Goal: Task Accomplishment & Management: Use online tool/utility

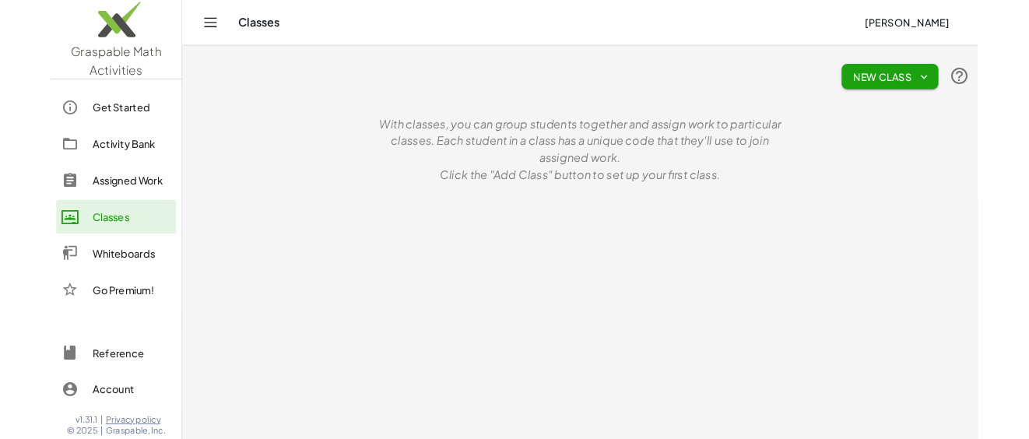
scroll to position [2830, 0]
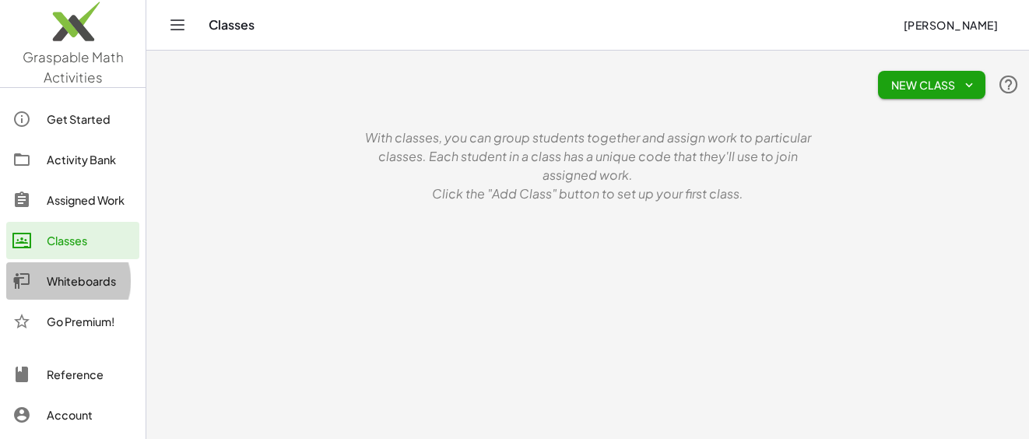
click at [79, 283] on div "Whiteboards" at bounding box center [90, 281] width 86 height 19
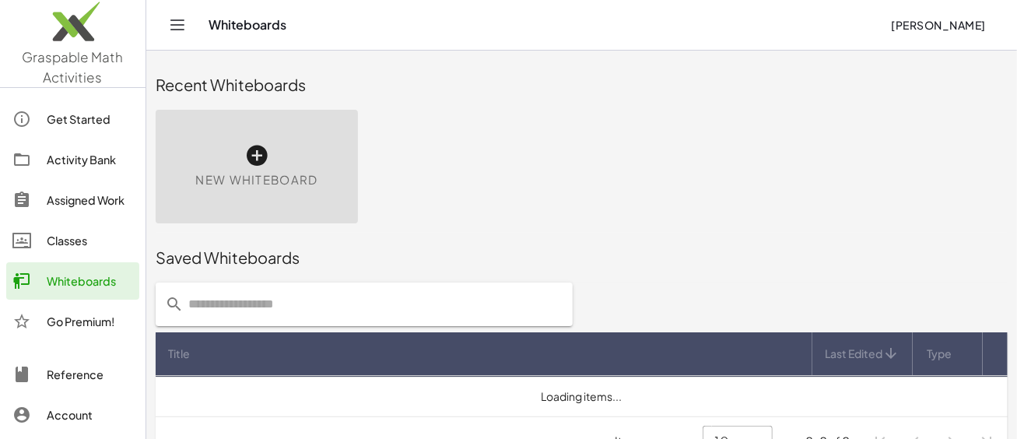
click at [261, 151] on icon at bounding box center [256, 155] width 25 height 25
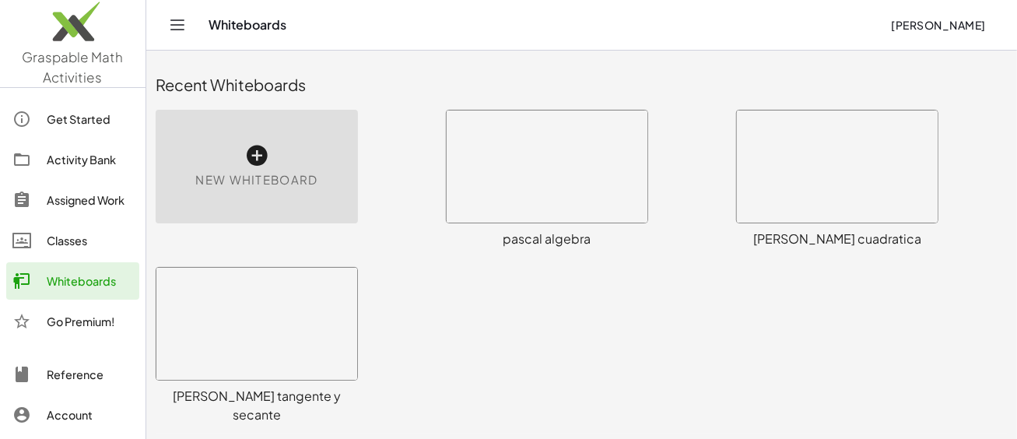
click at [253, 154] on icon at bounding box center [256, 155] width 25 height 25
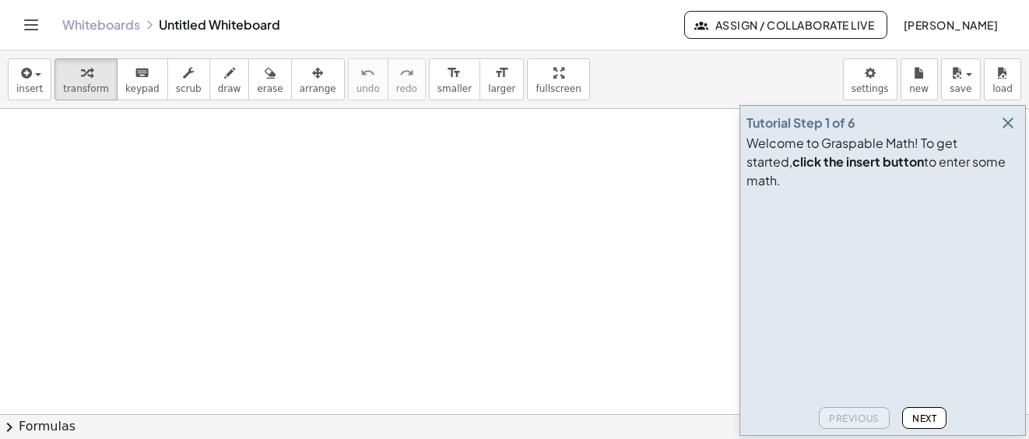
click at [1015, 132] on icon "button" at bounding box center [1007, 123] width 19 height 19
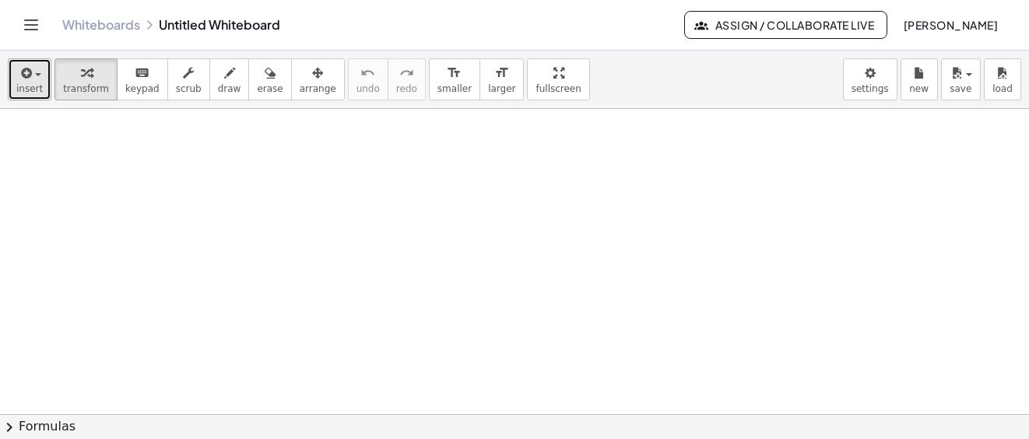
click at [44, 69] on button "insert" at bounding box center [30, 79] width 44 height 42
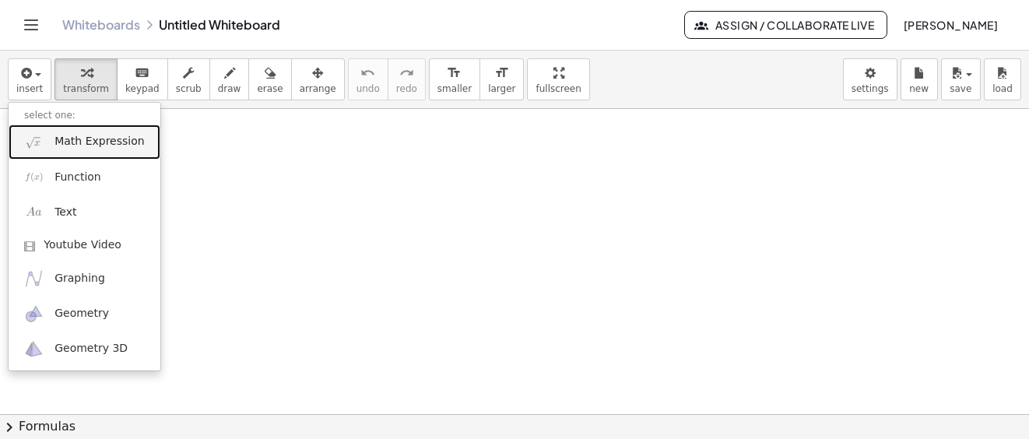
click at [82, 139] on span "Math Expression" at bounding box center [98, 142] width 89 height 16
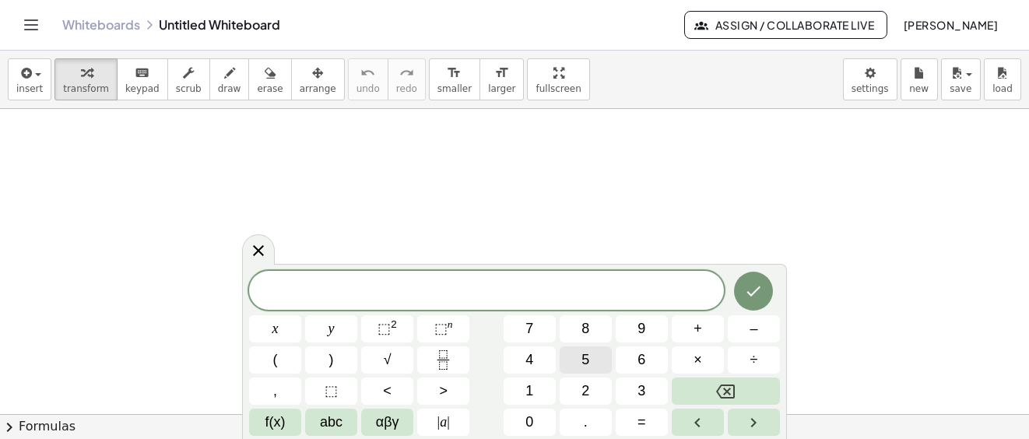
click at [580, 357] on button "5" at bounding box center [585, 359] width 52 height 27
click at [337, 421] on span "abc" at bounding box center [331, 422] width 23 height 21
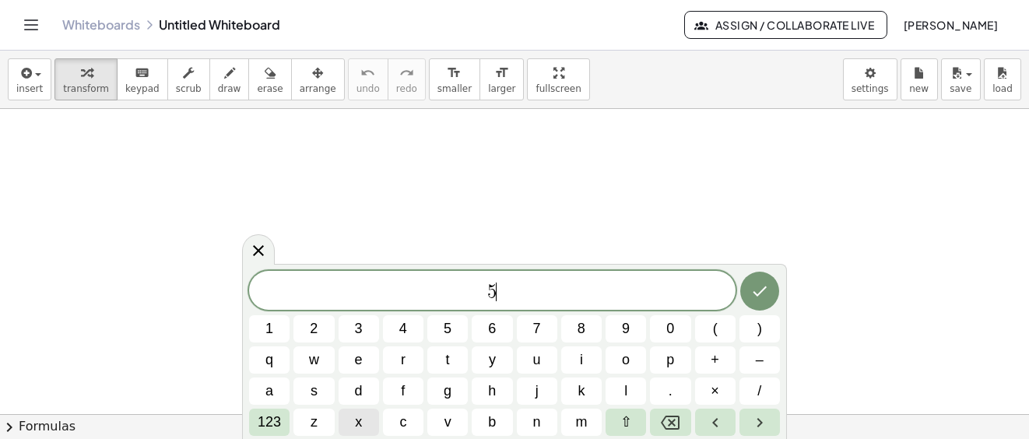
click at [371, 426] on button "x" at bounding box center [358, 421] width 40 height 27
click at [272, 427] on span "123" at bounding box center [269, 422] width 23 height 21
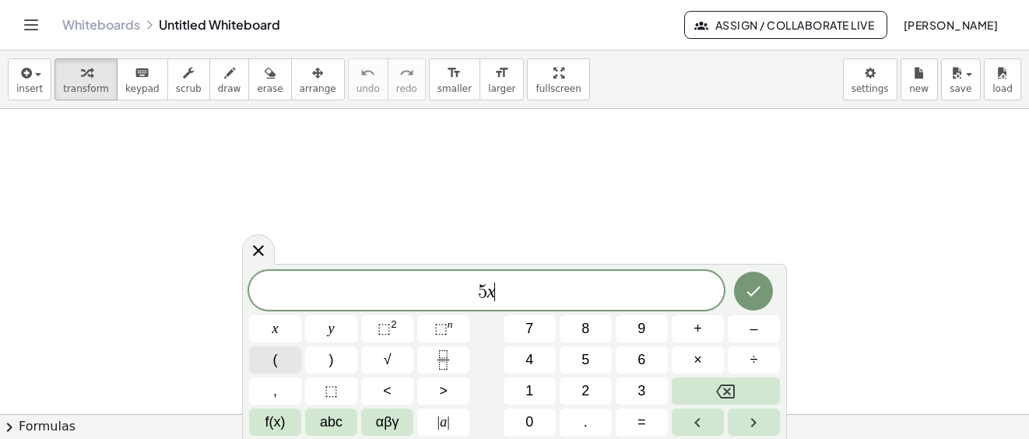
click at [279, 366] on button "(" at bounding box center [275, 359] width 52 height 27
click at [531, 356] on span "4" at bounding box center [529, 359] width 8 height 21
click at [763, 334] on button "–" at bounding box center [753, 328] width 52 height 27
click at [586, 390] on span "2" at bounding box center [585, 390] width 8 height 21
click at [323, 425] on span "abc" at bounding box center [331, 422] width 23 height 21
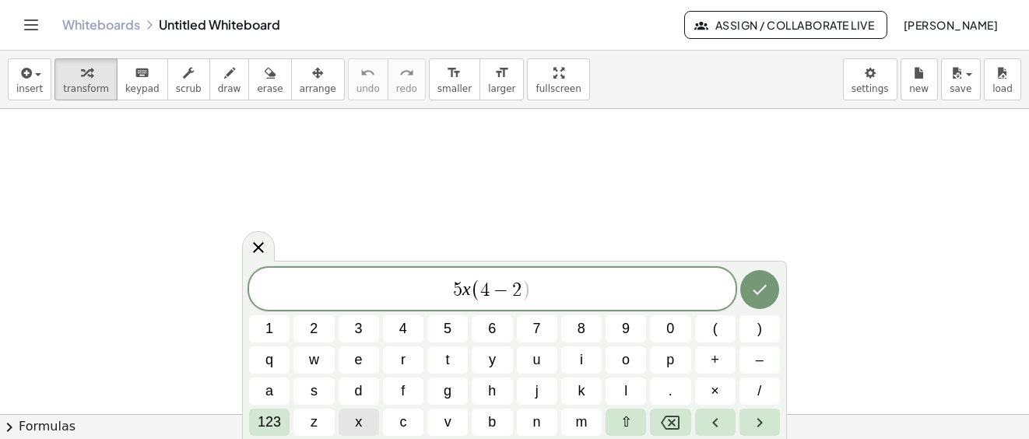
click at [368, 422] on button "x" at bounding box center [358, 421] width 40 height 27
click at [755, 328] on button ")" at bounding box center [759, 328] width 40 height 27
click at [737, 359] on div "5 x ( 4 − 2 x ) ​ 1 2 3 4 5 6 7 8 9 0 ( ) q w e r t y u i o p + – a s d f g h j…" at bounding box center [514, 352] width 531 height 168
click at [718, 358] on span "+" at bounding box center [714, 359] width 9 height 21
click at [265, 426] on span "123" at bounding box center [269, 422] width 23 height 21
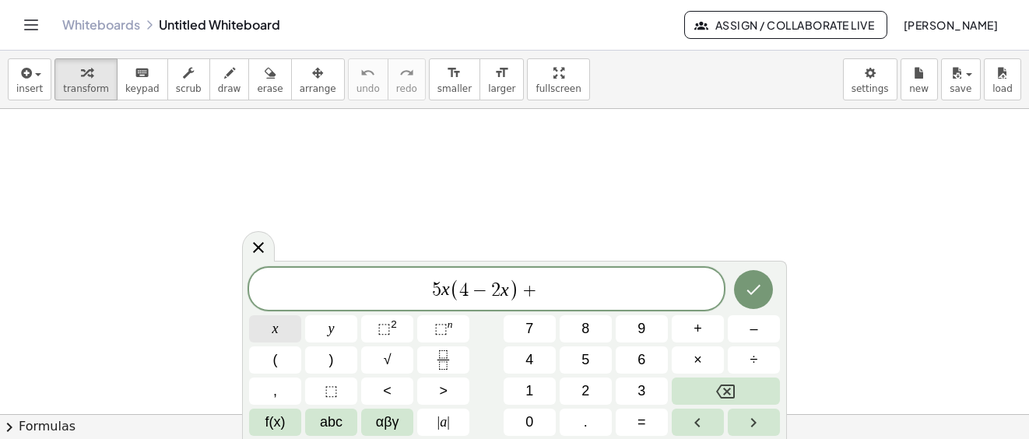
click at [277, 330] on span "x" at bounding box center [275, 328] width 6 height 21
click at [399, 332] on button "⬚ 2" at bounding box center [387, 328] width 52 height 27
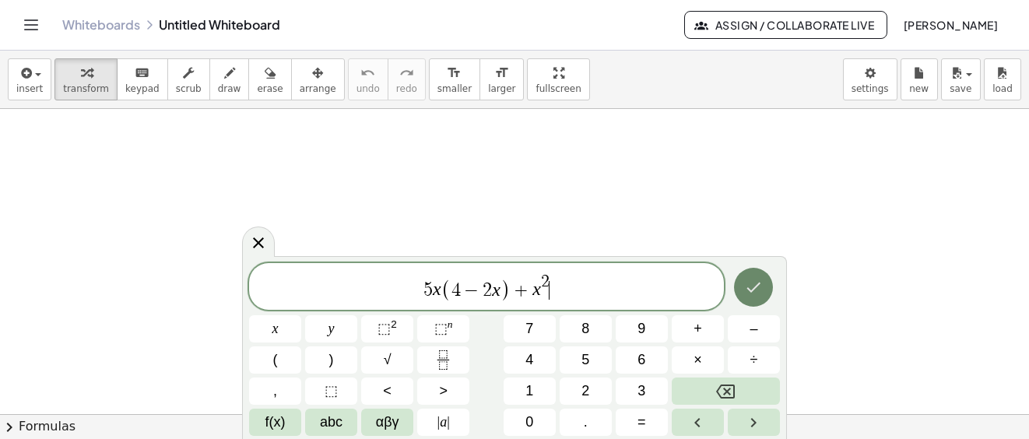
click at [740, 293] on button "Done" at bounding box center [753, 287] width 39 height 39
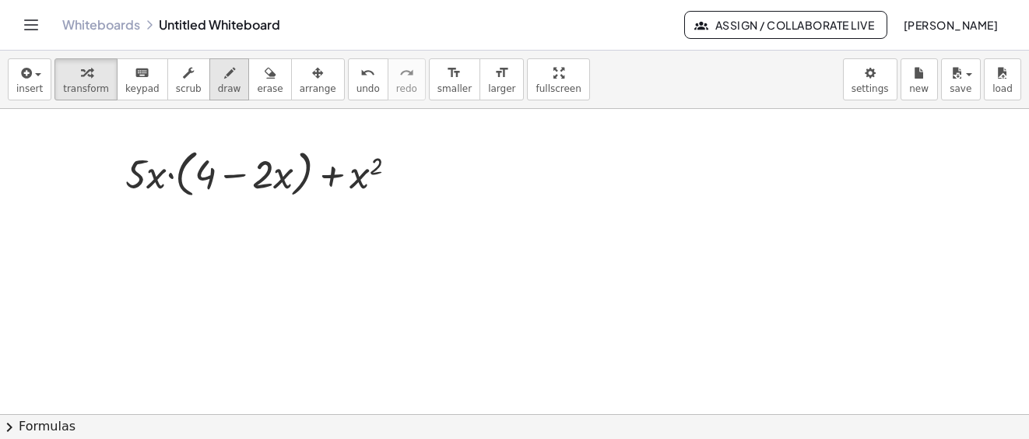
click at [224, 80] on icon "button" at bounding box center [229, 73] width 11 height 19
drag, startPoint x: 131, startPoint y: 258, endPoint x: 170, endPoint y: 279, distance: 44.9
click at [166, 289] on div at bounding box center [514, 415] width 1029 height 612
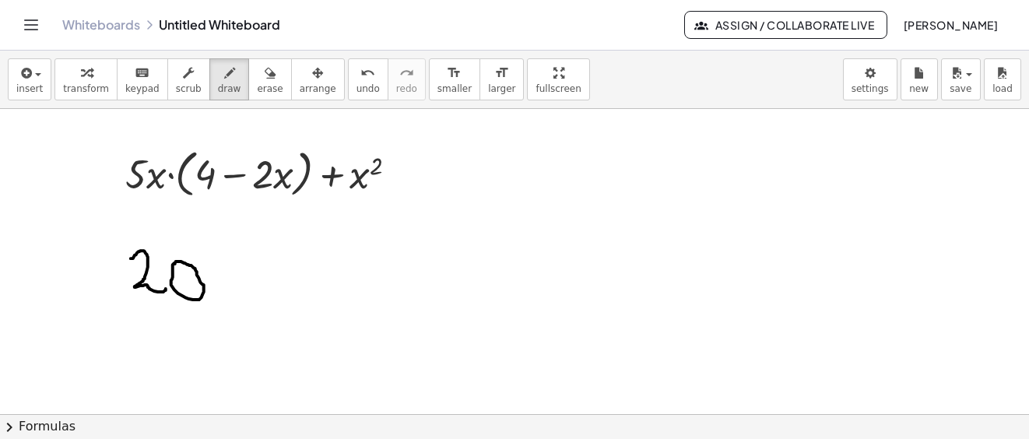
drag, startPoint x: 175, startPoint y: 263, endPoint x: 208, endPoint y: 265, distance: 32.8
click at [176, 261] on div at bounding box center [514, 415] width 1029 height 612
drag, startPoint x: 209, startPoint y: 260, endPoint x: 234, endPoint y: 270, distance: 27.6
click at [233, 291] on div at bounding box center [514, 415] width 1029 height 612
drag, startPoint x: 236, startPoint y: 264, endPoint x: 212, endPoint y: 293, distance: 37.6
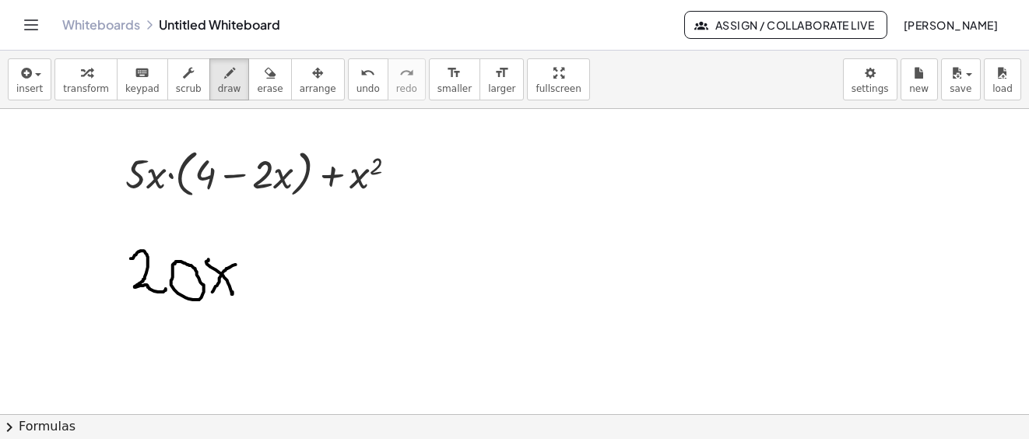
click at [212, 293] on div at bounding box center [514, 415] width 1029 height 612
drag, startPoint x: 257, startPoint y: 273, endPoint x: 285, endPoint y: 278, distance: 28.4
click at [285, 278] on div at bounding box center [514, 415] width 1029 height 612
drag, startPoint x: 313, startPoint y: 260, endPoint x: 316, endPoint y: 290, distance: 30.5
click at [316, 290] on div at bounding box center [514, 415] width 1029 height 612
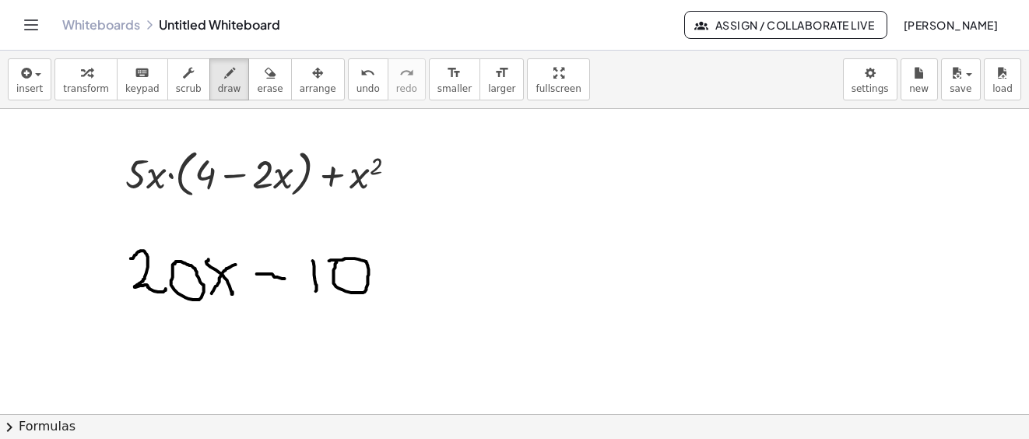
drag, startPoint x: 335, startPoint y: 267, endPoint x: 329, endPoint y: 260, distance: 9.4
click at [329, 260] on div at bounding box center [514, 415] width 1029 height 612
drag, startPoint x: 382, startPoint y: 258, endPoint x: 408, endPoint y: 281, distance: 34.2
click at [408, 281] on div at bounding box center [514, 415] width 1029 height 612
click at [391, 285] on div at bounding box center [514, 415] width 1029 height 612
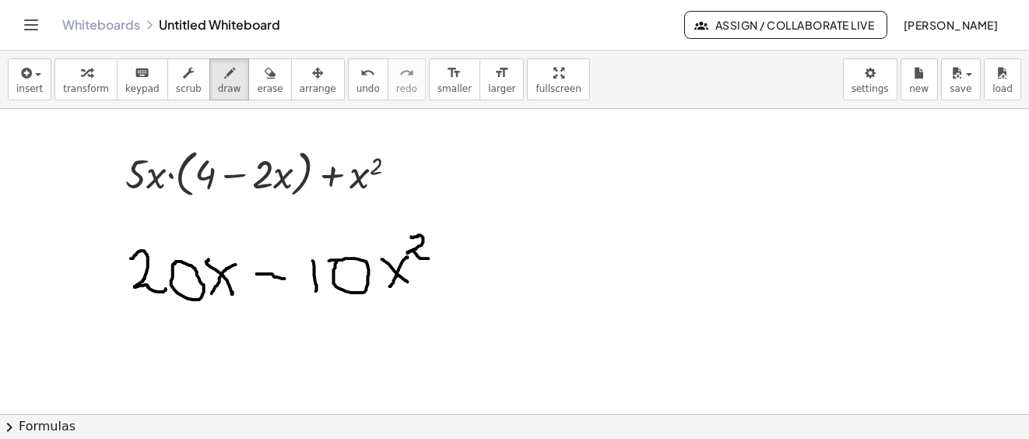
drag, startPoint x: 412, startPoint y: 236, endPoint x: 430, endPoint y: 257, distance: 28.1
click at [430, 257] on div at bounding box center [514, 415] width 1029 height 612
drag, startPoint x: 451, startPoint y: 269, endPoint x: 482, endPoint y: 269, distance: 31.1
click at [482, 269] on div at bounding box center [514, 415] width 1029 height 612
drag, startPoint x: 471, startPoint y: 256, endPoint x: 513, endPoint y: 268, distance: 43.6
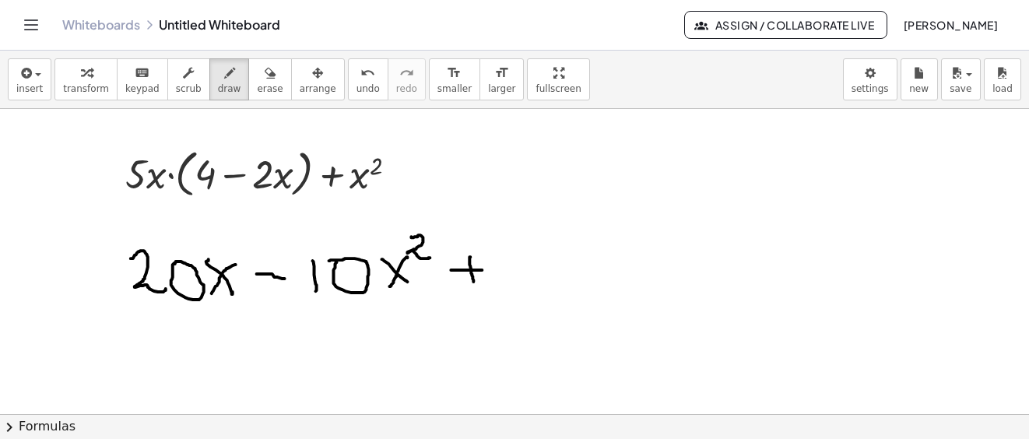
click at [475, 281] on div at bounding box center [514, 415] width 1029 height 612
drag, startPoint x: 512, startPoint y: 247, endPoint x: 543, endPoint y: 269, distance: 38.0
click at [542, 278] on div at bounding box center [514, 415] width 1029 height 612
click at [519, 278] on div at bounding box center [514, 415] width 1029 height 612
drag, startPoint x: 552, startPoint y: 229, endPoint x: 572, endPoint y: 246, distance: 26.5
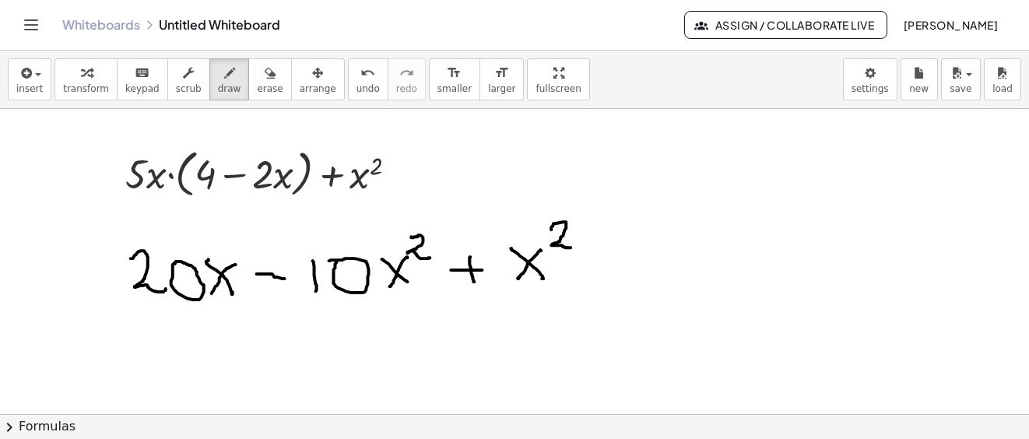
click at [572, 246] on div at bounding box center [514, 415] width 1029 height 612
drag, startPoint x: 147, startPoint y: 159, endPoint x: 216, endPoint y: 164, distance: 68.7
click at [216, 164] on div at bounding box center [514, 415] width 1029 height 612
click at [216, 156] on div at bounding box center [514, 415] width 1029 height 612
drag, startPoint x: 143, startPoint y: 163, endPoint x: 263, endPoint y: 157, distance: 120.0
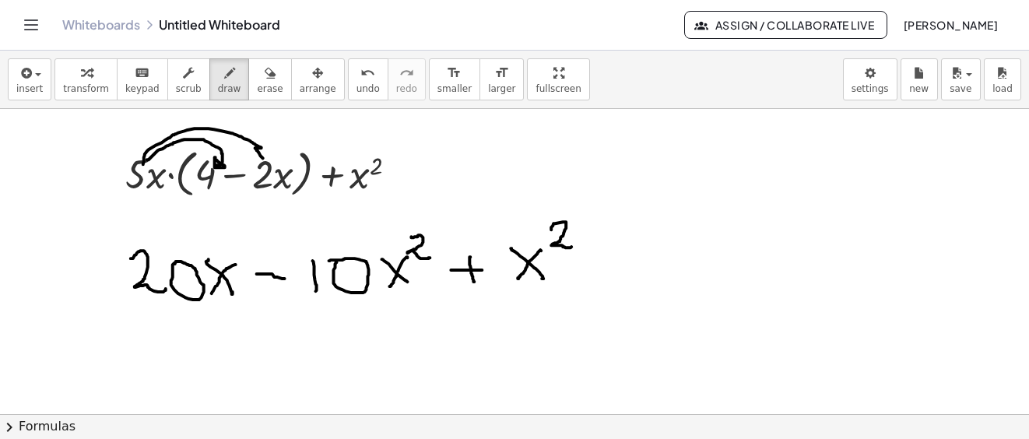
click at [263, 157] on div at bounding box center [514, 415] width 1029 height 612
click at [258, 156] on div at bounding box center [514, 415] width 1029 height 612
drag, startPoint x: 370, startPoint y: 186, endPoint x: 485, endPoint y: 234, distance: 124.8
click at [485, 234] on div at bounding box center [514, 415] width 1029 height 612
drag, startPoint x: 477, startPoint y: 236, endPoint x: 487, endPoint y: 238, distance: 10.4
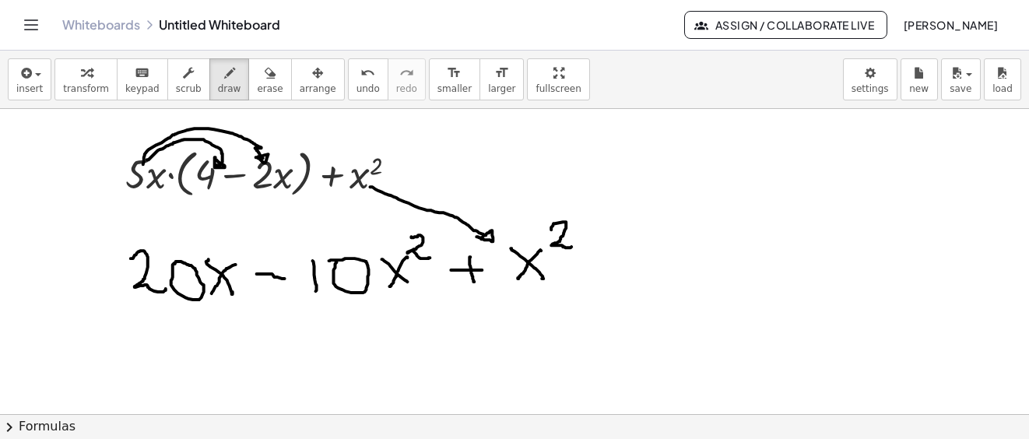
click at [487, 238] on div at bounding box center [514, 415] width 1029 height 612
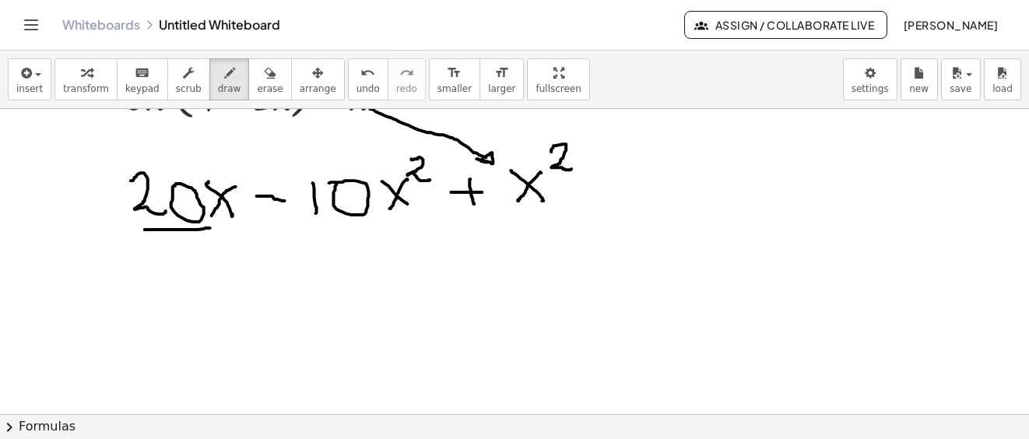
drag, startPoint x: 145, startPoint y: 229, endPoint x: 208, endPoint y: 235, distance: 63.3
click at [209, 229] on div at bounding box center [514, 337] width 1029 height 612
drag, startPoint x: 300, startPoint y: 229, endPoint x: 381, endPoint y: 230, distance: 80.9
click at [381, 230] on div at bounding box center [514, 337] width 1029 height 612
drag, startPoint x: 490, startPoint y: 219, endPoint x: 570, endPoint y: 222, distance: 80.2
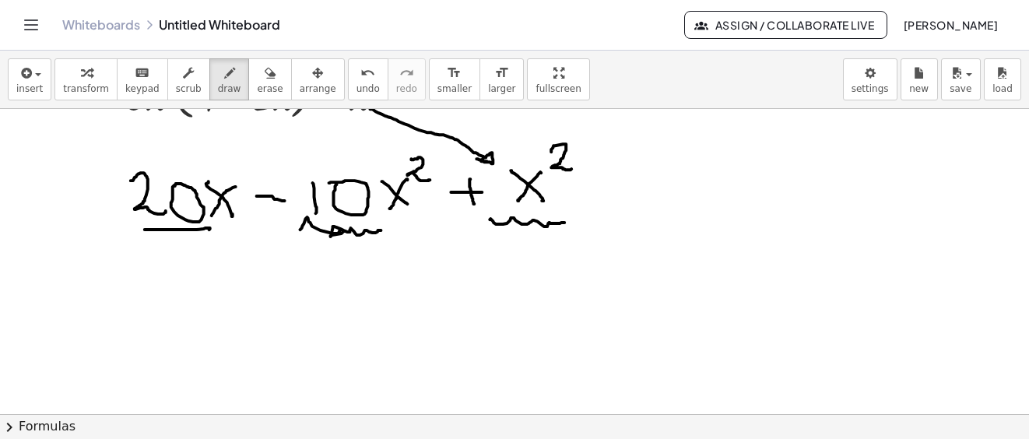
click at [570, 222] on div at bounding box center [514, 337] width 1029 height 612
click at [400, 282] on div at bounding box center [514, 337] width 1029 height 612
drag, startPoint x: 400, startPoint y: 282, endPoint x: 444, endPoint y: 278, distance: 44.5
click at [429, 282] on div at bounding box center [514, 337] width 1029 height 612
drag, startPoint x: 475, startPoint y: 268, endPoint x: 461, endPoint y: 306, distance: 39.9
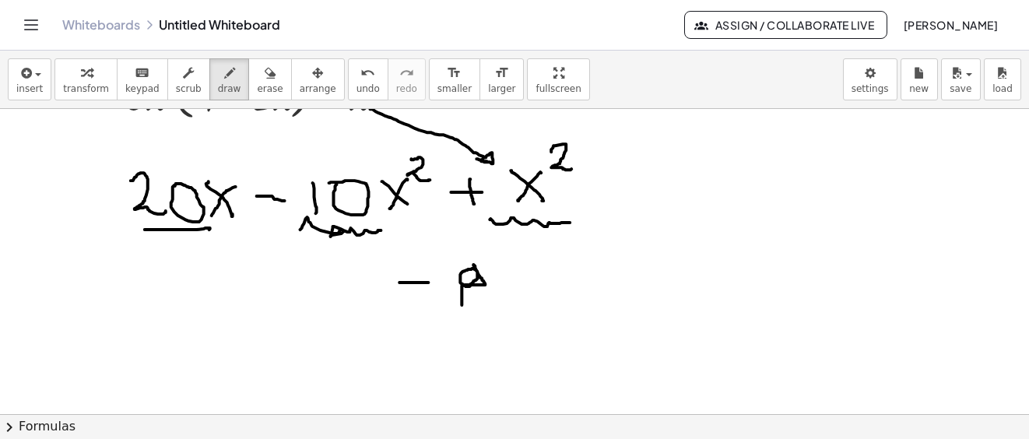
click at [461, 306] on div at bounding box center [514, 337] width 1029 height 612
drag, startPoint x: 246, startPoint y: 73, endPoint x: 271, endPoint y: 127, distance: 59.2
click at [265, 74] on icon "button" at bounding box center [270, 73] width 11 height 19
drag, startPoint x: 497, startPoint y: 279, endPoint x: 136, endPoint y: 341, distance: 366.2
click at [377, 300] on div at bounding box center [514, 337] width 1029 height 612
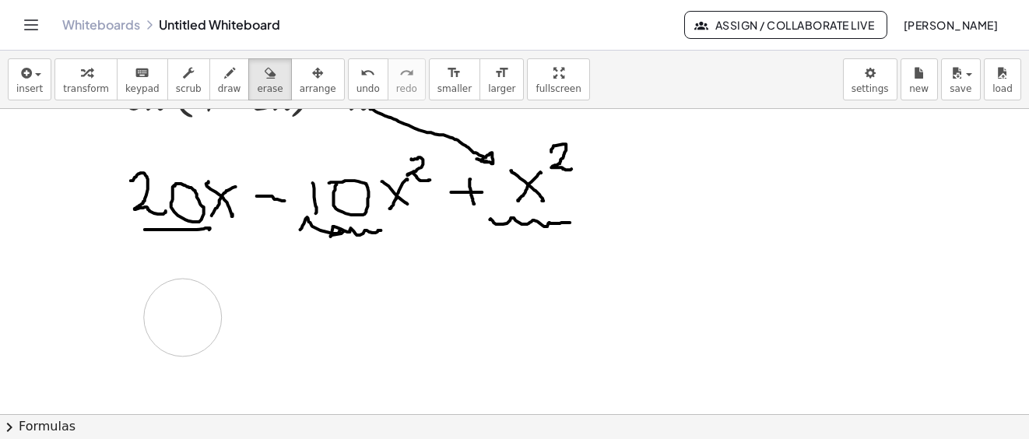
drag, startPoint x: 133, startPoint y: 312, endPoint x: 183, endPoint y: 317, distance: 50.0
click at [183, 317] on div at bounding box center [514, 337] width 1029 height 612
click at [218, 80] on div "button" at bounding box center [229, 72] width 23 height 19
drag, startPoint x: 189, startPoint y: 300, endPoint x: 218, endPoint y: 300, distance: 28.8
click at [218, 300] on div at bounding box center [514, 337] width 1029 height 612
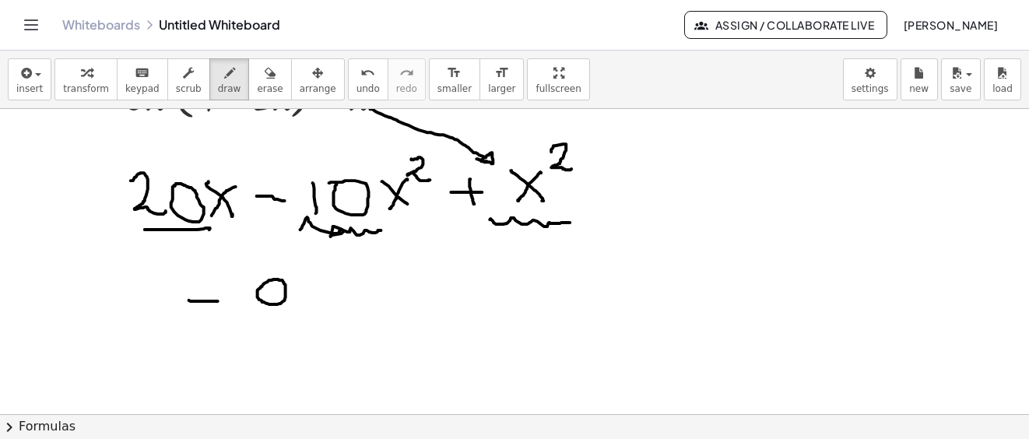
drag, startPoint x: 262, startPoint y: 286, endPoint x: 265, endPoint y: 277, distance: 8.9
click at [261, 286] on div at bounding box center [514, 337] width 1029 height 612
drag, startPoint x: 286, startPoint y: 284, endPoint x: 321, endPoint y: 317, distance: 47.9
click at [279, 333] on div at bounding box center [514, 337] width 1029 height 612
drag, startPoint x: 322, startPoint y: 290, endPoint x: 358, endPoint y: 300, distance: 37.0
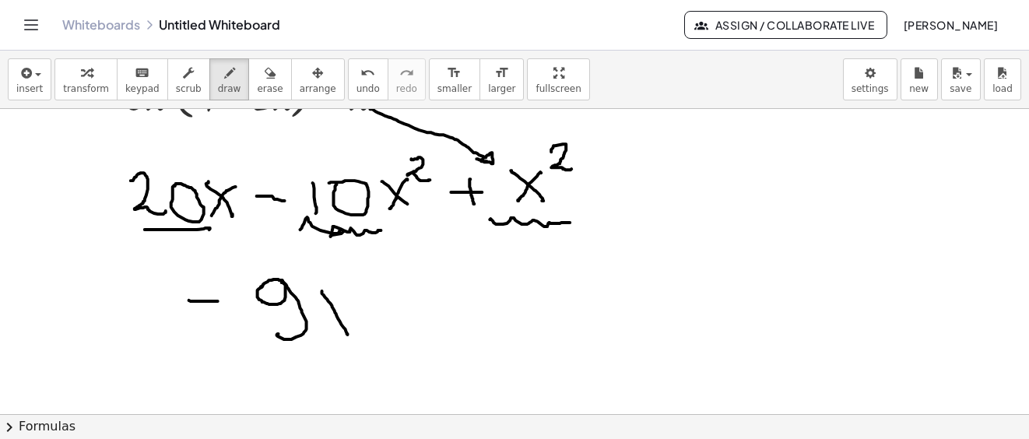
click at [348, 333] on div at bounding box center [514, 337] width 1029 height 612
drag, startPoint x: 360, startPoint y: 292, endPoint x: 342, endPoint y: 303, distance: 22.0
click at [322, 328] on div at bounding box center [514, 337] width 1029 height 612
drag, startPoint x: 361, startPoint y: 261, endPoint x: 383, endPoint y: 283, distance: 31.4
click at [383, 283] on div at bounding box center [514, 337] width 1029 height 612
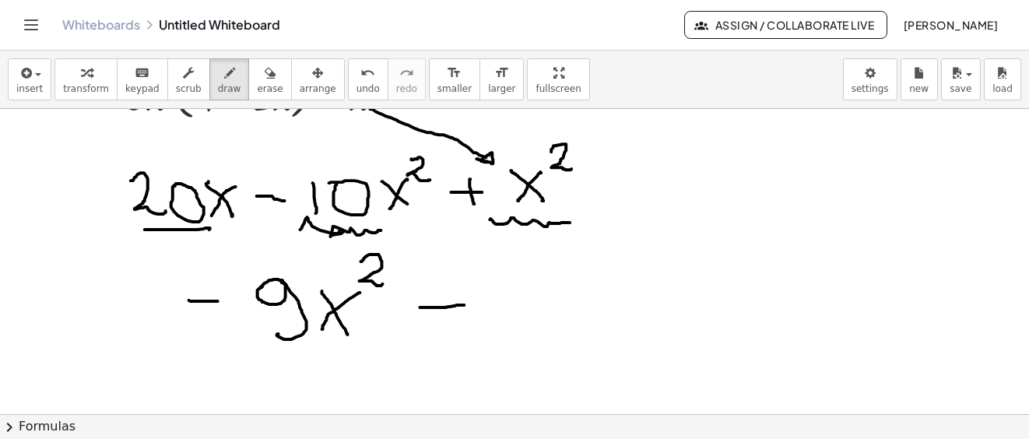
drag, startPoint x: 422, startPoint y: 307, endPoint x: 443, endPoint y: 294, distance: 24.4
click at [468, 304] on div at bounding box center [514, 337] width 1029 height 612
drag, startPoint x: 448, startPoint y: 307, endPoint x: 511, endPoint y: 296, distance: 63.8
click at [450, 320] on div at bounding box center [514, 337] width 1029 height 612
drag, startPoint x: 513, startPoint y: 293, endPoint x: 542, endPoint y: 324, distance: 42.4
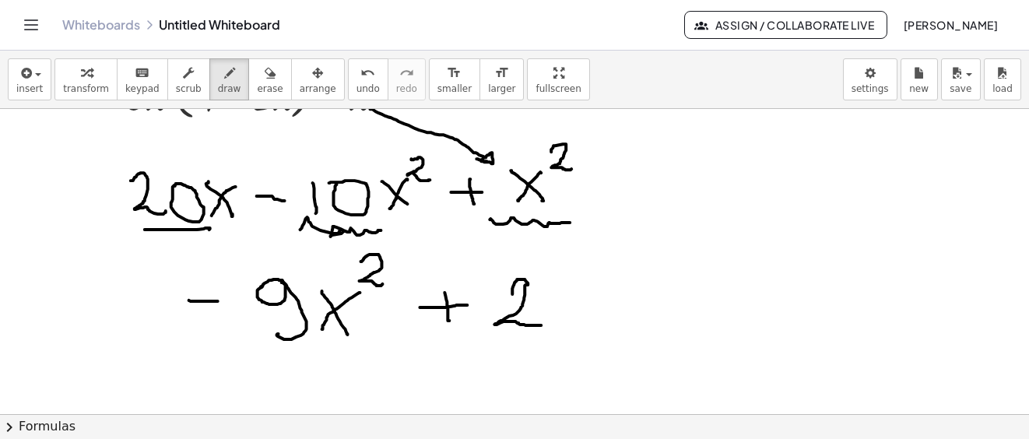
click at [542, 324] on div at bounding box center [514, 337] width 1029 height 612
click at [595, 282] on div at bounding box center [514, 337] width 1029 height 612
drag, startPoint x: 633, startPoint y: 280, endPoint x: 662, endPoint y: 303, distance: 37.2
click at [658, 323] on div at bounding box center [514, 337] width 1029 height 612
drag, startPoint x: 672, startPoint y: 279, endPoint x: 706, endPoint y: 309, distance: 45.2
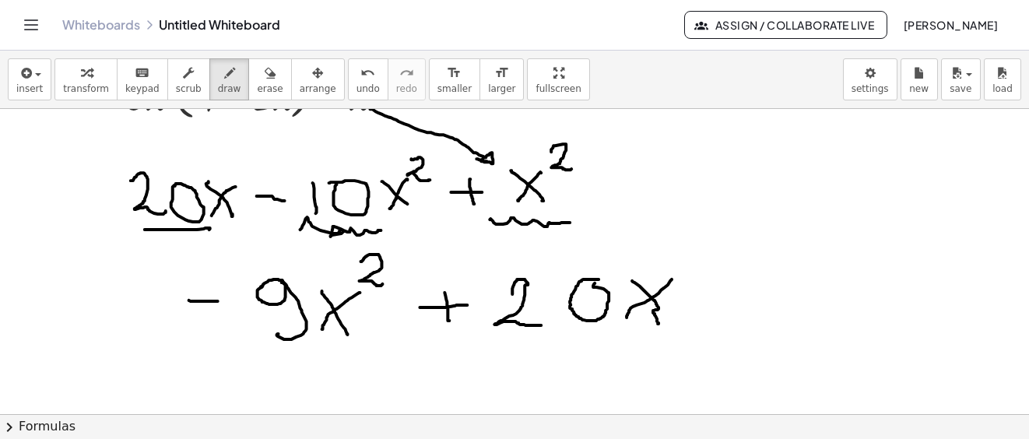
click at [643, 320] on div at bounding box center [514, 337] width 1029 height 612
drag, startPoint x: 717, startPoint y: 295, endPoint x: 795, endPoint y: 179, distance: 140.0
click at [852, 162] on div at bounding box center [514, 337] width 1029 height 612
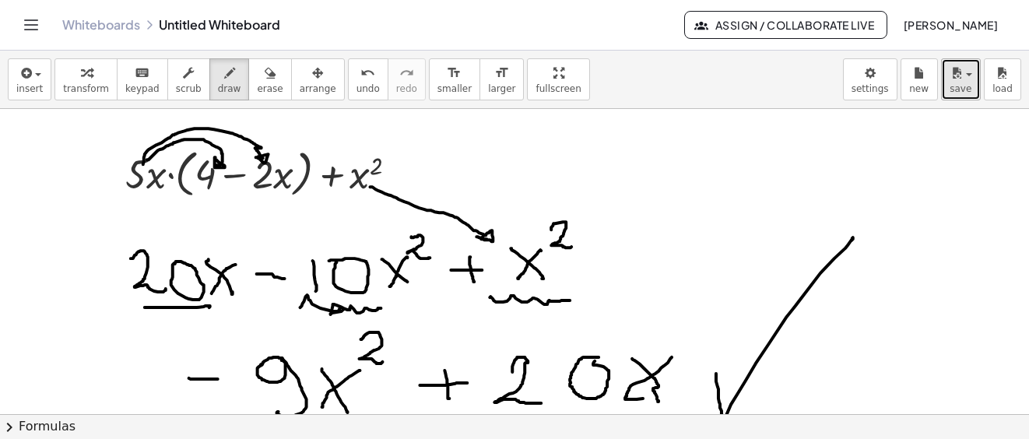
click at [966, 86] on span "save" at bounding box center [960, 88] width 22 height 11
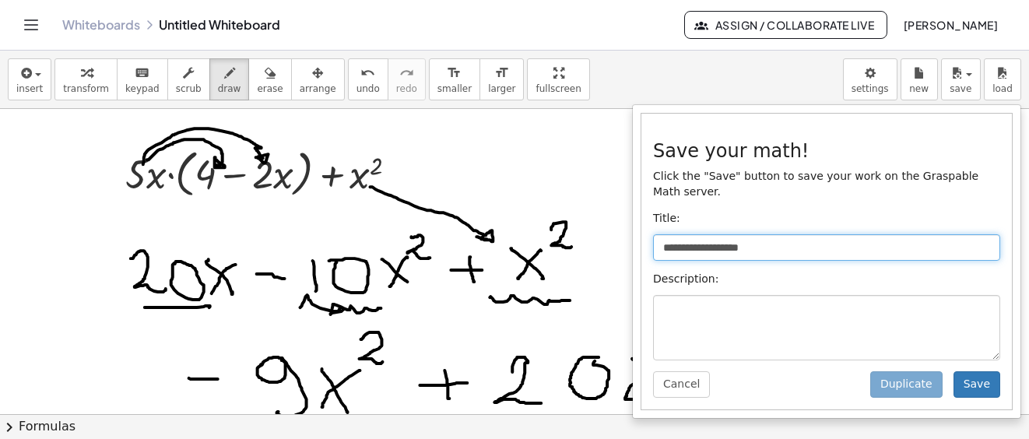
click at [696, 234] on input "**********" at bounding box center [826, 247] width 347 height 26
click at [777, 237] on input "**********" at bounding box center [826, 247] width 347 height 26
type input "*"
type input "**********"
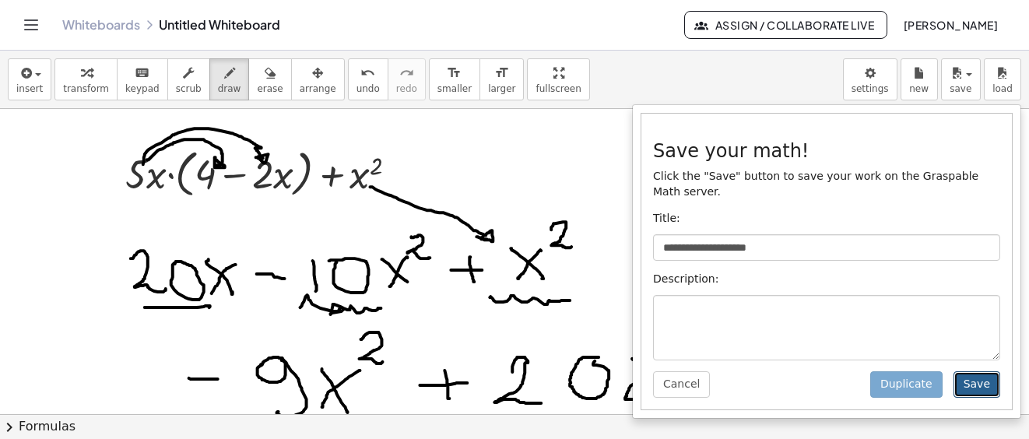
click at [983, 371] on button "Save" at bounding box center [976, 384] width 47 height 26
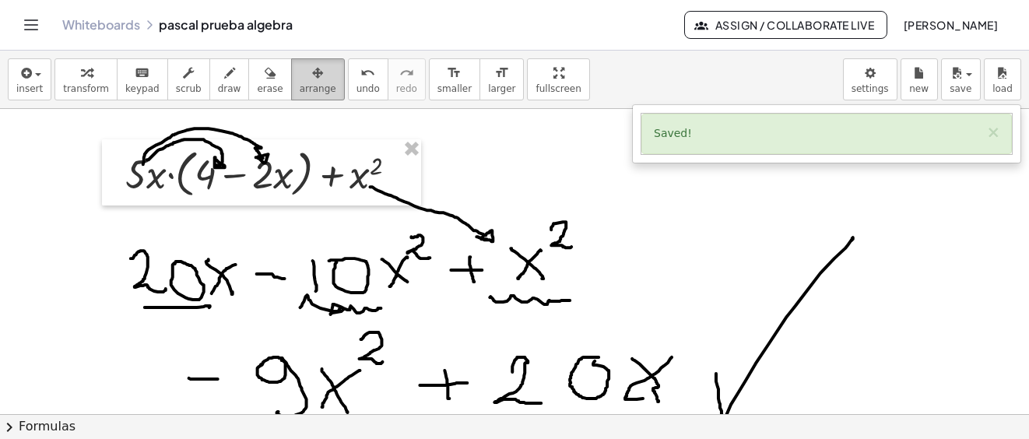
click at [312, 73] on icon "button" at bounding box center [317, 73] width 11 height 19
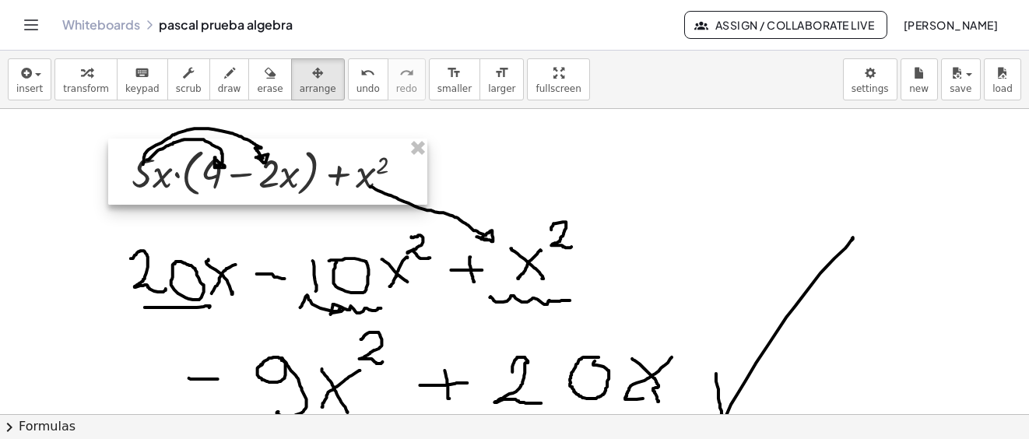
click at [304, 188] on div at bounding box center [267, 171] width 319 height 67
click at [328, 170] on div at bounding box center [265, 173] width 319 height 67
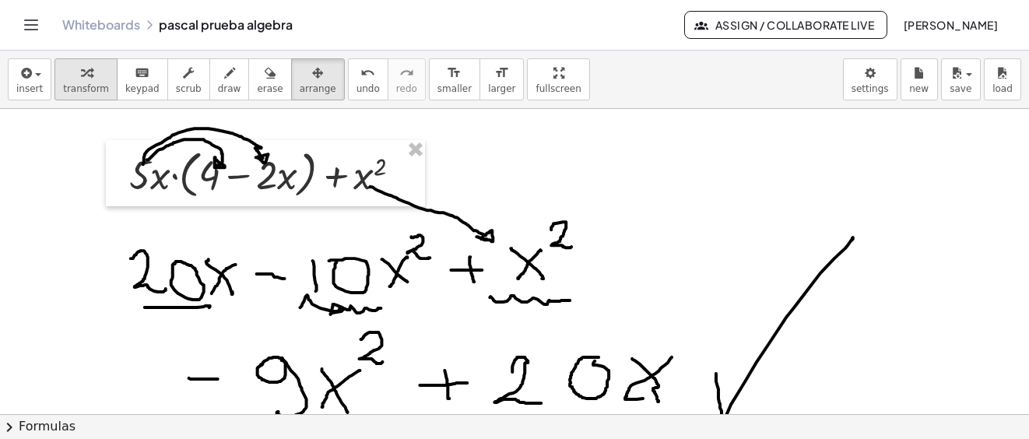
click at [81, 75] on icon "button" at bounding box center [86, 73] width 11 height 19
drag, startPoint x: 401, startPoint y: 171, endPoint x: 387, endPoint y: 464, distance: 292.9
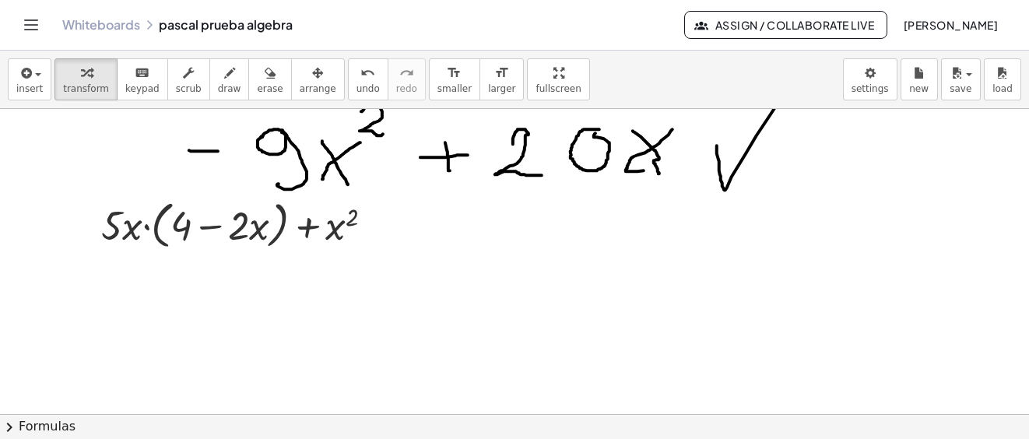
scroll to position [150, 0]
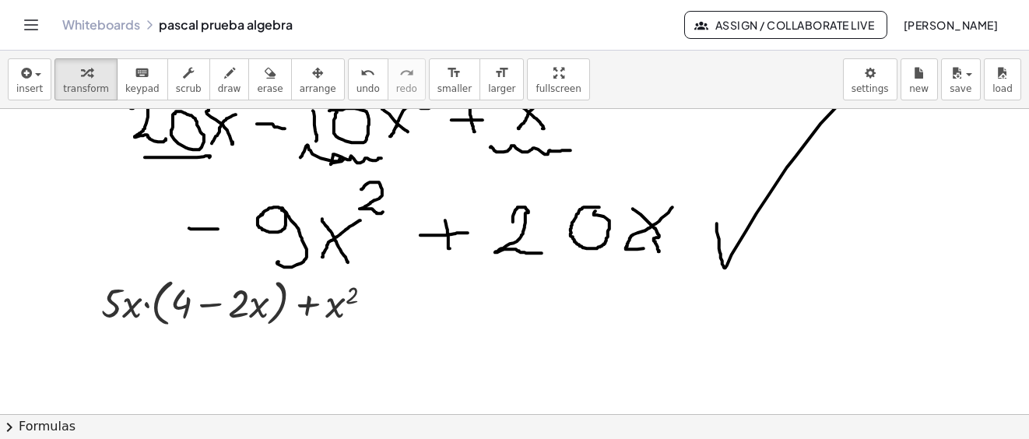
click at [300, 79] on div "button" at bounding box center [318, 72] width 37 height 19
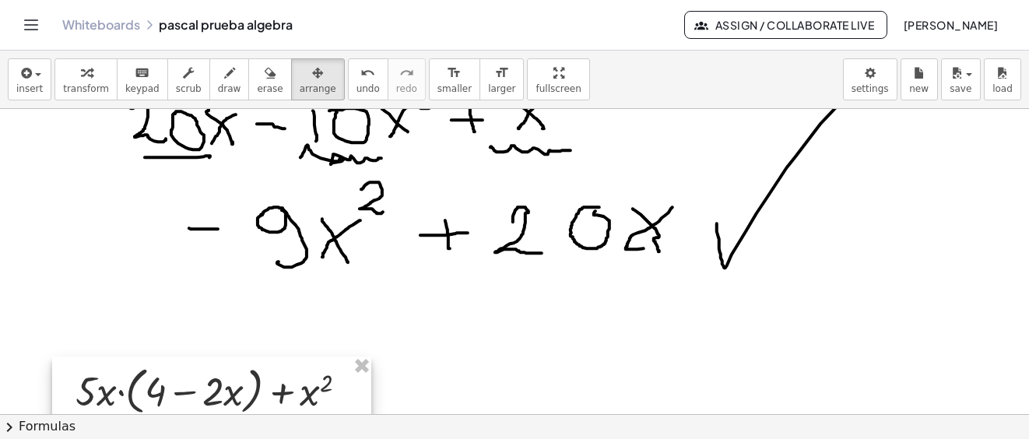
drag, startPoint x: 279, startPoint y: 315, endPoint x: 271, endPoint y: 386, distance: 71.3
click at [271, 386] on div at bounding box center [211, 389] width 319 height 67
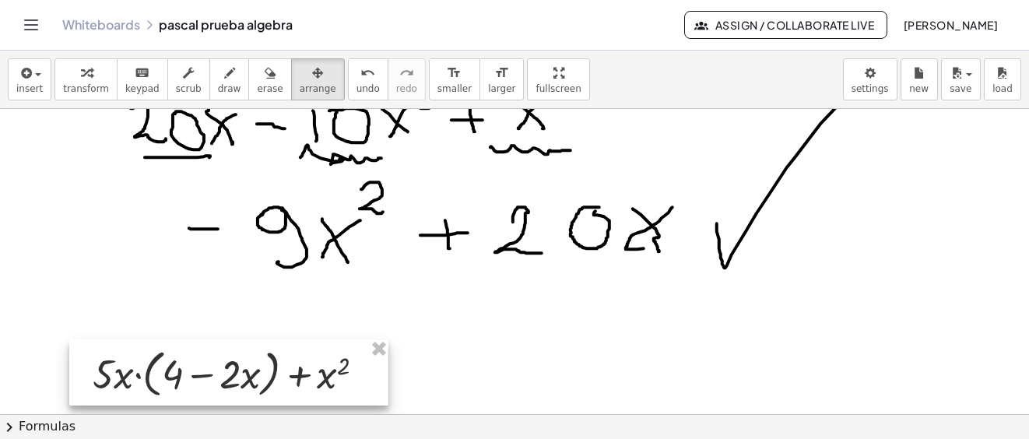
scroll to position [306, 0]
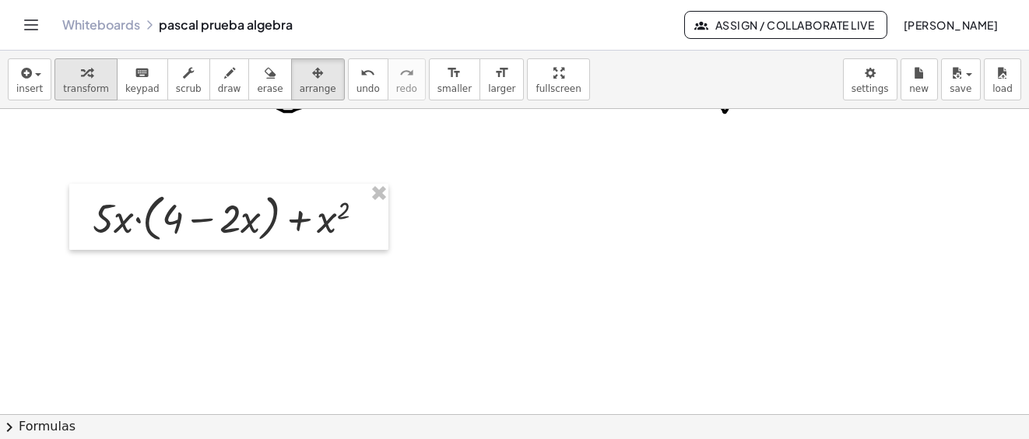
click at [81, 72] on icon "button" at bounding box center [86, 73] width 11 height 19
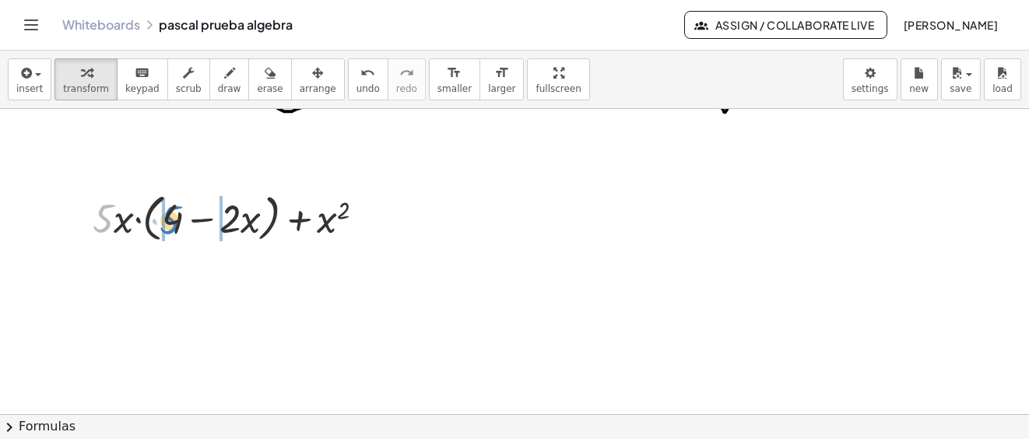
drag, startPoint x: 103, startPoint y: 225, endPoint x: 170, endPoint y: 226, distance: 67.7
click at [170, 226] on div at bounding box center [235, 217] width 300 height 59
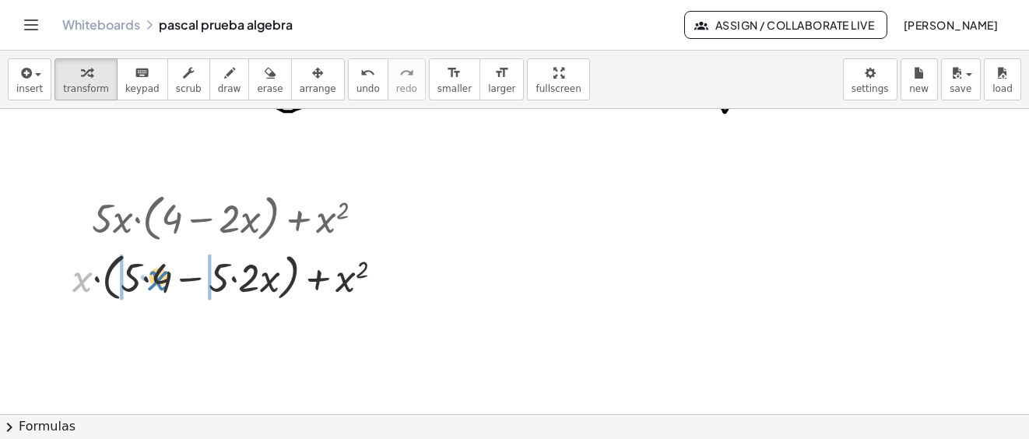
drag, startPoint x: 83, startPoint y: 282, endPoint x: 158, endPoint y: 280, distance: 74.7
click at [158, 280] on div at bounding box center [234, 275] width 339 height 59
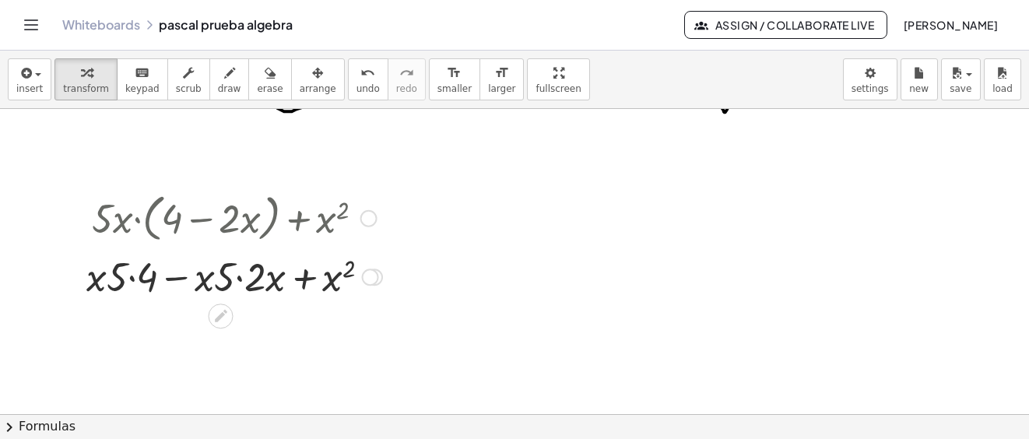
click at [132, 275] on div at bounding box center [234, 275] width 311 height 53
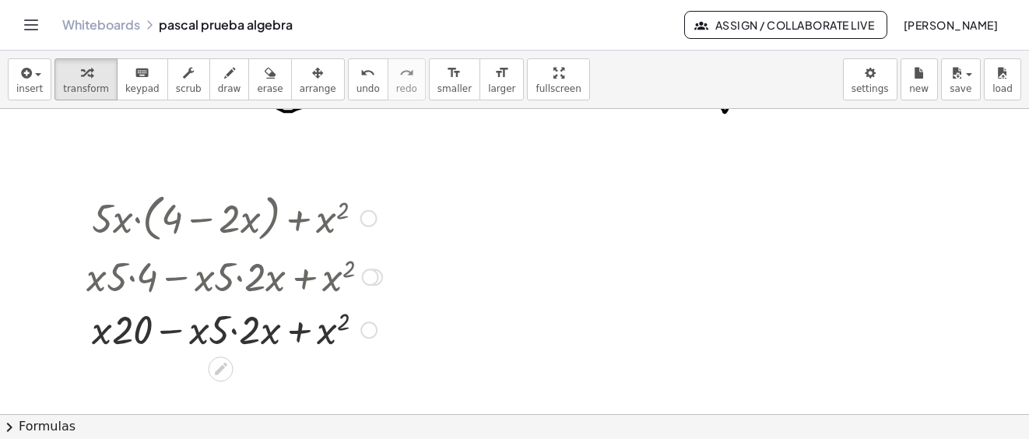
click at [239, 332] on div at bounding box center [234, 328] width 311 height 53
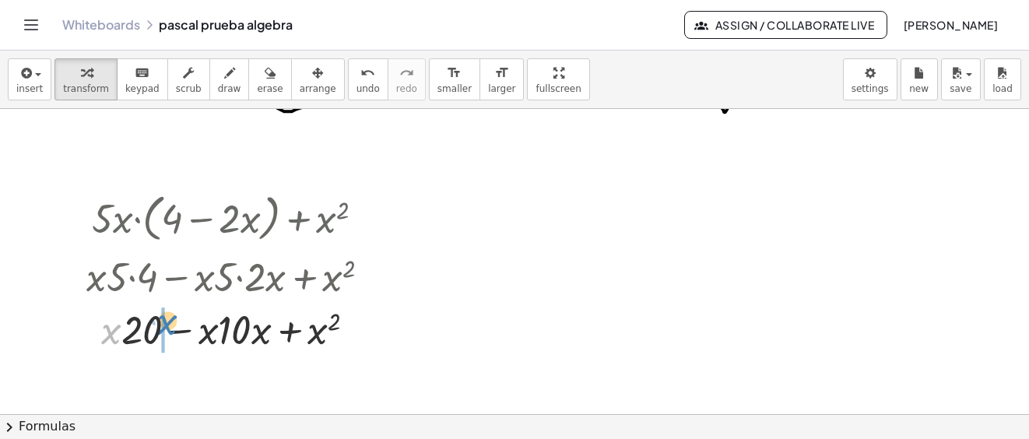
drag, startPoint x: 103, startPoint y: 335, endPoint x: 160, endPoint y: 324, distance: 57.7
click at [160, 324] on div at bounding box center [234, 328] width 311 height 53
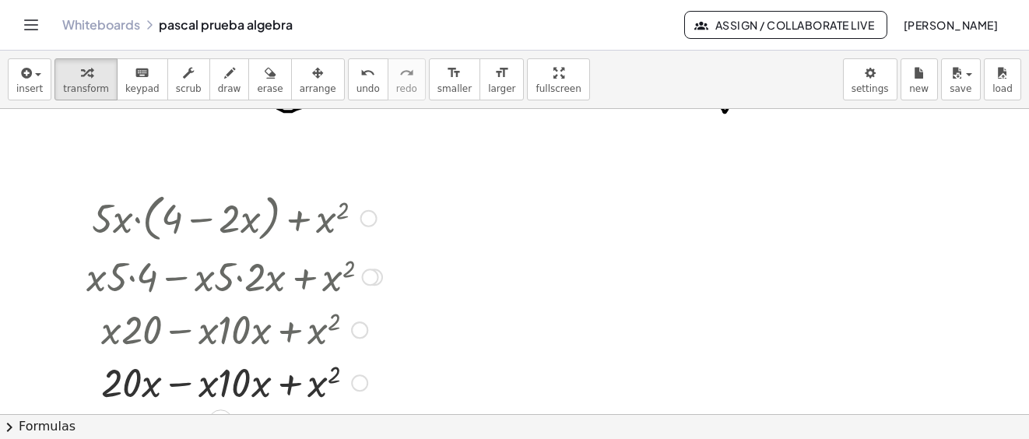
scroll to position [384, 0]
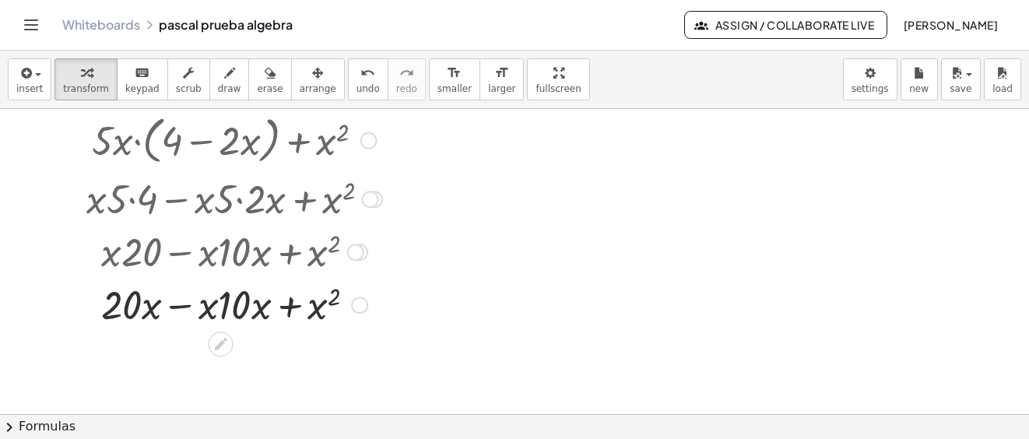
click at [232, 307] on div at bounding box center [234, 303] width 311 height 53
drag, startPoint x: 210, startPoint y: 309, endPoint x: 269, endPoint y: 384, distance: 95.9
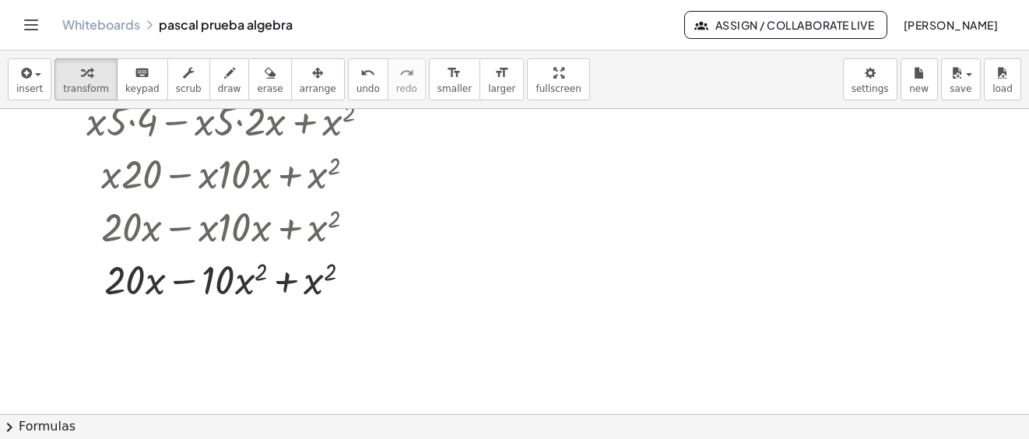
scroll to position [539, 0]
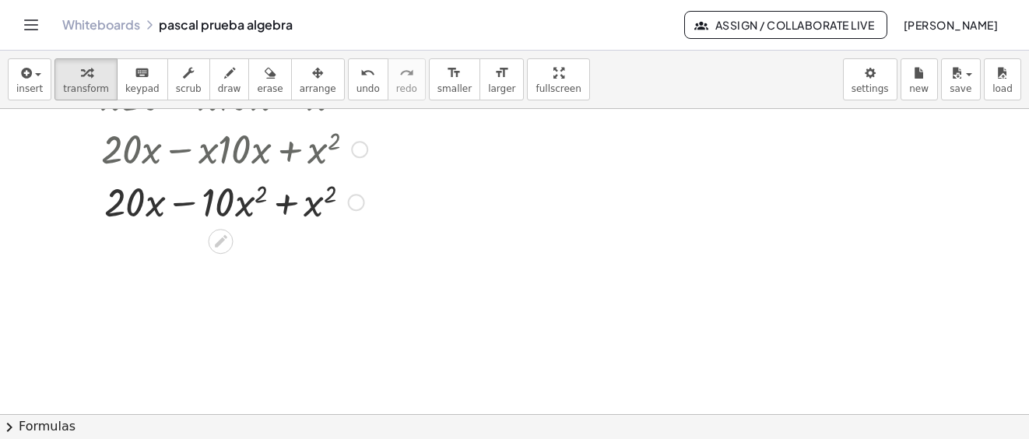
click at [288, 205] on div at bounding box center [234, 200] width 311 height 53
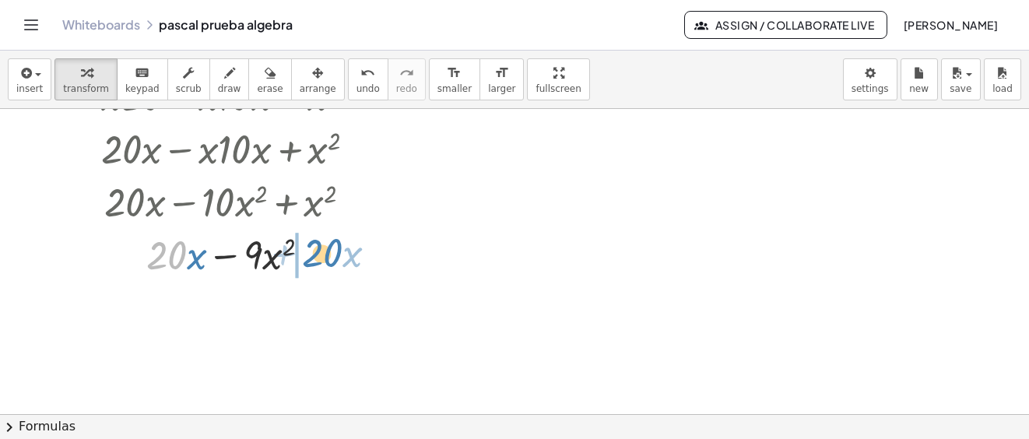
drag, startPoint x: 159, startPoint y: 255, endPoint x: 315, endPoint y: 253, distance: 155.6
click at [315, 253] on div at bounding box center [234, 253] width 311 height 53
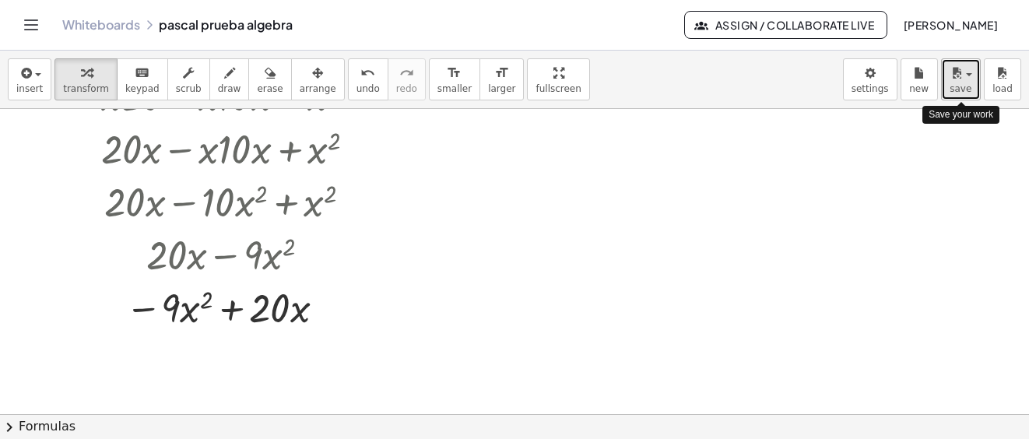
click at [959, 77] on icon "button" at bounding box center [956, 73] width 14 height 19
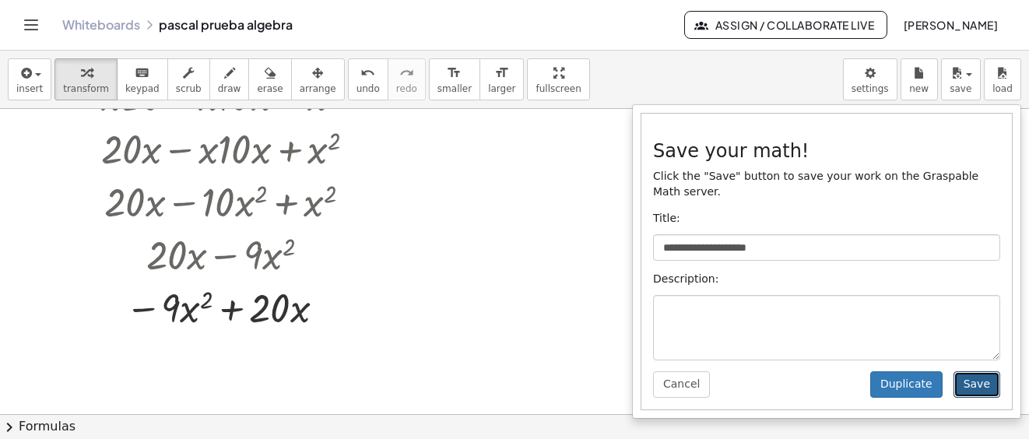
click at [979, 371] on button "Save" at bounding box center [976, 384] width 47 height 26
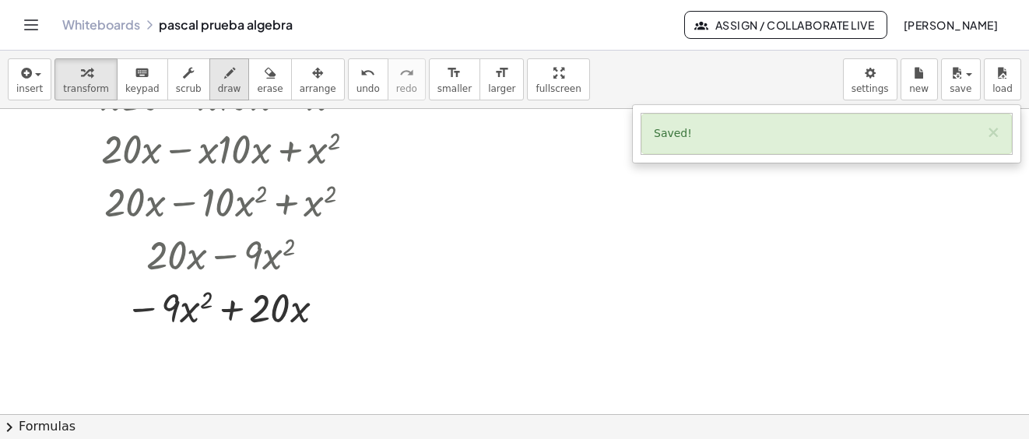
click at [218, 85] on span "draw" at bounding box center [229, 88] width 23 height 11
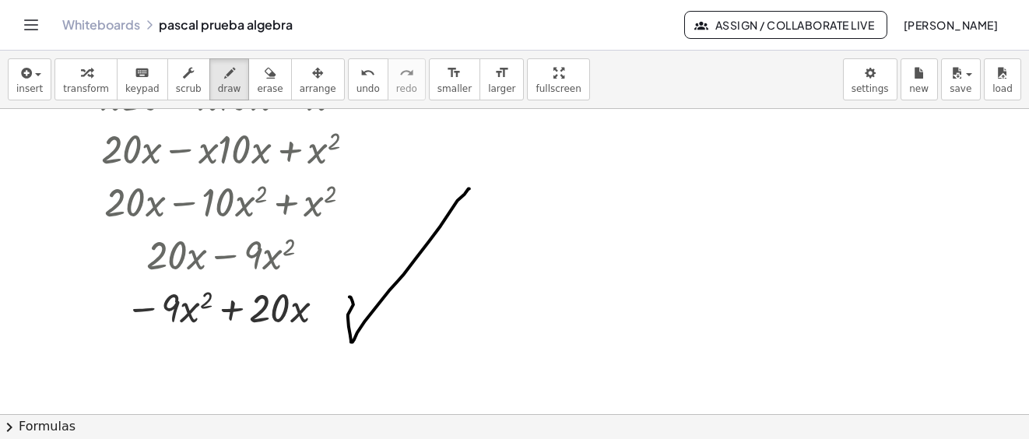
drag, startPoint x: 349, startPoint y: 296, endPoint x: 469, endPoint y: 188, distance: 161.4
click at [469, 188] on div at bounding box center [514, 29] width 1029 height 918
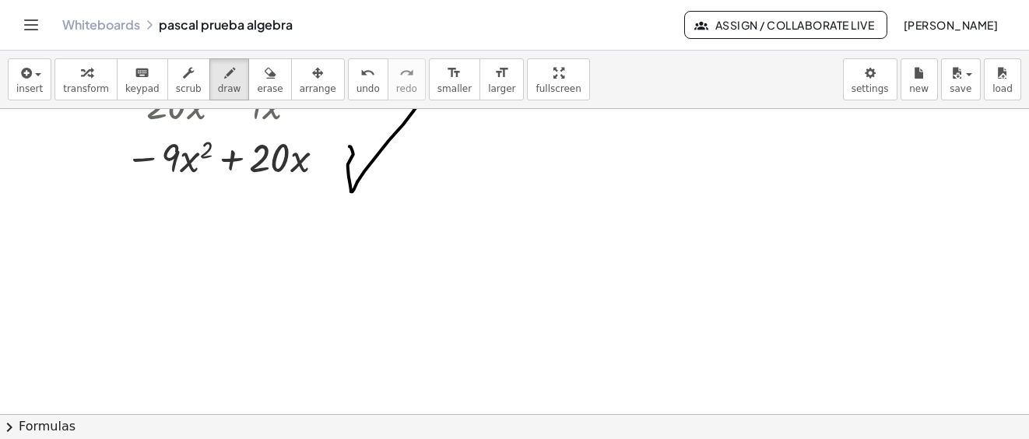
scroll to position [767, 0]
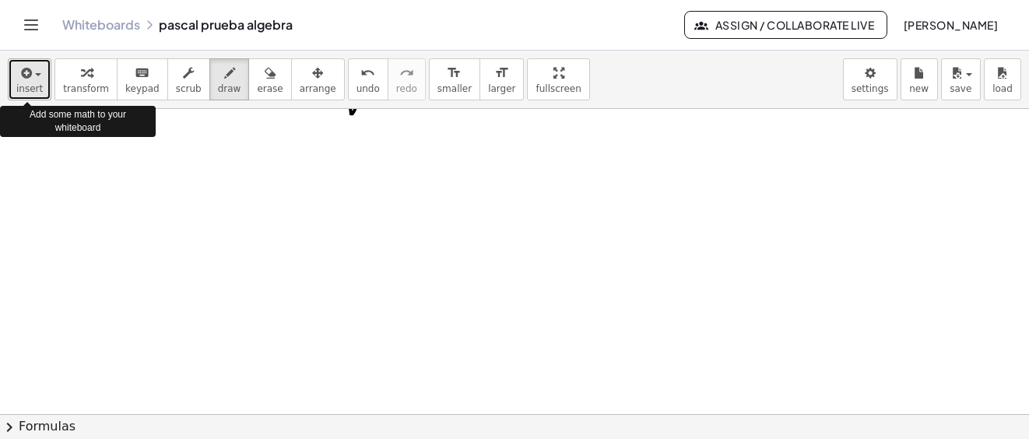
click at [36, 80] on div "button" at bounding box center [29, 72] width 26 height 19
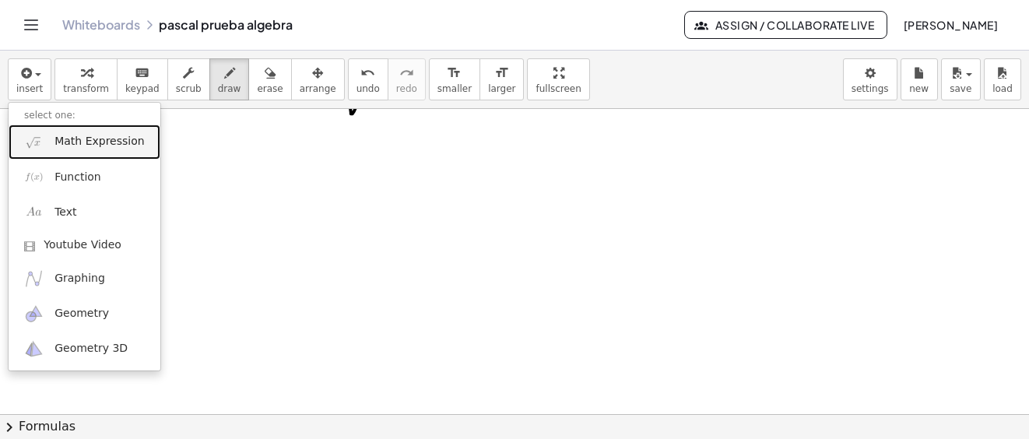
click at [86, 142] on span "Math Expression" at bounding box center [98, 142] width 89 height 16
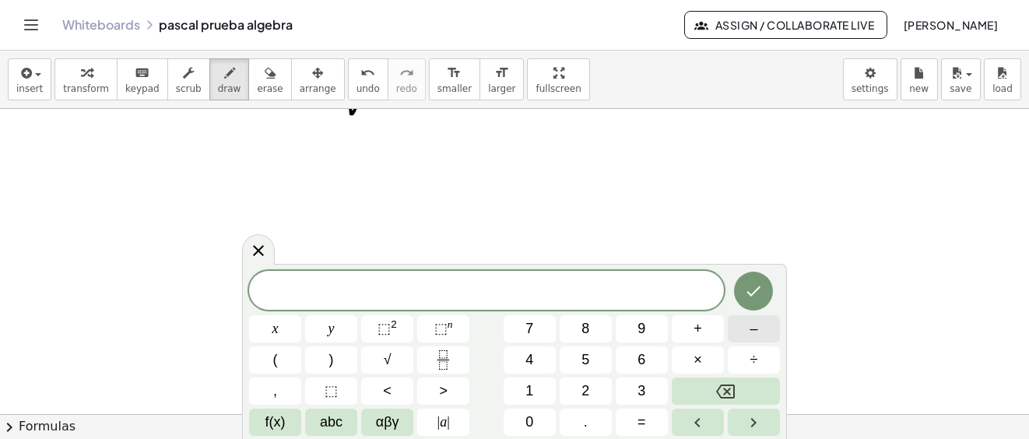
click at [766, 325] on button "–" at bounding box center [753, 328] width 52 height 27
click at [545, 385] on button "1" at bounding box center [529, 390] width 52 height 27
click at [545, 421] on button "0" at bounding box center [529, 421] width 52 height 27
click at [332, 421] on span "abc" at bounding box center [331, 422] width 23 height 21
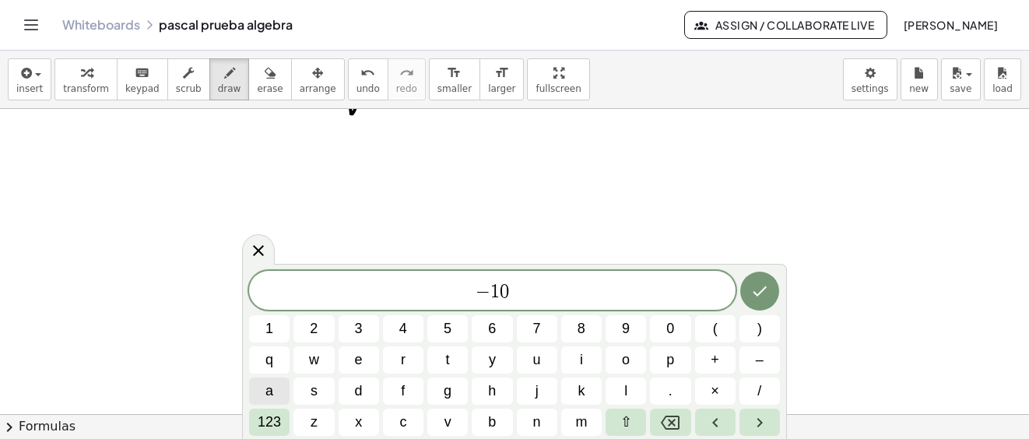
click at [268, 391] on span "a" at bounding box center [269, 390] width 8 height 21
click at [713, 324] on span "(" at bounding box center [715, 328] width 5 height 21
click at [278, 389] on button "a" at bounding box center [269, 390] width 40 height 27
click at [760, 362] on span "–" at bounding box center [759, 359] width 8 height 21
click at [273, 324] on button "1" at bounding box center [269, 328] width 40 height 27
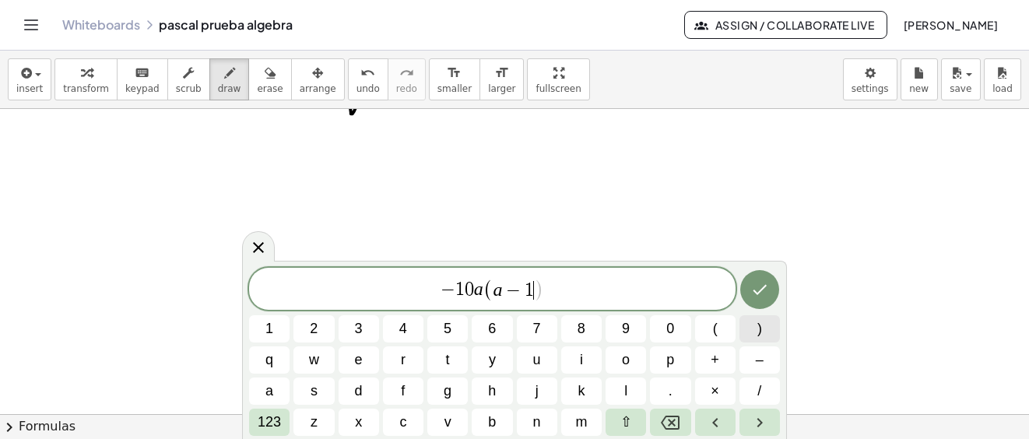
click at [753, 329] on button ")" at bounding box center [759, 328] width 40 height 27
click at [720, 363] on button "+" at bounding box center [715, 359] width 40 height 27
click at [311, 320] on span "2" at bounding box center [314, 328] width 8 height 21
click at [273, 387] on button "a" at bounding box center [269, 390] width 40 height 27
click at [714, 330] on span "(" at bounding box center [715, 328] width 5 height 21
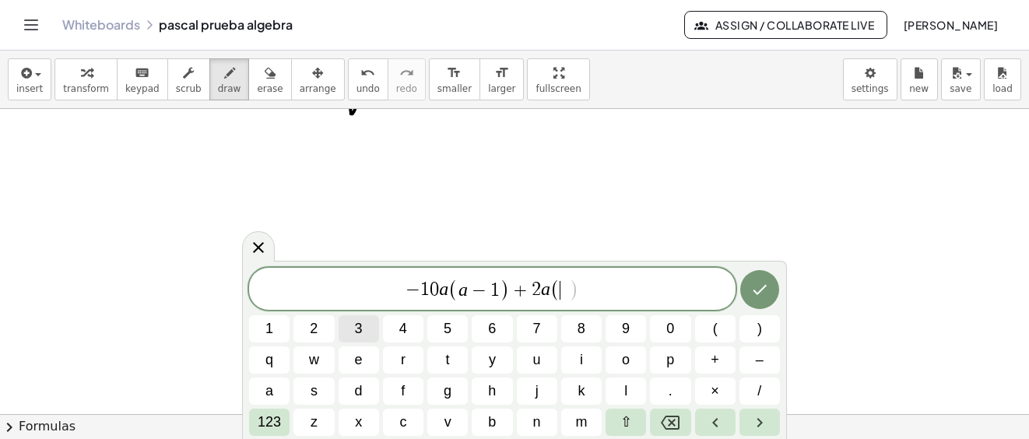
click at [363, 324] on button "3" at bounding box center [358, 328] width 40 height 27
click at [761, 359] on span "–" at bounding box center [759, 359] width 8 height 21
click at [268, 392] on span "a" at bounding box center [269, 390] width 8 height 21
click at [763, 331] on button ")" at bounding box center [759, 328] width 40 height 27
click at [758, 287] on icon "Done" at bounding box center [759, 289] width 19 height 19
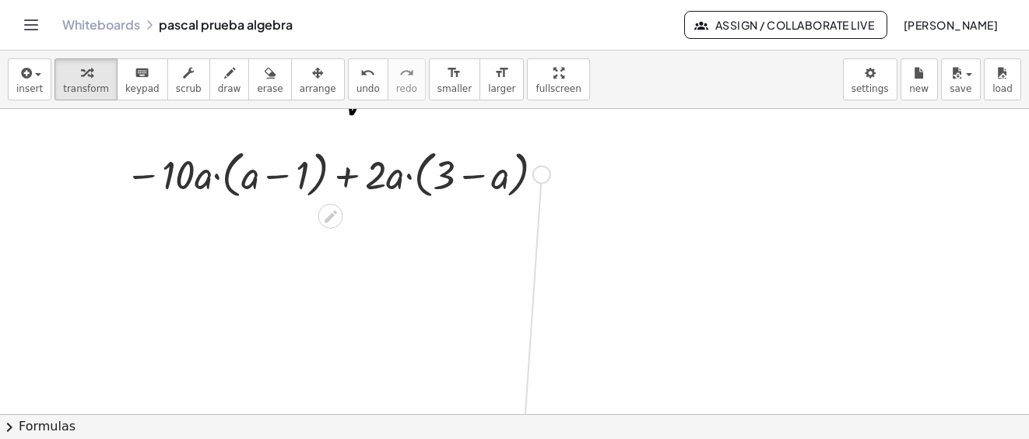
drag, startPoint x: 541, startPoint y: 172, endPoint x: 525, endPoint y: 461, distance: 289.1
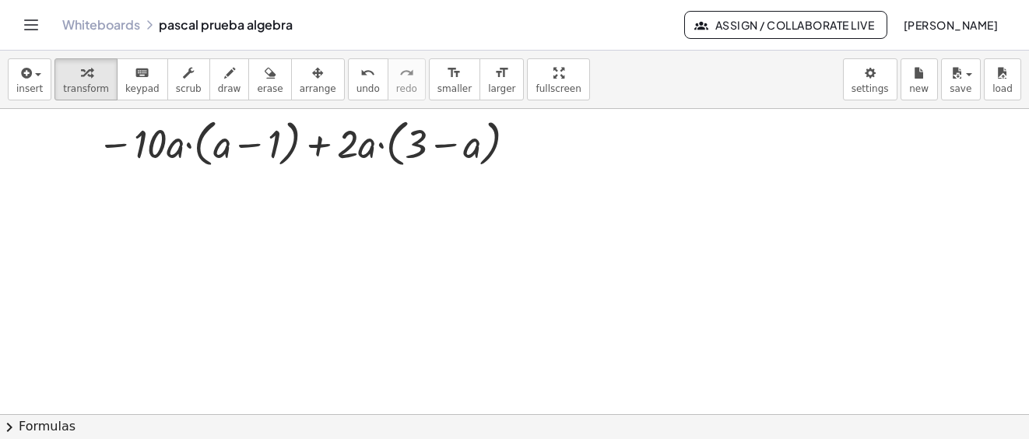
scroll to position [840, 0]
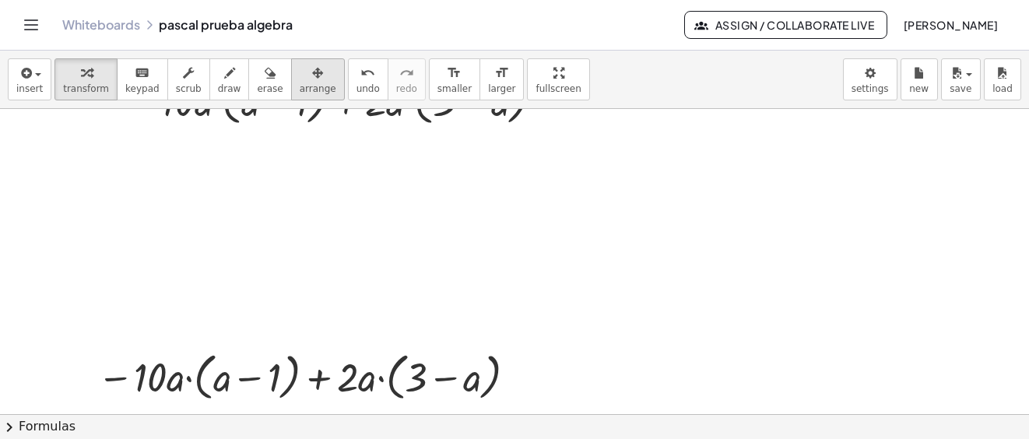
click at [300, 78] on div "button" at bounding box center [318, 72] width 37 height 19
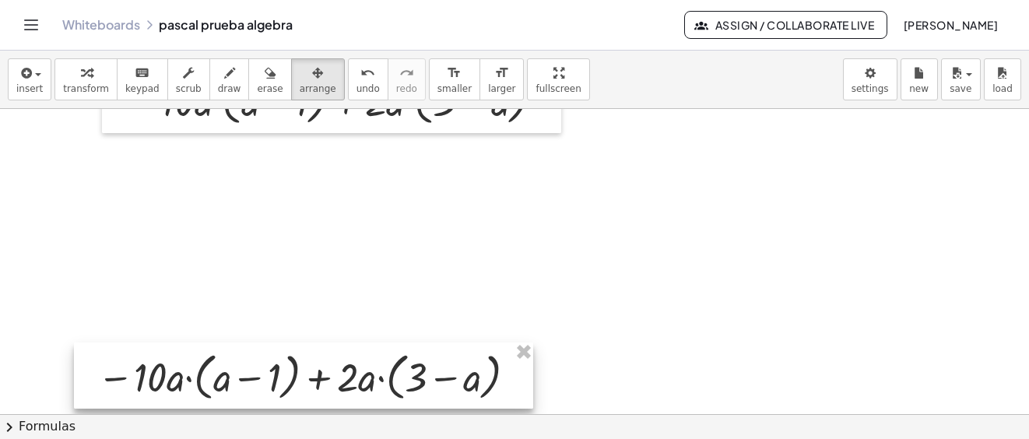
click at [195, 370] on div at bounding box center [303, 375] width 459 height 67
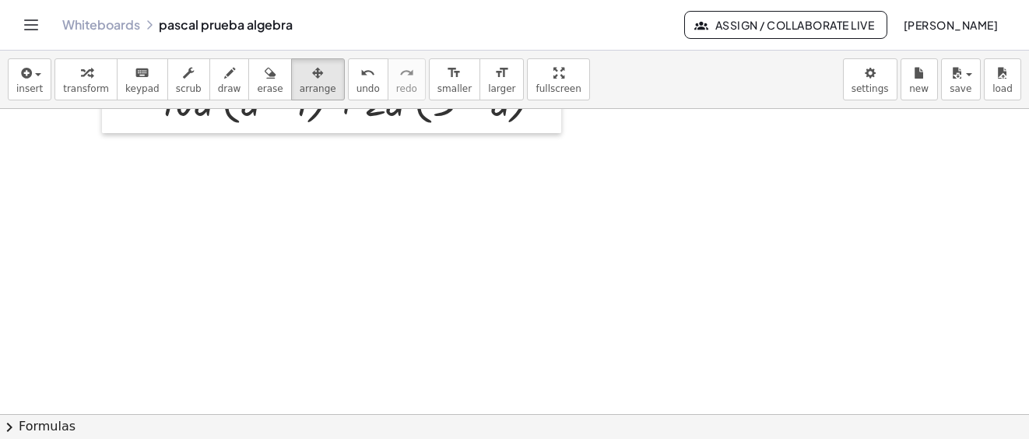
drag, startPoint x: 195, startPoint y: 370, endPoint x: 245, endPoint y: 409, distance: 63.2
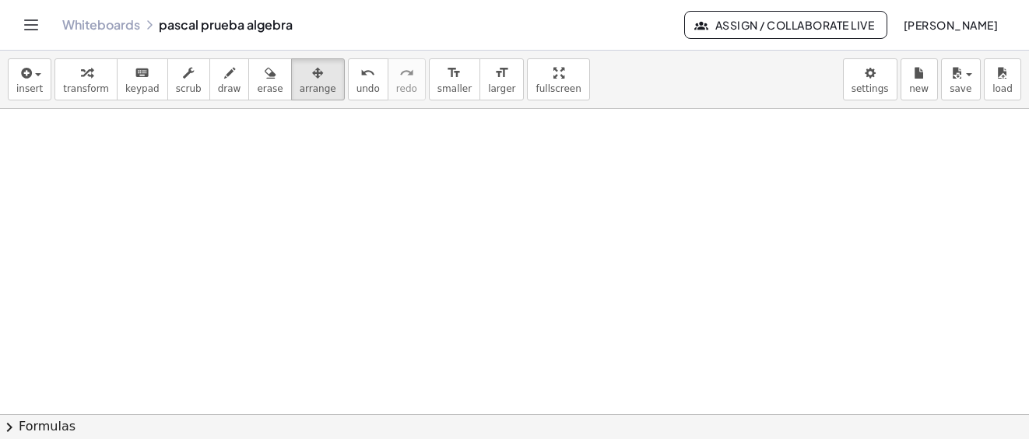
drag, startPoint x: 253, startPoint y: 307, endPoint x: 272, endPoint y: 422, distance: 116.0
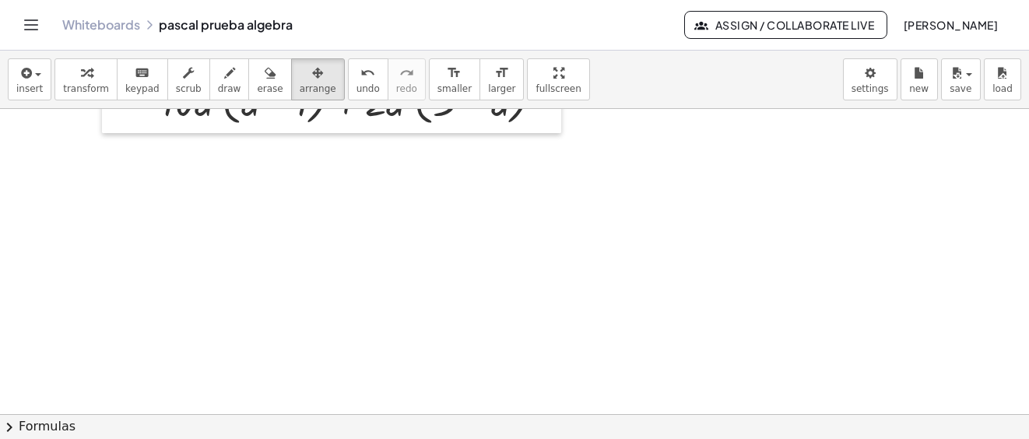
scroll to position [762, 0]
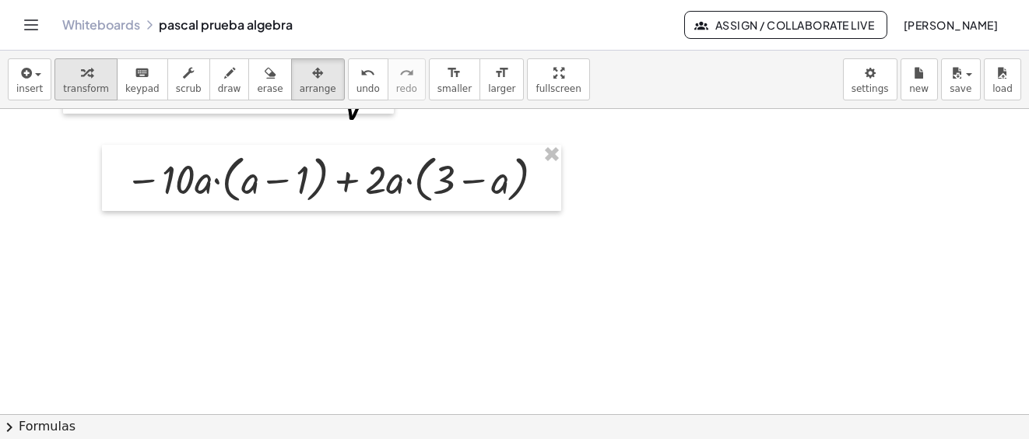
drag, startPoint x: 84, startPoint y: 78, endPoint x: 93, endPoint y: 82, distance: 10.4
click at [85, 79] on div "button" at bounding box center [86, 72] width 46 height 19
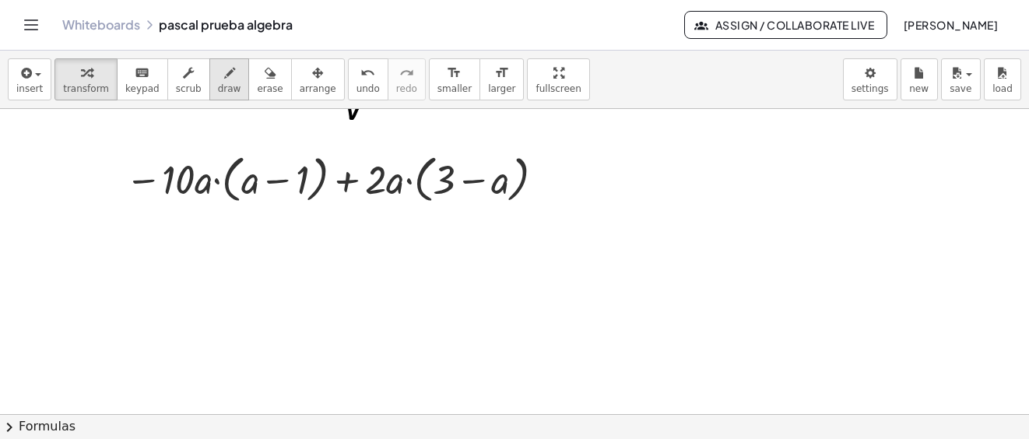
click at [218, 83] on span "draw" at bounding box center [229, 88] width 23 height 11
drag, startPoint x: 61, startPoint y: 245, endPoint x: 94, endPoint y: 249, distance: 32.9
click at [94, 249] on div at bounding box center [514, 111] width 1029 height 1530
drag, startPoint x: 109, startPoint y: 258, endPoint x: 143, endPoint y: 254, distance: 34.5
click at [124, 279] on div at bounding box center [514, 111] width 1029 height 1530
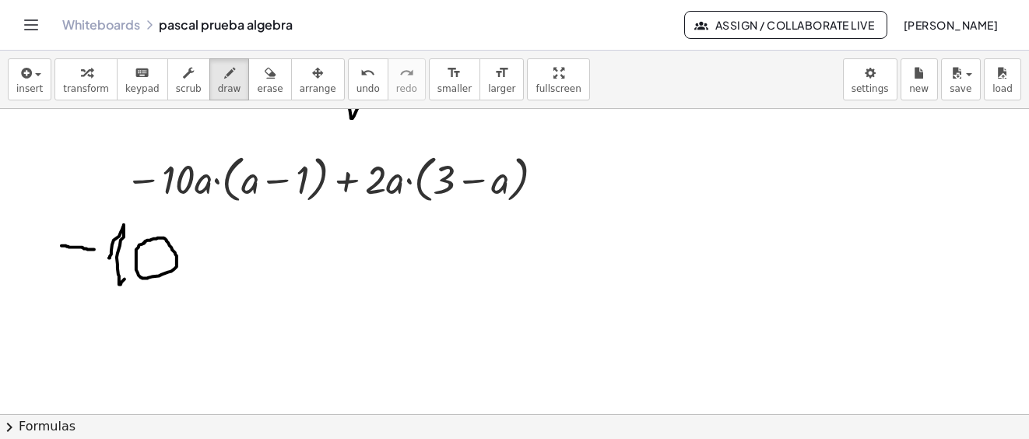
drag, startPoint x: 142, startPoint y: 244, endPoint x: 203, endPoint y: 245, distance: 60.7
click at [143, 244] on div at bounding box center [514, 111] width 1029 height 1530
drag, startPoint x: 208, startPoint y: 250, endPoint x: 237, endPoint y: 245, distance: 29.9
click at [240, 274] on div at bounding box center [514, 111] width 1029 height 1530
drag, startPoint x: 237, startPoint y: 227, endPoint x: 253, endPoint y: 251, distance: 28.5
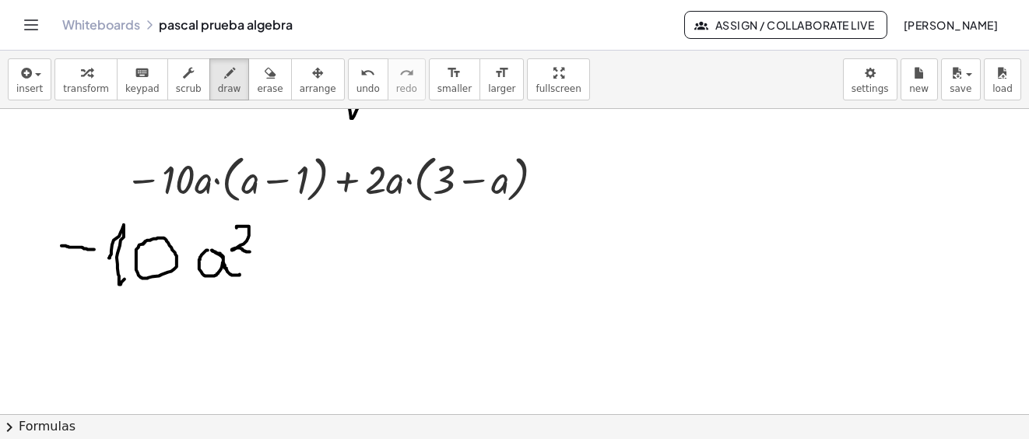
click at [253, 251] on div at bounding box center [514, 111] width 1029 height 1530
drag, startPoint x: 265, startPoint y: 261, endPoint x: 300, endPoint y: 261, distance: 34.2
click at [300, 261] on div at bounding box center [514, 111] width 1029 height 1530
drag, startPoint x: 319, startPoint y: 233, endPoint x: 319, endPoint y: 282, distance: 49.0
click at [319, 282] on div at bounding box center [514, 111] width 1029 height 1530
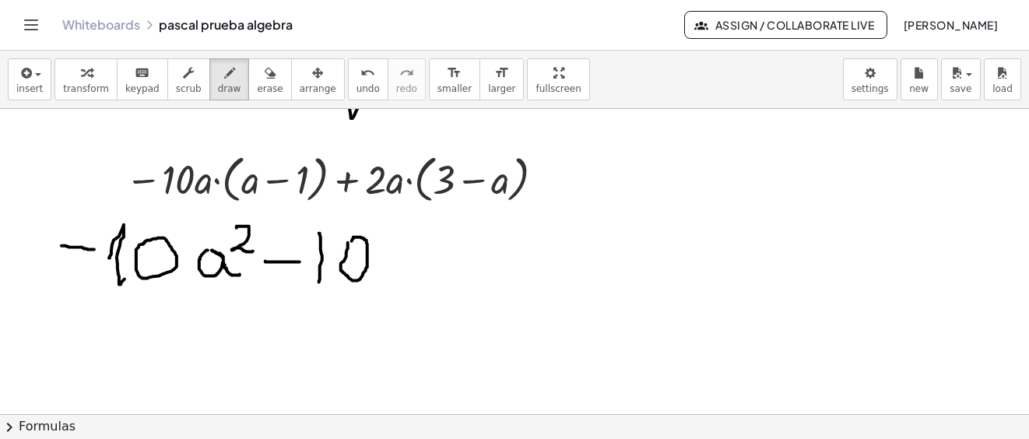
drag, startPoint x: 348, startPoint y: 242, endPoint x: 359, endPoint y: 236, distance: 12.5
click at [351, 241] on div at bounding box center [514, 111] width 1029 height 1530
drag, startPoint x: 399, startPoint y: 247, endPoint x: 440, endPoint y: 285, distance: 55.6
click at [440, 285] on div at bounding box center [514, 111] width 1029 height 1530
drag, startPoint x: 490, startPoint y: 269, endPoint x: 550, endPoint y: 252, distance: 62.3
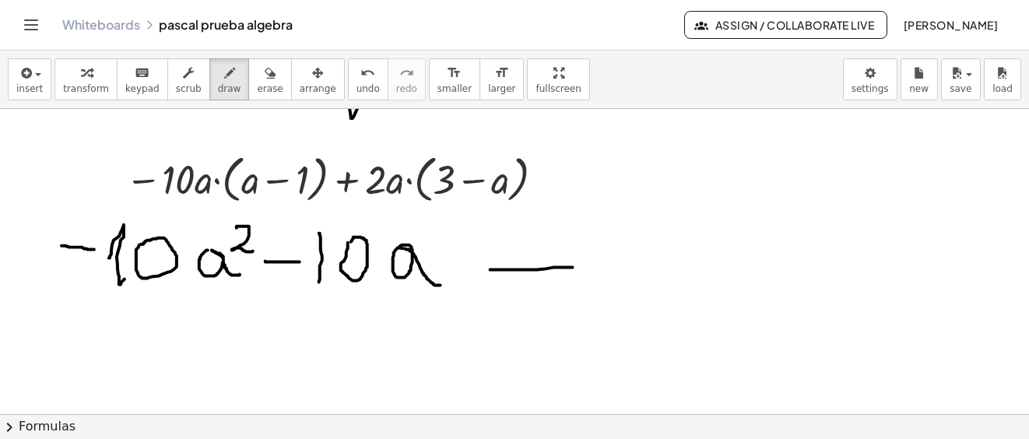
click at [575, 268] on div at bounding box center [514, 111] width 1029 height 1530
drag, startPoint x: 535, startPoint y: 244, endPoint x: 533, endPoint y: 294, distance: 50.6
click at [533, 294] on div at bounding box center [514, 111] width 1029 height 1530
drag, startPoint x: 344, startPoint y: 188, endPoint x: 498, endPoint y: 251, distance: 166.1
click at [498, 251] on div at bounding box center [514, 111] width 1029 height 1530
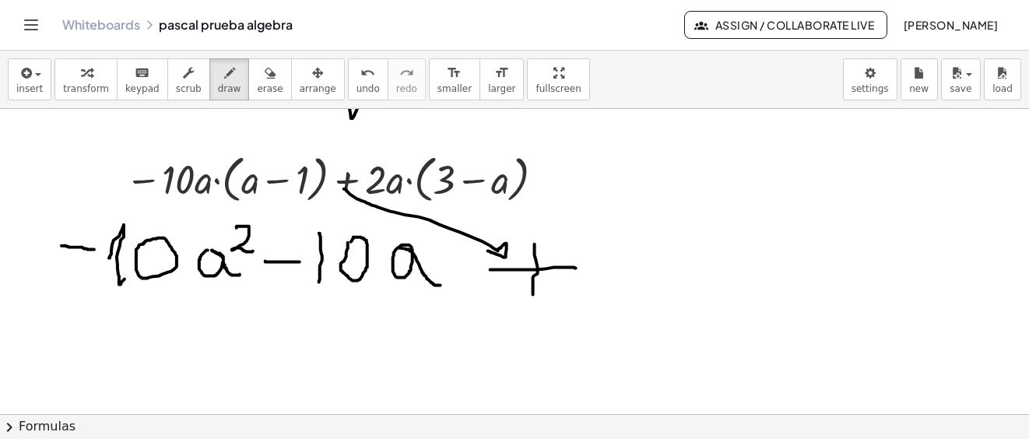
click at [498, 249] on div at bounding box center [514, 111] width 1029 height 1530
drag, startPoint x: 628, startPoint y: 219, endPoint x: 654, endPoint y: 249, distance: 40.3
click at [604, 263] on div at bounding box center [514, 111] width 1029 height 1530
drag, startPoint x: 657, startPoint y: 241, endPoint x: 718, endPoint y: 272, distance: 68.5
click at [710, 276] on div at bounding box center [514, 111] width 1029 height 1530
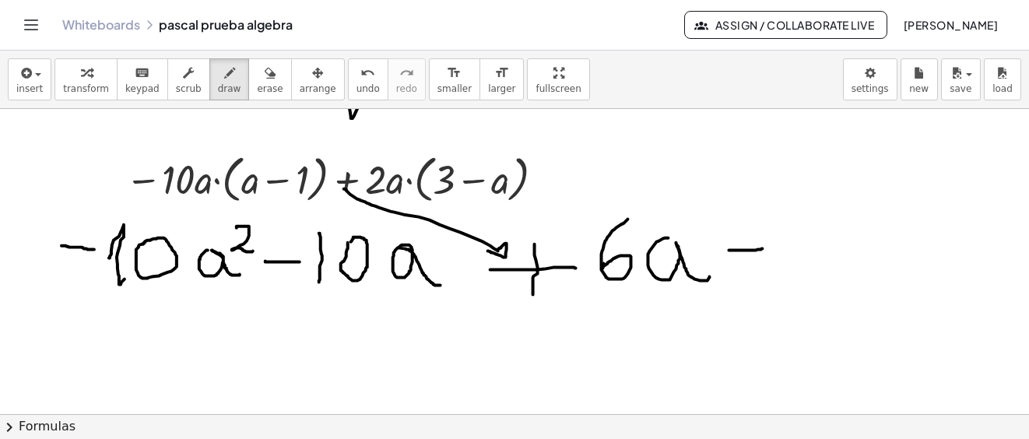
drag, startPoint x: 729, startPoint y: 250, endPoint x: 762, endPoint y: 248, distance: 33.5
click at [762, 248] on div at bounding box center [514, 111] width 1029 height 1530
drag, startPoint x: 808, startPoint y: 239, endPoint x: 869, endPoint y: 247, distance: 61.2
click at [847, 266] on div at bounding box center [514, 111] width 1029 height 1530
drag, startPoint x: 882, startPoint y: 241, endPoint x: 941, endPoint y: 247, distance: 59.5
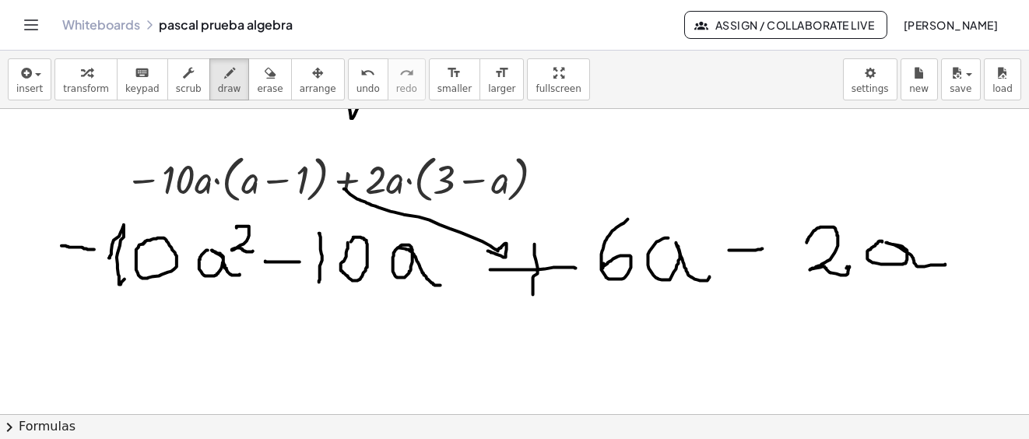
click at [942, 260] on div at bounding box center [514, 111] width 1029 height 1530
drag, startPoint x: 936, startPoint y: 200, endPoint x: 966, endPoint y: 240, distance: 50.1
click at [960, 223] on div at bounding box center [514, 111] width 1029 height 1530
drag, startPoint x: 185, startPoint y: 160, endPoint x: 209, endPoint y: 153, distance: 24.4
click at [238, 164] on div at bounding box center [514, 111] width 1029 height 1530
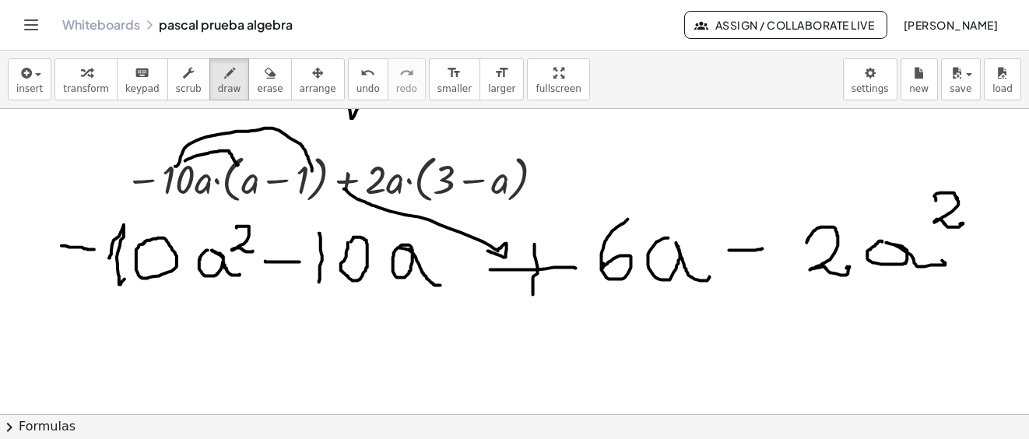
drag, startPoint x: 177, startPoint y: 166, endPoint x: 312, endPoint y: 170, distance: 135.5
click at [312, 170] on div at bounding box center [514, 111] width 1029 height 1530
drag, startPoint x: 380, startPoint y: 170, endPoint x: 436, endPoint y: 163, distance: 57.3
click at [436, 163] on div at bounding box center [514, 111] width 1029 height 1530
drag, startPoint x: 380, startPoint y: 174, endPoint x: 499, endPoint y: 170, distance: 119.9
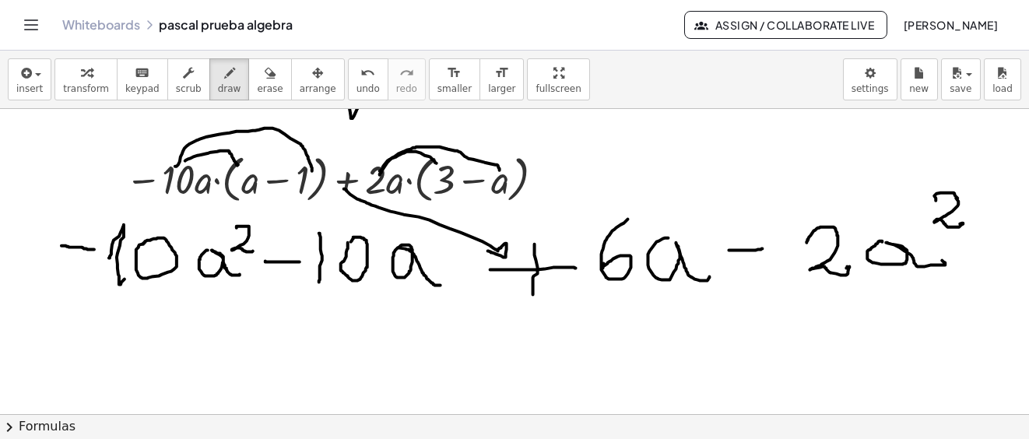
click at [499, 170] on div at bounding box center [514, 111] width 1029 height 1530
click at [491, 169] on div at bounding box center [514, 111] width 1029 height 1530
drag, startPoint x: 281, startPoint y: 240, endPoint x: 254, endPoint y: 306, distance: 70.8
click at [282, 283] on div at bounding box center [514, 111] width 1029 height 1530
drag, startPoint x: 331, startPoint y: 299, endPoint x: 471, endPoint y: 314, distance: 140.8
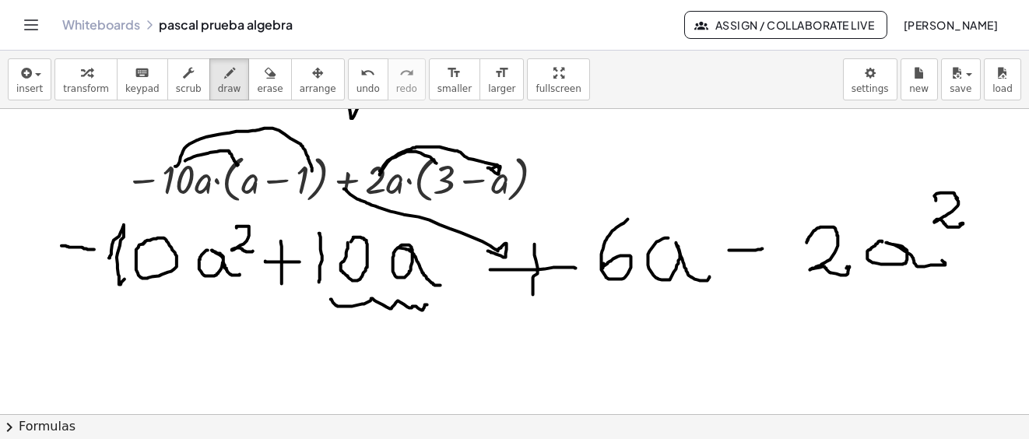
click at [471, 318] on div at bounding box center [514, 111] width 1029 height 1530
drag, startPoint x: 613, startPoint y: 308, endPoint x: 681, endPoint y: 297, distance: 68.6
click at [676, 294] on div at bounding box center [514, 111] width 1029 height 1530
drag, startPoint x: 154, startPoint y: 300, endPoint x: 216, endPoint y: 301, distance: 61.5
click at [216, 301] on div at bounding box center [514, 111] width 1029 height 1530
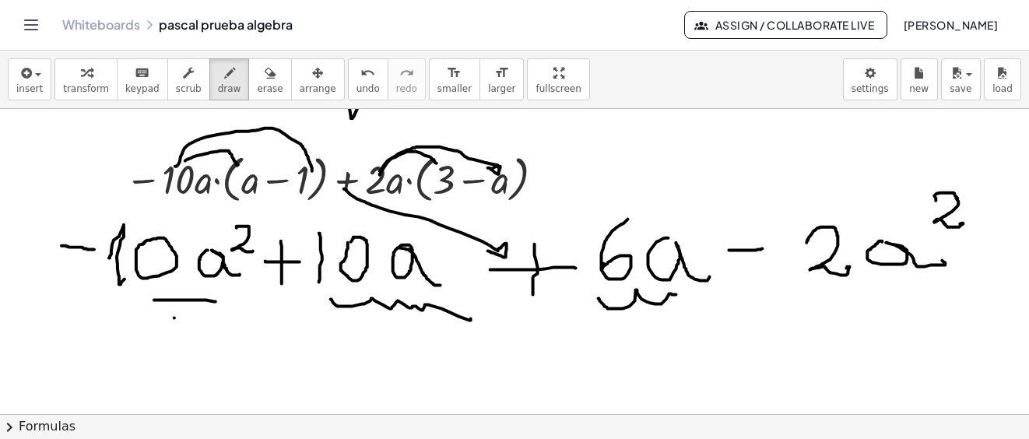
drag, startPoint x: 174, startPoint y: 317, endPoint x: 207, endPoint y: 316, distance: 32.7
click at [206, 316] on div at bounding box center [514, 111] width 1029 height 1530
drag, startPoint x: 839, startPoint y: 279, endPoint x: 895, endPoint y: 278, distance: 56.0
click at [895, 278] on div at bounding box center [514, 111] width 1029 height 1530
drag, startPoint x: 858, startPoint y: 294, endPoint x: 896, endPoint y: 289, distance: 37.7
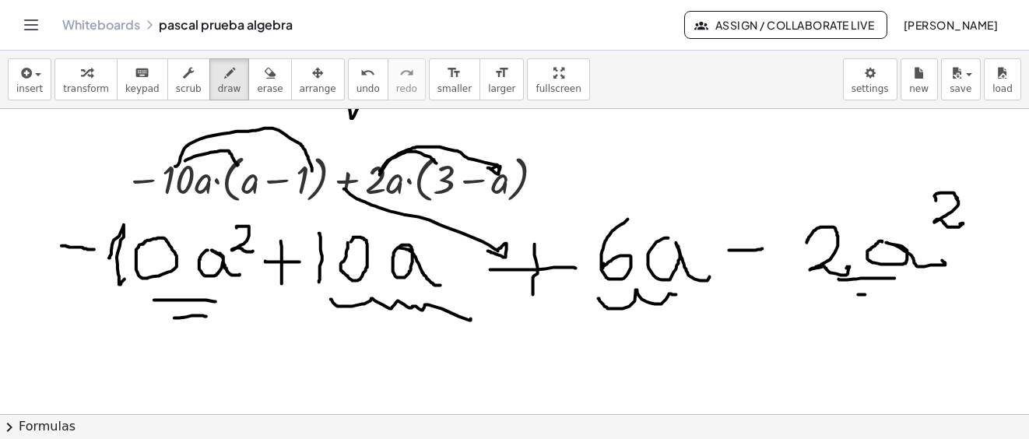
click at [896, 289] on div at bounding box center [514, 111] width 1029 height 1530
drag, startPoint x: 93, startPoint y: 373, endPoint x: 128, endPoint y: 375, distance: 35.0
click at [128, 375] on div at bounding box center [514, 111] width 1029 height 1530
drag, startPoint x: 162, startPoint y: 379, endPoint x: 187, endPoint y: 380, distance: 24.9
click at [179, 391] on div at bounding box center [514, 111] width 1029 height 1530
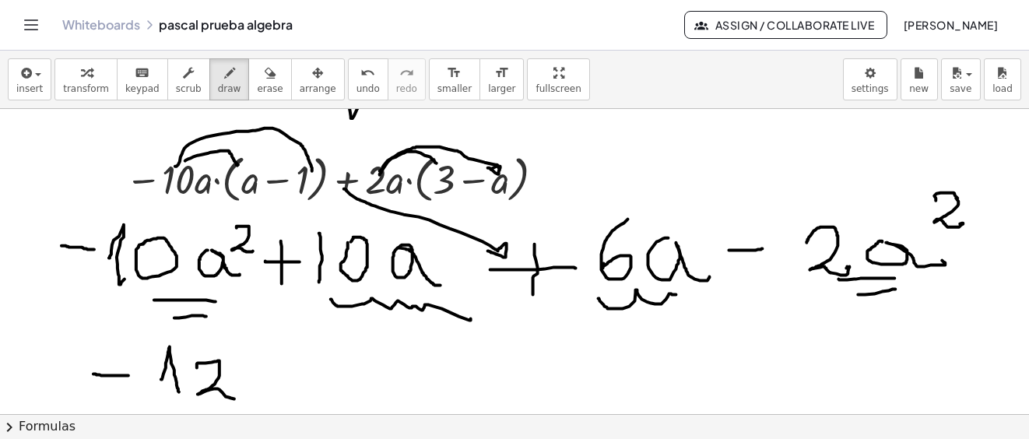
drag, startPoint x: 197, startPoint y: 367, endPoint x: 255, endPoint y: 375, distance: 58.9
click at [246, 395] on div at bounding box center [514, 111] width 1029 height 1530
drag, startPoint x: 268, startPoint y: 370, endPoint x: 323, endPoint y: 352, distance: 58.1
click at [323, 388] on div at bounding box center [514, 111] width 1029 height 1530
drag, startPoint x: 321, startPoint y: 348, endPoint x: 338, endPoint y: 361, distance: 21.6
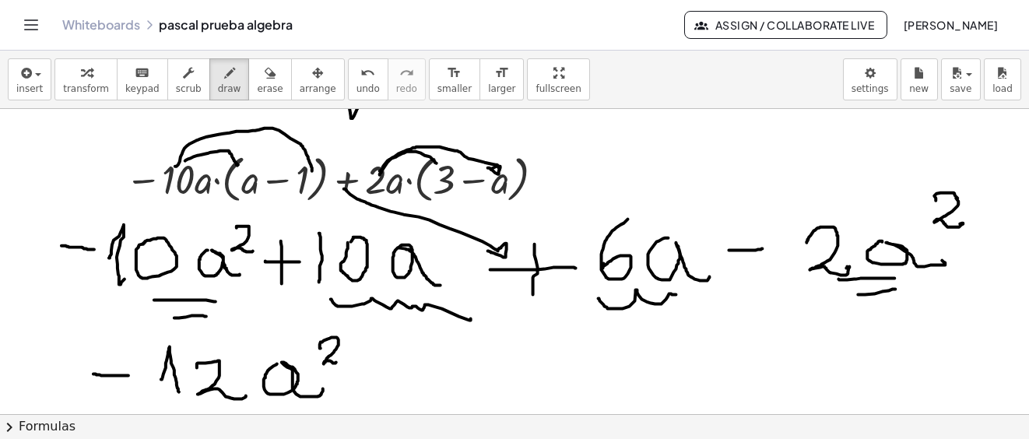
click at [338, 361] on div at bounding box center [514, 111] width 1029 height 1530
drag, startPoint x: 408, startPoint y: 370, endPoint x: 454, endPoint y: 363, distance: 46.3
click at [464, 370] on div at bounding box center [514, 111] width 1029 height 1530
drag, startPoint x: 439, startPoint y: 350, endPoint x: 438, endPoint y: 387, distance: 37.4
click at [438, 387] on div at bounding box center [514, 111] width 1029 height 1530
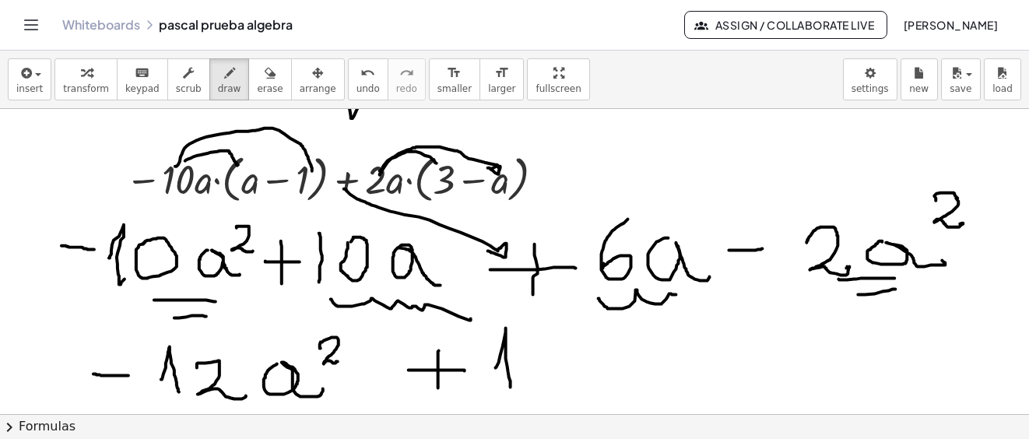
drag, startPoint x: 496, startPoint y: 367, endPoint x: 525, endPoint y: 366, distance: 29.6
click at [511, 386] on div at bounding box center [514, 111] width 1029 height 1530
drag, startPoint x: 544, startPoint y: 341, endPoint x: 562, endPoint y: 361, distance: 27.0
click at [532, 377] on div at bounding box center [514, 111] width 1029 height 1530
drag, startPoint x: 570, startPoint y: 371, endPoint x: 617, endPoint y: 387, distance: 49.5
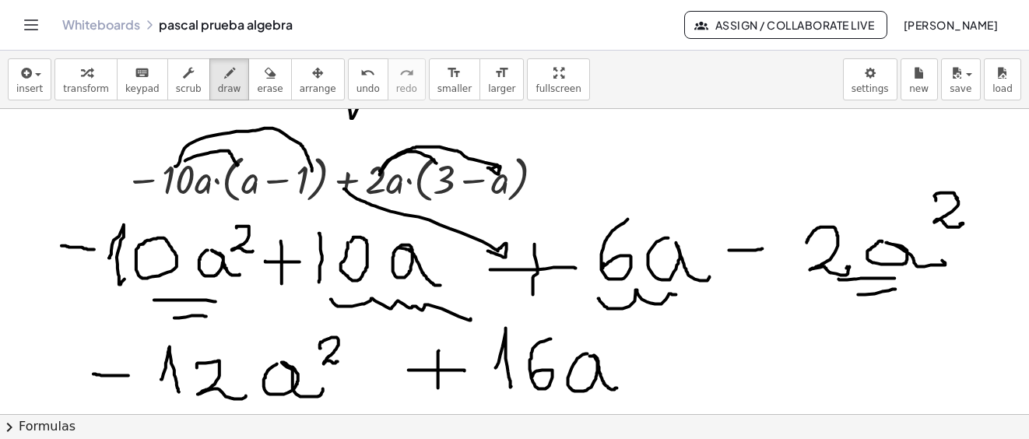
click at [617, 387] on div at bounding box center [514, 111] width 1029 height 1530
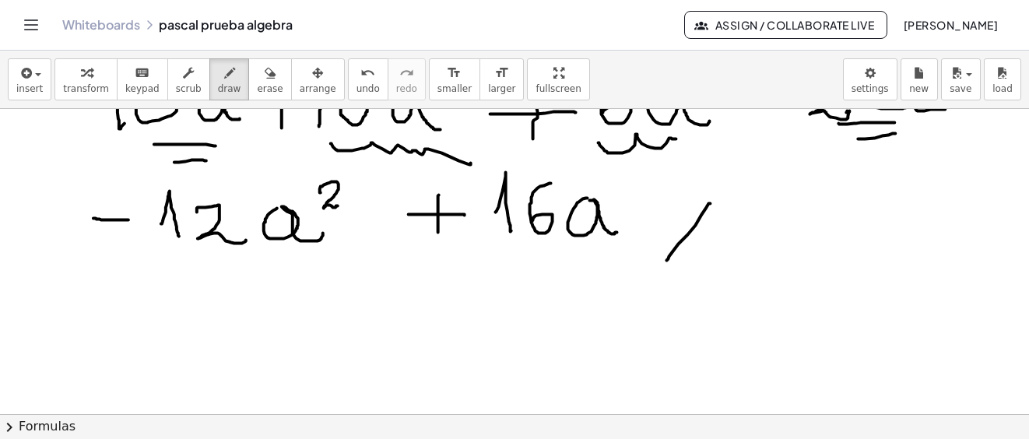
drag, startPoint x: 710, startPoint y: 203, endPoint x: 694, endPoint y: 239, distance: 39.3
drag, startPoint x: 738, startPoint y: 202, endPoint x: 684, endPoint y: 284, distance: 97.8
drag, startPoint x: 787, startPoint y: 227, endPoint x: 842, endPoint y: 162, distance: 85.1
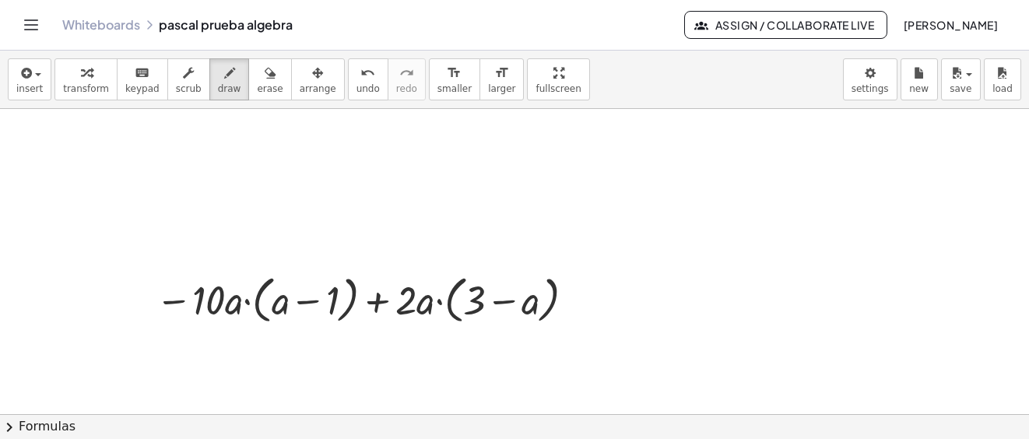
scroll to position [1224, 0]
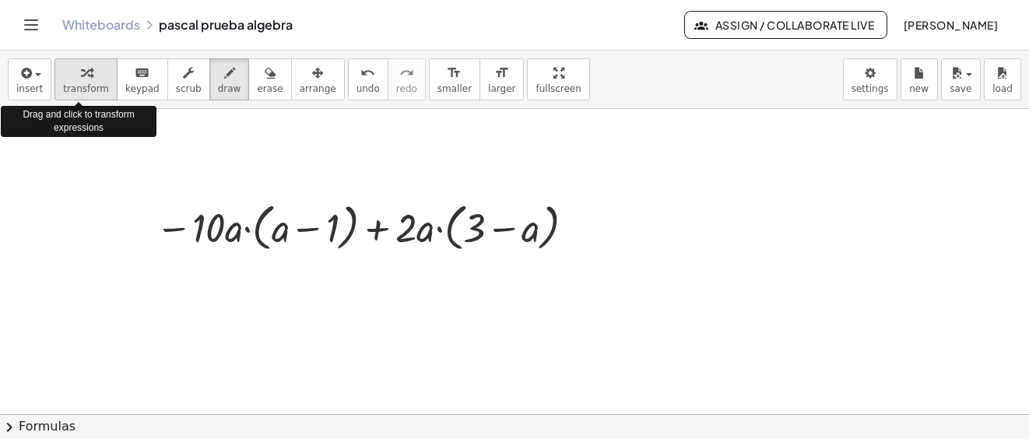
click at [81, 74] on icon "button" at bounding box center [86, 73] width 11 height 19
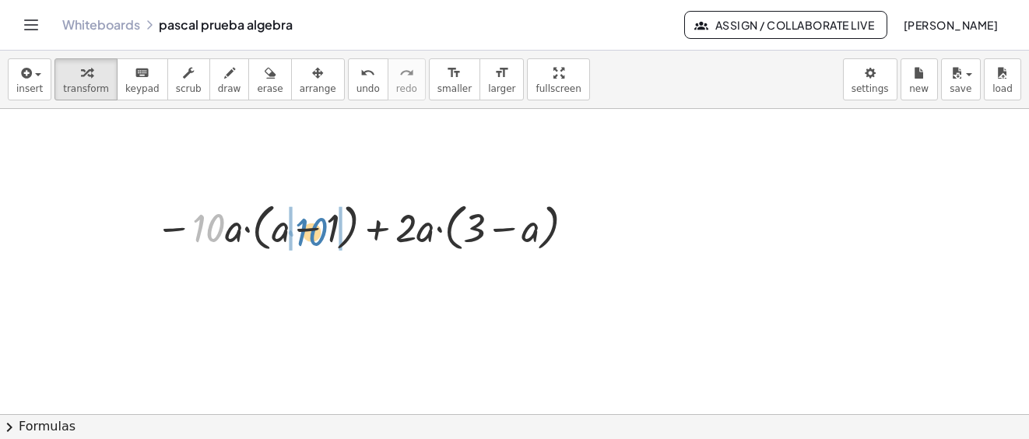
drag, startPoint x: 215, startPoint y: 233, endPoint x: 319, endPoint y: 237, distance: 104.3
click at [319, 237] on div at bounding box center [368, 226] width 440 height 59
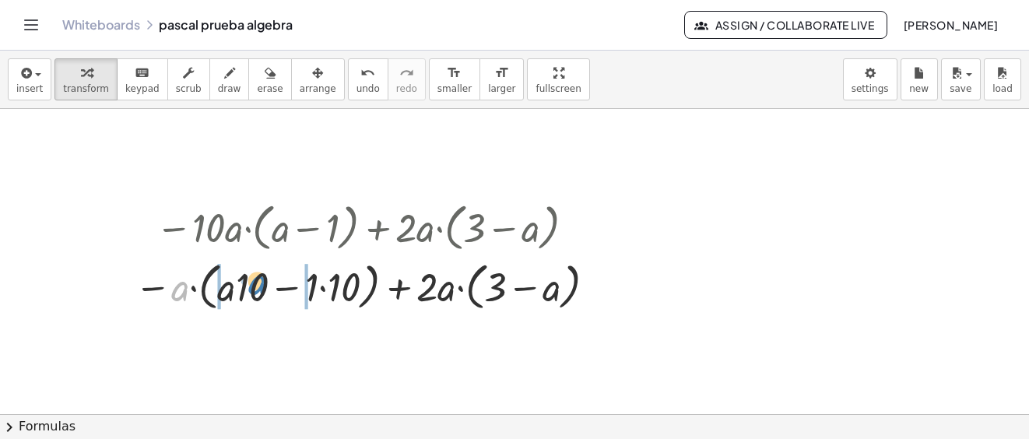
drag, startPoint x: 180, startPoint y: 288, endPoint x: 257, endPoint y: 282, distance: 77.3
click at [257, 282] on div at bounding box center [368, 284] width 482 height 59
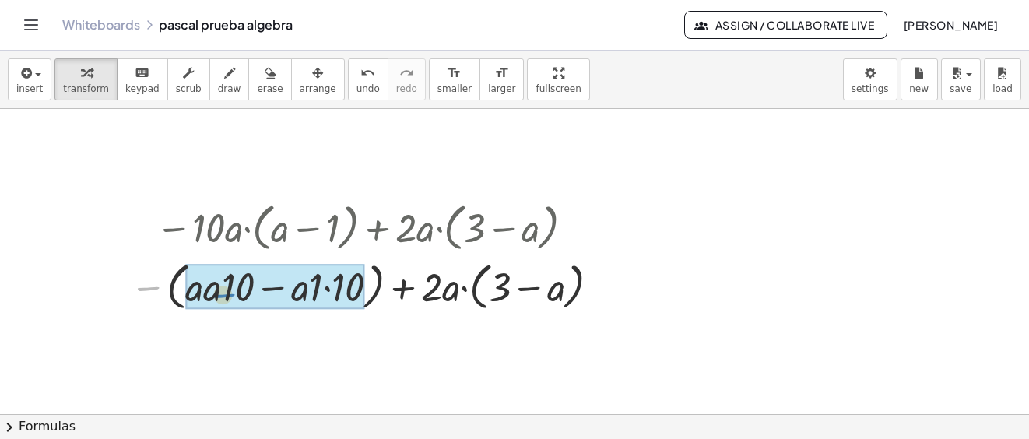
drag, startPoint x: 146, startPoint y: 286, endPoint x: 291, endPoint y: 391, distance: 178.4
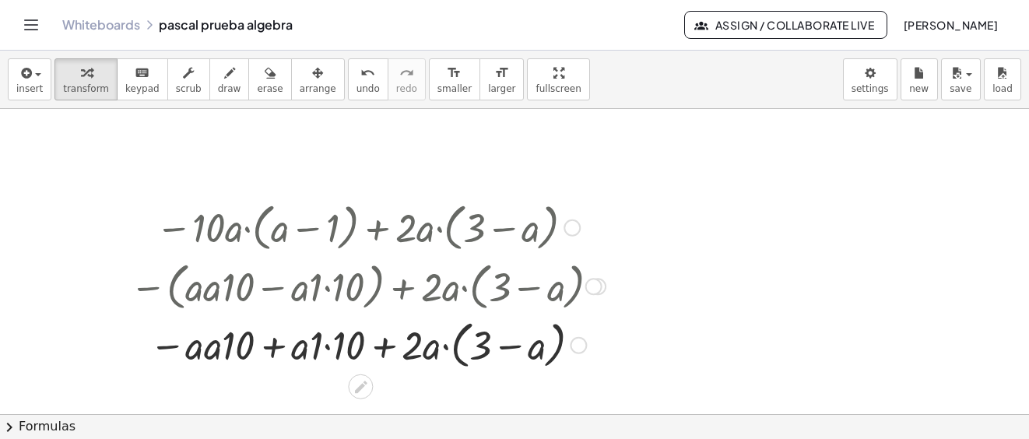
click at [214, 349] on div at bounding box center [367, 343] width 491 height 59
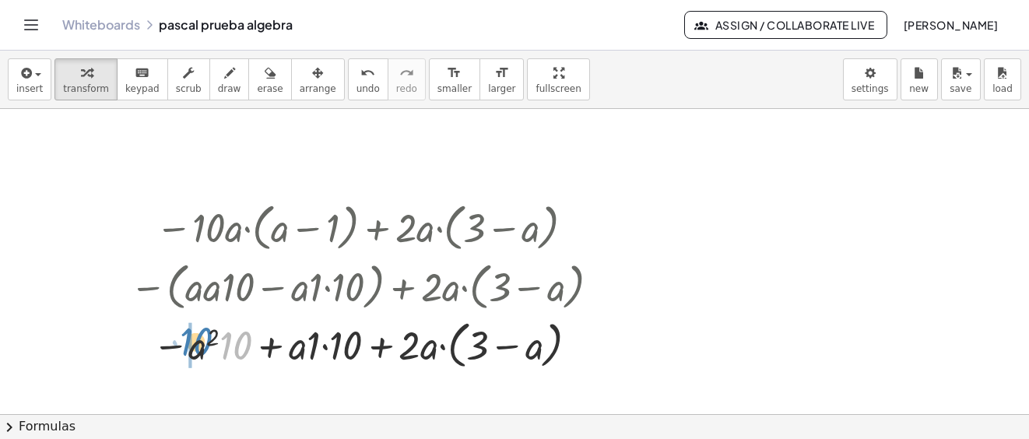
drag, startPoint x: 227, startPoint y: 349, endPoint x: 188, endPoint y: 345, distance: 39.9
click at [188, 345] on div at bounding box center [367, 343] width 491 height 59
drag, startPoint x: 338, startPoint y: 344, endPoint x: 289, endPoint y: 341, distance: 49.9
click at [293, 343] on div at bounding box center [367, 343] width 491 height 59
click at [335, 342] on div at bounding box center [367, 343] width 491 height 59
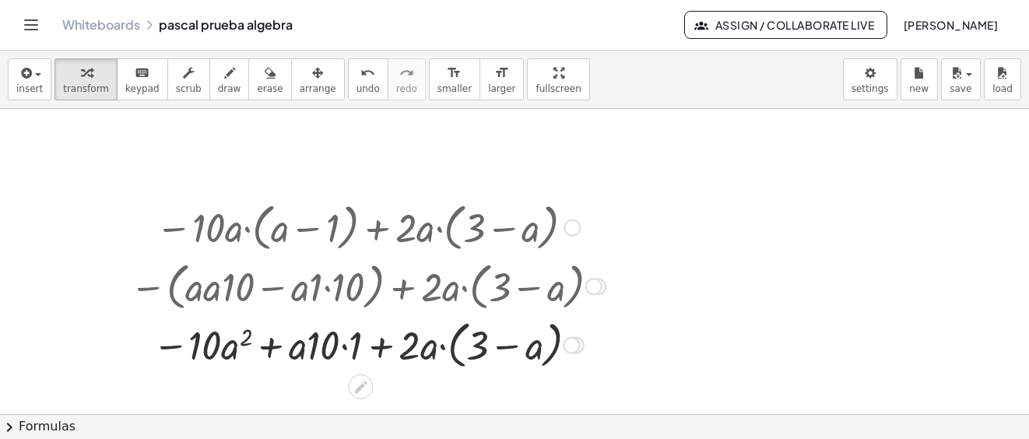
click at [343, 349] on div at bounding box center [367, 343] width 491 height 59
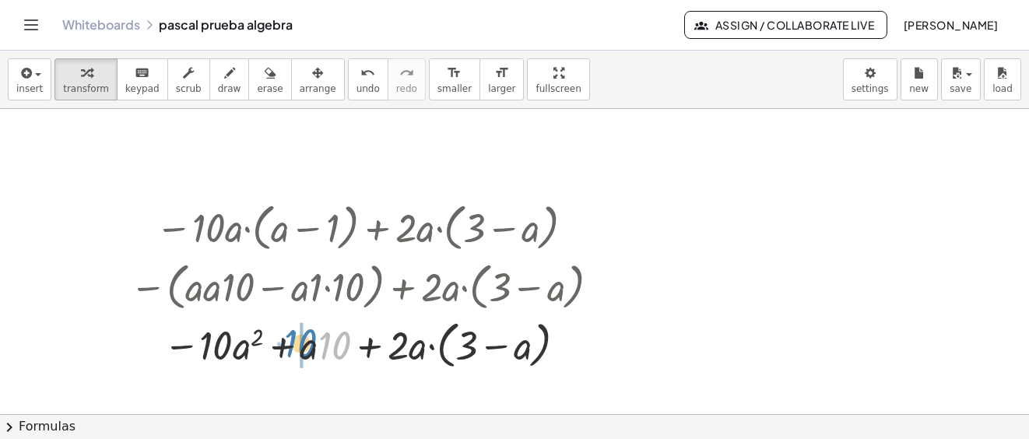
drag, startPoint x: 337, startPoint y: 351, endPoint x: 324, endPoint y: 354, distance: 13.6
drag, startPoint x: 392, startPoint y: 345, endPoint x: 465, endPoint y: 338, distance: 73.5
click at [465, 338] on div at bounding box center [367, 343] width 491 height 59
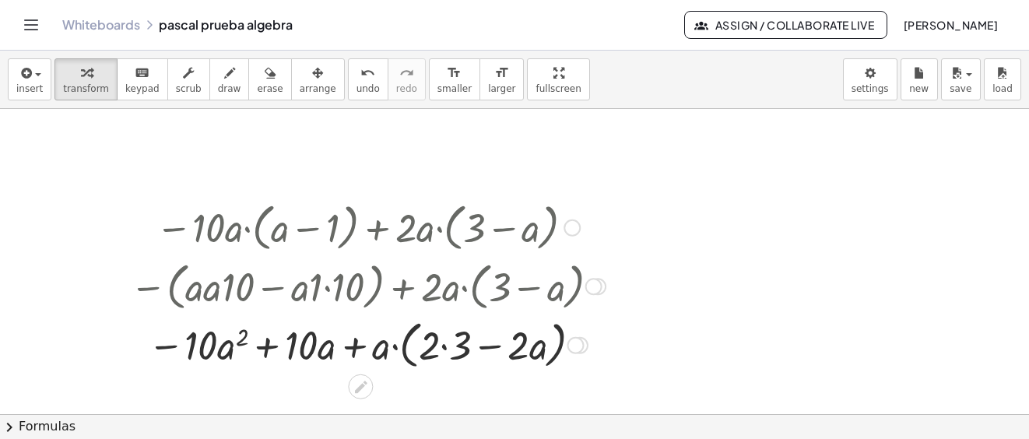
click at [441, 345] on div at bounding box center [367, 343] width 491 height 59
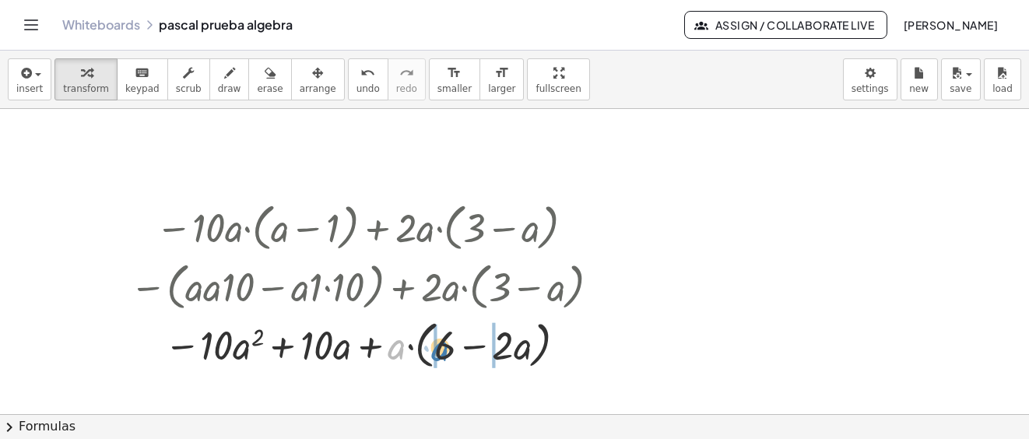
drag, startPoint x: 398, startPoint y: 349, endPoint x: 441, endPoint y: 351, distance: 43.6
click at [441, 351] on div at bounding box center [367, 343] width 491 height 59
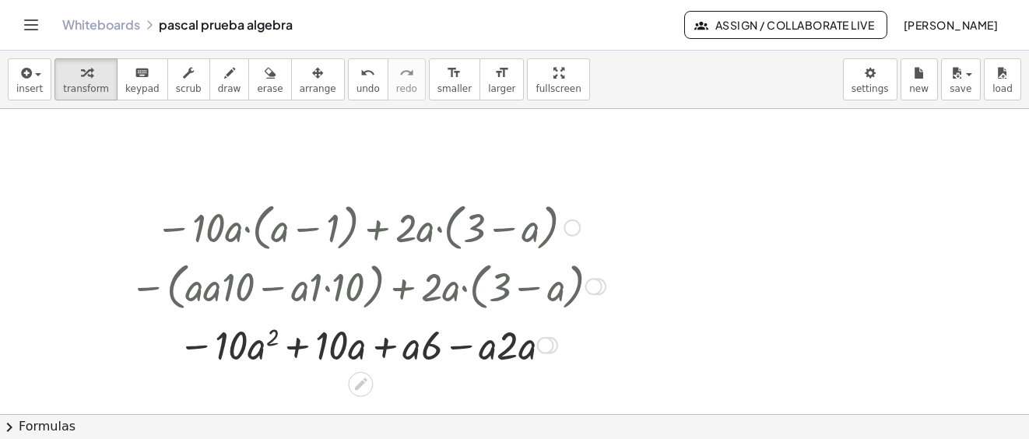
click at [412, 345] on div at bounding box center [367, 343] width 491 height 53
click at [453, 342] on div at bounding box center [367, 343] width 491 height 53
click at [495, 352] on div at bounding box center [367, 343] width 491 height 53
drag, startPoint x: 531, startPoint y: 352, endPoint x: 634, endPoint y: 416, distance: 122.0
drag, startPoint x: 517, startPoint y: 349, endPoint x: 506, endPoint y: 401, distance: 52.5
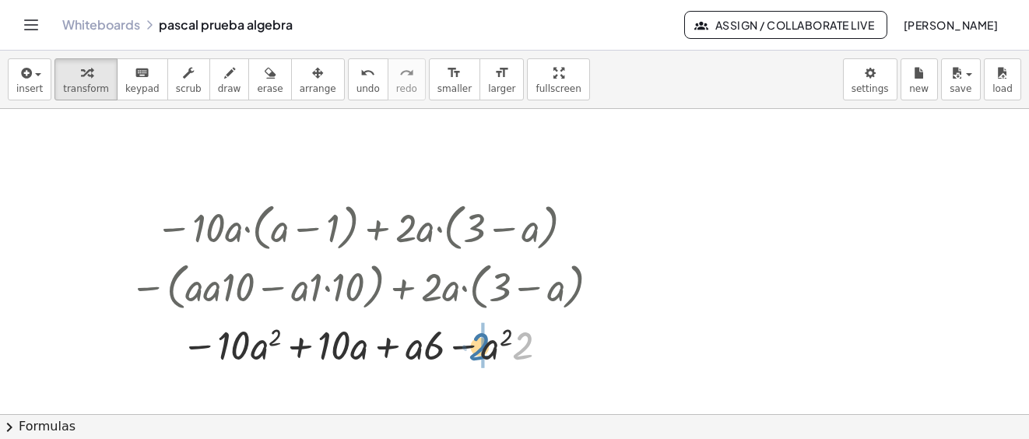
click at [474, 347] on div at bounding box center [367, 343] width 491 height 53
drag, startPoint x: 433, startPoint y: 340, endPoint x: 419, endPoint y: 338, distance: 13.3
click at [419, 338] on div at bounding box center [367, 343] width 491 height 53
click at [416, 337] on div at bounding box center [367, 343] width 491 height 53
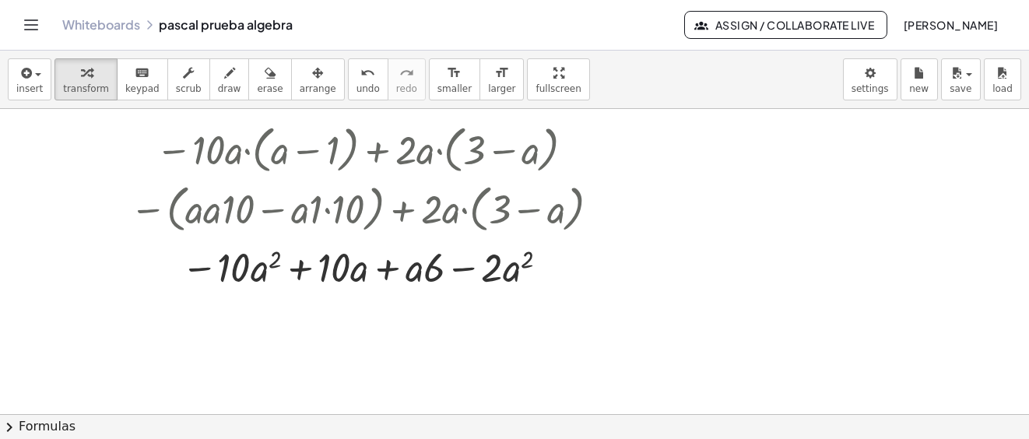
scroll to position [1379, 0]
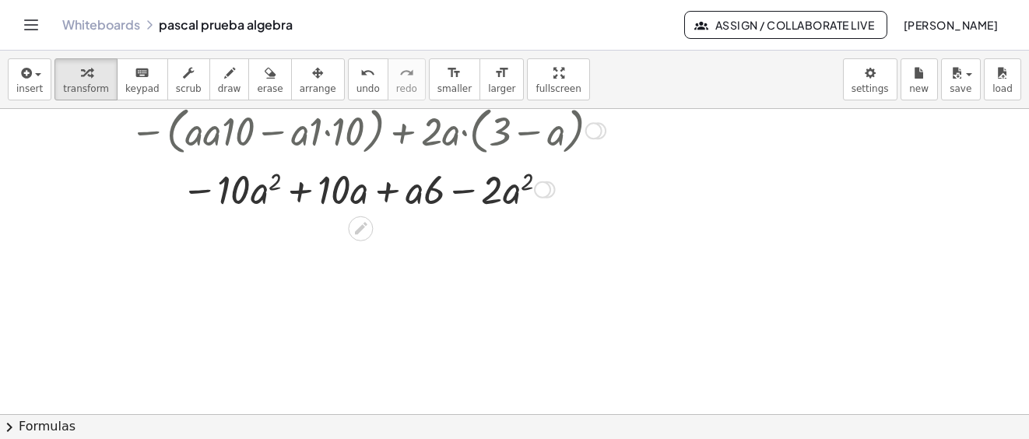
click at [387, 191] on div at bounding box center [367, 187] width 491 height 53
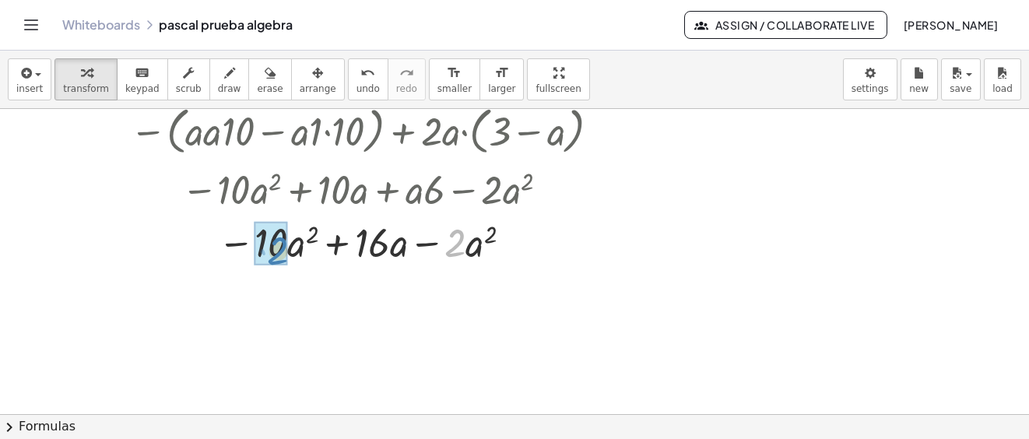
drag, startPoint x: 455, startPoint y: 250, endPoint x: 344, endPoint y: 301, distance: 122.5
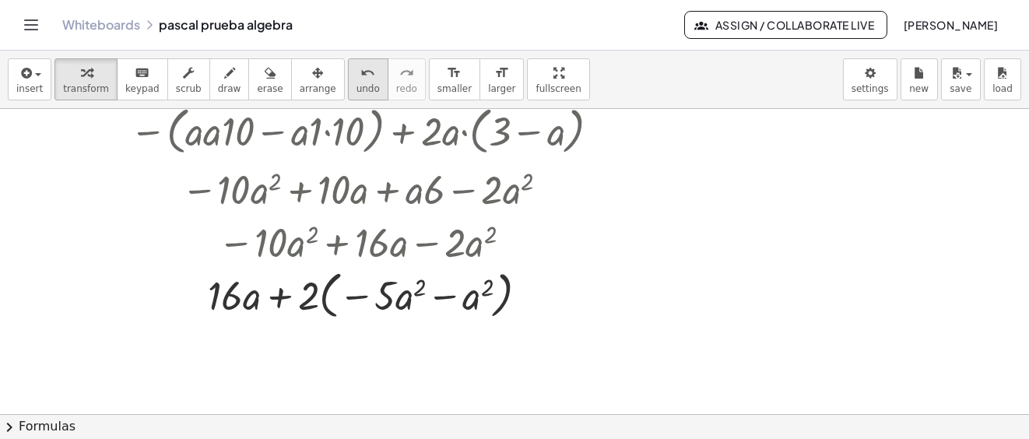
click at [360, 77] on icon "undo" at bounding box center [367, 73] width 15 height 19
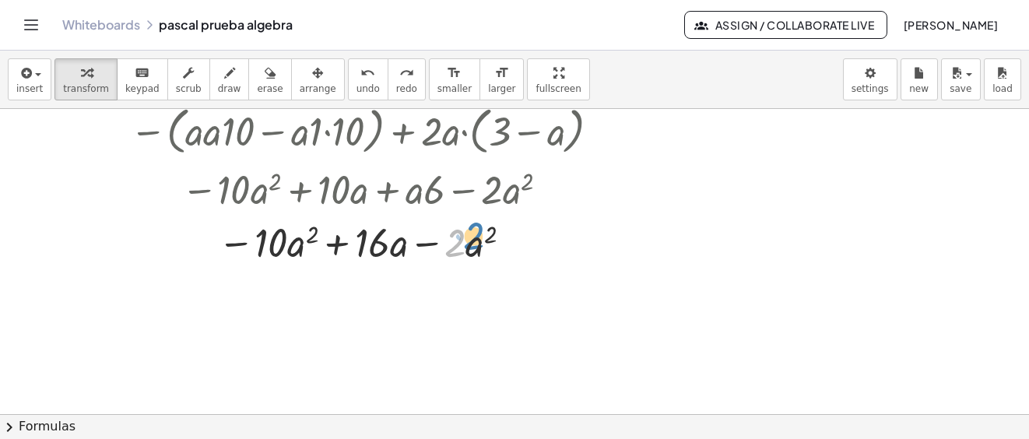
drag, startPoint x: 457, startPoint y: 237, endPoint x: 475, endPoint y: 225, distance: 22.4
click at [475, 225] on div at bounding box center [367, 240] width 472 height 53
drag, startPoint x: 471, startPoint y: 241, endPoint x: 463, endPoint y: 238, distance: 9.1
click at [463, 240] on div at bounding box center [367, 240] width 472 height 53
drag, startPoint x: 462, startPoint y: 233, endPoint x: 398, endPoint y: 277, distance: 77.9
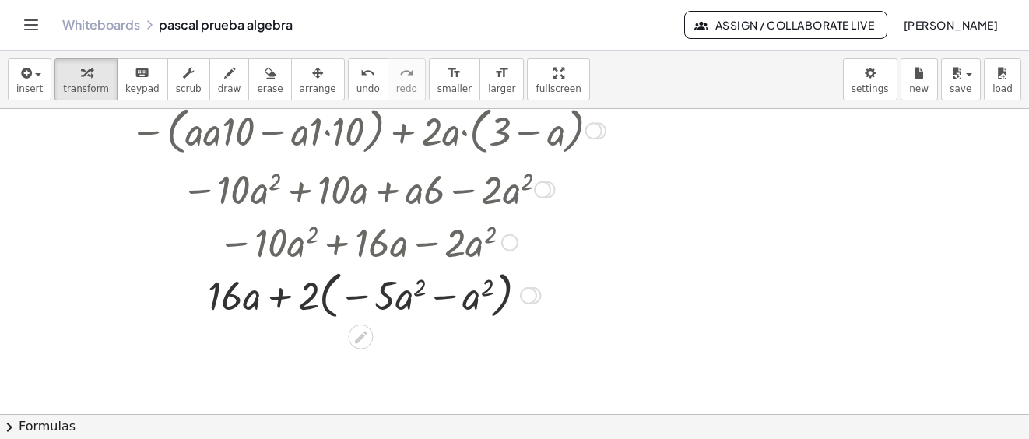
drag, startPoint x: 432, startPoint y: 284, endPoint x: 432, endPoint y: 296, distance: 12.4
click at [432, 288] on div at bounding box center [367, 294] width 491 height 59
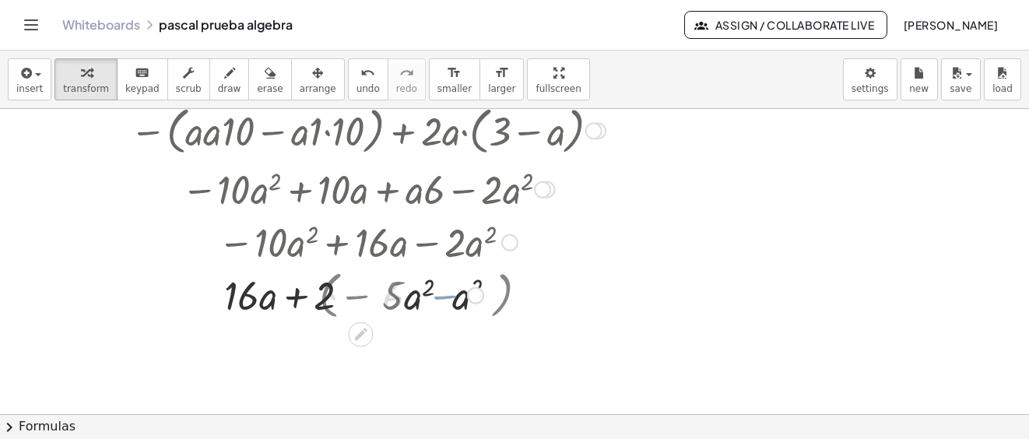
click at [432, 296] on div at bounding box center [367, 293] width 491 height 53
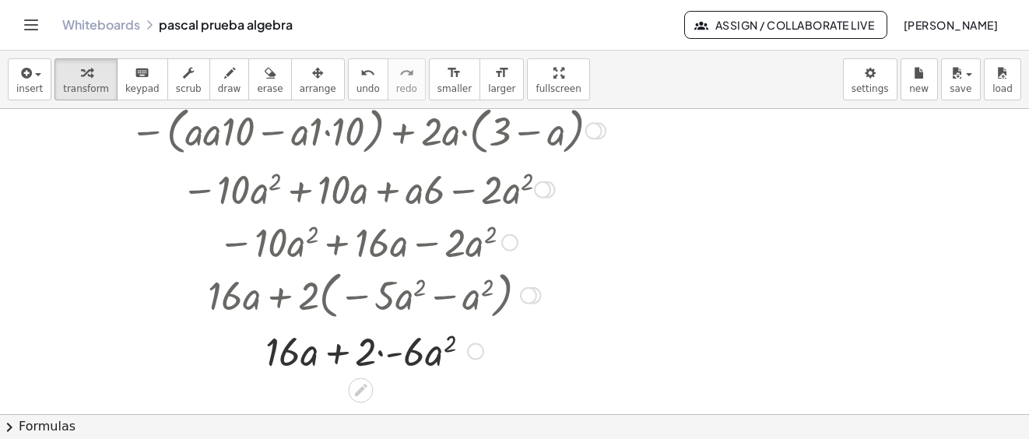
click at [383, 356] on div at bounding box center [367, 349] width 491 height 53
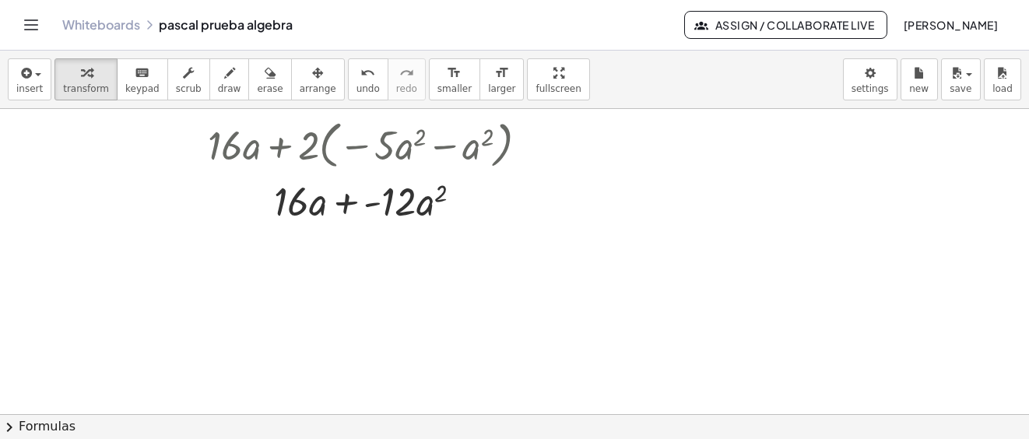
scroll to position [1607, 0]
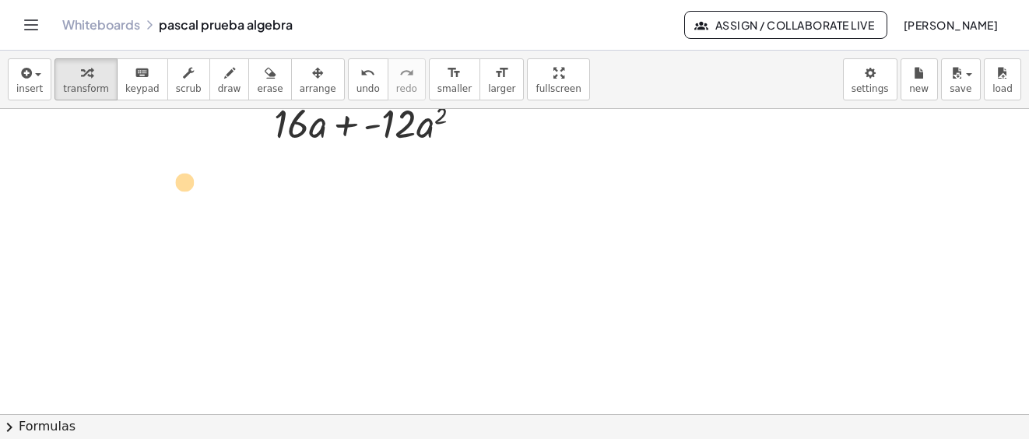
drag, startPoint x: 385, startPoint y: 125, endPoint x: 173, endPoint y: 188, distance: 220.8
drag, startPoint x: 293, startPoint y: 117, endPoint x: 482, endPoint y: 133, distance: 188.9
click at [482, 133] on div at bounding box center [367, 121] width 491 height 53
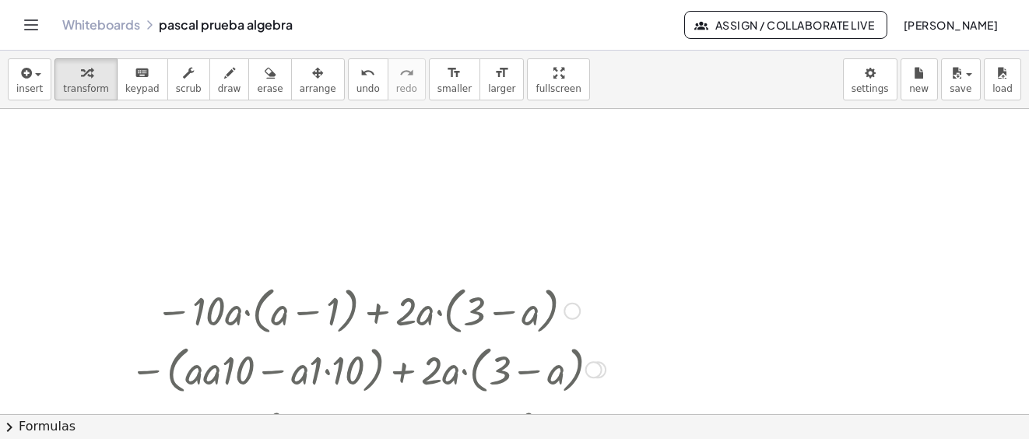
scroll to position [1374, 0]
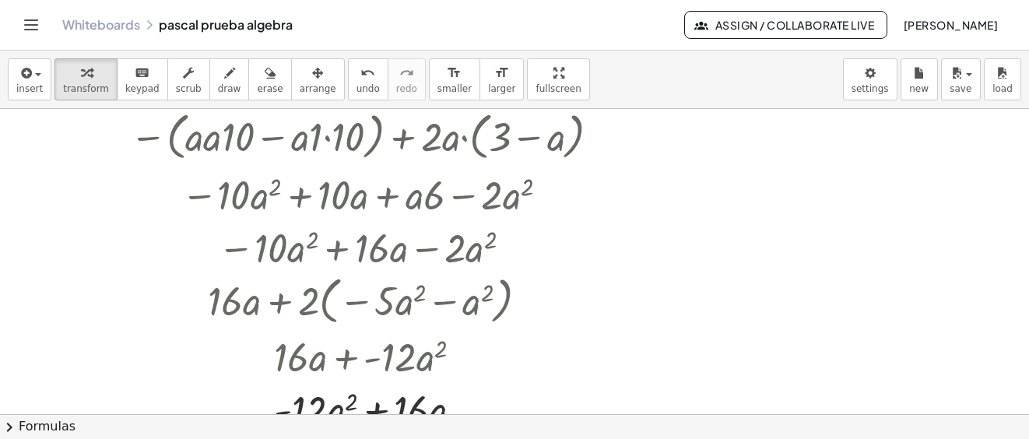
click at [224, 73] on icon "button" at bounding box center [229, 73] width 11 height 19
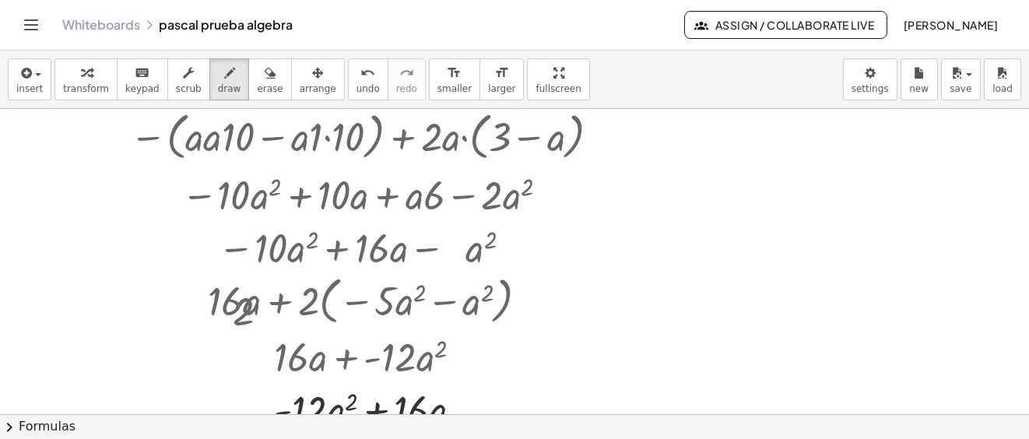
scroll to position [1452, 0]
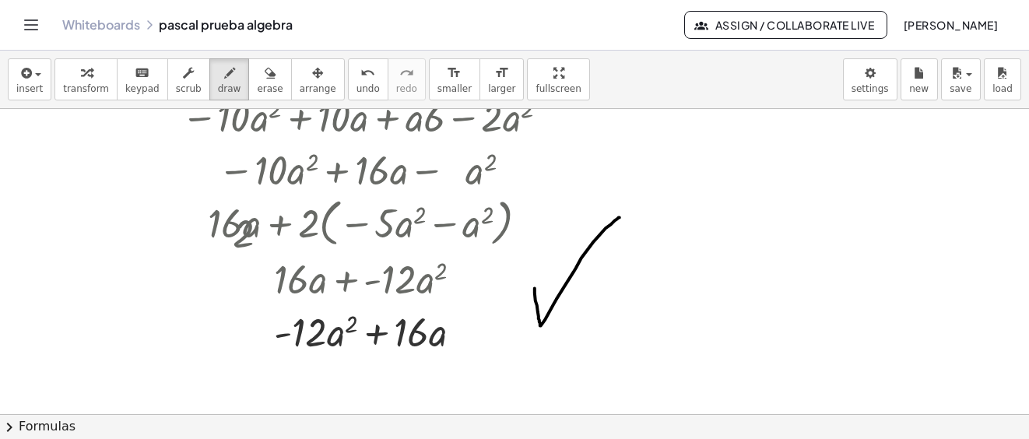
drag, startPoint x: 535, startPoint y: 287, endPoint x: 619, endPoint y: 216, distance: 110.5
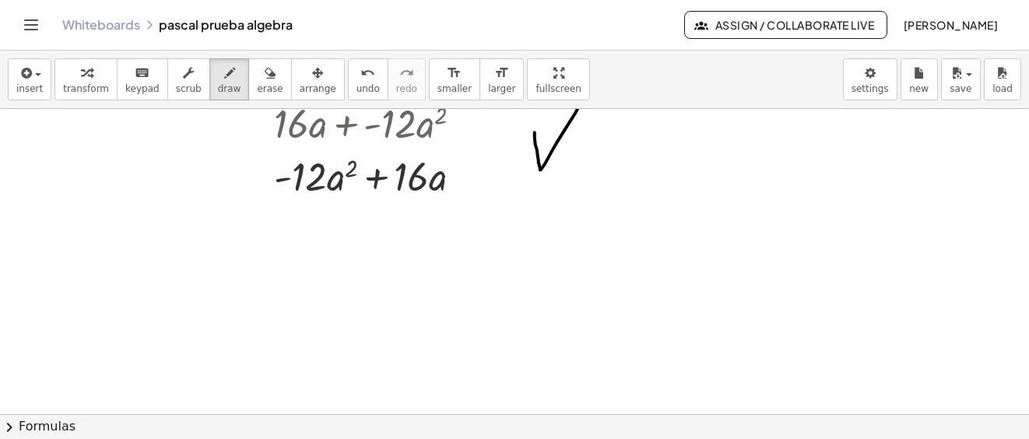
drag, startPoint x: 442, startPoint y: 276, endPoint x: 455, endPoint y: 289, distance: 18.2
click at [959, 83] on span "save" at bounding box center [960, 88] width 22 height 11
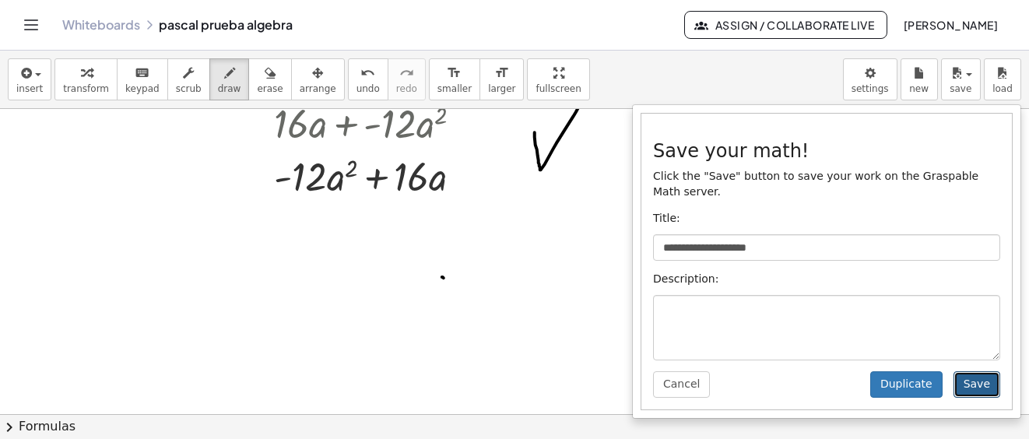
click at [973, 371] on button "Save" at bounding box center [976, 384] width 47 height 26
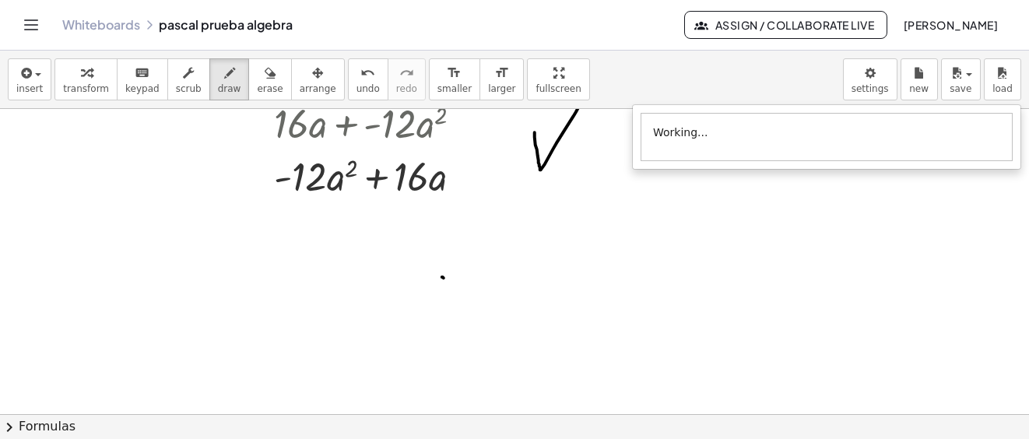
scroll to position [1836, 0]
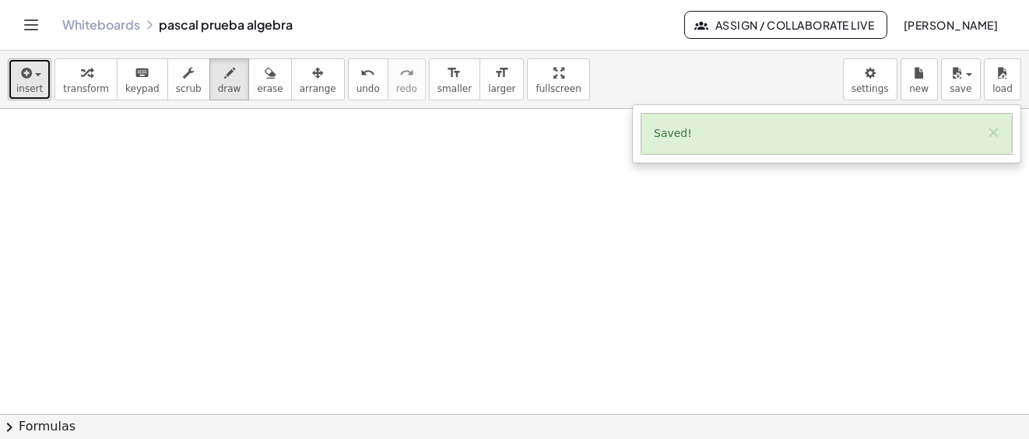
click at [40, 85] on button "insert" at bounding box center [30, 79] width 44 height 42
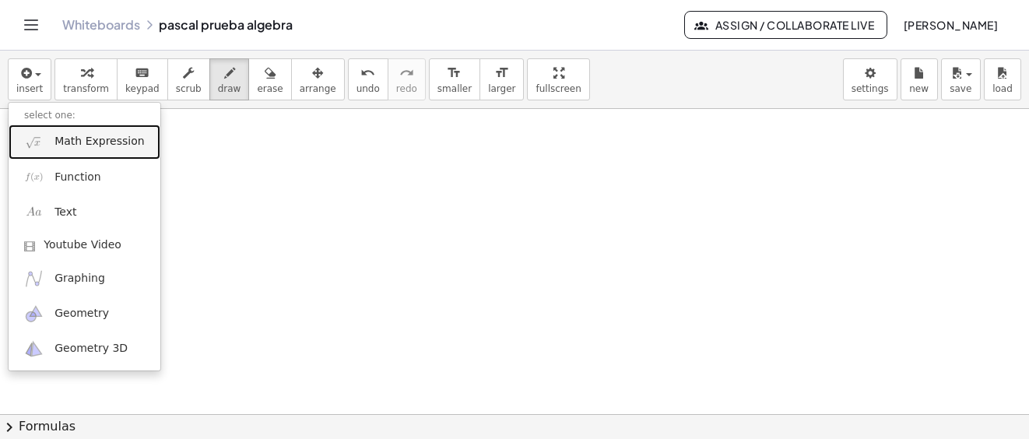
click at [100, 145] on span "Math Expression" at bounding box center [98, 142] width 89 height 16
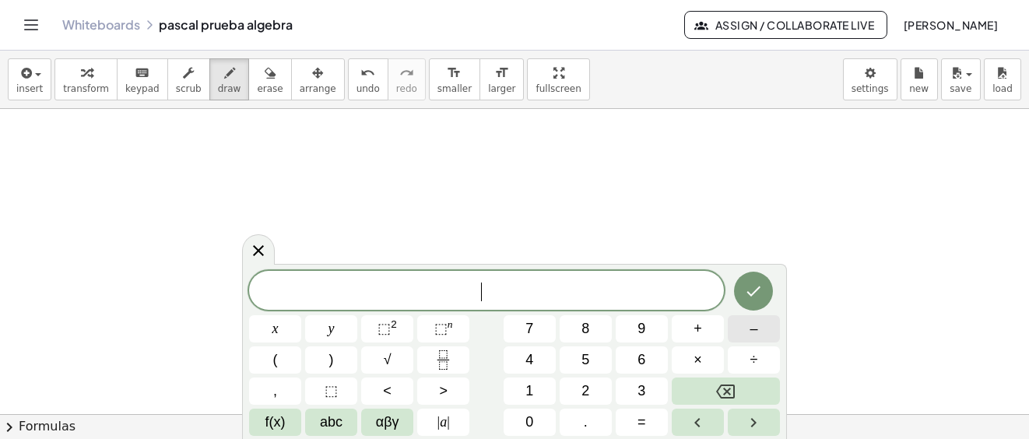
click at [756, 330] on span "–" at bounding box center [753, 328] width 8 height 21
click at [283, 357] on button "(" at bounding box center [275, 359] width 52 height 27
click at [533, 328] on span "7" at bounding box center [529, 328] width 8 height 21
click at [283, 325] on button "x" at bounding box center [275, 328] width 52 height 27
click at [761, 333] on button "–" at bounding box center [753, 328] width 52 height 27
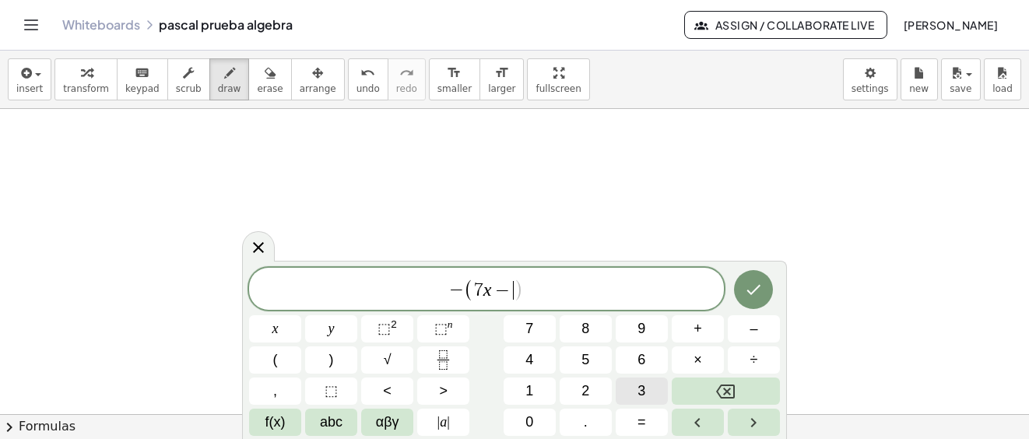
click at [643, 397] on span "3" at bounding box center [641, 390] width 8 height 21
click at [343, 331] on button "y" at bounding box center [331, 328] width 52 height 27
click at [337, 363] on button ")" at bounding box center [331, 359] width 52 height 27
click at [702, 331] on button "+" at bounding box center [697, 328] width 52 height 27
click at [646, 395] on button "3" at bounding box center [641, 390] width 52 height 27
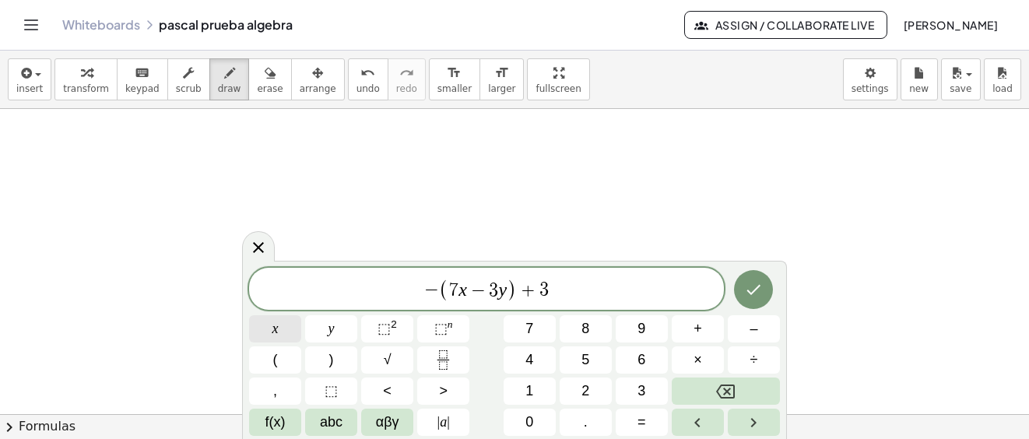
click at [280, 328] on button "x" at bounding box center [275, 328] width 52 height 27
click at [273, 360] on span "(" at bounding box center [275, 359] width 5 height 21
click at [286, 327] on button "x" at bounding box center [275, 328] width 52 height 27
click at [707, 332] on button "+" at bounding box center [697, 328] width 52 height 27
click at [334, 321] on button "y" at bounding box center [331, 328] width 52 height 27
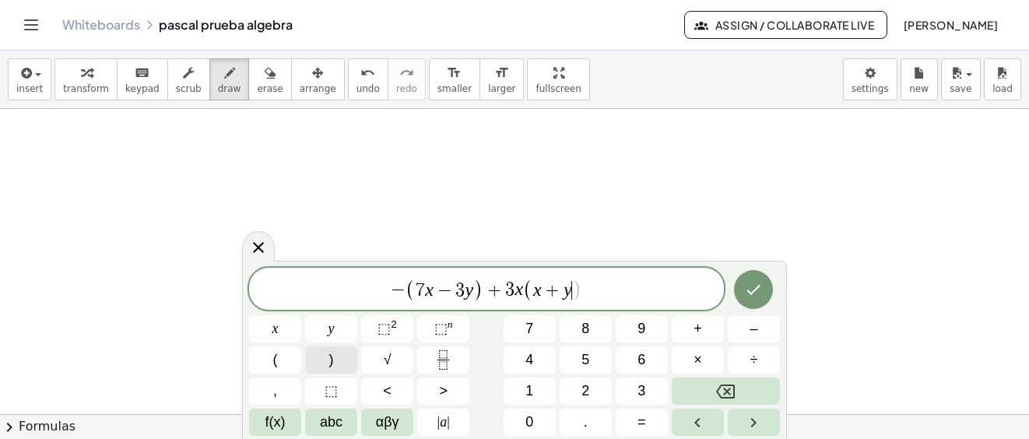
click at [332, 350] on span ")" at bounding box center [331, 359] width 5 height 21
click at [752, 290] on icon "Done" at bounding box center [753, 289] width 19 height 19
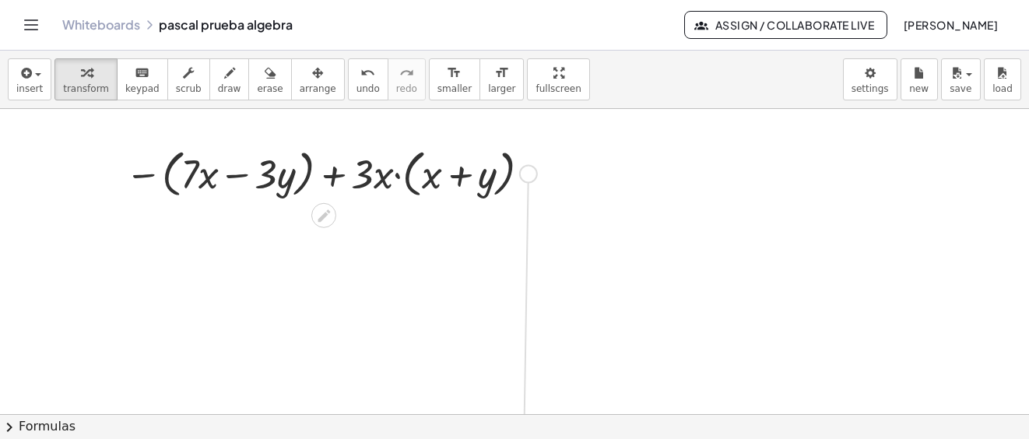
drag, startPoint x: 529, startPoint y: 173, endPoint x: 526, endPoint y: 459, distance: 286.3
click at [224, 78] on icon "button" at bounding box center [229, 73] width 11 height 19
drag, startPoint x: 124, startPoint y: 239, endPoint x: 151, endPoint y: 240, distance: 27.2
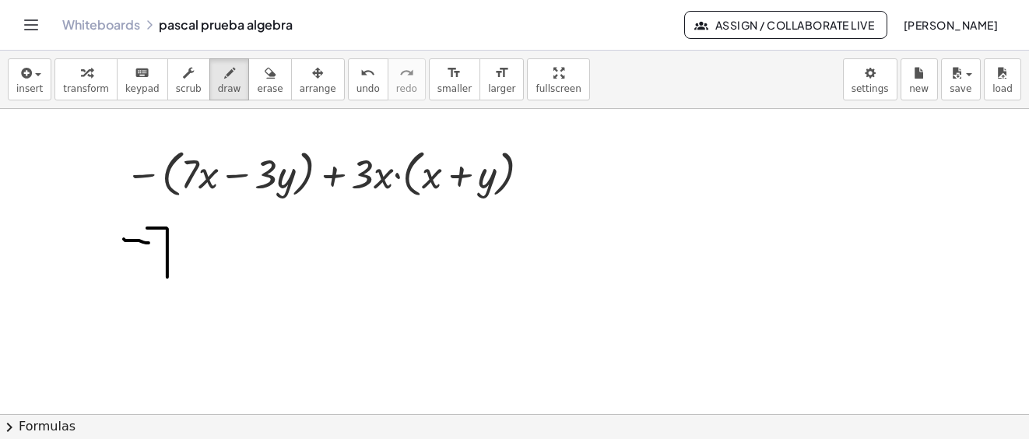
drag, startPoint x: 147, startPoint y: 228, endPoint x: 164, endPoint y: 262, distance: 38.3
drag, startPoint x: 163, startPoint y: 258, endPoint x: 171, endPoint y: 258, distance: 8.6
drag, startPoint x: 177, startPoint y: 240, endPoint x: 201, endPoint y: 249, distance: 25.9
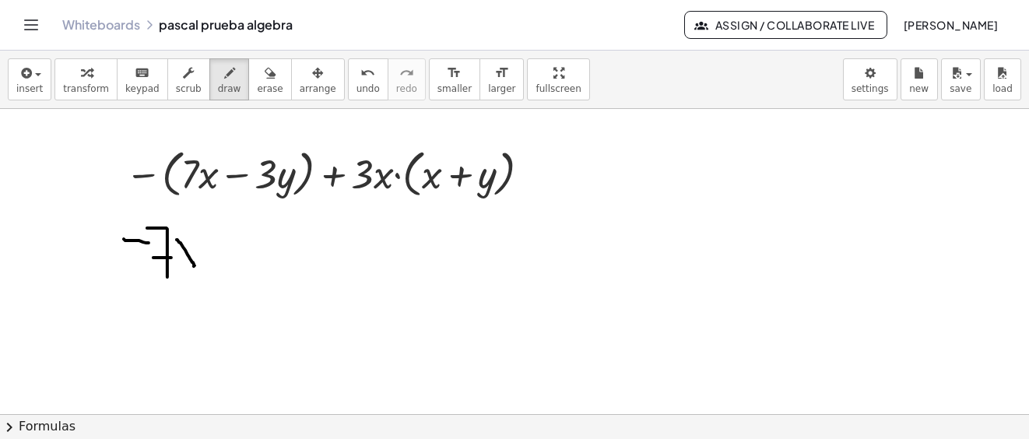
drag, startPoint x: 196, startPoint y: 244, endPoint x: 174, endPoint y: 278, distance: 39.9
drag, startPoint x: 219, startPoint y: 253, endPoint x: 250, endPoint y: 254, distance: 30.4
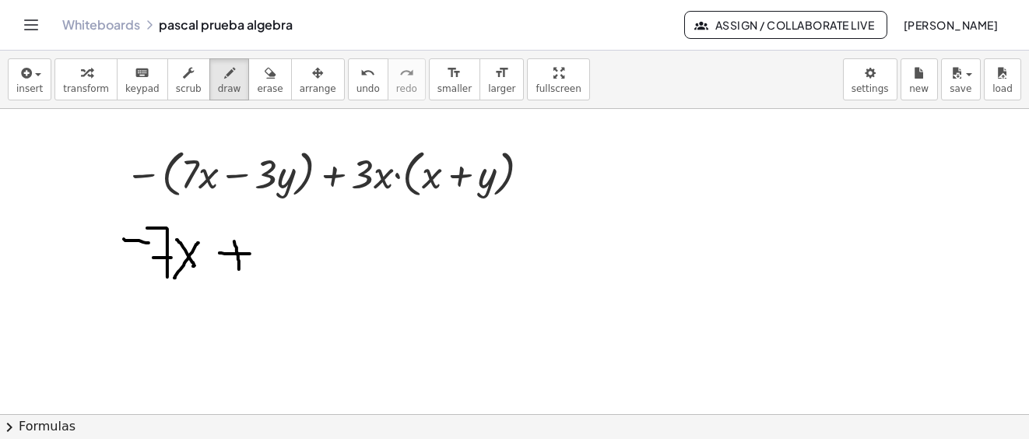
drag, startPoint x: 235, startPoint y: 245, endPoint x: 239, endPoint y: 269, distance: 24.4
drag, startPoint x: 262, startPoint y: 247, endPoint x: 295, endPoint y: 268, distance: 38.8
drag, startPoint x: 298, startPoint y: 264, endPoint x: 335, endPoint y: 286, distance: 43.0
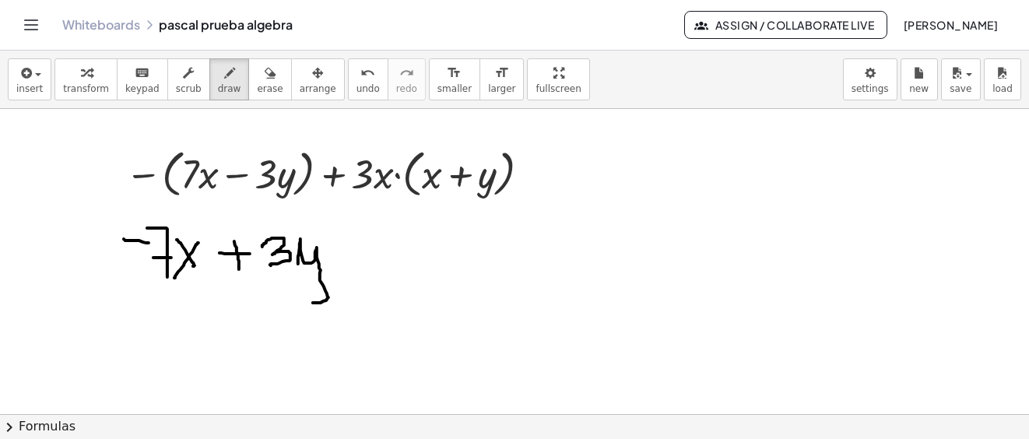
drag, startPoint x: 345, startPoint y: 247, endPoint x: 384, endPoint y: 251, distance: 39.1
drag, startPoint x: 366, startPoint y: 228, endPoint x: 366, endPoint y: 212, distance: 16.3
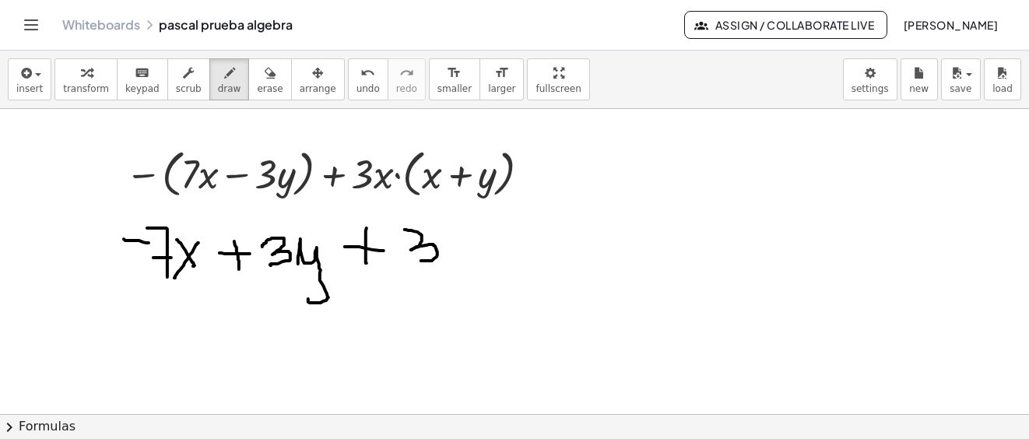
drag, startPoint x: 405, startPoint y: 230, endPoint x: 415, endPoint y: 261, distance: 33.0
drag, startPoint x: 450, startPoint y: 234, endPoint x: 465, endPoint y: 230, distance: 16.0
drag, startPoint x: 457, startPoint y: 248, endPoint x: 450, endPoint y: 262, distance: 15.7
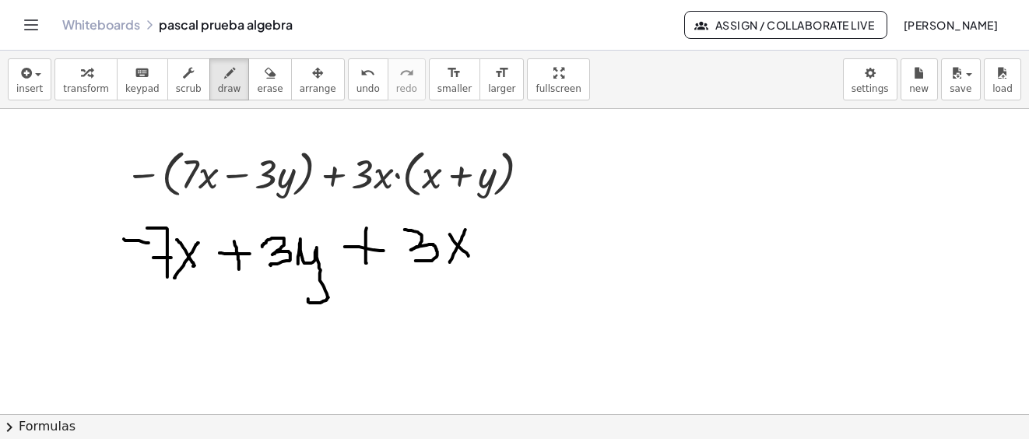
drag, startPoint x: 475, startPoint y: 211, endPoint x: 490, endPoint y: 231, distance: 25.5
drag, startPoint x: 535, startPoint y: 244, endPoint x: 558, endPoint y: 245, distance: 23.4
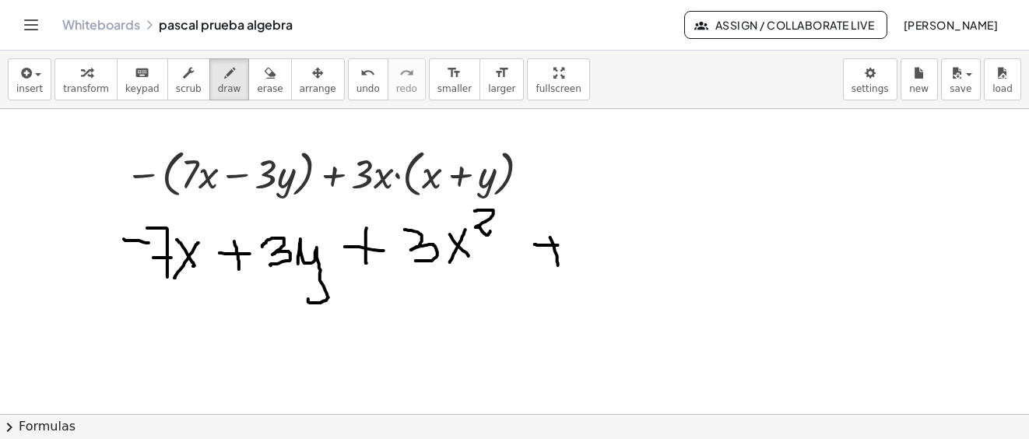
drag, startPoint x: 555, startPoint y: 251, endPoint x: 558, endPoint y: 265, distance: 15.1
drag, startPoint x: 559, startPoint y: 243, endPoint x: 577, endPoint y: 242, distance: 17.1
drag, startPoint x: 547, startPoint y: 239, endPoint x: 525, endPoint y: 195, distance: 49.4
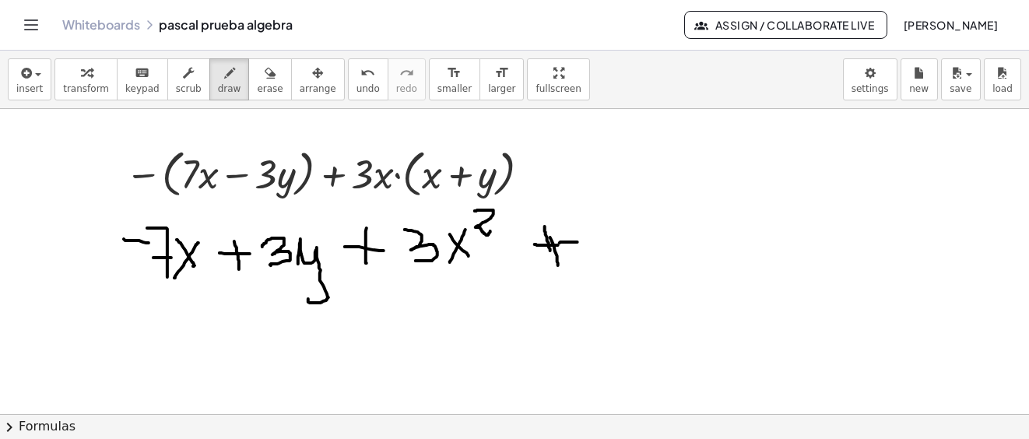
click at [265, 79] on icon "button" at bounding box center [270, 73] width 11 height 19
drag, startPoint x: 546, startPoint y: 240, endPoint x: 564, endPoint y: 252, distance: 21.4
click at [224, 78] on icon "button" at bounding box center [229, 73] width 11 height 19
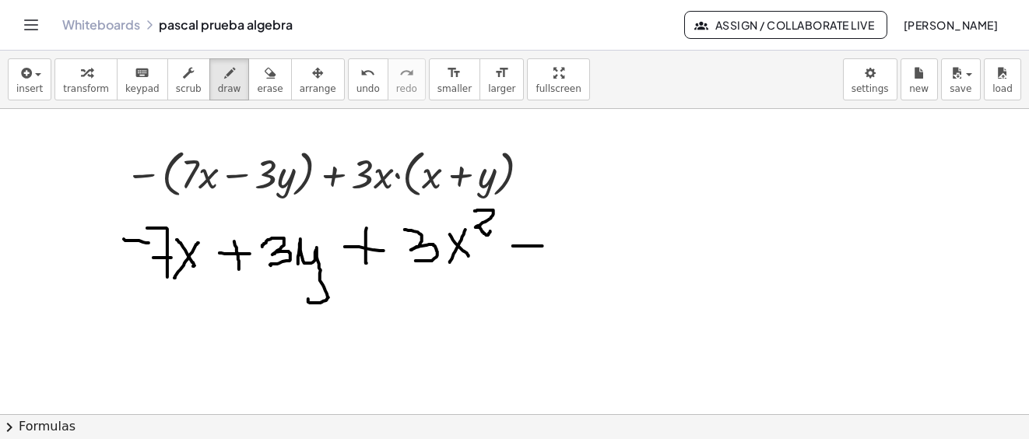
drag, startPoint x: 513, startPoint y: 246, endPoint x: 545, endPoint y: 246, distance: 32.7
drag, startPoint x: 530, startPoint y: 232, endPoint x: 536, endPoint y: 261, distance: 29.5
drag, startPoint x: 550, startPoint y: 233, endPoint x: 566, endPoint y: 256, distance: 28.1
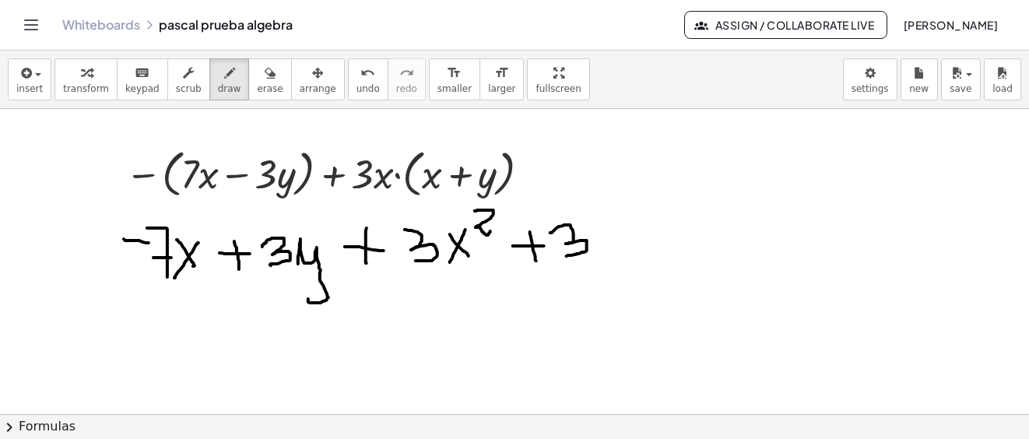
drag, startPoint x: 604, startPoint y: 237, endPoint x: 614, endPoint y: 220, distance: 19.2
drag, startPoint x: 612, startPoint y: 231, endPoint x: 619, endPoint y: 244, distance: 14.3
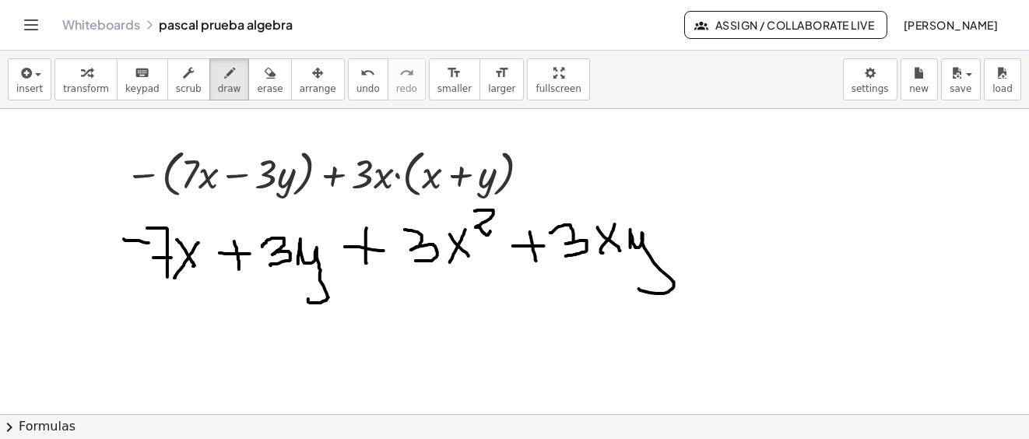
drag, startPoint x: 630, startPoint y: 247, endPoint x: 631, endPoint y: 283, distance: 36.6
drag, startPoint x: 366, startPoint y: 164, endPoint x: 384, endPoint y: 165, distance: 17.1
drag, startPoint x: 381, startPoint y: 166, endPoint x: 425, endPoint y: 164, distance: 43.6
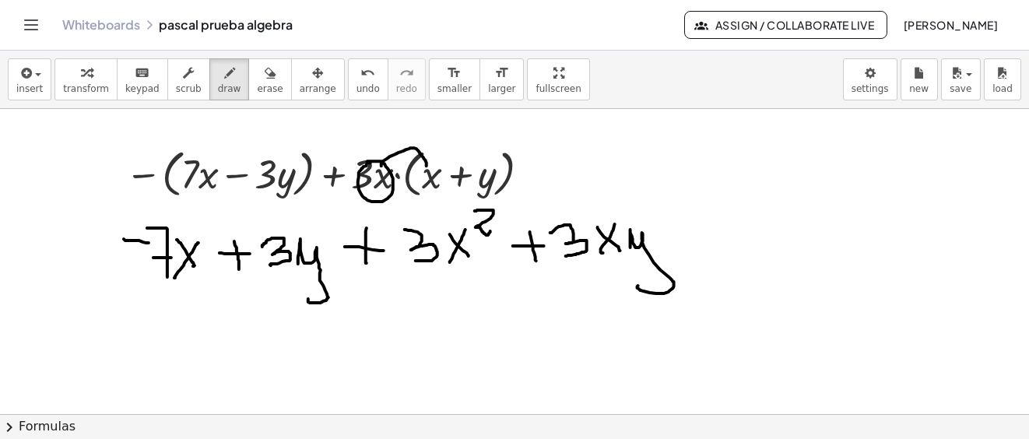
drag, startPoint x: 370, startPoint y: 170, endPoint x: 469, endPoint y: 168, distance: 99.6
drag
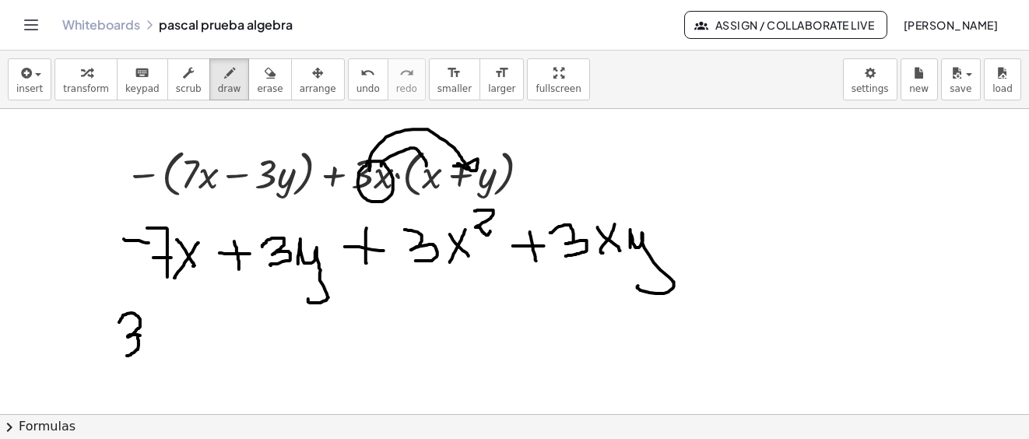
drag, startPoint x: 119, startPoint y: 322, endPoint x: 170, endPoint y: 328, distance: 50.9
drag, startPoint x: 147, startPoint y: 328, endPoint x: 181, endPoint y: 321, distance: 34.2
drag, startPoint x: 167, startPoint y: 342, endPoint x: 184, endPoint y: 345, distance: 17.3
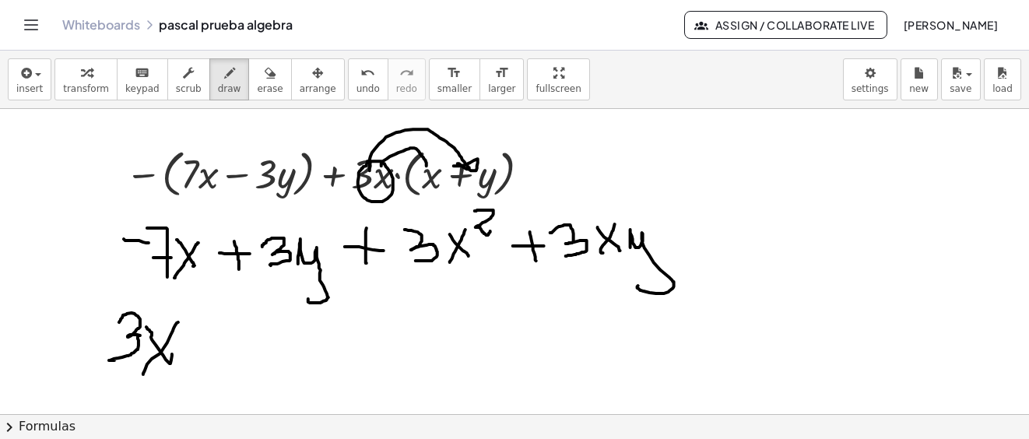
drag, startPoint x: 210, startPoint y: 297, endPoint x: 229, endPoint y: 327, distance: 35.0
drag, startPoint x: 252, startPoint y: 333, endPoint x: 288, endPoint y: 336, distance: 35.9
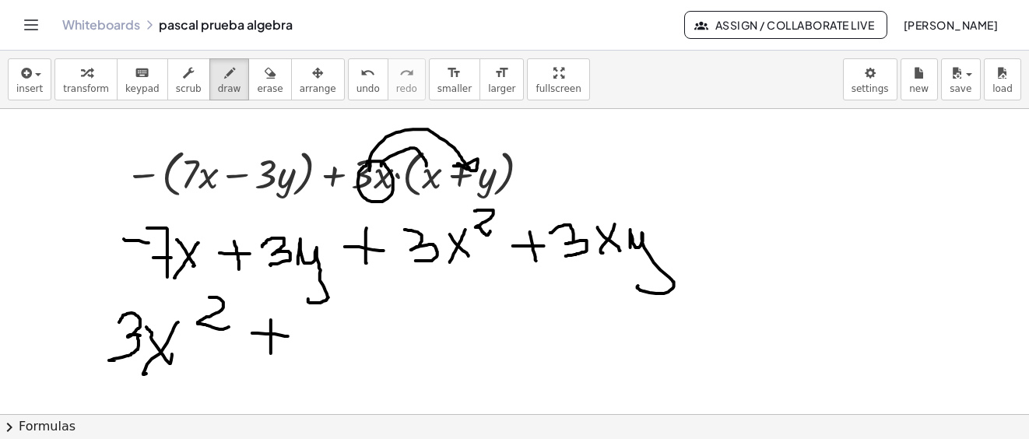
drag, startPoint x: 271, startPoint y: 352, endPoint x: 272, endPoint y: 343, distance: 9.5
drag, startPoint x: 316, startPoint y: 324, endPoint x: 325, endPoint y: 355, distance: 32.5
drag, startPoint x: 377, startPoint y: 349, endPoint x: 372, endPoint y: 338, distance: 11.9
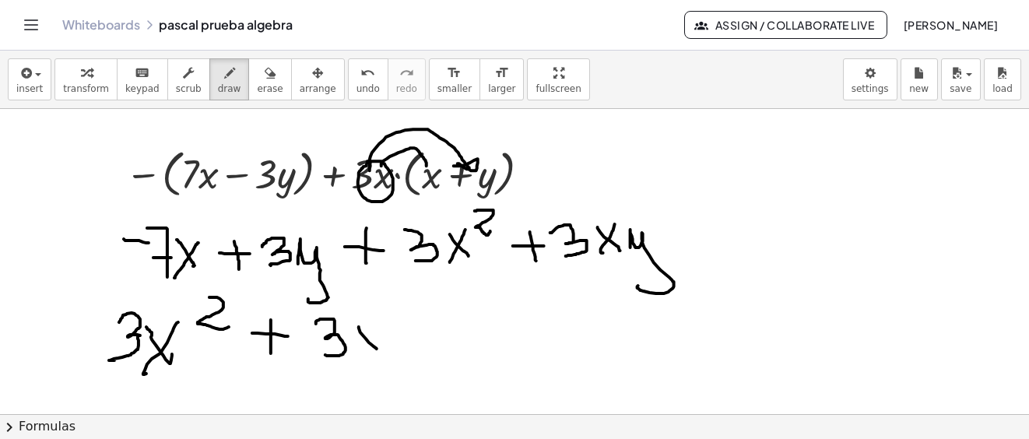
drag, startPoint x: 368, startPoint y: 331, endPoint x: 395, endPoint y: 331, distance: 27.2
drag, startPoint x: 397, startPoint y: 325, endPoint x: 460, endPoint y: 351, distance: 68.0
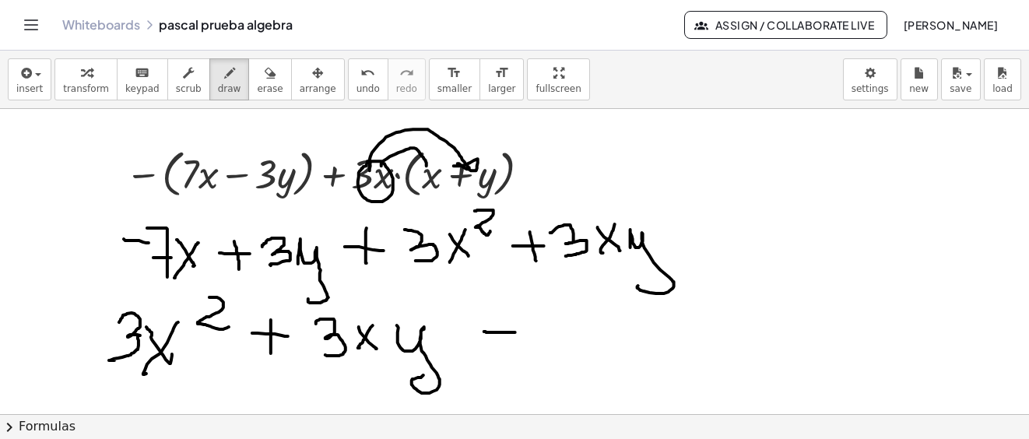
drag, startPoint x: 484, startPoint y: 331, endPoint x: 515, endPoint y: 332, distance: 31.1
drag, startPoint x: 535, startPoint y: 310, endPoint x: 551, endPoint y: 350, distance: 42.6
drag, startPoint x: 557, startPoint y: 338, endPoint x: 587, endPoint y: 321, distance: 33.8
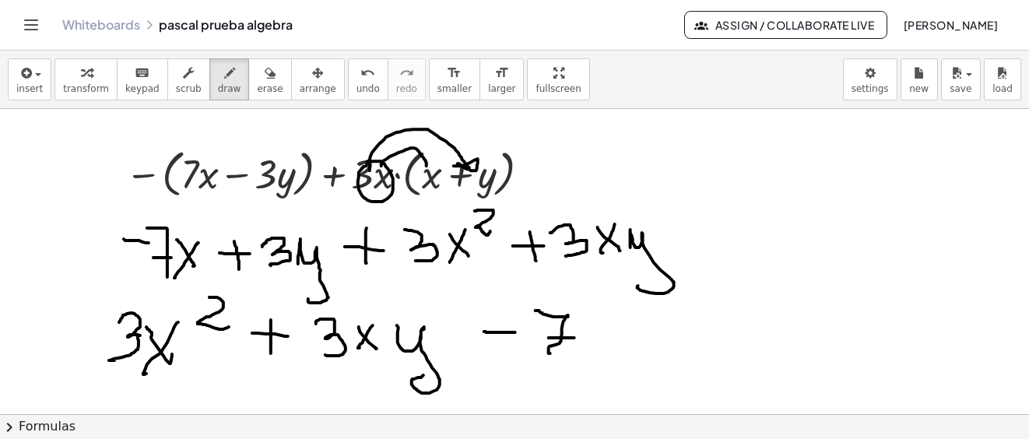
drag, startPoint x: 595, startPoint y: 311, endPoint x: 622, endPoint y: 320, distance: 27.8
drag, startPoint x: 626, startPoint y: 310, endPoint x: 625, endPoint y: 340, distance: 29.6
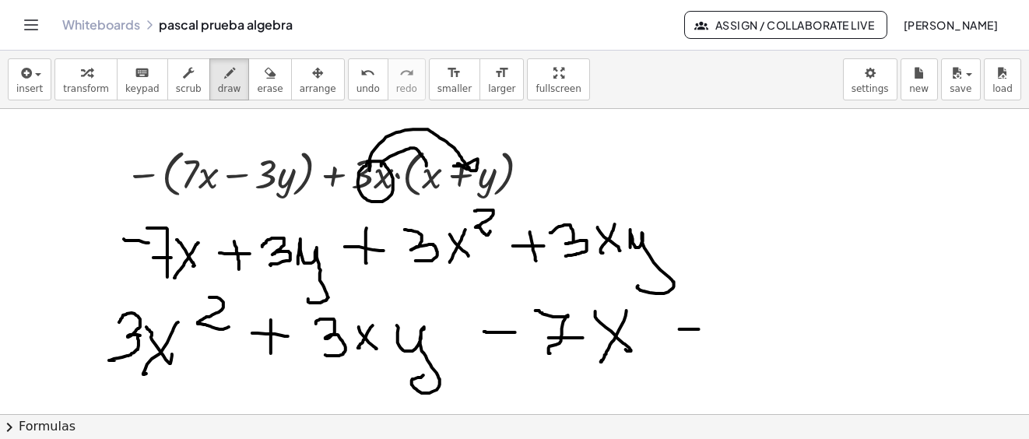
drag, startPoint x: 690, startPoint y: 329, endPoint x: 698, endPoint y: 324, distance: 9.5
drag, startPoint x: 695, startPoint y: 318, endPoint x: 699, endPoint y: 342, distance: 24.4
drag, startPoint x: 731, startPoint y: 314, endPoint x: 725, endPoint y: 347, distance: 33.9
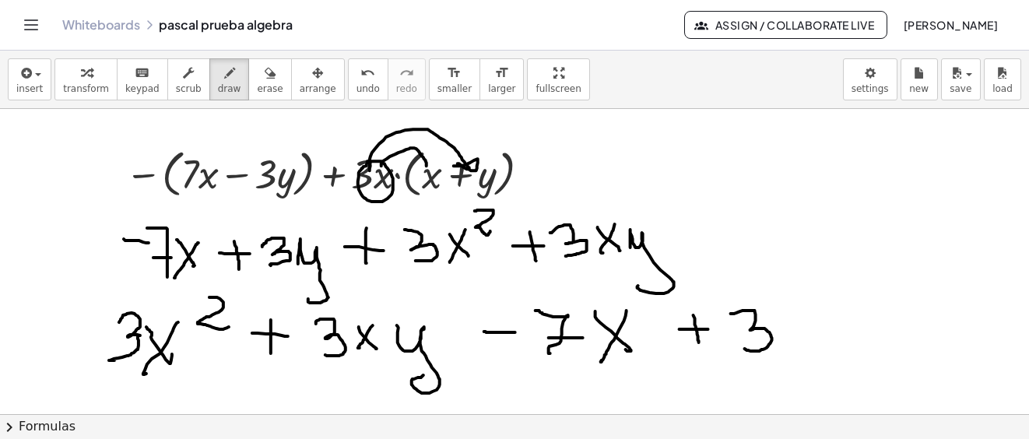
drag, startPoint x: 783, startPoint y: 340, endPoint x: 798, endPoint y: 377, distance: 39.4
drag, startPoint x: 872, startPoint y: 335, endPoint x: 887, endPoint y: 344, distance: 17.5
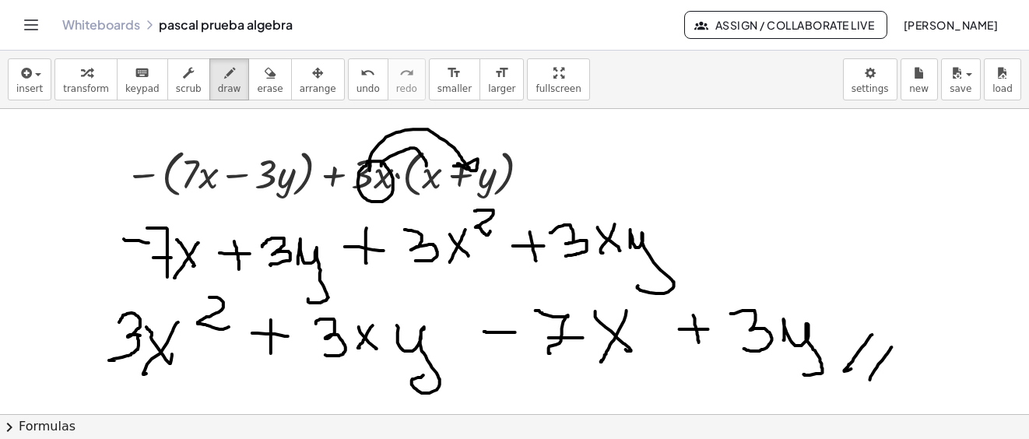
drag, startPoint x: 891, startPoint y: 348, endPoint x: 874, endPoint y: 381, distance: 37.6
click at [964, 83] on span "save" at bounding box center [960, 88] width 22 height 11
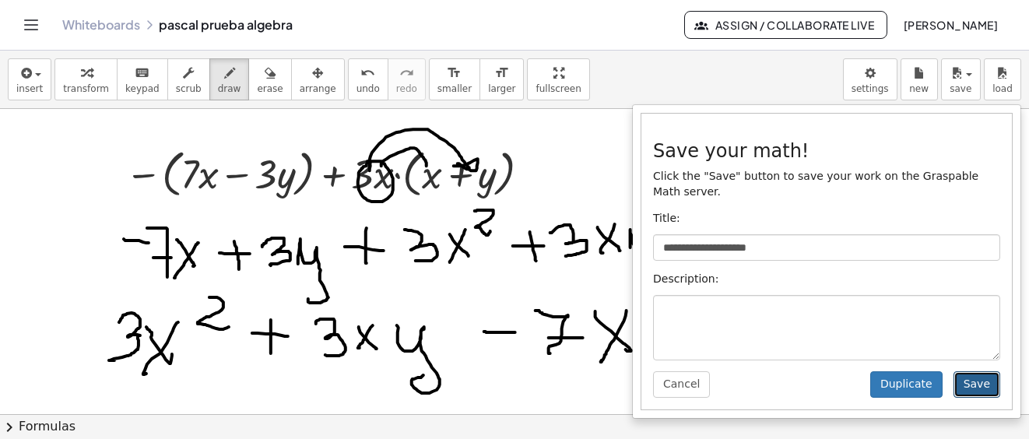
click at [973, 371] on button "Save" at bounding box center [976, 384] width 47 height 26
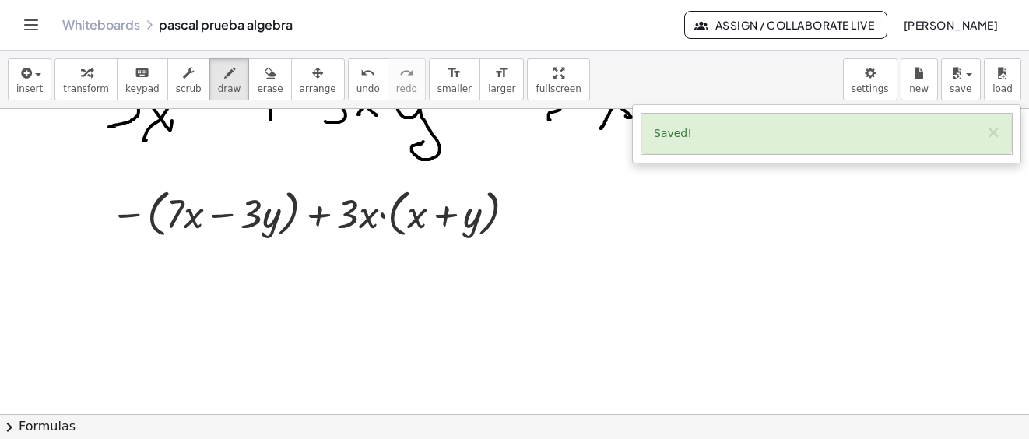
scroll to position [2142, 0]
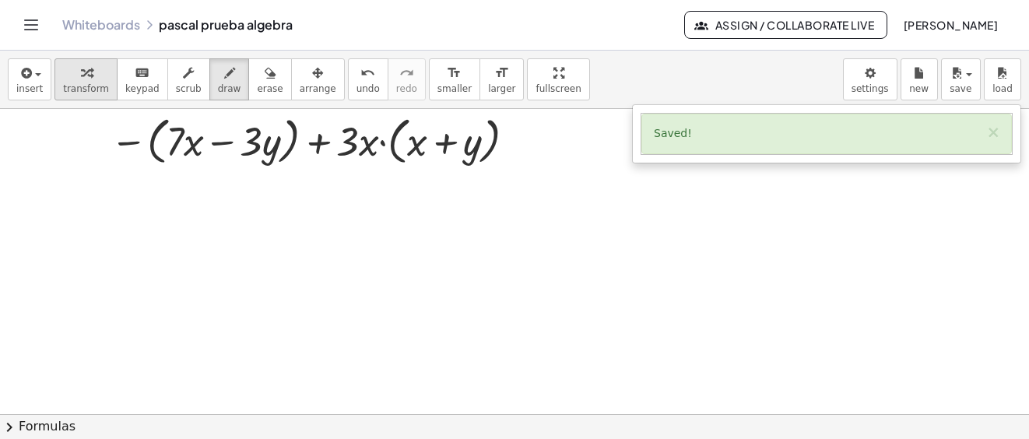
click at [90, 78] on div "button" at bounding box center [86, 72] width 46 height 19
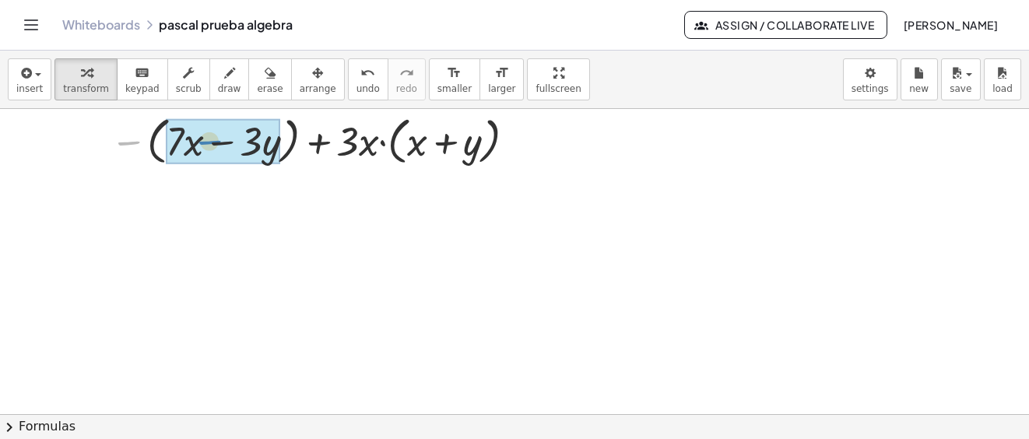
drag, startPoint x: 134, startPoint y: 139, endPoint x: 216, endPoint y: 138, distance: 81.7
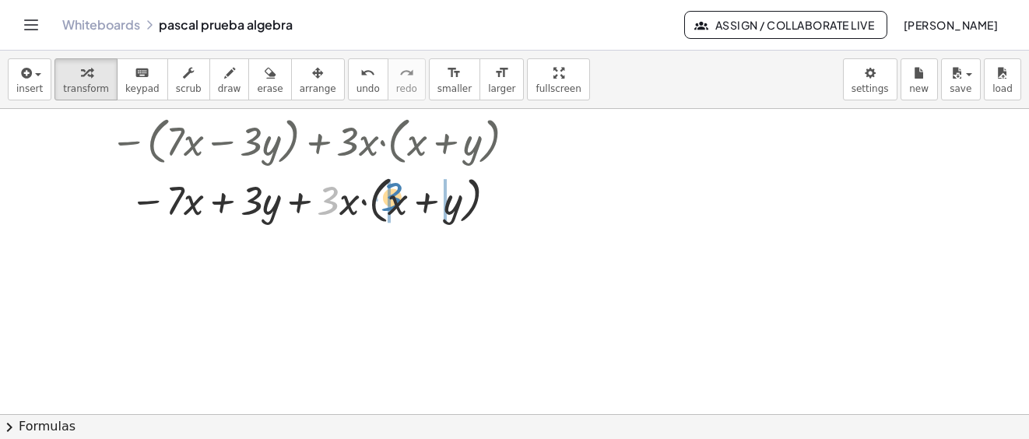
drag, startPoint x: 333, startPoint y: 199, endPoint x: 342, endPoint y: 220, distance: 22.7
click at [401, 194] on div at bounding box center [316, 198] width 426 height 59
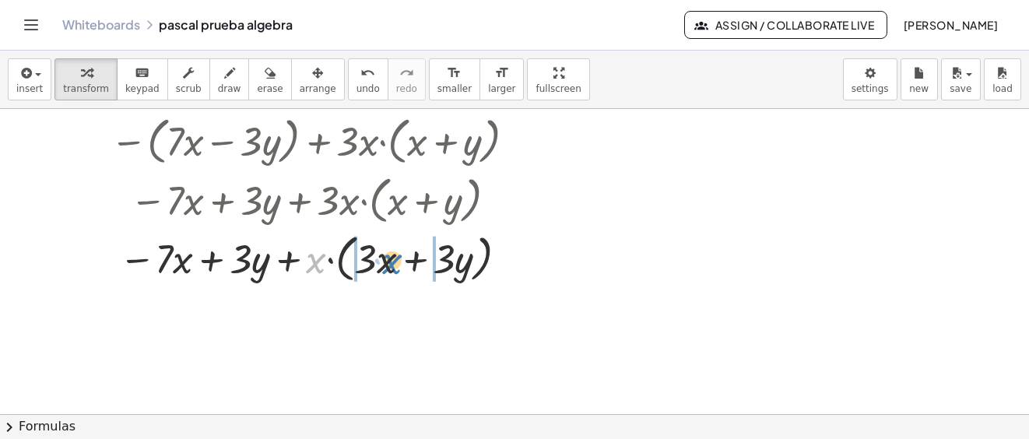
drag, startPoint x: 312, startPoint y: 259, endPoint x: 391, endPoint y: 258, distance: 79.4
click at [391, 258] on div at bounding box center [316, 257] width 426 height 59
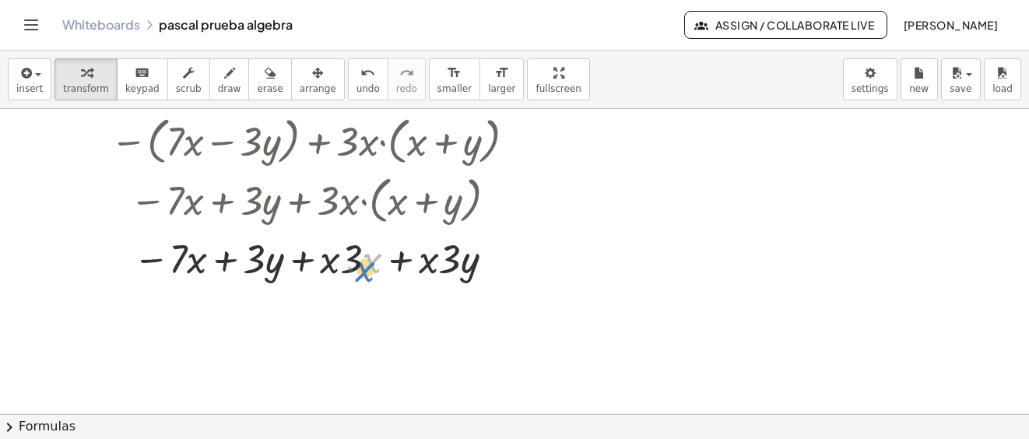
drag, startPoint x: 378, startPoint y: 258, endPoint x: 373, endPoint y: 250, distance: 9.7
click at [373, 253] on div at bounding box center [316, 256] width 426 height 53
drag, startPoint x: 359, startPoint y: 258, endPoint x: 334, endPoint y: 251, distance: 25.9
click at [334, 251] on div at bounding box center [316, 256] width 426 height 53
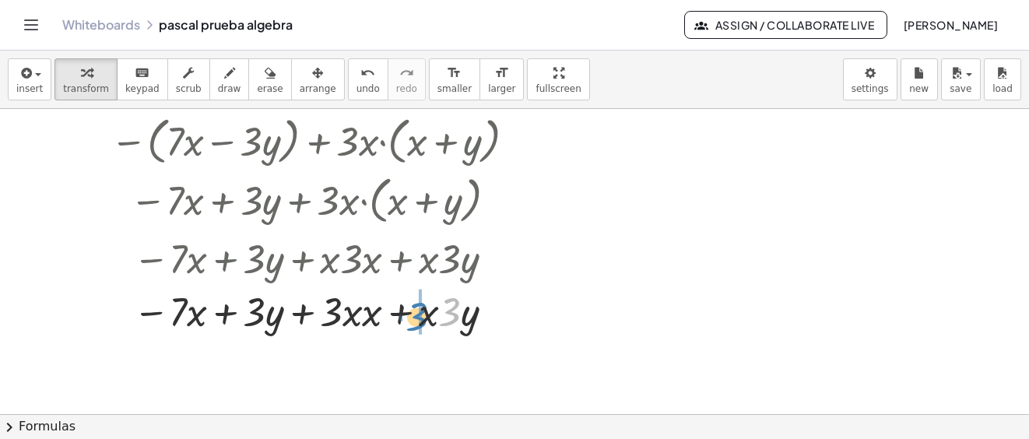
drag, startPoint x: 449, startPoint y: 314, endPoint x: 415, endPoint y: 313, distance: 33.5
click at [415, 313] on div at bounding box center [316, 309] width 426 height 53
click at [358, 313] on div at bounding box center [316, 309] width 426 height 53
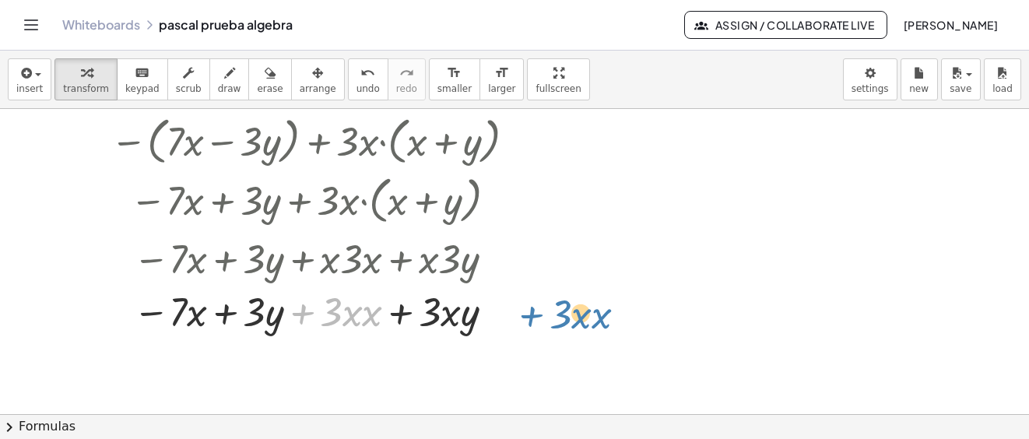
drag, startPoint x: 299, startPoint y: 310, endPoint x: 526, endPoint y: 314, distance: 227.2
click at [527, 313] on div at bounding box center [316, 309] width 426 height 53
drag, startPoint x: 299, startPoint y: 311, endPoint x: 513, endPoint y: 308, distance: 214.8
click at [513, 308] on div at bounding box center [316, 309] width 426 height 53
click at [363, 312] on div at bounding box center [316, 309] width 426 height 53
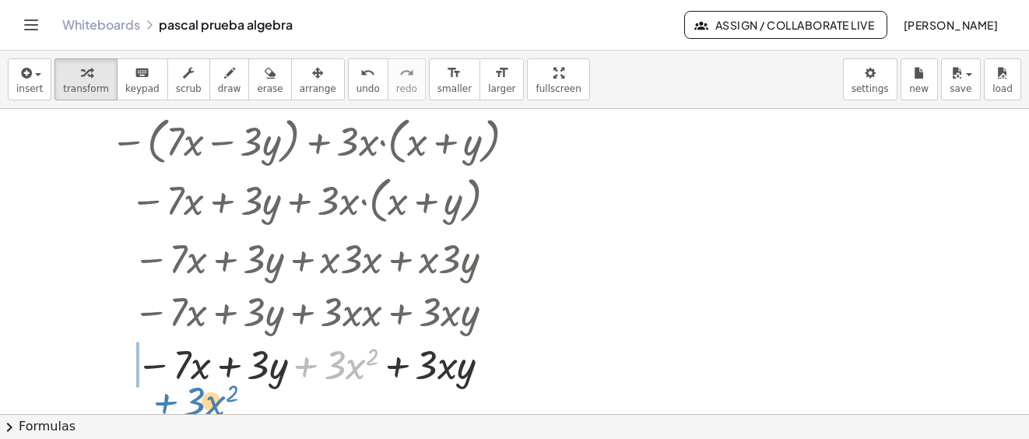
drag, startPoint x: 305, startPoint y: 363, endPoint x: 163, endPoint y: 400, distance: 147.2
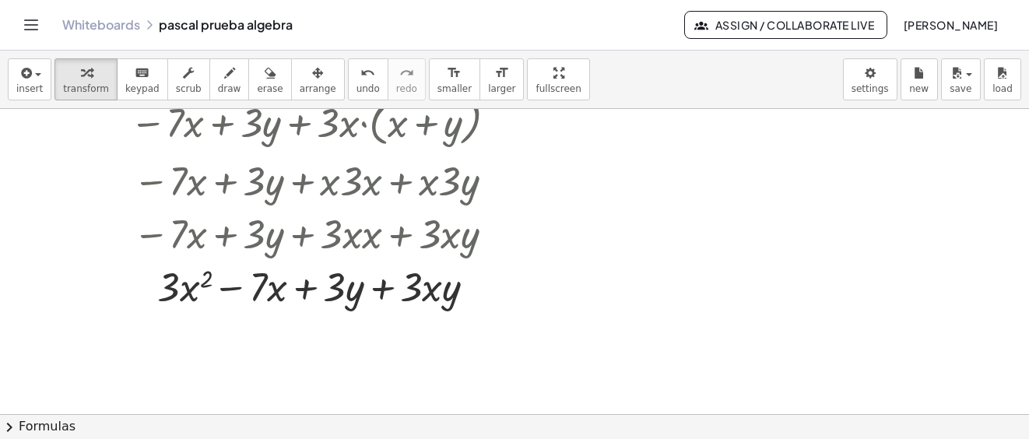
scroll to position [2297, 0]
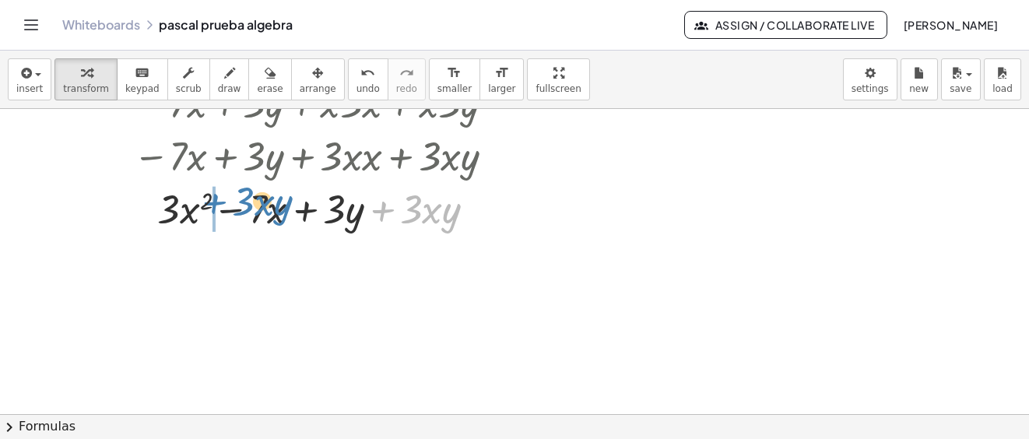
drag, startPoint x: 384, startPoint y: 209, endPoint x: 226, endPoint y: 226, distance: 158.9
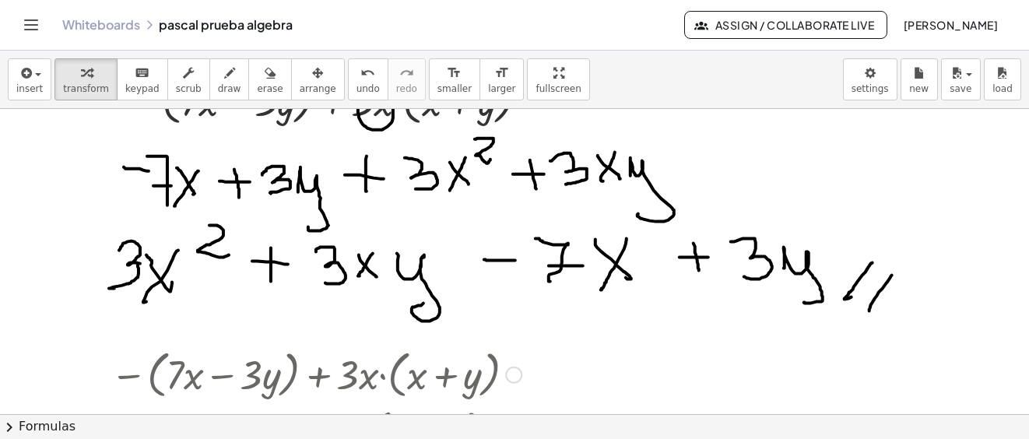
scroll to position [1831, 0]
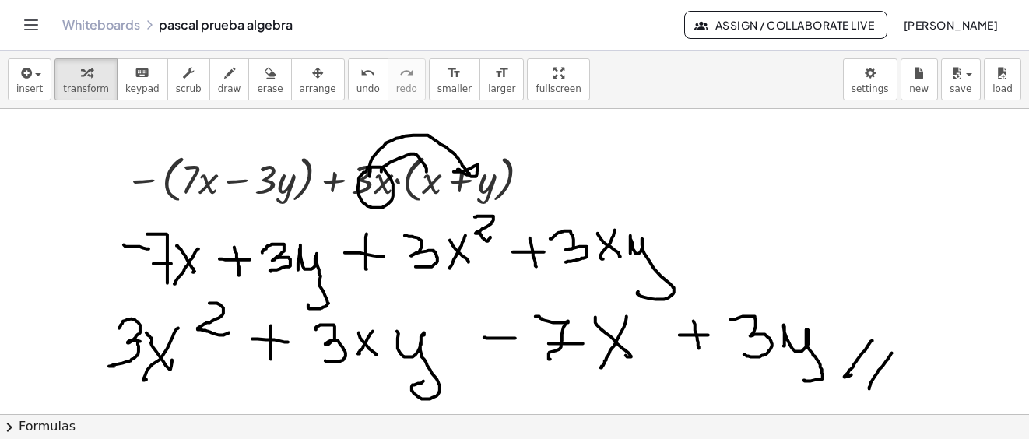
click at [224, 76] on icon "button" at bounding box center [229, 73] width 11 height 19
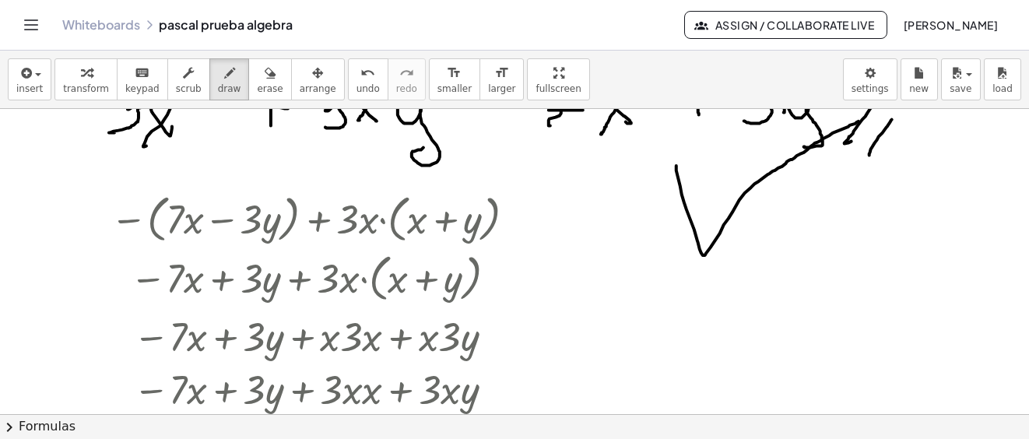
drag, startPoint x: 676, startPoint y: 165, endPoint x: 858, endPoint y: 121, distance: 187.4
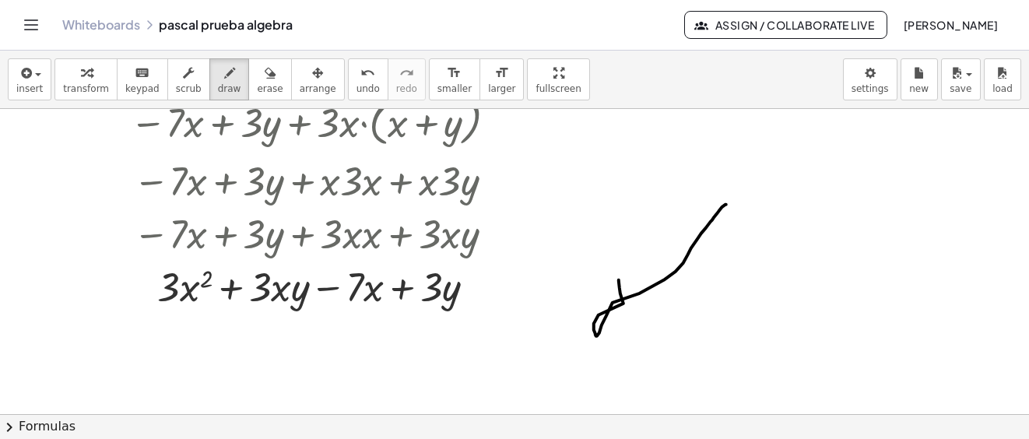
drag, startPoint x: 619, startPoint y: 279, endPoint x: 706, endPoint y: 218, distance: 106.6
drag, startPoint x: 244, startPoint y: 68, endPoint x: 590, endPoint y: 254, distance: 393.0
click at [265, 74] on icon "button" at bounding box center [270, 73] width 11 height 19
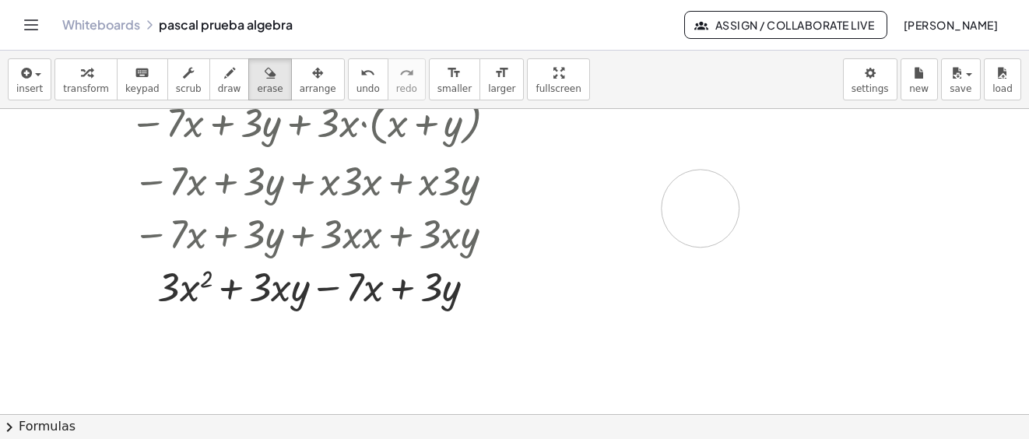
drag, startPoint x: 598, startPoint y: 297, endPoint x: 179, endPoint y: 108, distance: 460.0
click at [224, 76] on icon "button" at bounding box center [229, 73] width 11 height 19
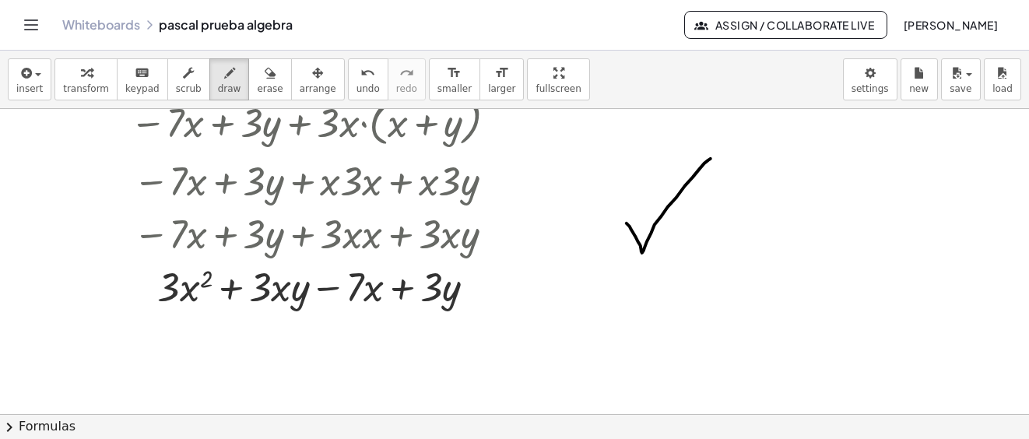
drag, startPoint x: 626, startPoint y: 223, endPoint x: 696, endPoint y: 173, distance: 85.3
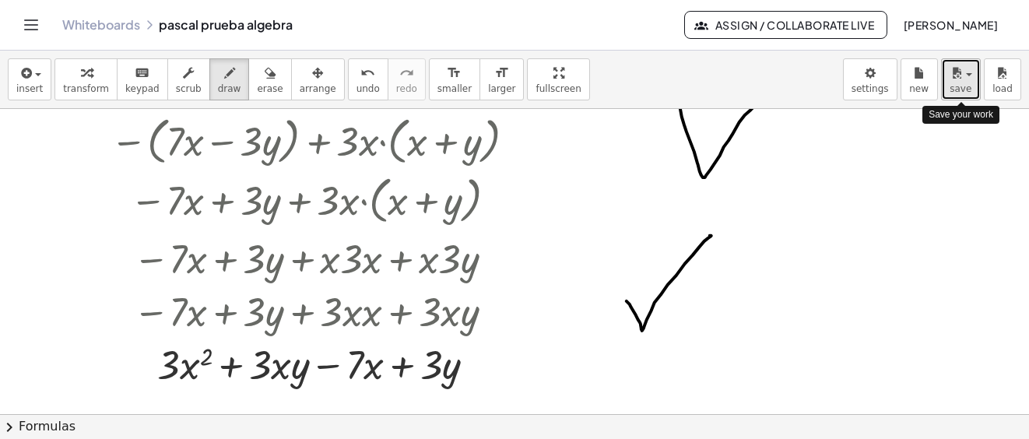
click at [955, 81] on icon "button" at bounding box center [956, 73] width 14 height 19
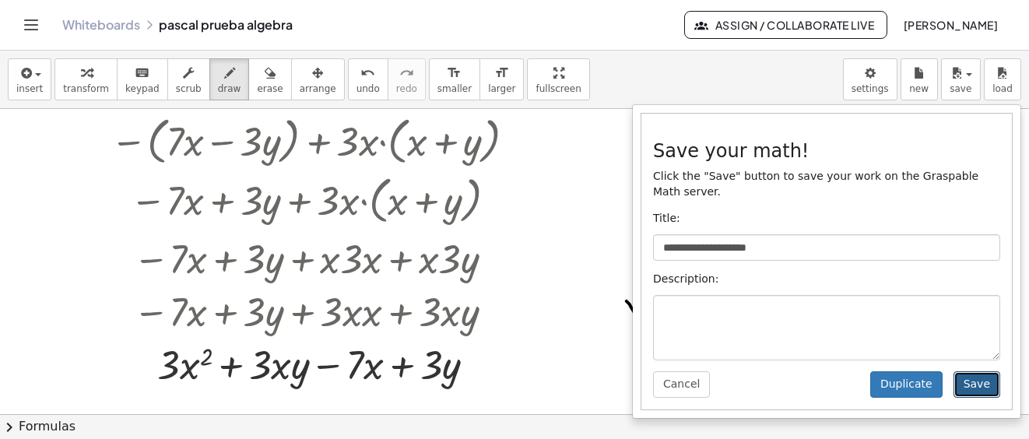
click at [972, 372] on button "Save" at bounding box center [976, 384] width 47 height 26
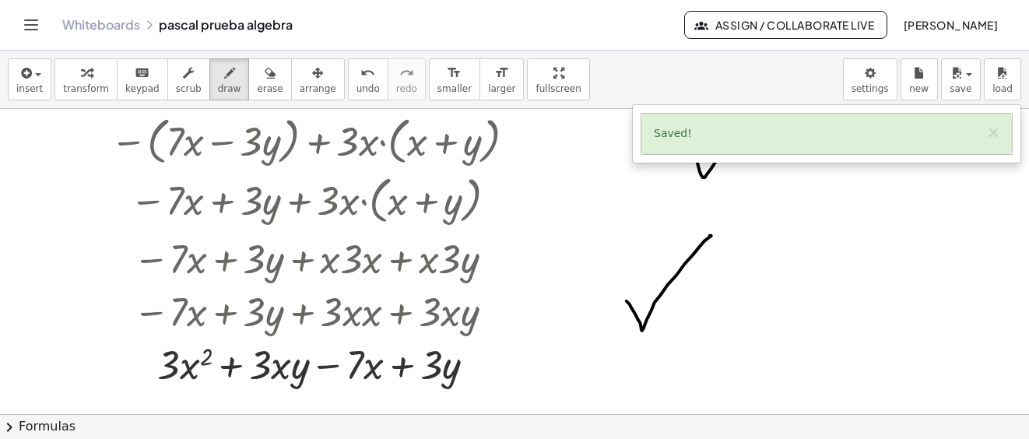
scroll to position [2375, 0]
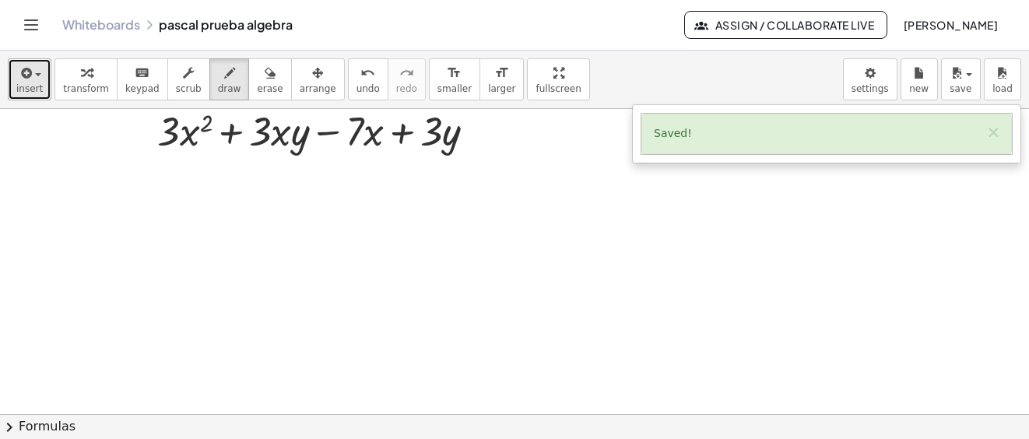
click at [40, 75] on button "insert" at bounding box center [30, 79] width 44 height 42
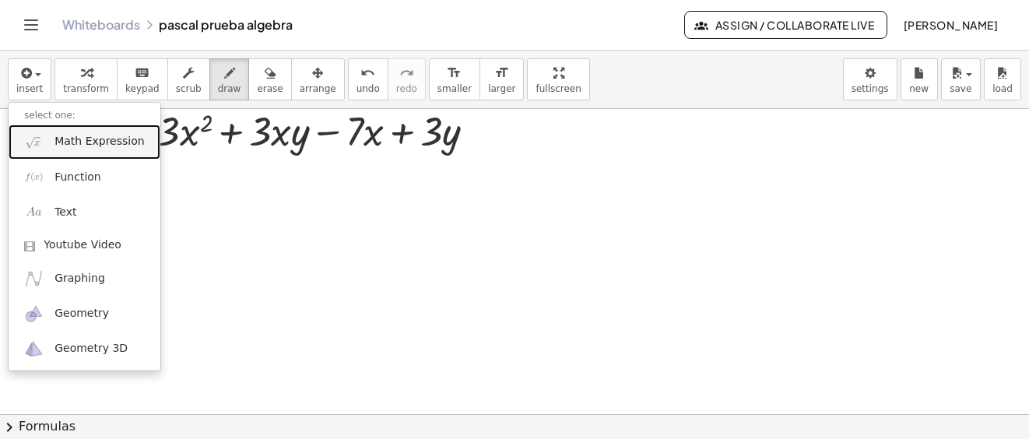
click at [86, 140] on span "Math Expression" at bounding box center [98, 142] width 89 height 16
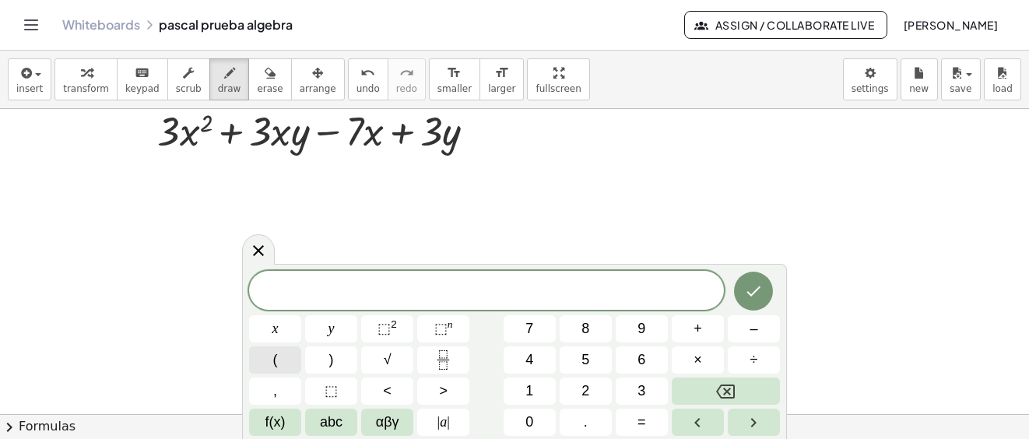
click at [276, 366] on span "(" at bounding box center [275, 359] width 5 height 21
click at [288, 425] on button "f(x)" at bounding box center [275, 421] width 52 height 27
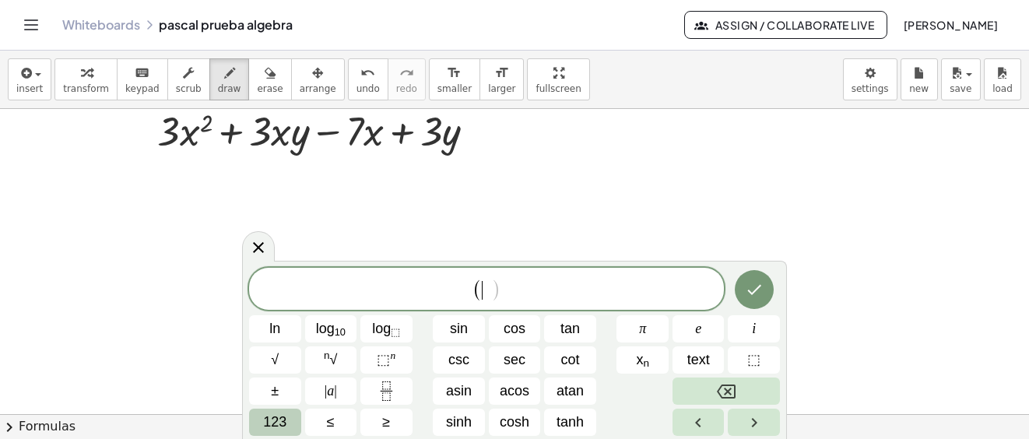
click at [274, 426] on span "123" at bounding box center [274, 422] width 23 height 21
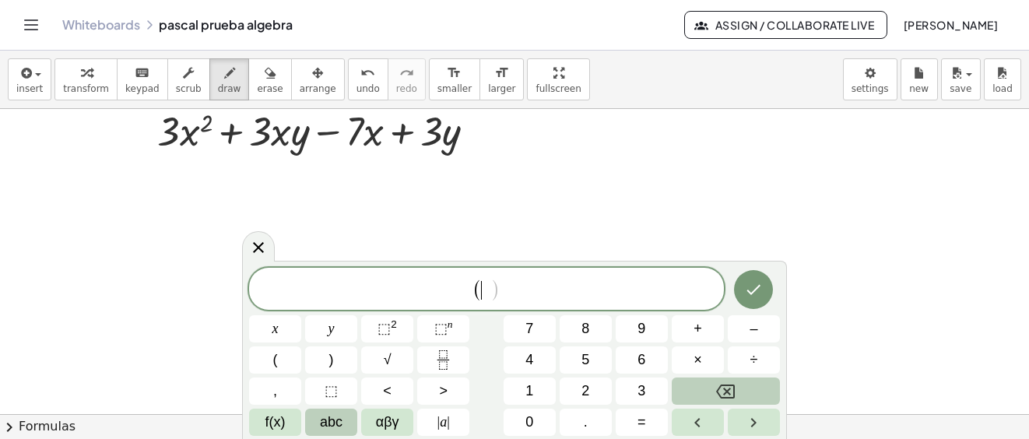
click at [334, 429] on span "abc" at bounding box center [331, 422] width 23 height 21
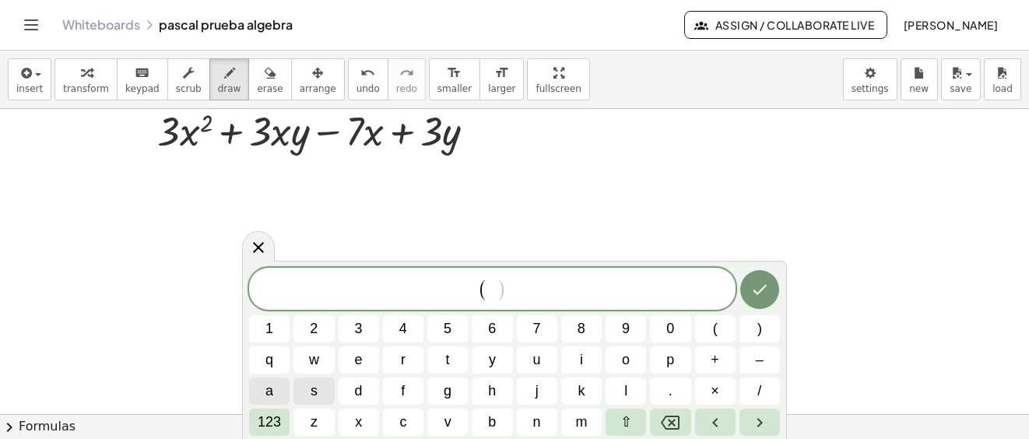
click at [269, 394] on span "a" at bounding box center [269, 390] width 8 height 21
click at [762, 356] on span "–" at bounding box center [759, 359] width 8 height 21
click at [486, 329] on button "6" at bounding box center [491, 328] width 40 height 27
click at [768, 329] on button ")" at bounding box center [759, 328] width 40 height 27
click at [720, 326] on button "(" at bounding box center [715, 328] width 40 height 27
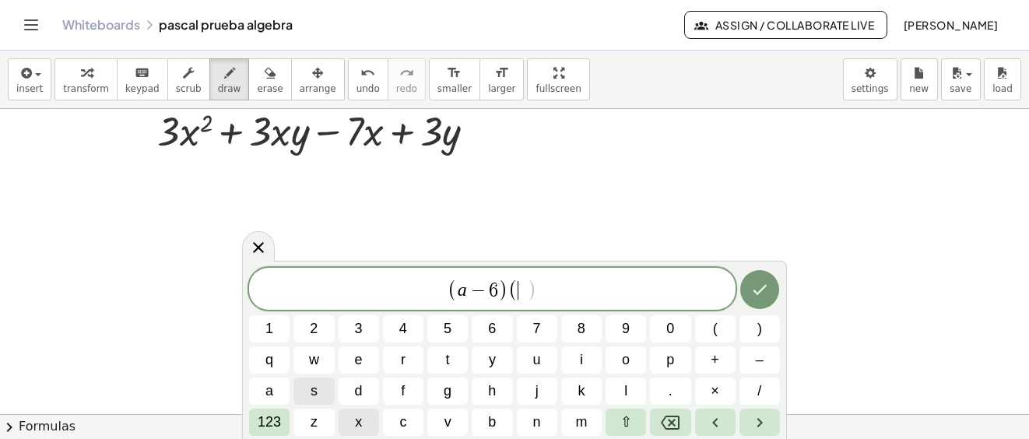
click at [368, 420] on button "x" at bounding box center [358, 421] width 40 height 27
click at [725, 362] on button "+" at bounding box center [715, 359] width 40 height 27
click at [366, 333] on button "3" at bounding box center [358, 328] width 40 height 27
click at [765, 330] on button ")" at bounding box center [759, 328] width 40 height 27
click at [762, 291] on icon "Done" at bounding box center [759, 289] width 19 height 19
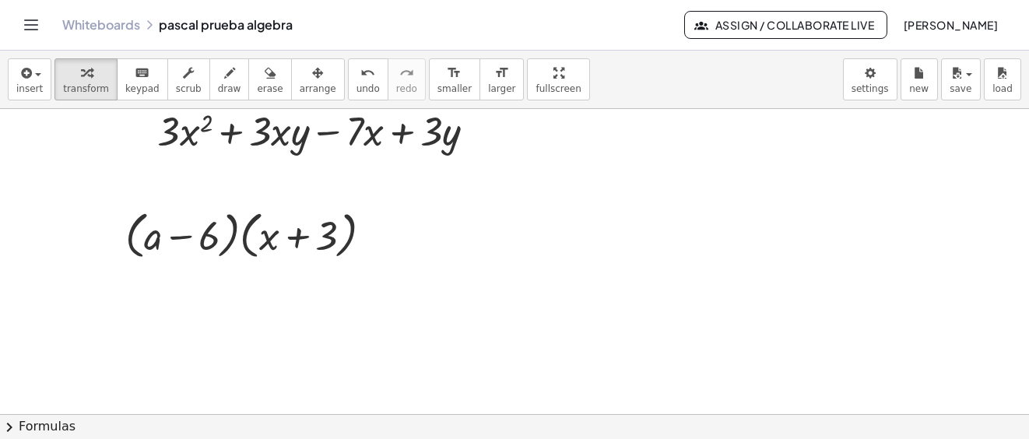
scroll to position [2297, 0]
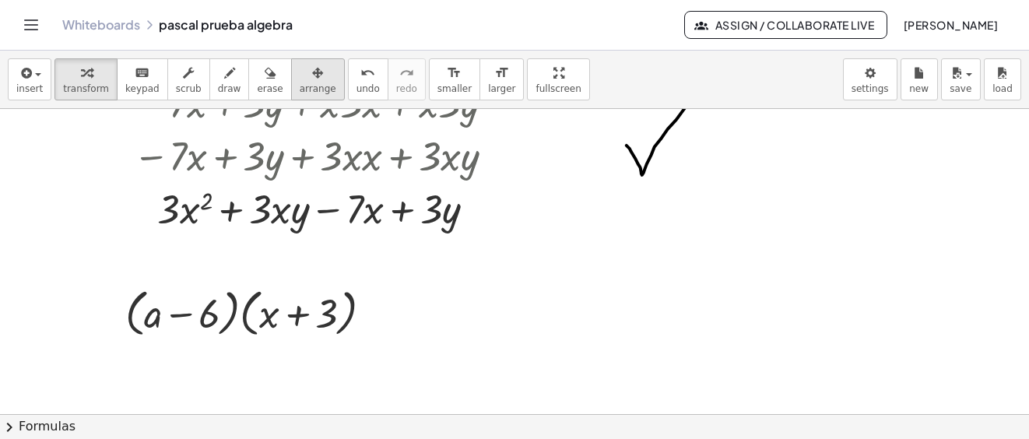
click at [312, 75] on icon "button" at bounding box center [317, 73] width 11 height 19
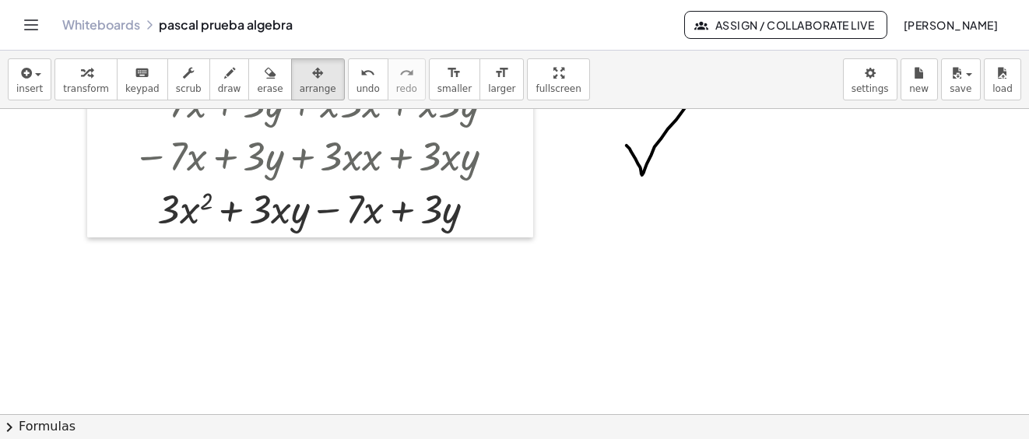
drag, startPoint x: 244, startPoint y: 298, endPoint x: 202, endPoint y: 459, distance: 166.4
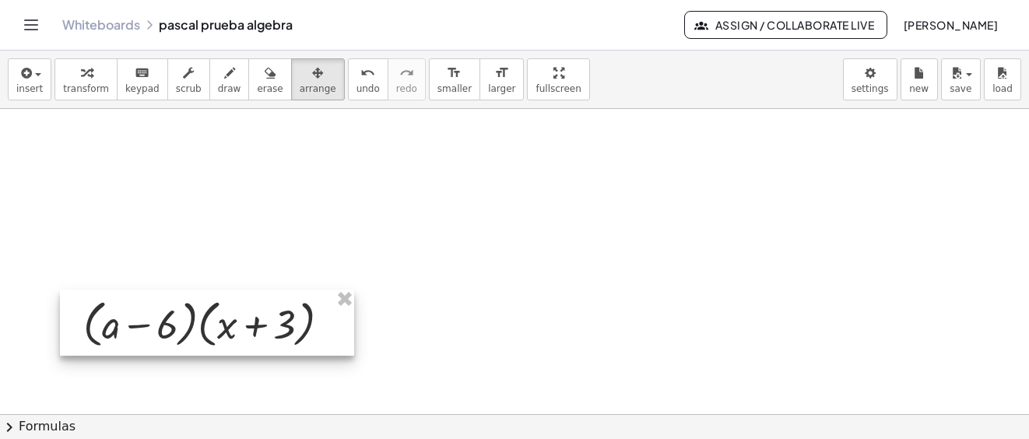
scroll to position [2525, 0]
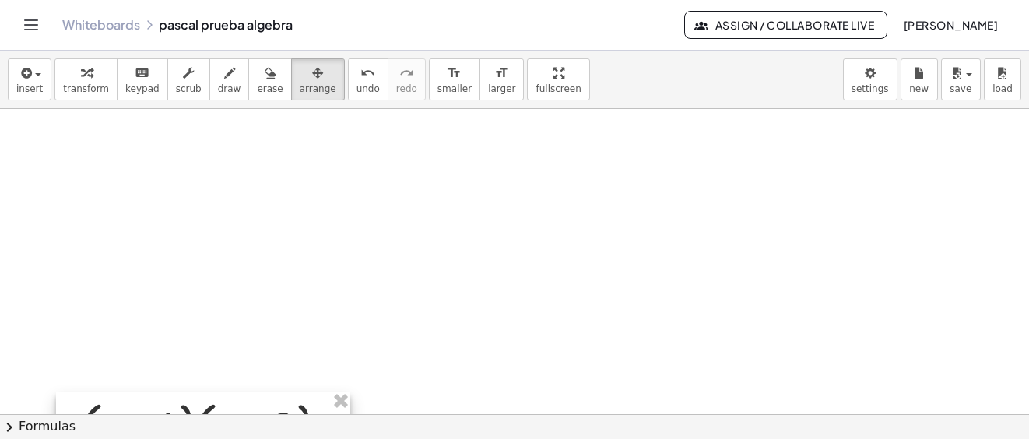
drag, startPoint x: 182, startPoint y: 261, endPoint x: 229, endPoint y: 378, distance: 126.4
click at [181, 434] on div "insert select one: Math Expression Function Text Youtube Video Graphing Geometr…" at bounding box center [514, 245] width 1029 height 388
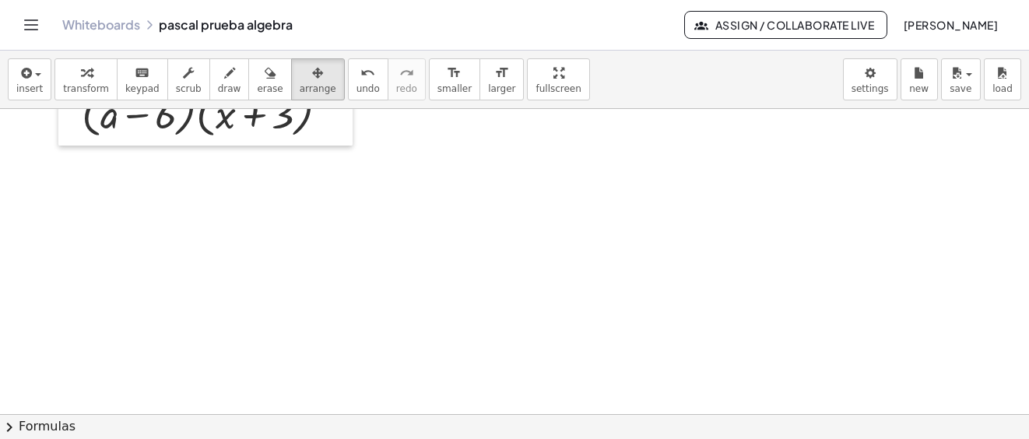
scroll to position [2676, 0]
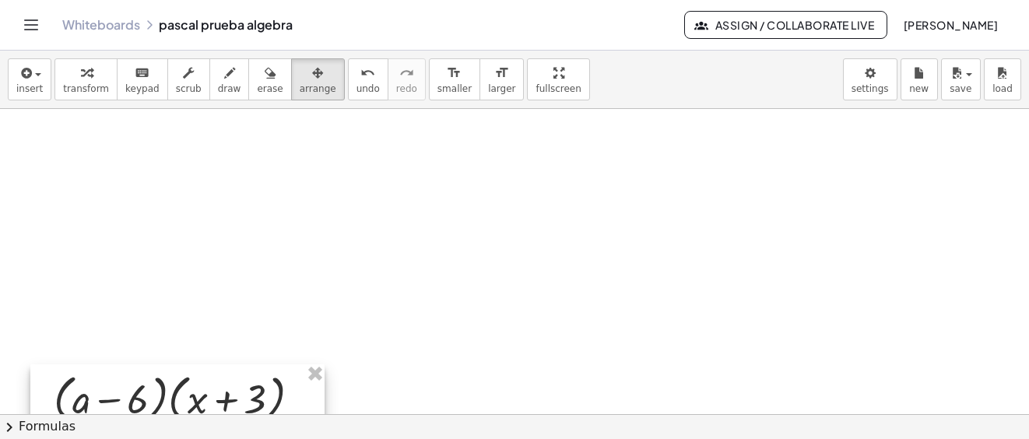
drag, startPoint x: 177, startPoint y: 285, endPoint x: 149, endPoint y: 414, distance: 132.2
click at [149, 414] on div "insert select one: Math Expression Function Text Youtube Video Graphing Geometr…" at bounding box center [514, 245] width 1029 height 388
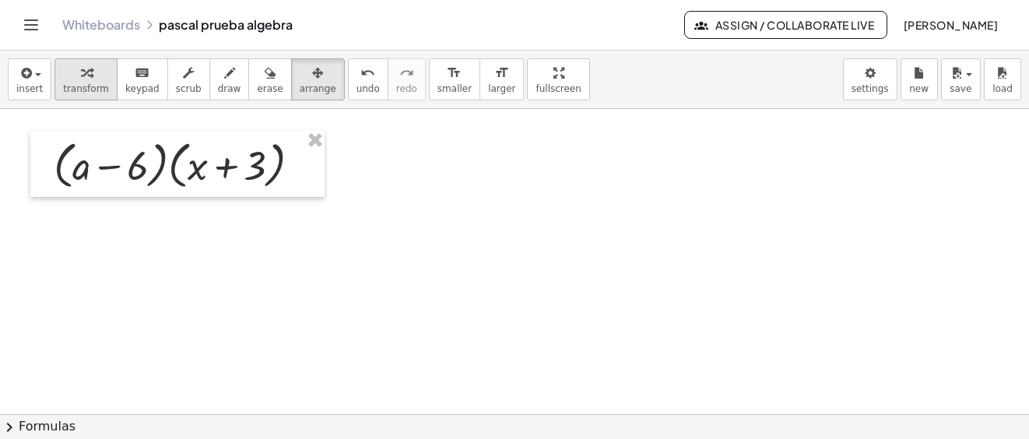
click at [81, 88] on span "transform" at bounding box center [86, 88] width 46 height 11
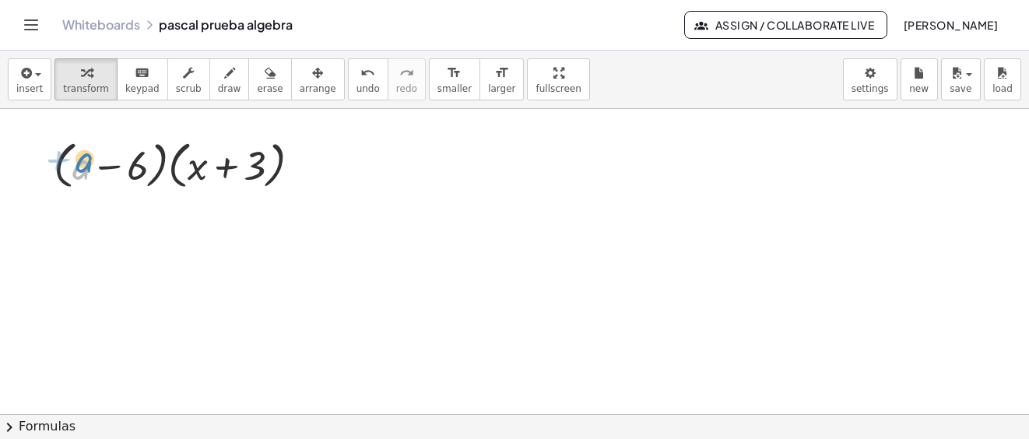
click at [82, 166] on div at bounding box center [183, 164] width 275 height 59
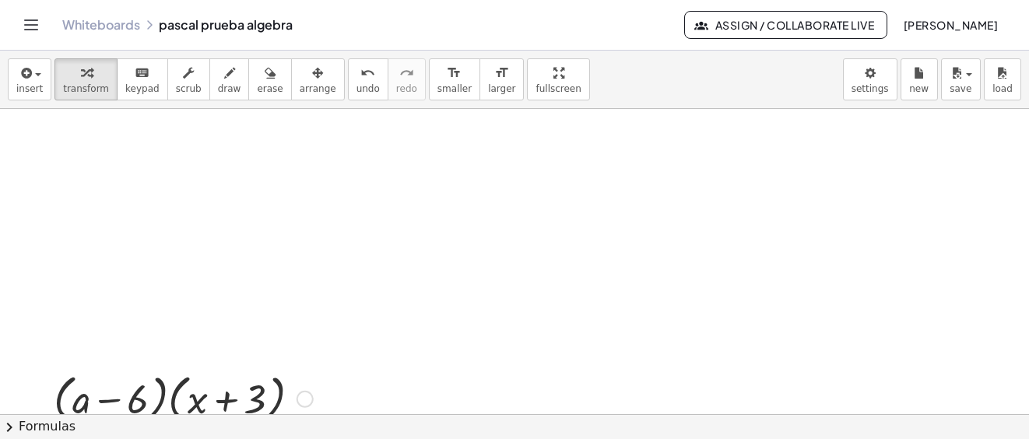
scroll to position [2754, 0]
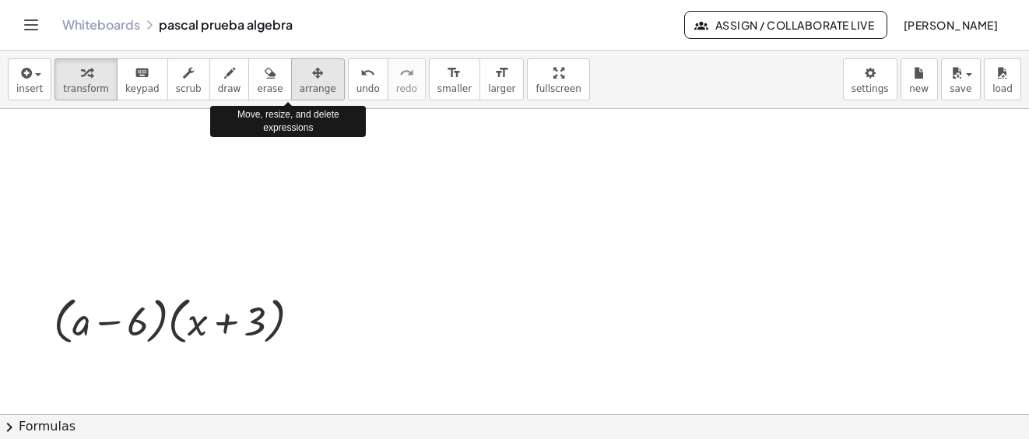
click at [300, 83] on span "arrange" at bounding box center [318, 88] width 37 height 11
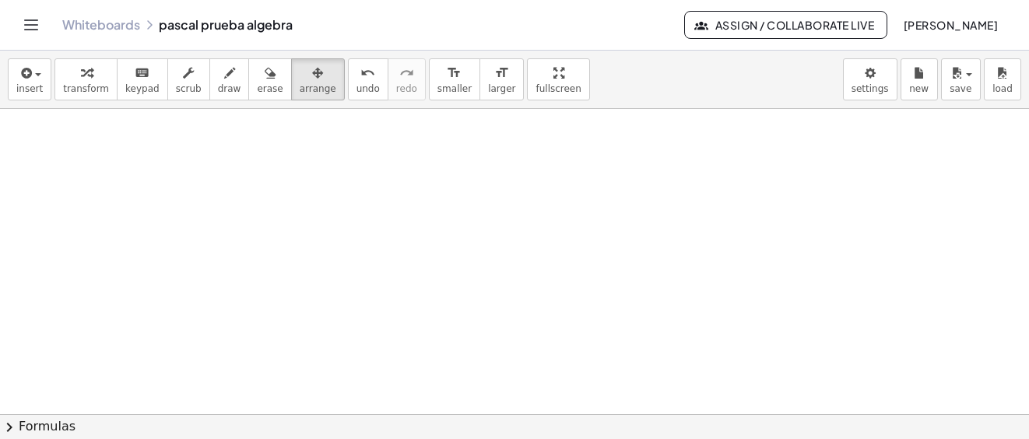
drag, startPoint x: 233, startPoint y: 320, endPoint x: 285, endPoint y: 385, distance: 83.1
drag, startPoint x: 226, startPoint y: 147, endPoint x: 4, endPoint y: 150, distance: 222.5
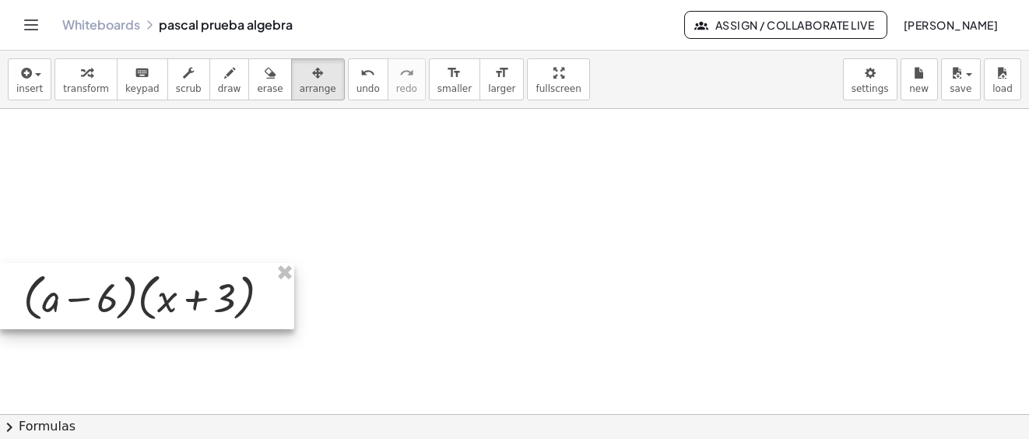
scroll to position [3293, 0]
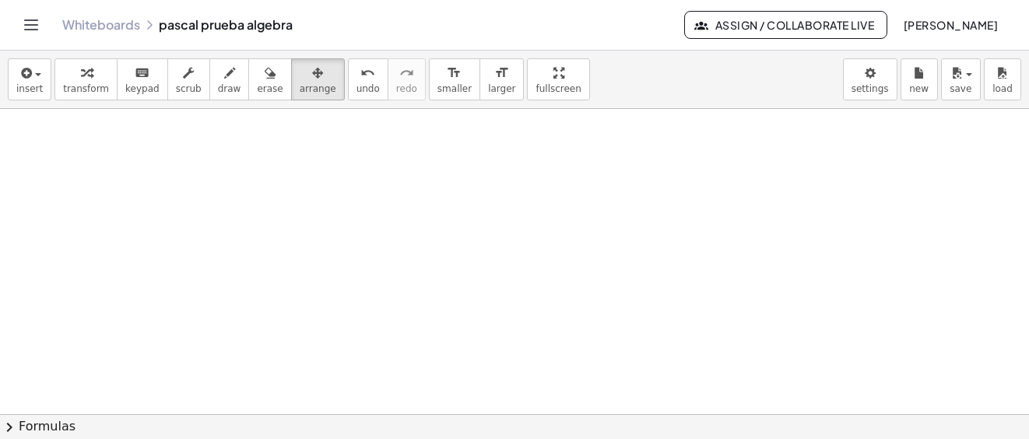
drag, startPoint x: 165, startPoint y: 227, endPoint x: 218, endPoint y: 464, distance: 242.4
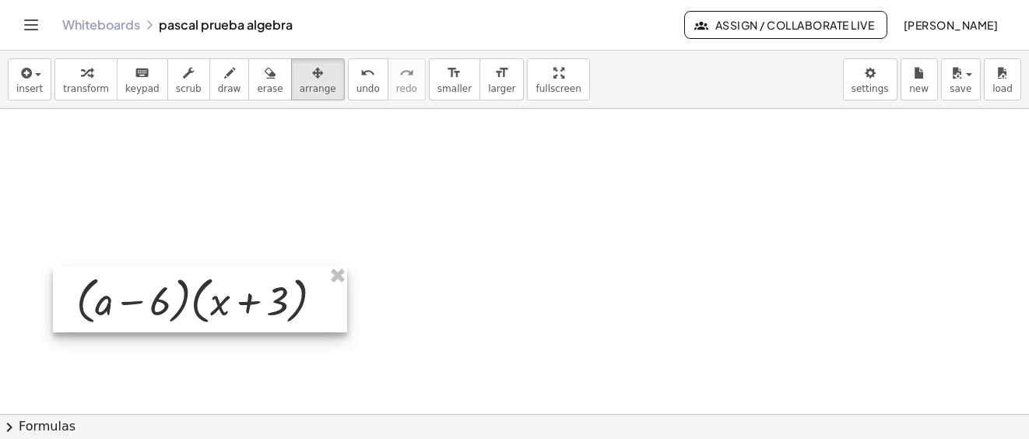
scroll to position [3605, 0]
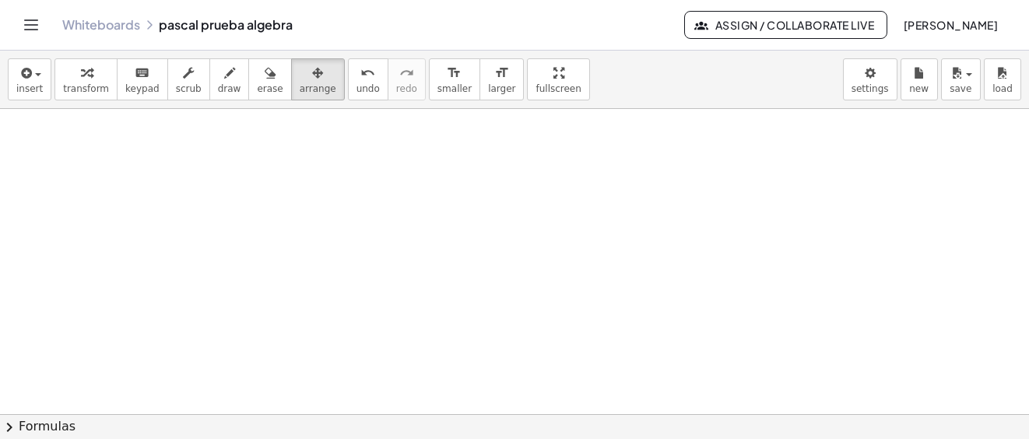
drag, startPoint x: 223, startPoint y: 149, endPoint x: 232, endPoint y: 420, distance: 270.9
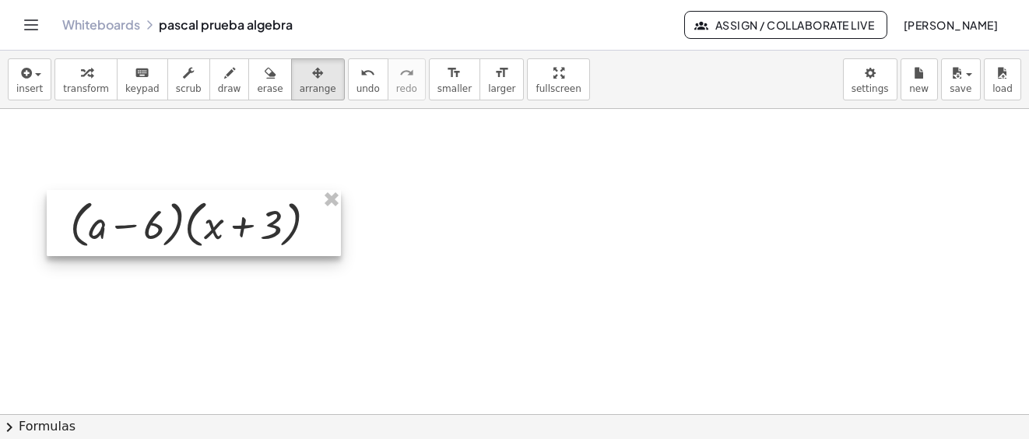
scroll to position [3916, 0]
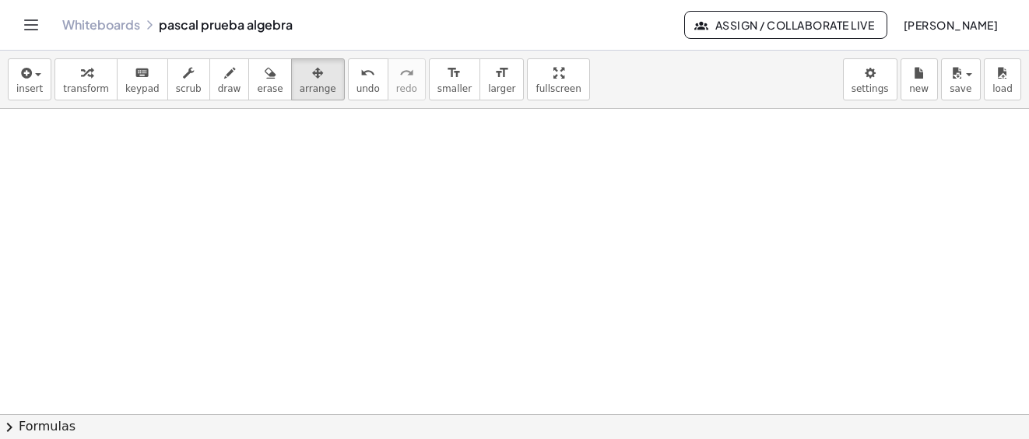
drag, startPoint x: 238, startPoint y: 147, endPoint x: 230, endPoint y: 369, distance: 221.9
drag, startPoint x: 258, startPoint y: 284, endPoint x: 194, endPoint y: 380, distance: 116.1
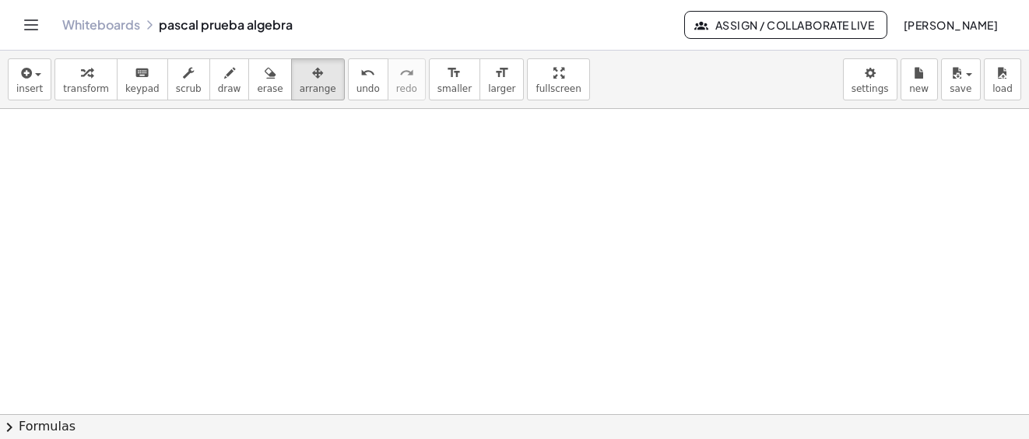
scroll to position [4284, 0]
drag, startPoint x: 217, startPoint y: 258, endPoint x: 161, endPoint y: 464, distance: 212.9
click at [85, 78] on div "button" at bounding box center [86, 72] width 46 height 19
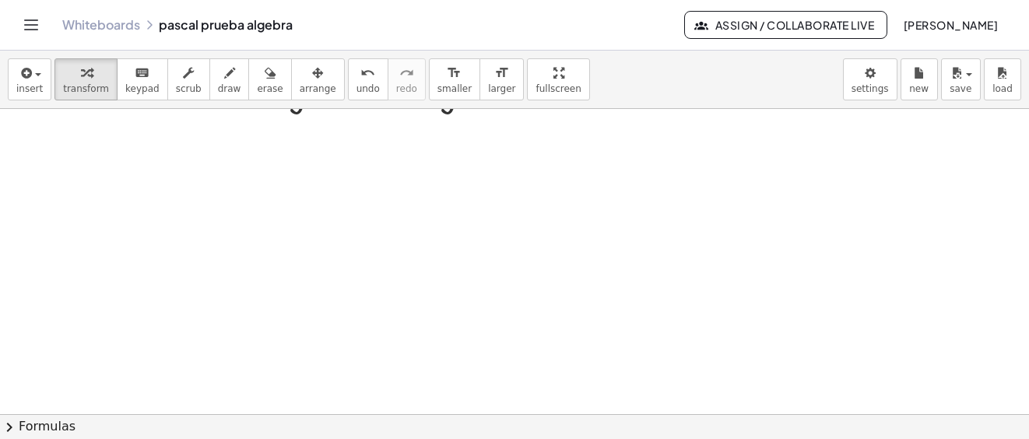
scroll to position [2572, 0]
click at [32, 73] on span "button" at bounding box center [33, 74] width 3 height 11
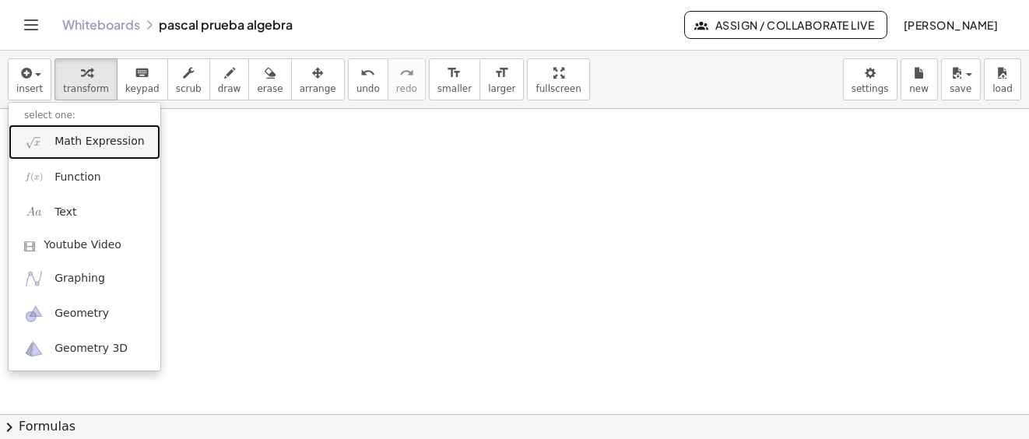
click at [70, 146] on span "Math Expression" at bounding box center [98, 142] width 89 height 16
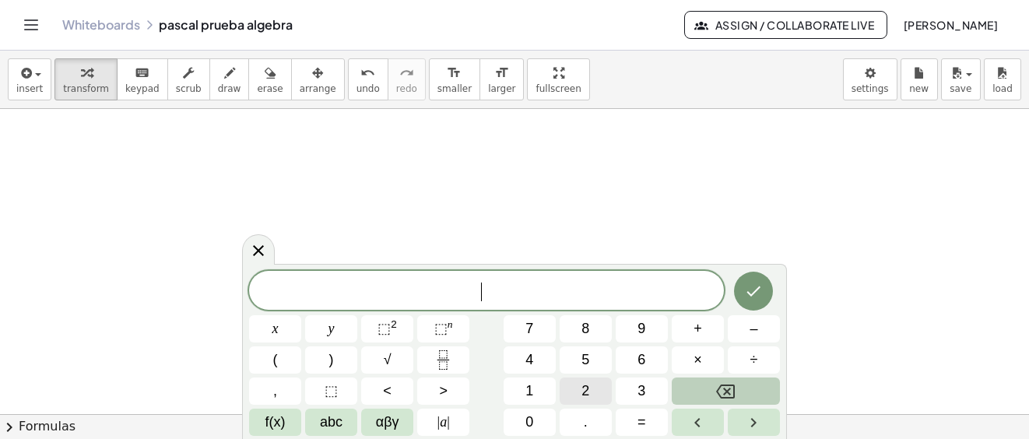
click at [574, 394] on button "2" at bounding box center [585, 390] width 52 height 27
click at [285, 329] on button "x" at bounding box center [275, 328] width 52 height 27
click at [285, 363] on button "(" at bounding box center [275, 359] width 52 height 27
click at [638, 397] on span "3" at bounding box center [641, 390] width 8 height 21
click at [755, 331] on span "–" at bounding box center [753, 328] width 8 height 21
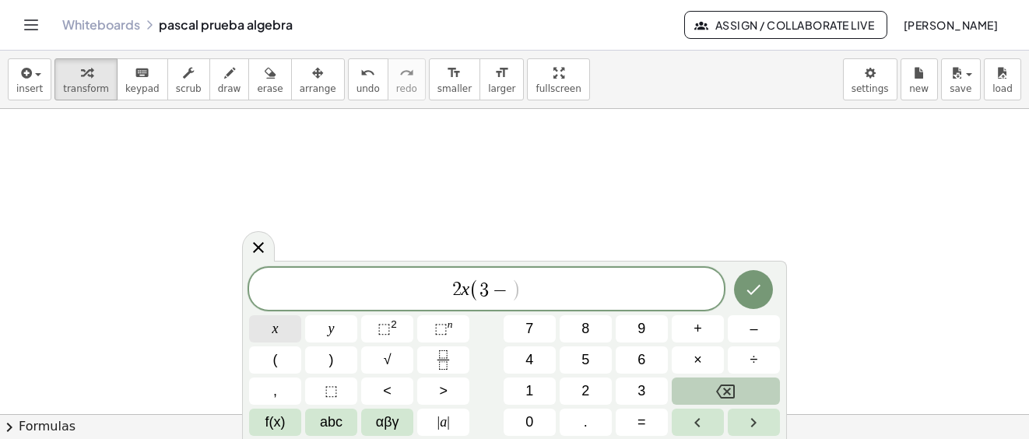
click at [288, 331] on button "x" at bounding box center [275, 328] width 52 height 27
click at [342, 356] on button ")" at bounding box center [331, 359] width 52 height 27
click at [700, 330] on span "+" at bounding box center [697, 328] width 9 height 21
click at [519, 328] on button "7" at bounding box center [529, 328] width 52 height 27
click at [288, 360] on button "(" at bounding box center [275, 359] width 52 height 27
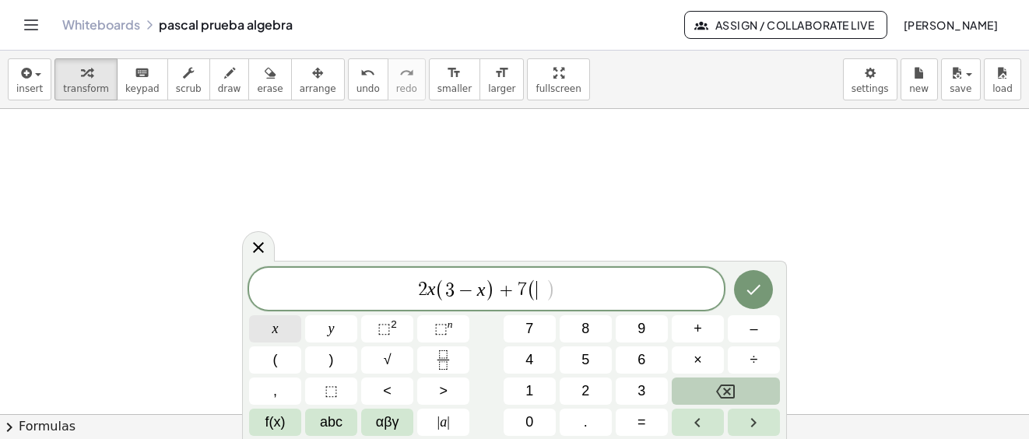
click at [283, 331] on button "x" at bounding box center [275, 328] width 52 height 27
click at [379, 324] on span "⬚" at bounding box center [383, 329] width 13 height 16
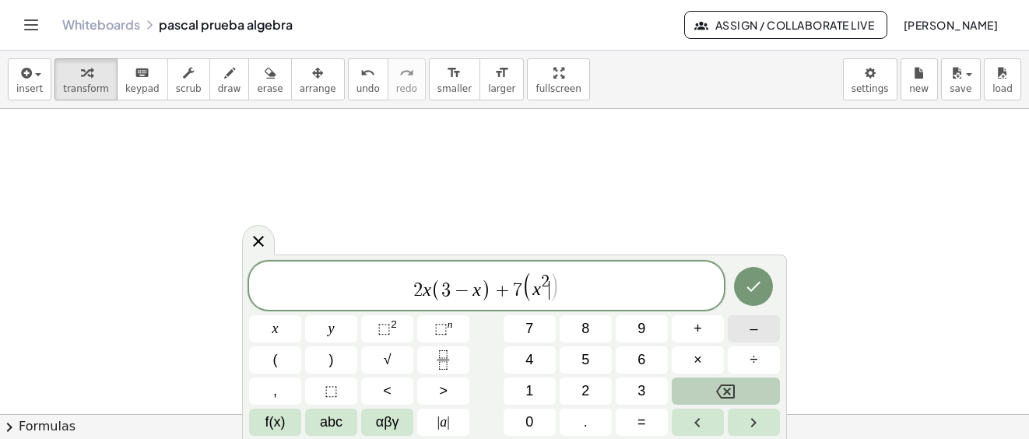
click at [762, 324] on button "–" at bounding box center [753, 328] width 52 height 27
click at [648, 396] on button "3" at bounding box center [641, 390] width 52 height 27
click at [344, 362] on button ")" at bounding box center [331, 359] width 52 height 27
click at [758, 288] on icon "Done" at bounding box center [753, 286] width 19 height 19
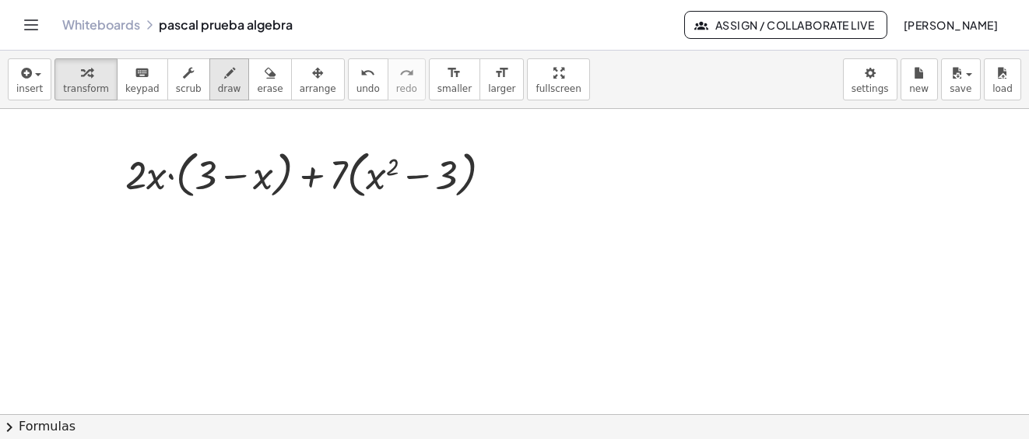
click at [218, 89] on span "draw" at bounding box center [229, 88] width 23 height 11
drag, startPoint x: 142, startPoint y: 258, endPoint x: 156, endPoint y: 306, distance: 49.7
drag, startPoint x: 145, startPoint y: 281, endPoint x: 170, endPoint y: 326, distance: 51.5
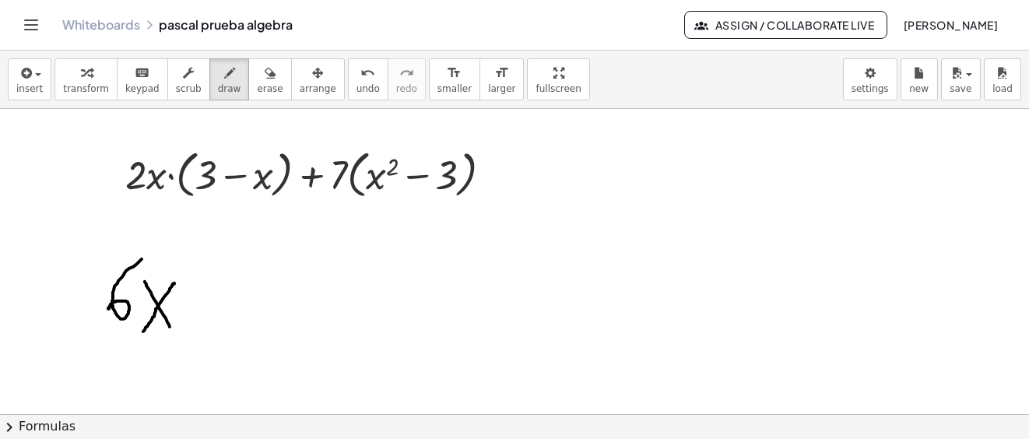
drag, startPoint x: 174, startPoint y: 283, endPoint x: 143, endPoint y: 331, distance: 56.8
drag, startPoint x: 188, startPoint y: 305, endPoint x: 231, endPoint y: 314, distance: 43.8
click at [218, 80] on div "button" at bounding box center [229, 72] width 23 height 19
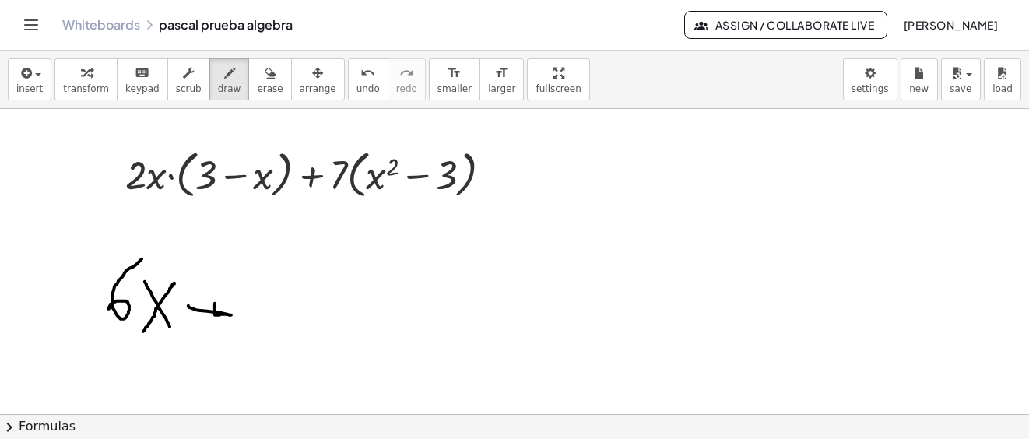
drag, startPoint x: 227, startPoint y: 314, endPoint x: 215, endPoint y: 303, distance: 16.5
click at [257, 83] on span "erase" at bounding box center [270, 88] width 26 height 11
drag, startPoint x: 209, startPoint y: 300, endPoint x: 204, endPoint y: 321, distance: 22.3
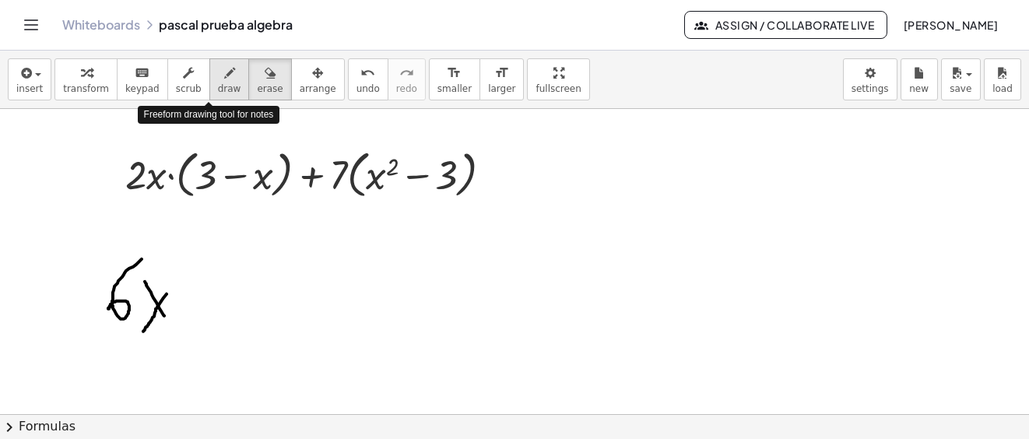
click at [218, 78] on div "button" at bounding box center [229, 72] width 23 height 19
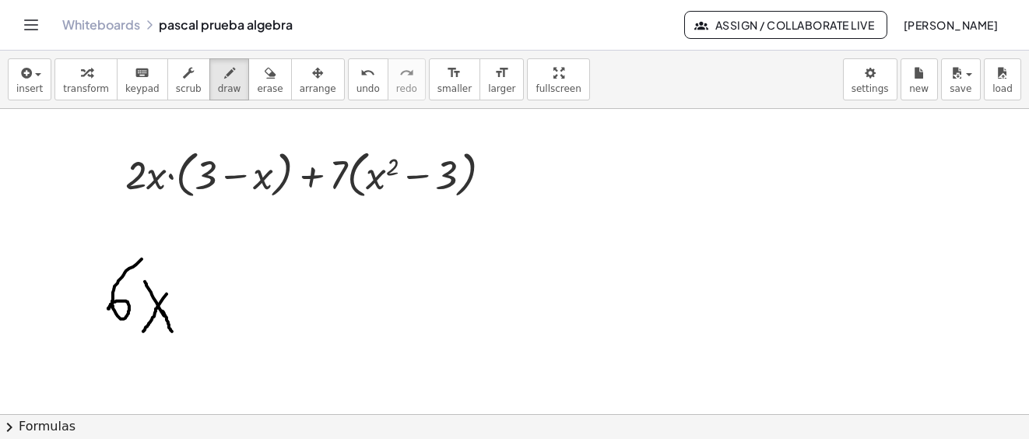
drag, startPoint x: 161, startPoint y: 310, endPoint x: 172, endPoint y: 331, distance: 23.0
drag, startPoint x: 195, startPoint y: 301, endPoint x: 218, endPoint y: 297, distance: 23.7
drag, startPoint x: 247, startPoint y: 294, endPoint x: 275, endPoint y: 283, distance: 30.8
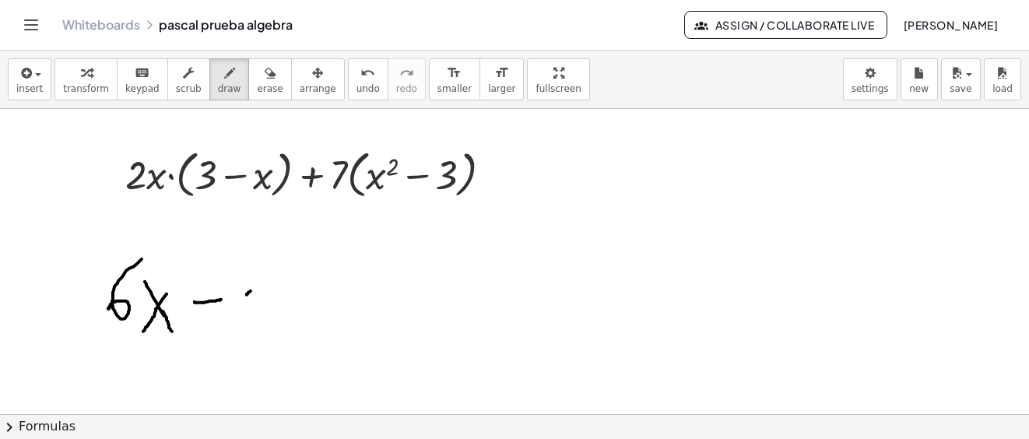
drag, startPoint x: 276, startPoint y: 289, endPoint x: 256, endPoint y: 277, distance: 23.8
drag, startPoint x: 252, startPoint y: 284, endPoint x: 310, endPoint y: 287, distance: 57.7
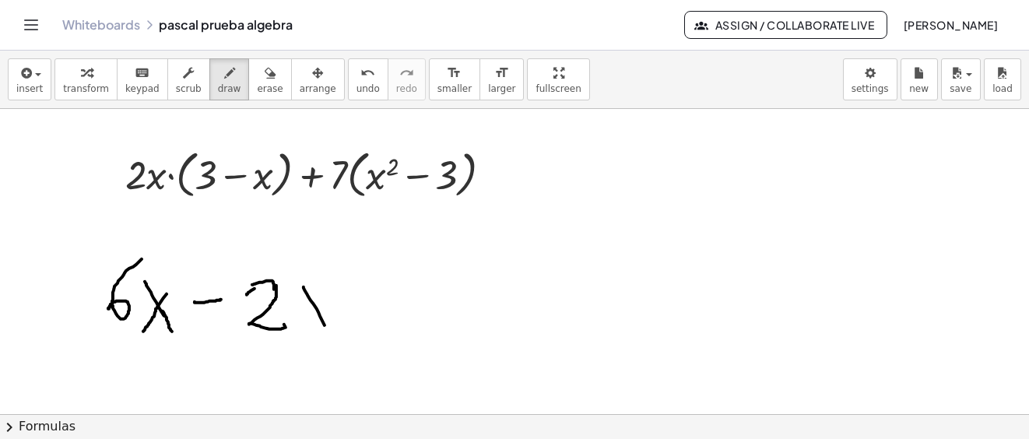
drag, startPoint x: 303, startPoint y: 286, endPoint x: 324, endPoint y: 324, distance: 43.5
drag, startPoint x: 328, startPoint y: 286, endPoint x: 300, endPoint y: 328, distance: 49.4
drag, startPoint x: 338, startPoint y: 259, endPoint x: 299, endPoint y: 240, distance: 44.2
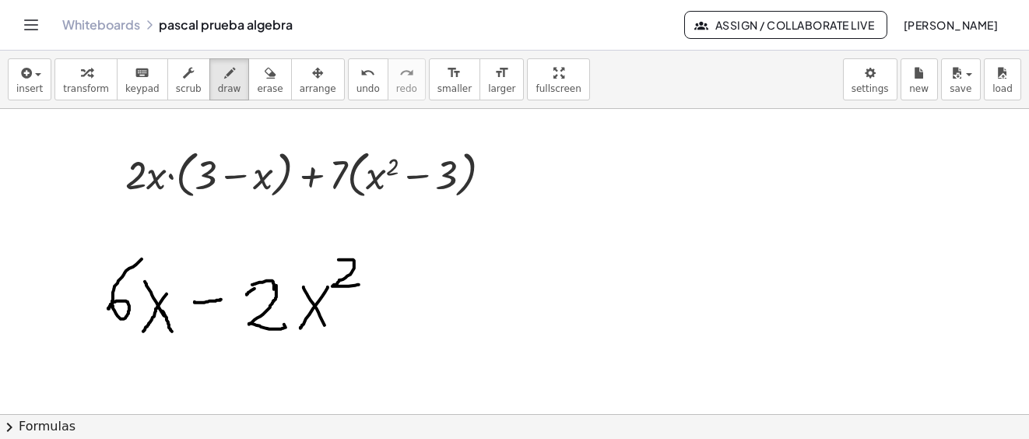
drag, startPoint x: 135, startPoint y: 158, endPoint x: 209, endPoint y: 166, distance: 75.1
drag, startPoint x: 142, startPoint y: 160, endPoint x: 256, endPoint y: 163, distance: 114.4
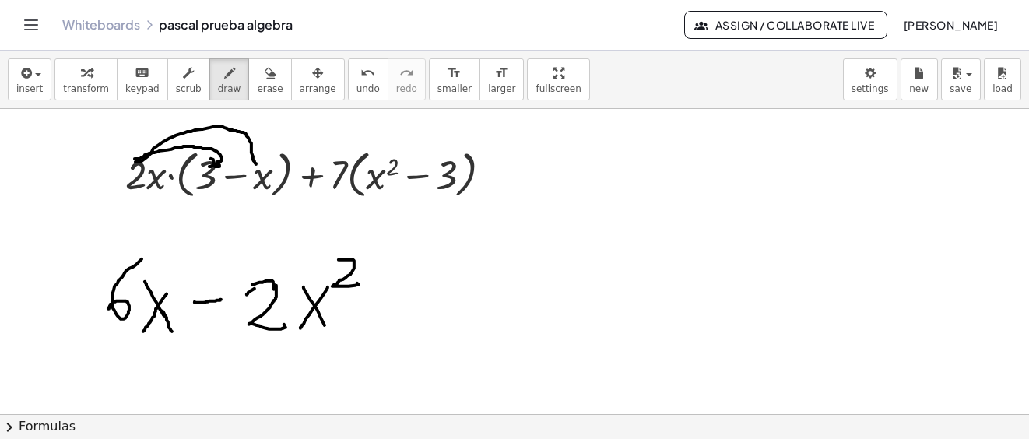
drag, startPoint x: 396, startPoint y: 298, endPoint x: 464, endPoint y: 300, distance: 68.5
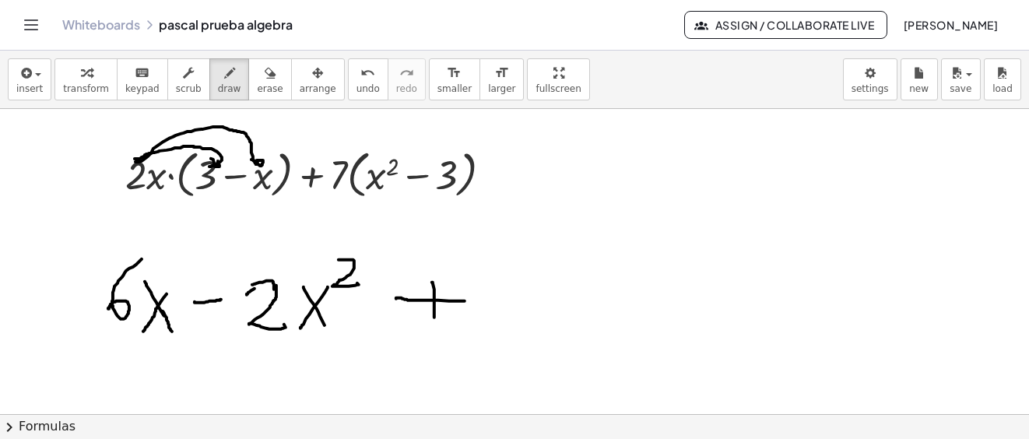
drag, startPoint x: 432, startPoint y: 282, endPoint x: 433, endPoint y: 320, distance: 38.2
drag, startPoint x: 316, startPoint y: 184, endPoint x: 427, endPoint y: 272, distance: 141.8
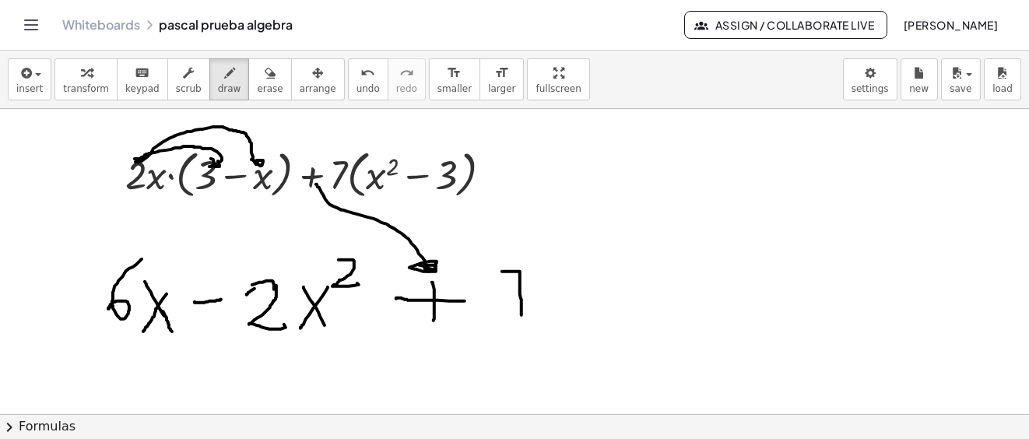
drag, startPoint x: 502, startPoint y: 271, endPoint x: 521, endPoint y: 314, distance: 47.7
drag, startPoint x: 506, startPoint y: 296, endPoint x: 571, endPoint y: 285, distance: 65.6
drag, startPoint x: 570, startPoint y: 273, endPoint x: 604, endPoint y: 279, distance: 34.7
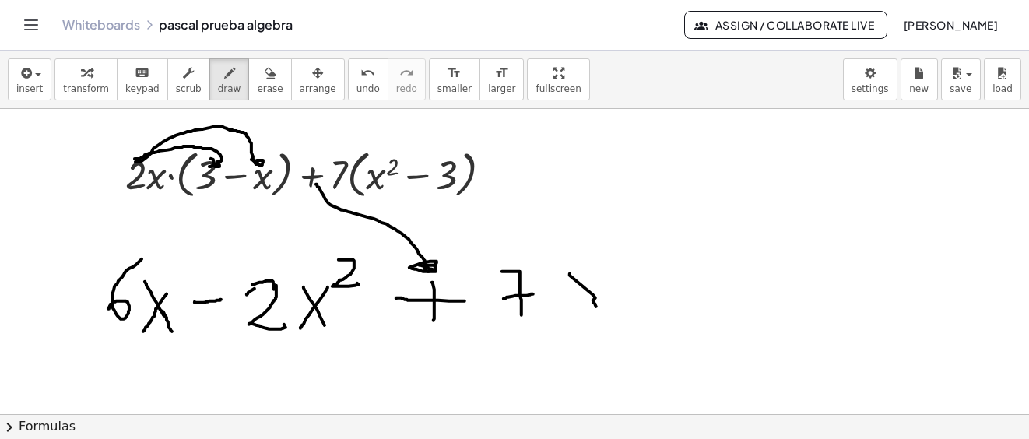
drag, startPoint x: 603, startPoint y: 276, endPoint x: 576, endPoint y: 284, distance: 28.3
drag, startPoint x: 608, startPoint y: 246, endPoint x: 579, endPoint y: 328, distance: 86.6
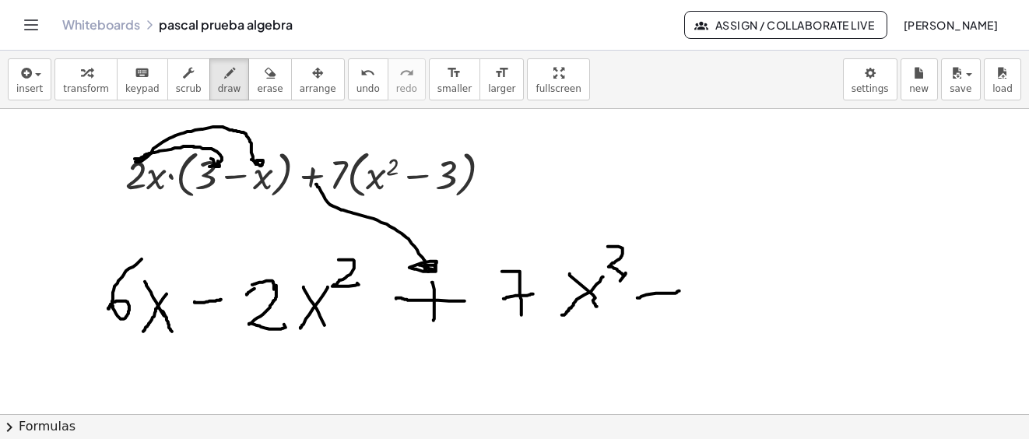
drag, startPoint x: 637, startPoint y: 297, endPoint x: 679, endPoint y: 290, distance: 42.6
drag, startPoint x: 735, startPoint y: 265, endPoint x: 759, endPoint y: 305, distance: 46.7
drag, startPoint x: 788, startPoint y: 282, endPoint x: 840, endPoint y: 317, distance: 62.4
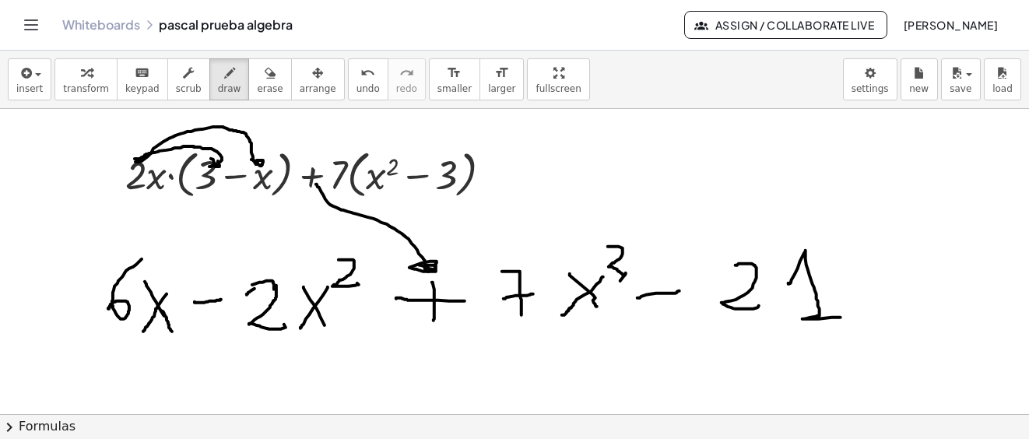
drag, startPoint x: 232, startPoint y: 338, endPoint x: 340, endPoint y: 338, distance: 108.1
drag, startPoint x: 493, startPoint y: 325, endPoint x: 600, endPoint y: 340, distance: 107.6
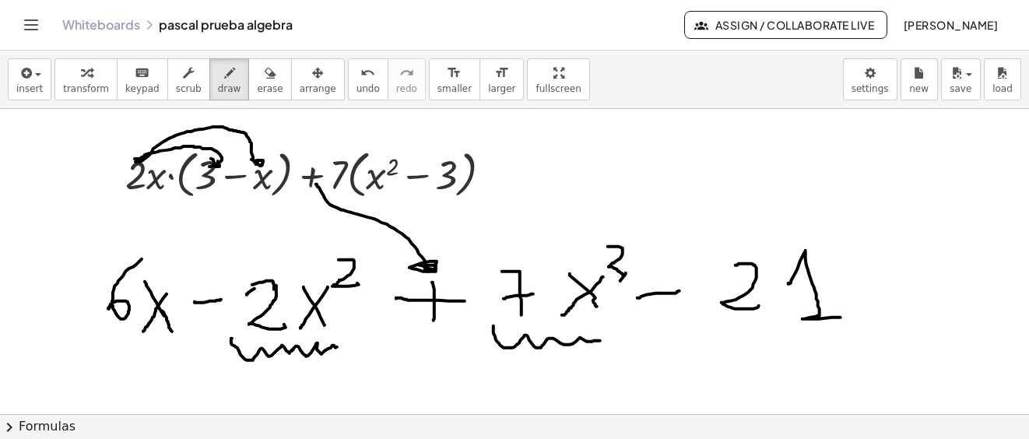
scroll to position [2650, 0]
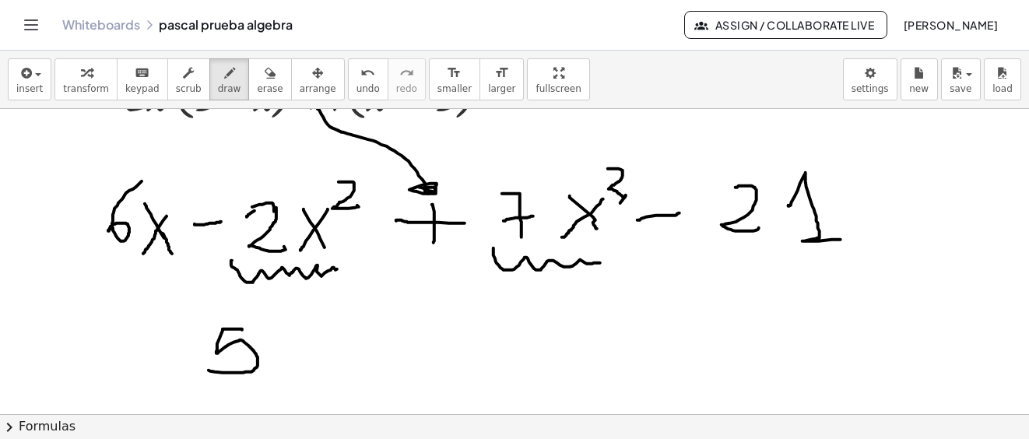
drag, startPoint x: 242, startPoint y: 329, endPoint x: 241, endPoint y: 369, distance: 39.7
drag, startPoint x: 281, startPoint y: 336, endPoint x: 300, endPoint y: 337, distance: 19.5
drag, startPoint x: 299, startPoint y: 327, endPoint x: 273, endPoint y: 369, distance: 49.2
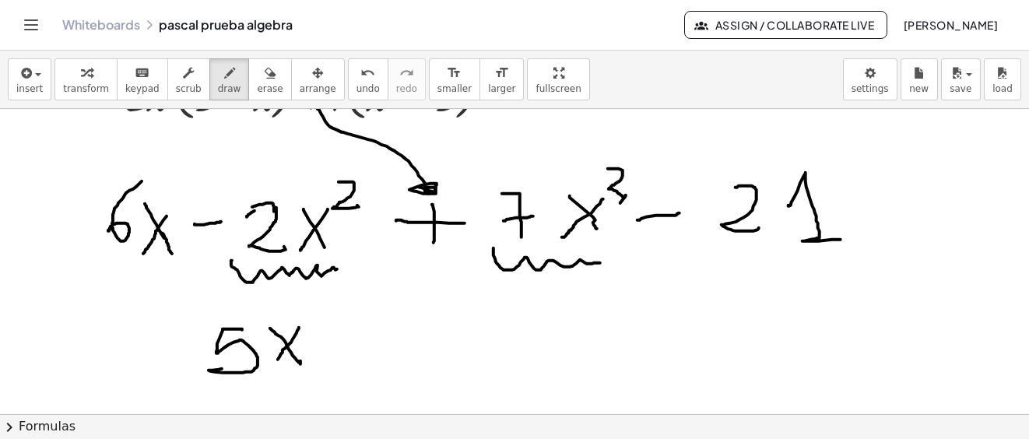
drag, startPoint x: 312, startPoint y: 312, endPoint x: 336, endPoint y: 328, distance: 28.7
drag, startPoint x: 365, startPoint y: 339, endPoint x: 411, endPoint y: 342, distance: 46.0
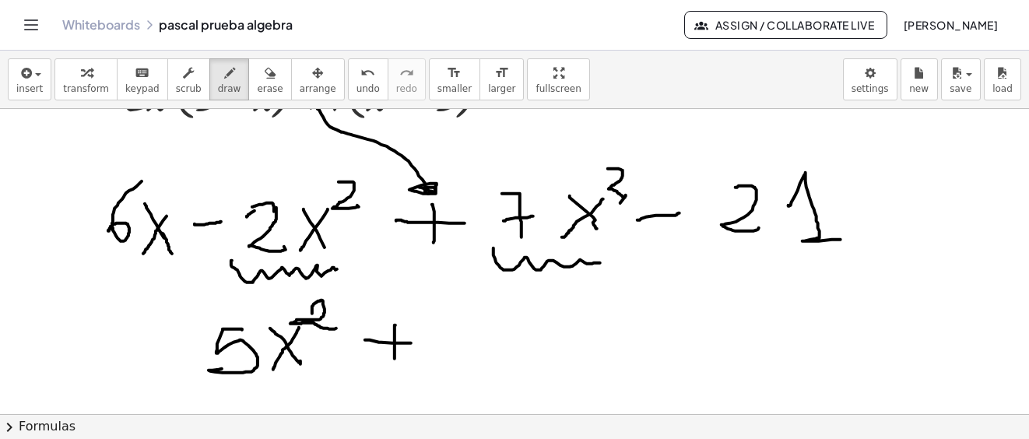
drag, startPoint x: 395, startPoint y: 324, endPoint x: 400, endPoint y: 349, distance: 24.6
drag, startPoint x: 464, startPoint y: 307, endPoint x: 467, endPoint y: 341, distance: 33.6
drag, startPoint x: 496, startPoint y: 321, endPoint x: 524, endPoint y: 356, distance: 45.3
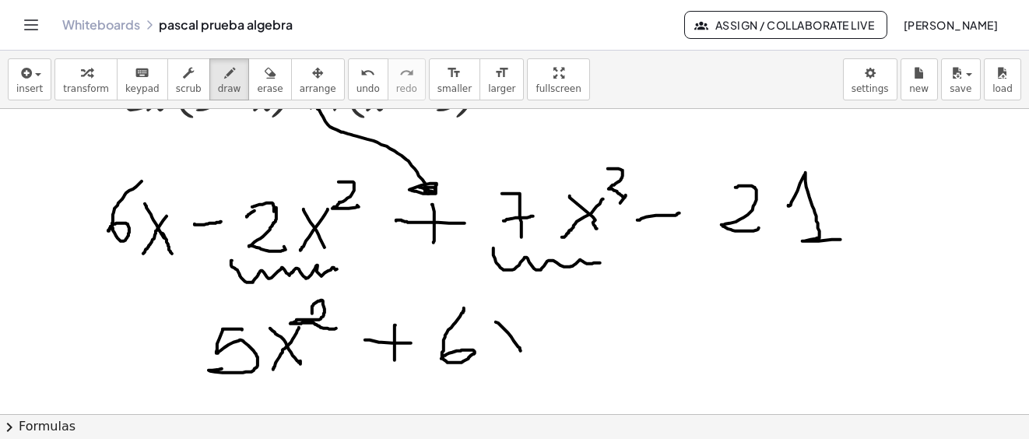
drag, startPoint x: 523, startPoint y: 328, endPoint x: 501, endPoint y: 364, distance: 42.6
drag, startPoint x: 565, startPoint y: 331, endPoint x: 599, endPoint y: 330, distance: 34.2
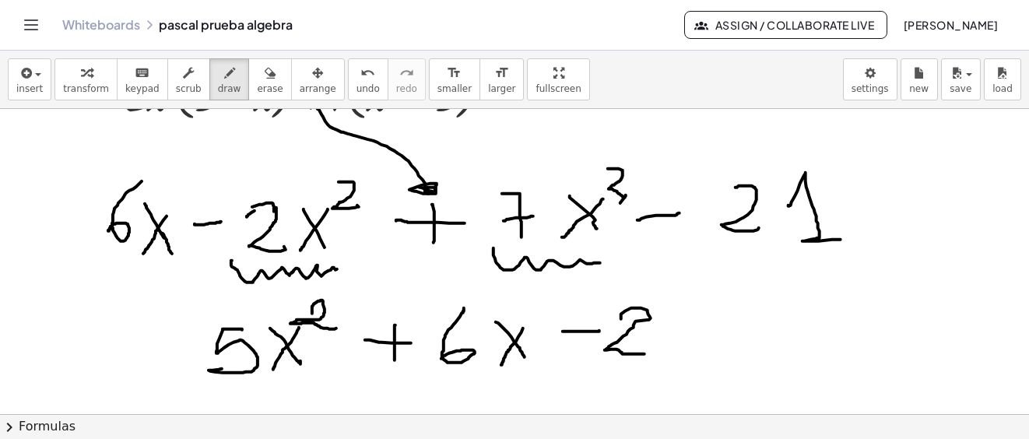
drag, startPoint x: 621, startPoint y: 318, endPoint x: 668, endPoint y: 335, distance: 49.5
drag, startPoint x: 668, startPoint y: 332, endPoint x: 722, endPoint y: 361, distance: 60.9
drag, startPoint x: 802, startPoint y: 331, endPoint x: 768, endPoint y: 391, distance: 69.0
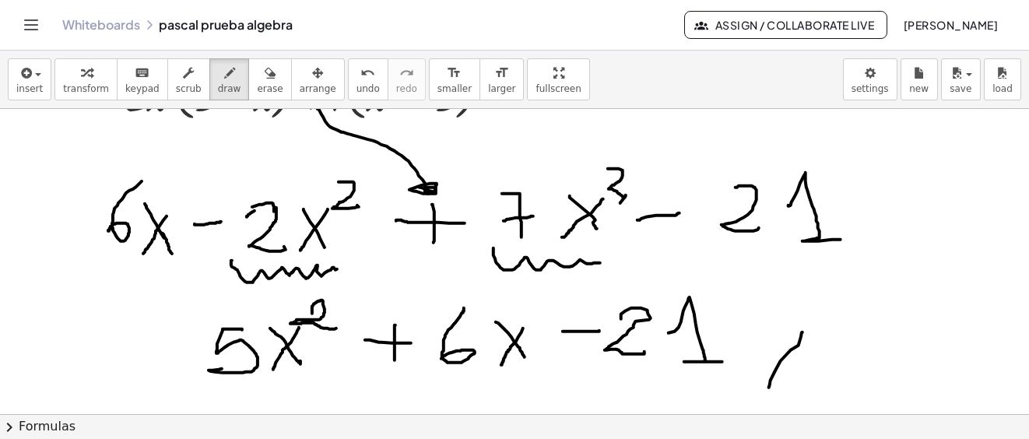
drag, startPoint x: 845, startPoint y: 360, endPoint x: 822, endPoint y: 414, distance: 58.5
click at [822, 414] on div "insert select one: Math Expression Function Text Youtube Video Graphing Geometr…" at bounding box center [514, 245] width 1029 height 388
click at [964, 91] on span "save" at bounding box center [960, 88] width 22 height 11
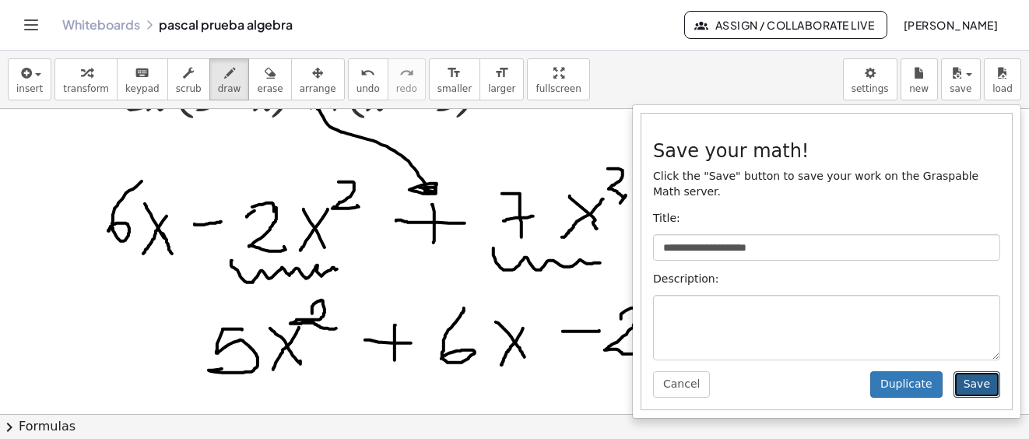
click at [976, 371] on button "Save" at bounding box center [976, 384] width 47 height 26
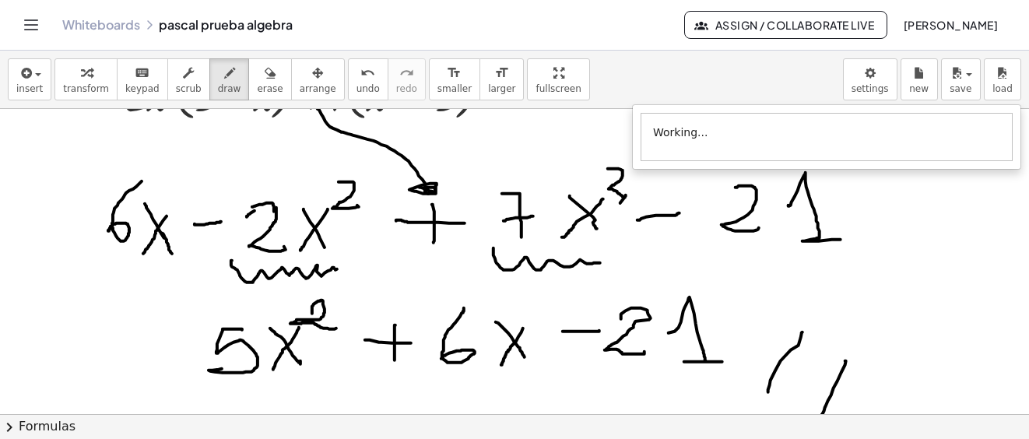
scroll to position [2417, 0]
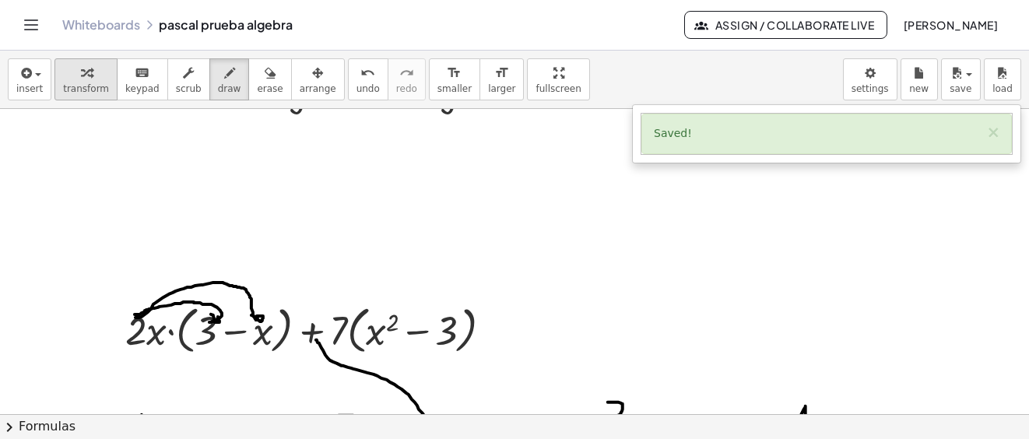
click at [73, 86] on span "transform" at bounding box center [86, 88] width 46 height 11
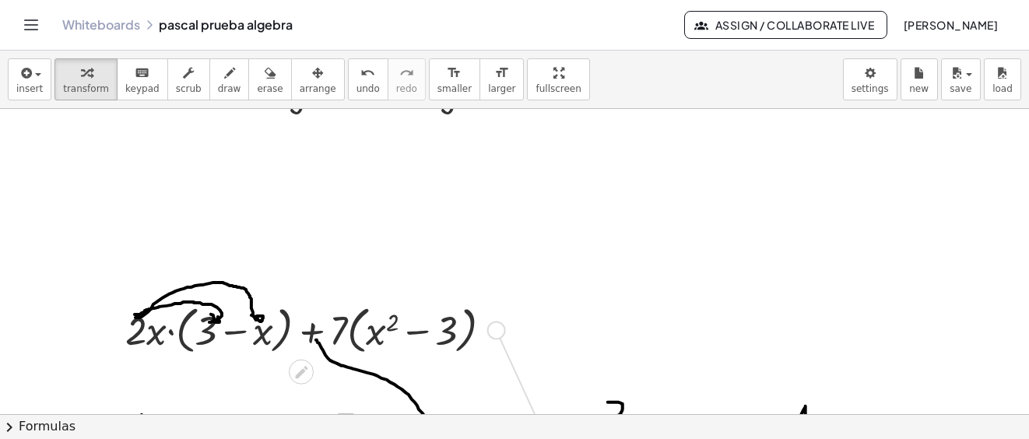
drag, startPoint x: 499, startPoint y: 328, endPoint x: 559, endPoint y: 464, distance: 148.8
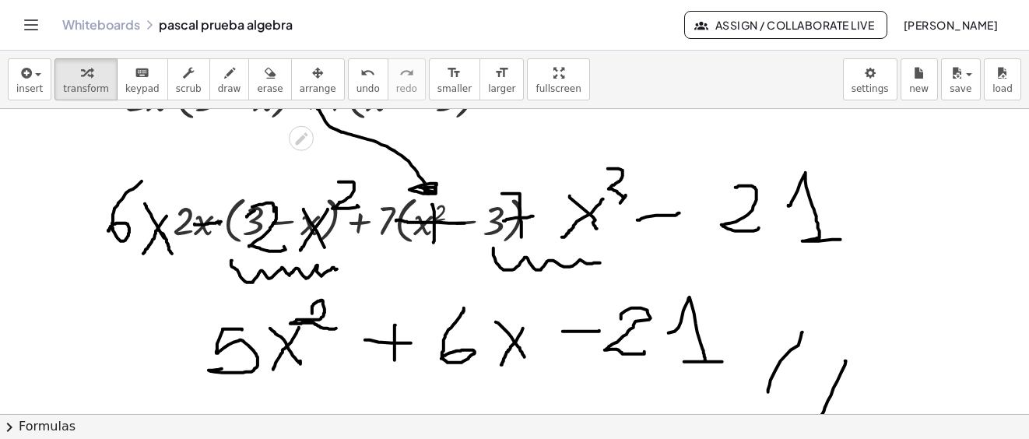
scroll to position [2728, 0]
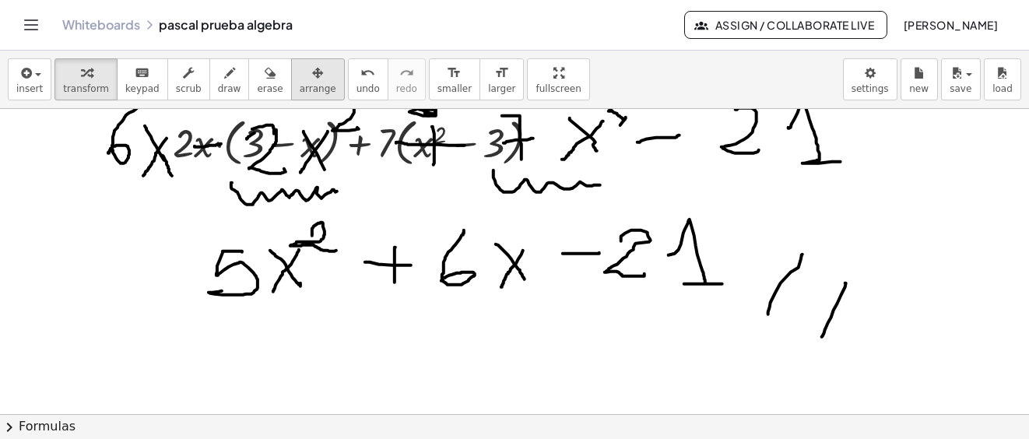
click at [300, 83] on span "arrange" at bounding box center [318, 88] width 37 height 11
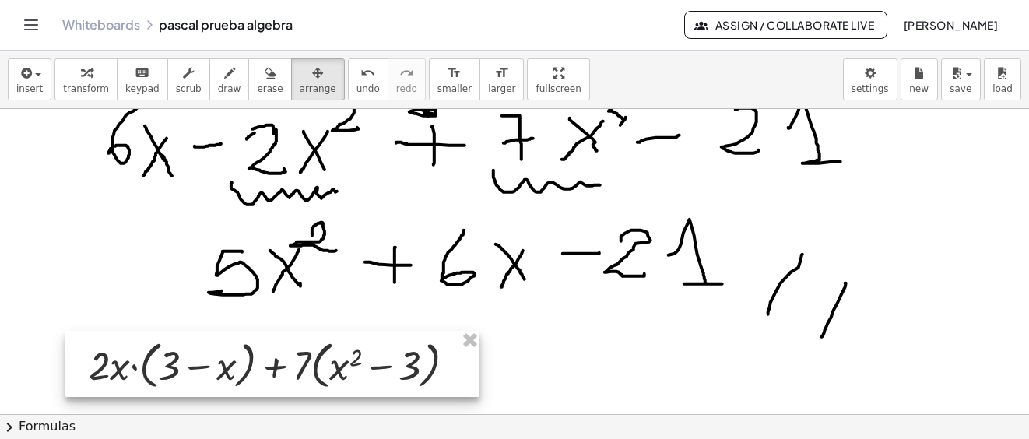
drag, startPoint x: 440, startPoint y: 154, endPoint x: 356, endPoint y: 377, distance: 237.9
click at [356, 377] on div at bounding box center [272, 364] width 414 height 67
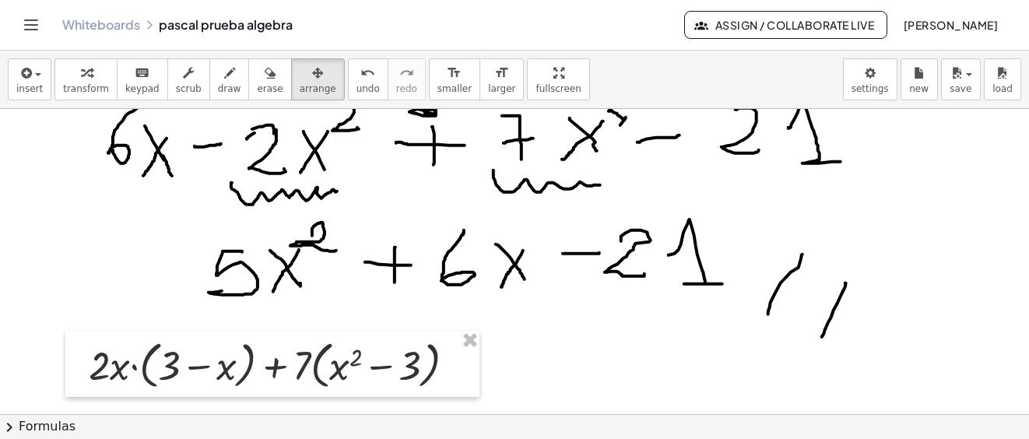
scroll to position [2883, 0]
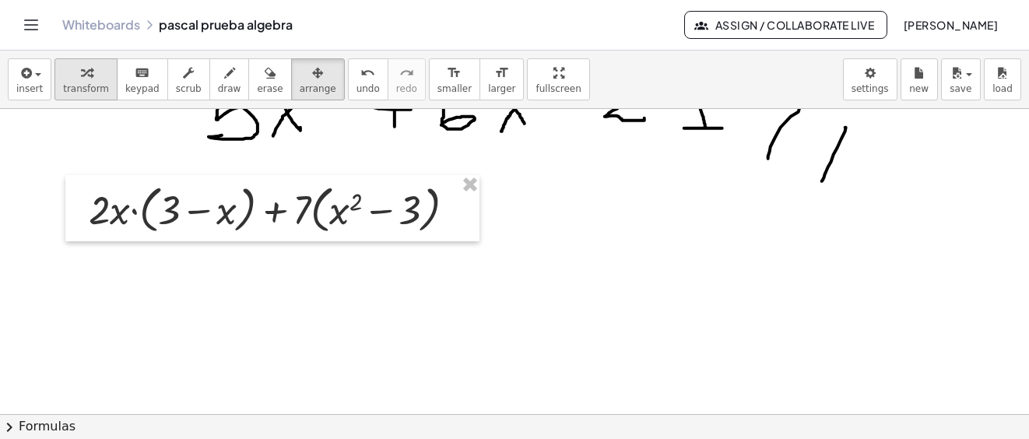
click at [84, 83] on span "transform" at bounding box center [86, 88] width 46 height 11
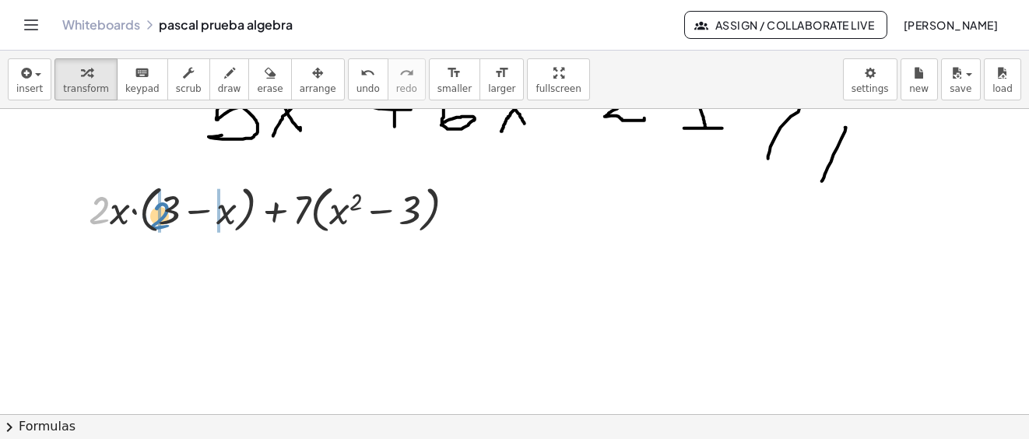
drag, startPoint x: 96, startPoint y: 219, endPoint x: 156, endPoint y: 224, distance: 60.9
click at [156, 224] on div at bounding box center [278, 208] width 394 height 59
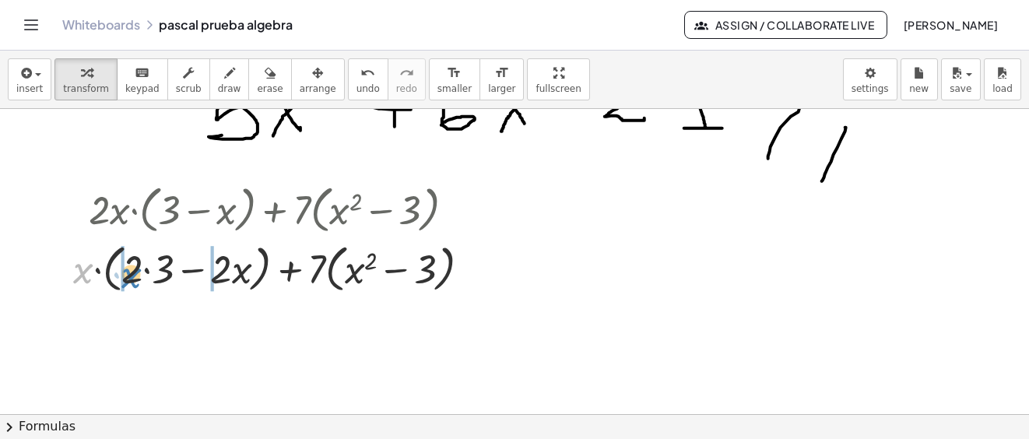
drag, startPoint x: 81, startPoint y: 273, endPoint x: 129, endPoint y: 278, distance: 48.5
click at [129, 278] on div at bounding box center [277, 266] width 425 height 59
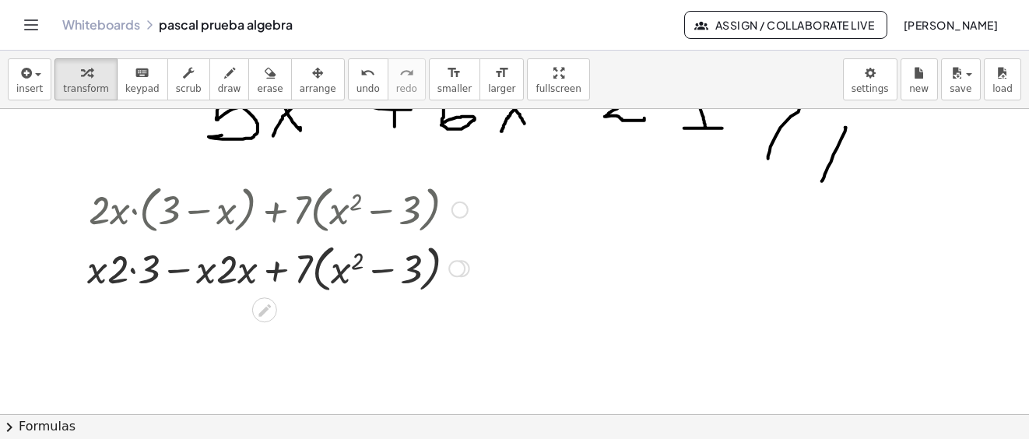
click at [131, 268] on div at bounding box center [278, 266] width 398 height 59
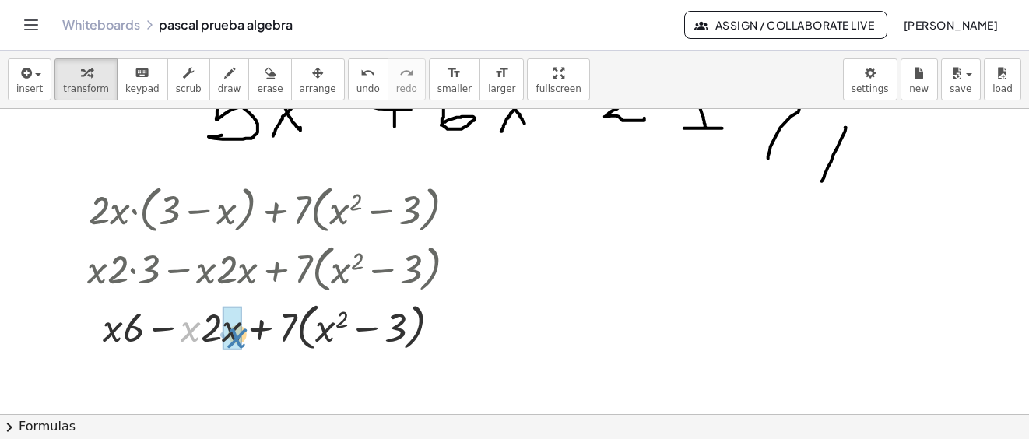
drag, startPoint x: 191, startPoint y: 328, endPoint x: 349, endPoint y: 392, distance: 170.3
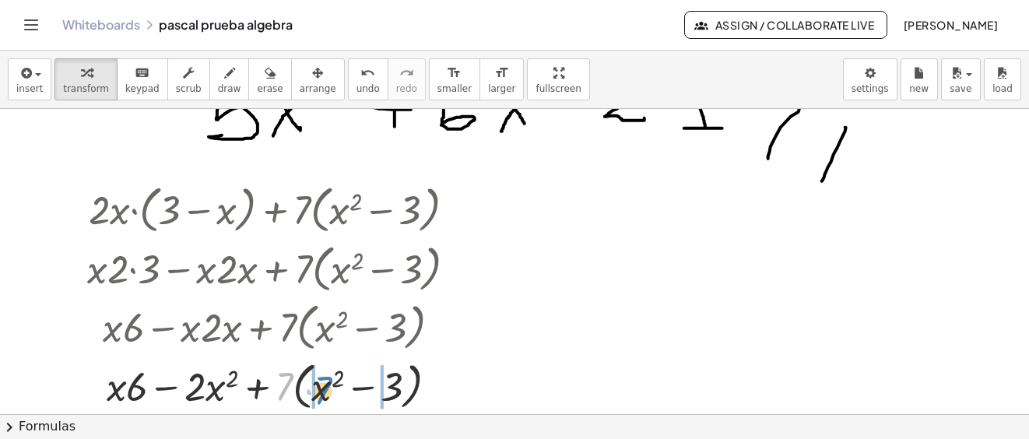
drag, startPoint x: 284, startPoint y: 385, endPoint x: 323, endPoint y: 389, distance: 39.1
click at [323, 389] on div at bounding box center [278, 384] width 398 height 59
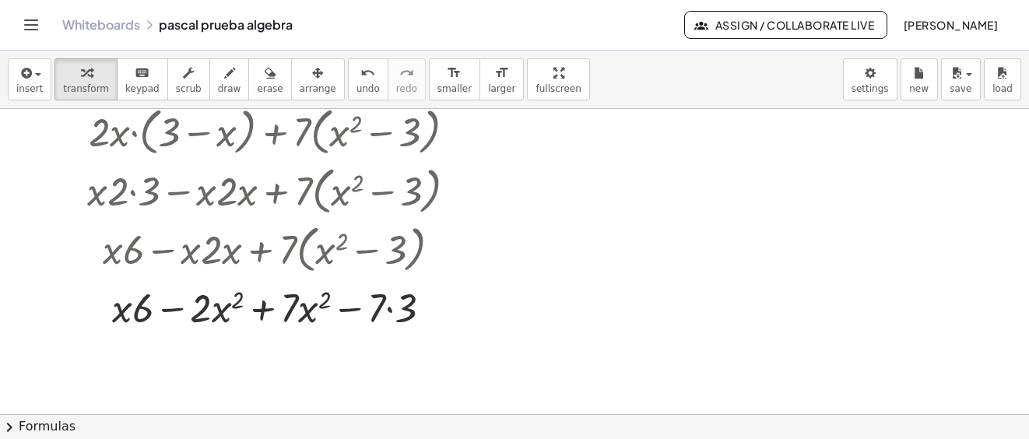
scroll to position [3039, 0]
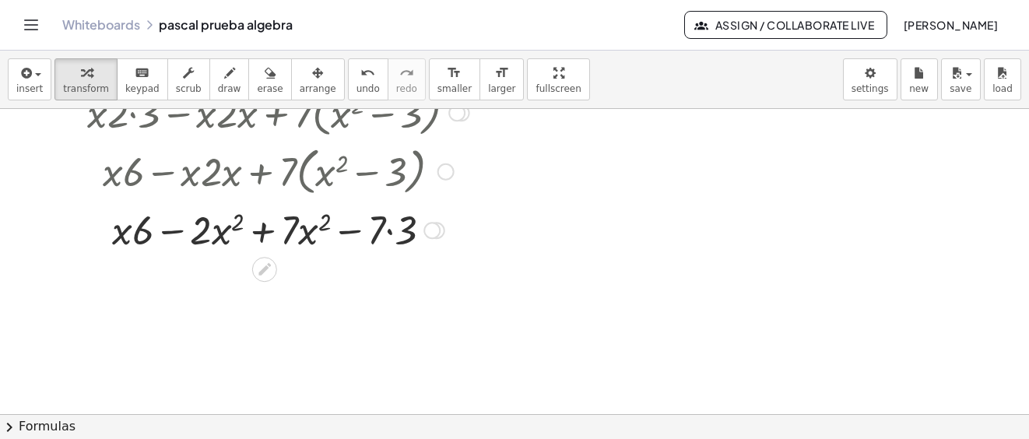
click at [388, 230] on div at bounding box center [278, 228] width 398 height 53
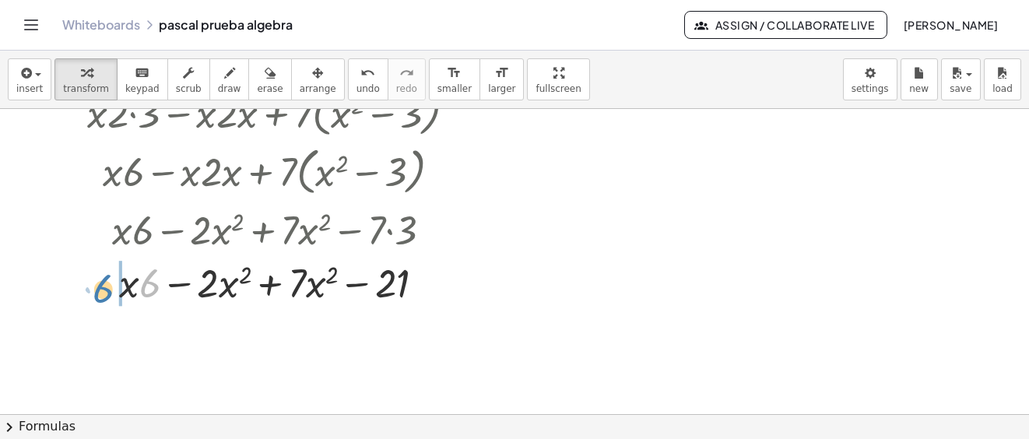
drag, startPoint x: 148, startPoint y: 288, endPoint x: 345, endPoint y: 419, distance: 236.3
click at [98, 289] on div at bounding box center [278, 281] width 398 height 53
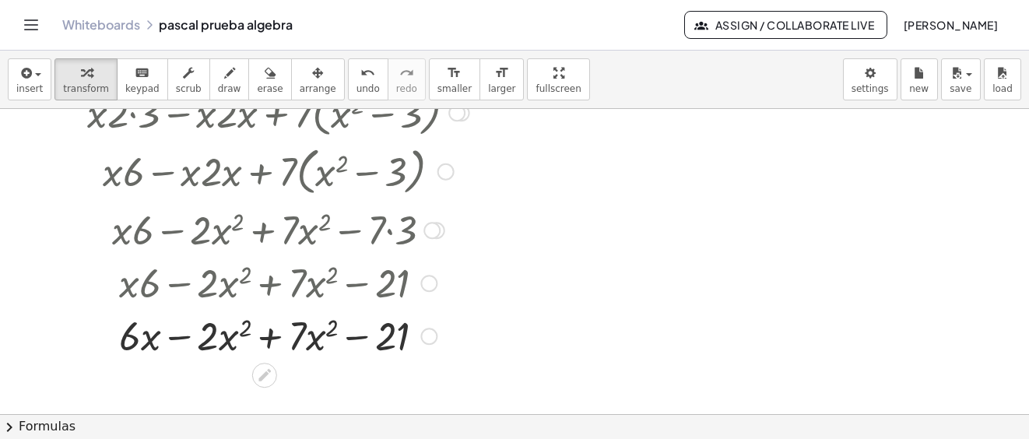
click at [272, 337] on div at bounding box center [278, 334] width 398 height 53
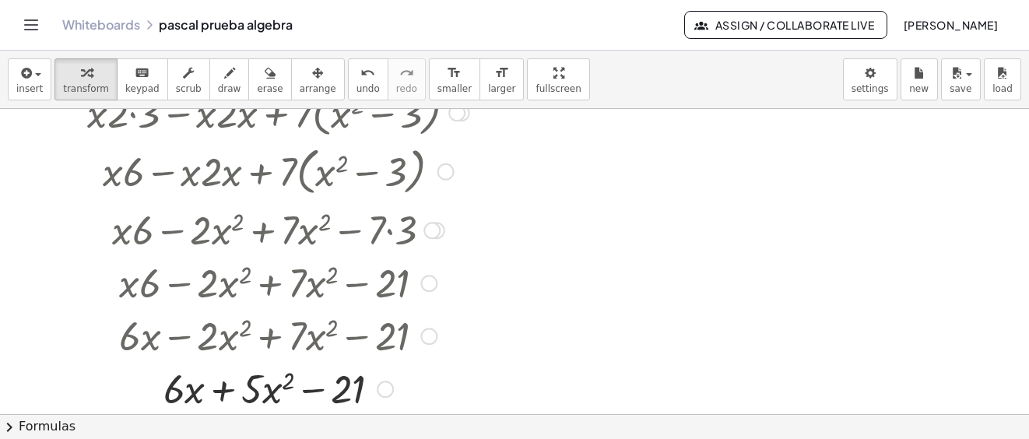
scroll to position [3195, 0]
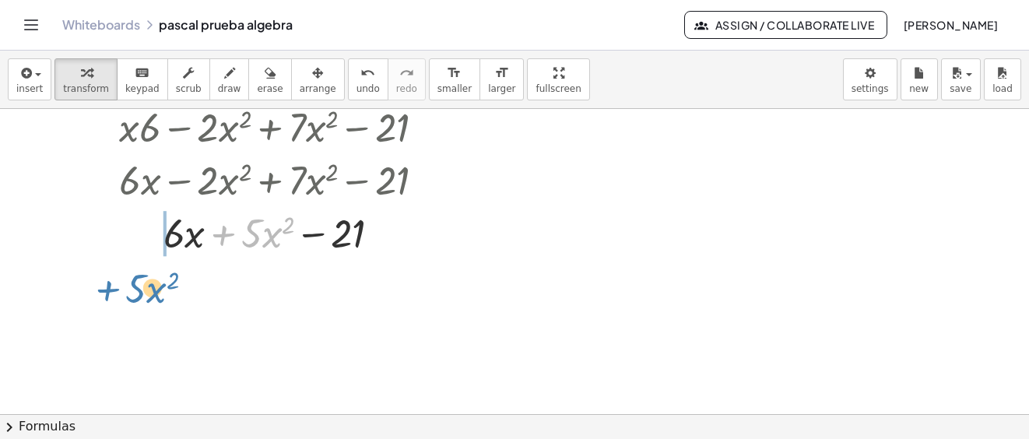
drag, startPoint x: 226, startPoint y: 232, endPoint x: 152, endPoint y: 293, distance: 96.2
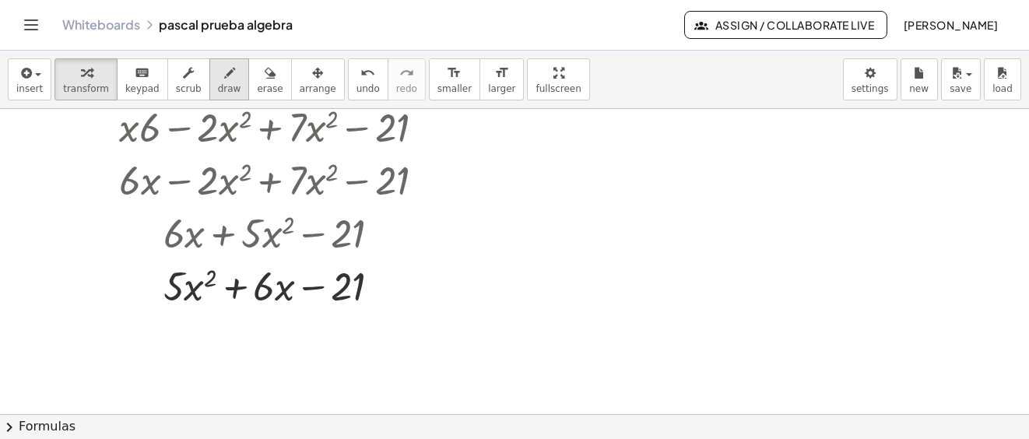
click at [224, 78] on icon "button" at bounding box center [229, 73] width 11 height 19
drag, startPoint x: 523, startPoint y: 235, endPoint x: 592, endPoint y: 158, distance: 103.6
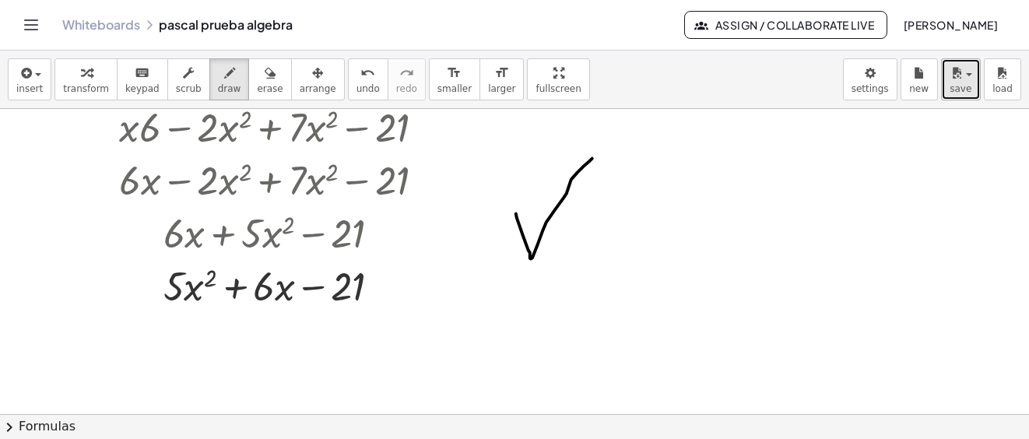
click at [953, 80] on icon "button" at bounding box center [956, 73] width 14 height 19
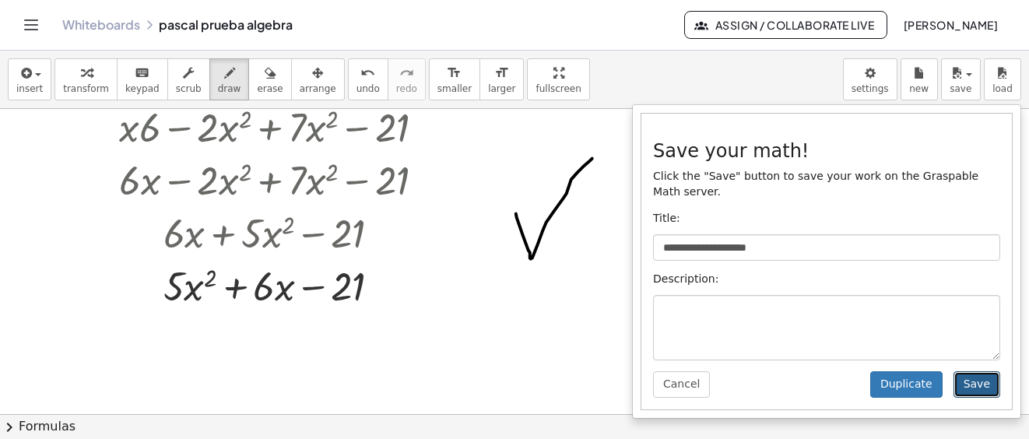
click at [973, 371] on button "Save" at bounding box center [976, 384] width 47 height 26
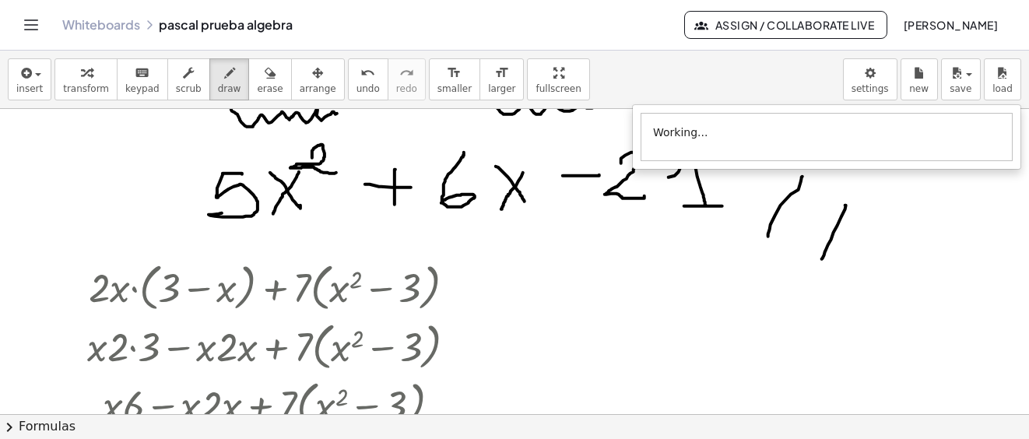
scroll to position [2650, 0]
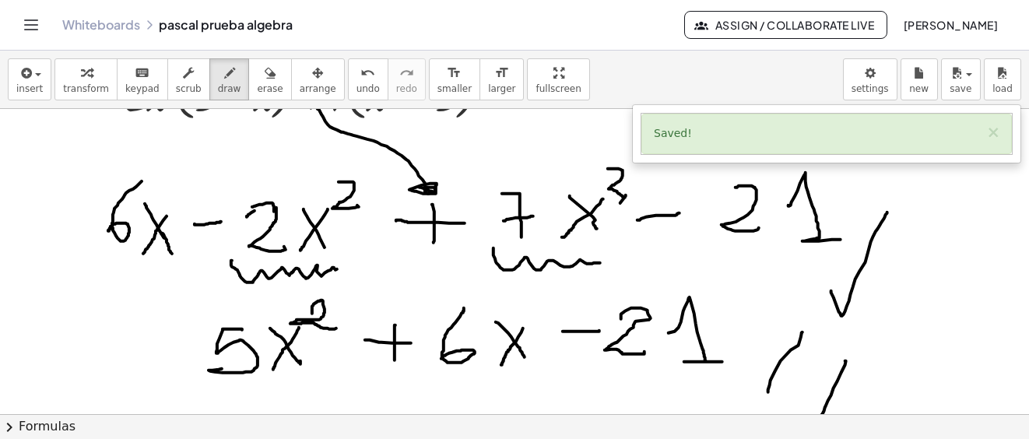
drag, startPoint x: 831, startPoint y: 290, endPoint x: 887, endPoint y: 212, distance: 96.5
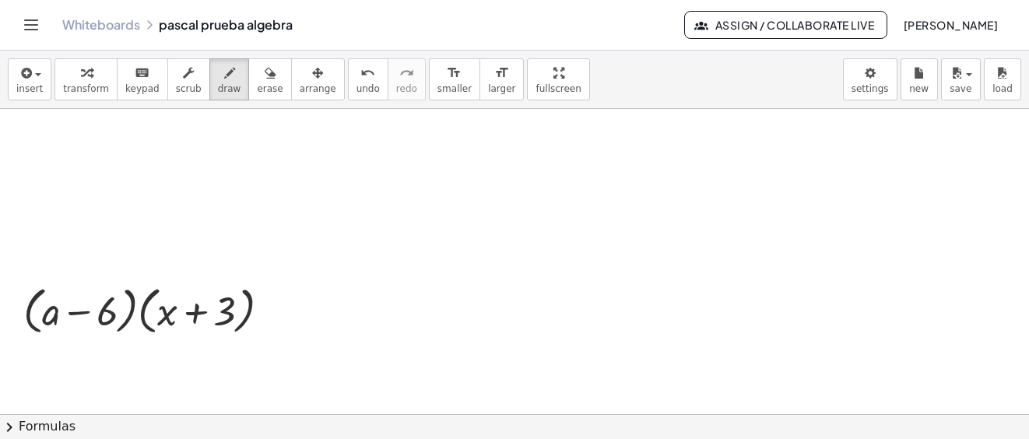
scroll to position [4590, 0]
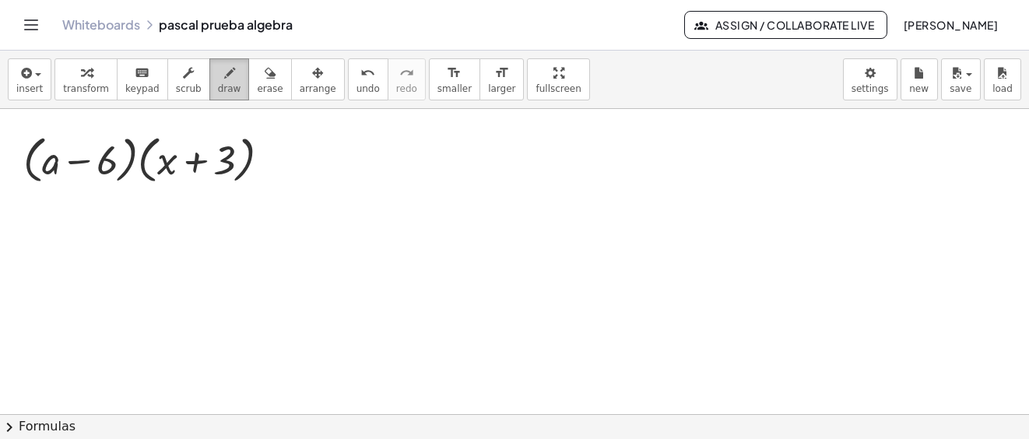
click at [218, 84] on span "draw" at bounding box center [229, 88] width 23 height 11
drag, startPoint x: 49, startPoint y: 157, endPoint x: 154, endPoint y: 149, distance: 105.3
drag, startPoint x: 45, startPoint y: 159, endPoint x: 214, endPoint y: 150, distance: 169.0
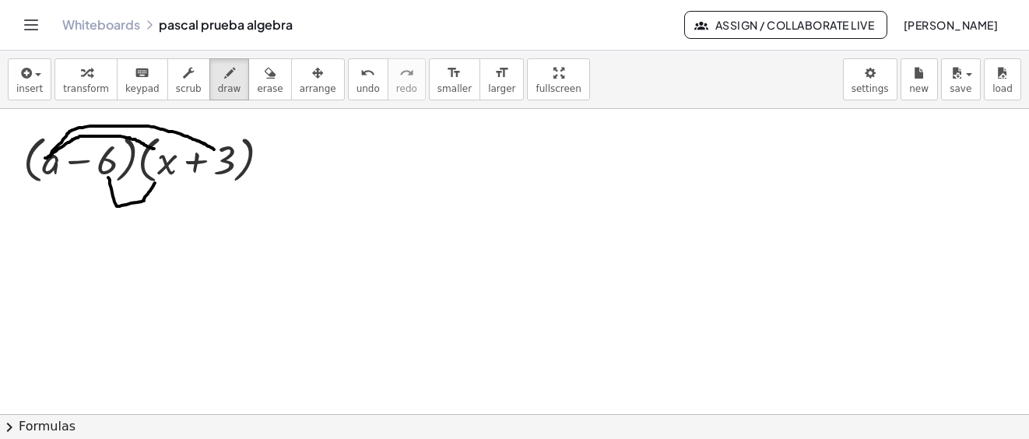
drag, startPoint x: 108, startPoint y: 178, endPoint x: 155, endPoint y: 184, distance: 47.0
drag, startPoint x: 103, startPoint y: 173, endPoint x: 214, endPoint y: 177, distance: 111.3
drag, startPoint x: 155, startPoint y: 302, endPoint x: 184, endPoint y: 297, distance: 29.2
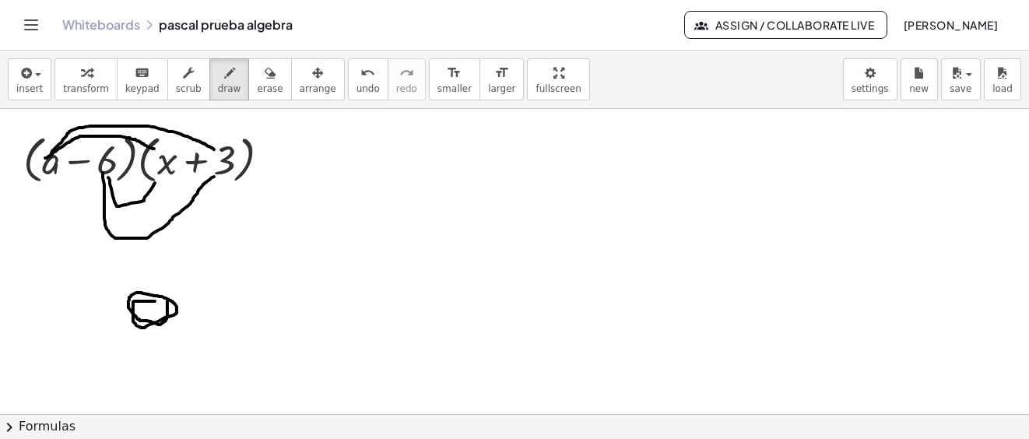
click at [265, 82] on icon "button" at bounding box center [270, 73] width 11 height 19
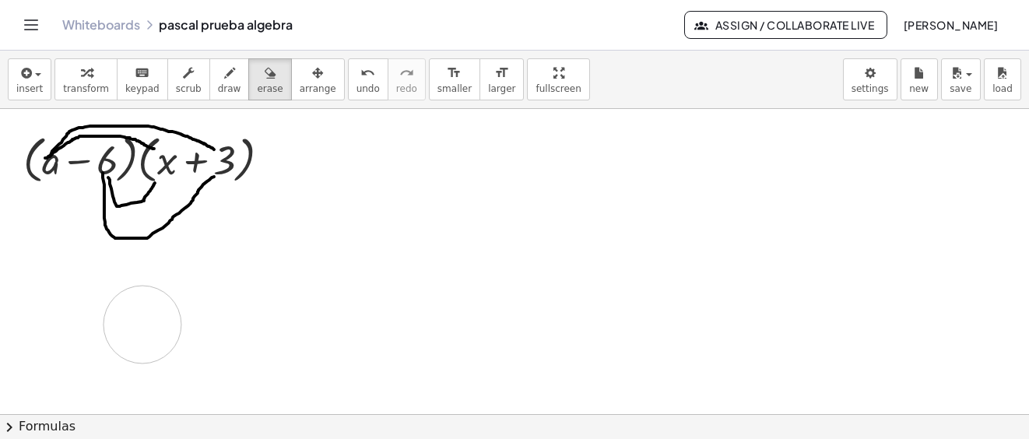
drag, startPoint x: 144, startPoint y: 303, endPoint x: 189, endPoint y: 205, distance: 108.6
click at [224, 80] on icon "button" at bounding box center [229, 73] width 11 height 19
drag, startPoint x: 159, startPoint y: 285, endPoint x: 188, endPoint y: 303, distance: 34.3
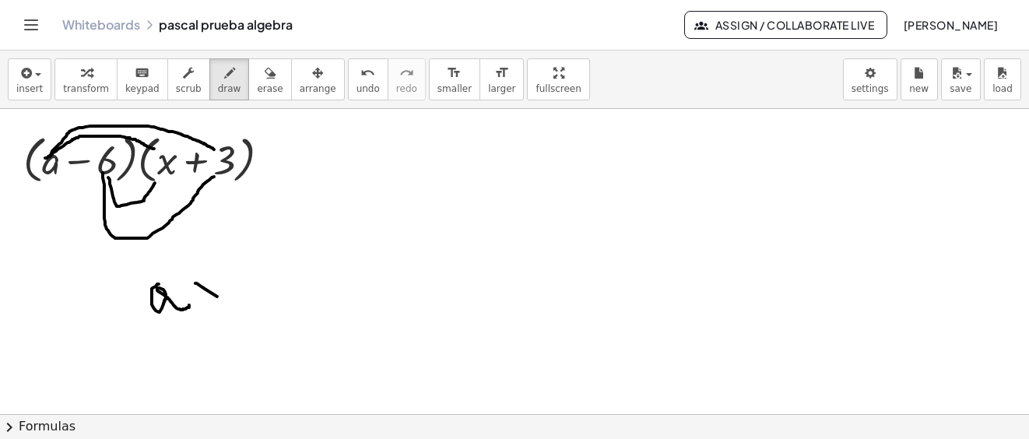
drag, startPoint x: 211, startPoint y: 293, endPoint x: 221, endPoint y: 289, distance: 11.1
drag, startPoint x: 245, startPoint y: 291, endPoint x: 270, endPoint y: 292, distance: 24.9
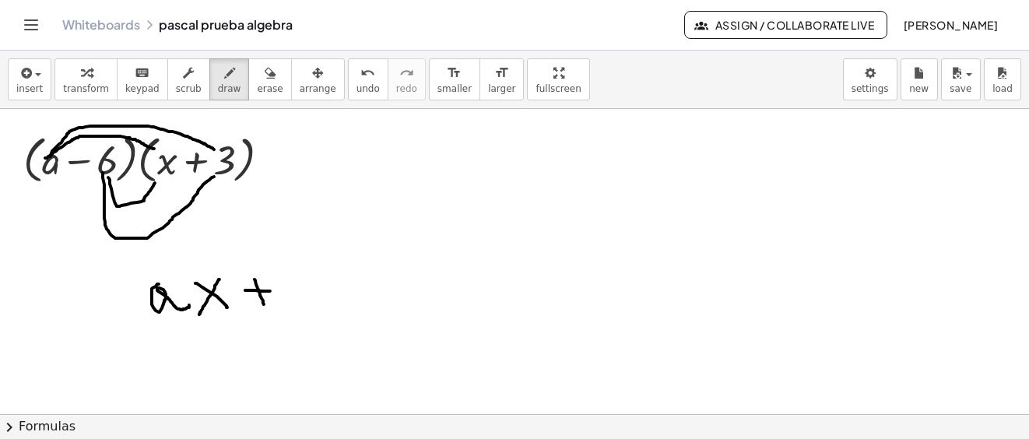
drag, startPoint x: 254, startPoint y: 280, endPoint x: 265, endPoint y: 309, distance: 30.5
drag, startPoint x: 290, startPoint y: 288, endPoint x: 312, endPoint y: 302, distance: 25.9
drag, startPoint x: 344, startPoint y: 281, endPoint x: 403, endPoint y: 300, distance: 62.2
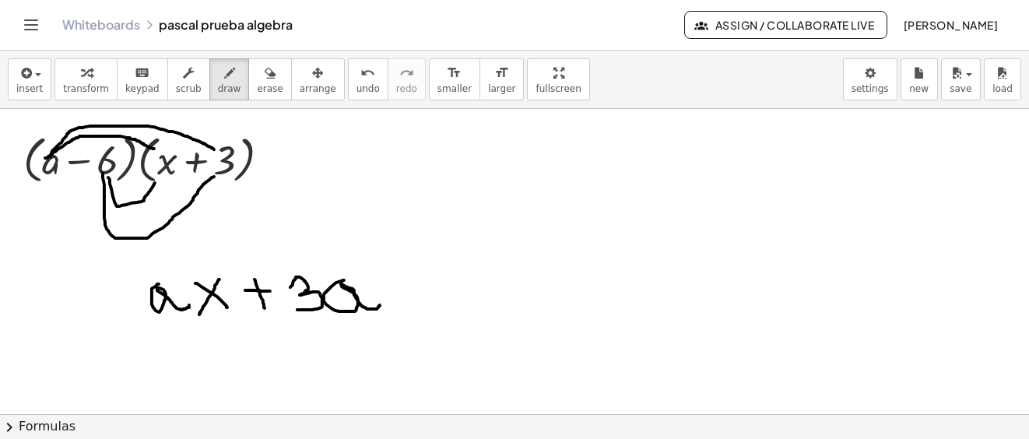
drag, startPoint x: 392, startPoint y: 289, endPoint x: 433, endPoint y: 291, distance: 41.3
drag, startPoint x: 487, startPoint y: 268, endPoint x: 494, endPoint y: 288, distance: 21.4
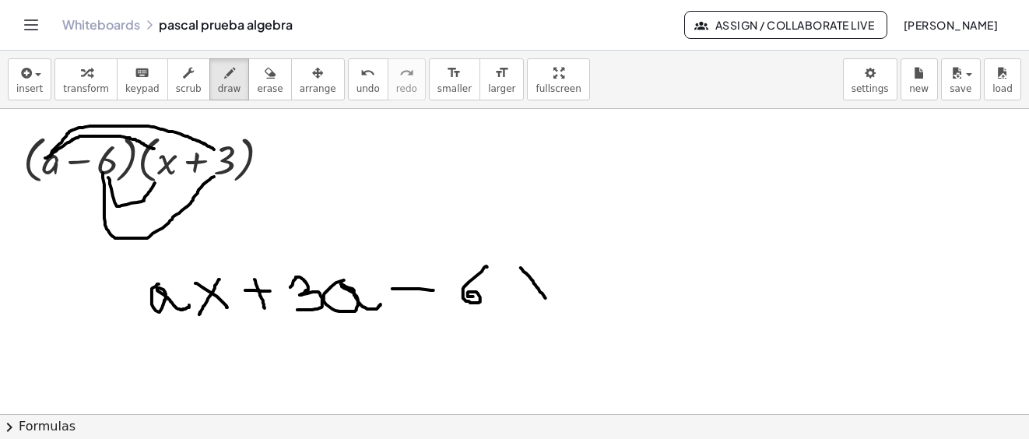
drag, startPoint x: 520, startPoint y: 268, endPoint x: 540, endPoint y: 270, distance: 19.5
drag, startPoint x: 546, startPoint y: 264, endPoint x: 520, endPoint y: 297, distance: 42.6
drag, startPoint x: 601, startPoint y: 285, endPoint x: 626, endPoint y: 286, distance: 24.9
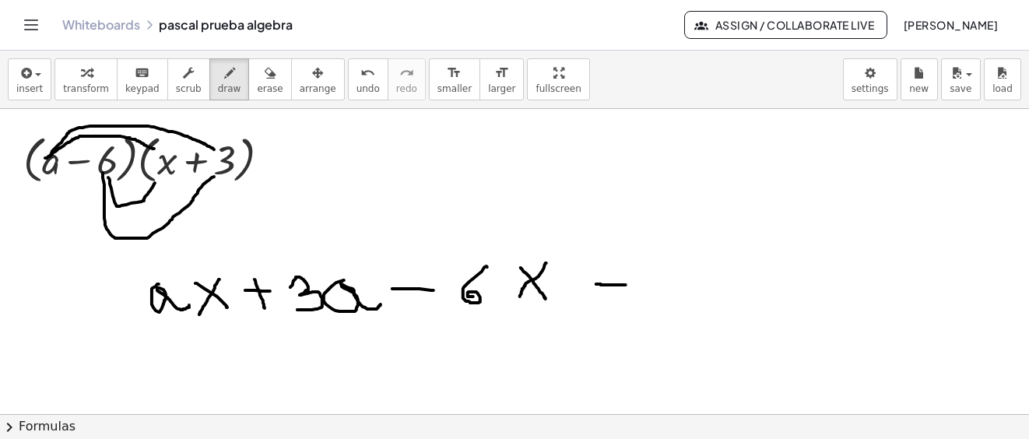
drag, startPoint x: 658, startPoint y: 282, endPoint x: 692, endPoint y: 281, distance: 34.3
drag, startPoint x: 149, startPoint y: 328, endPoint x: 219, endPoint y: 321, distance: 70.4
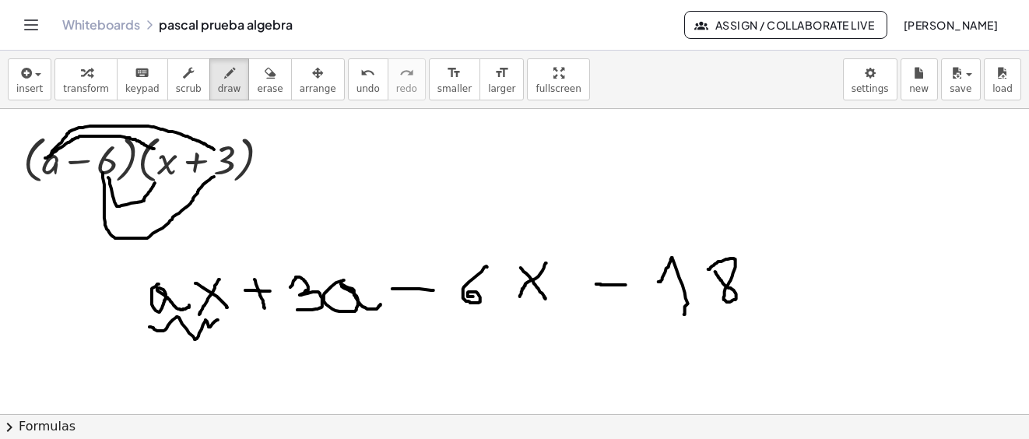
drag, startPoint x: 479, startPoint y: 315, endPoint x: 528, endPoint y: 318, distance: 49.1
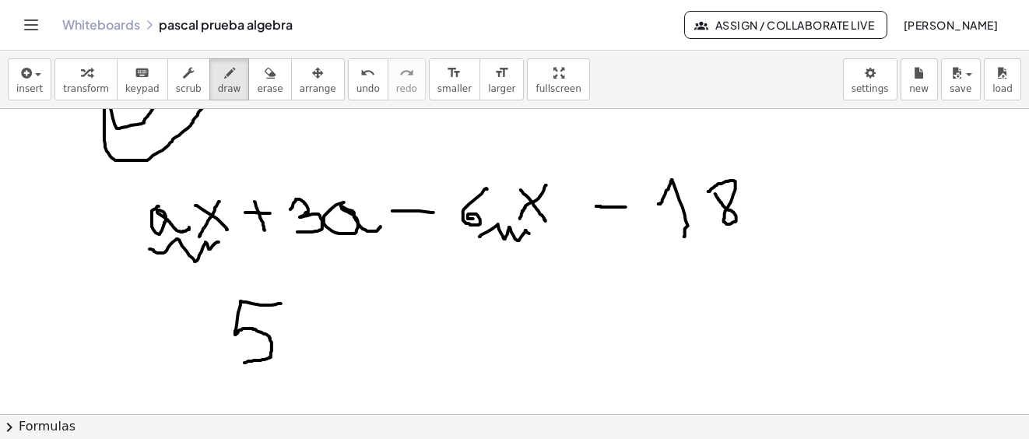
drag, startPoint x: 280, startPoint y: 304, endPoint x: 241, endPoint y: 363, distance: 70.8
drag, startPoint x: 178, startPoint y: 335, endPoint x: 208, endPoint y: 329, distance: 30.1
drag, startPoint x: 306, startPoint y: 310, endPoint x: 335, endPoint y: 356, distance: 54.2
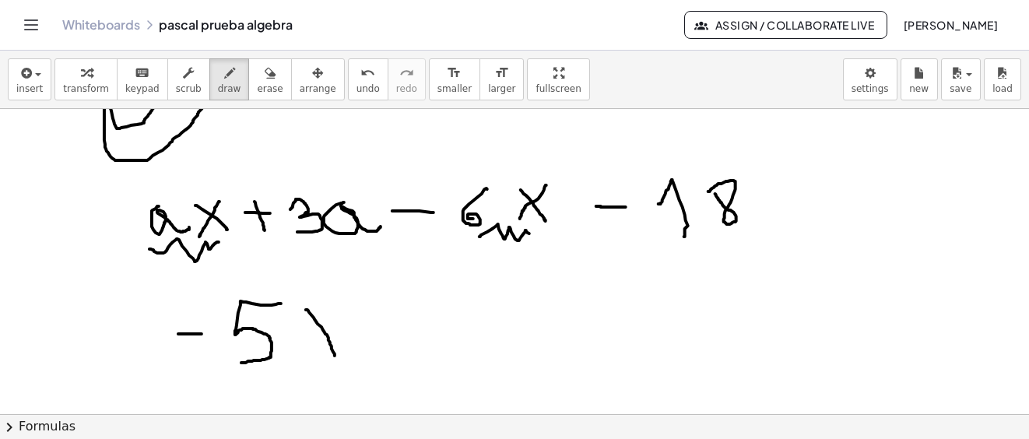
drag, startPoint x: 338, startPoint y: 312, endPoint x: 307, endPoint y: 363, distance: 59.0
drag, startPoint x: 387, startPoint y: 333, endPoint x: 440, endPoint y: 333, distance: 52.9
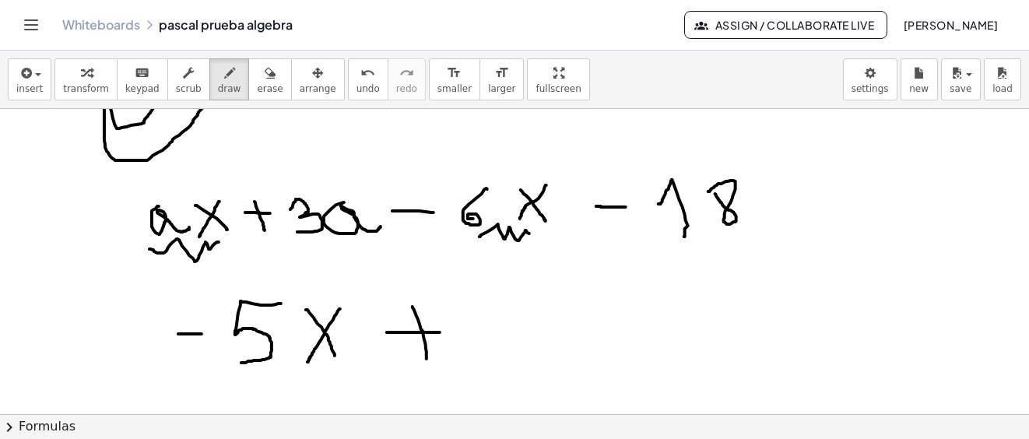
drag, startPoint x: 412, startPoint y: 307, endPoint x: 444, endPoint y: 324, distance: 35.8
drag, startPoint x: 468, startPoint y: 310, endPoint x: 522, endPoint y: 338, distance: 61.6
drag, startPoint x: 567, startPoint y: 303, endPoint x: 629, endPoint y: 328, distance: 67.0
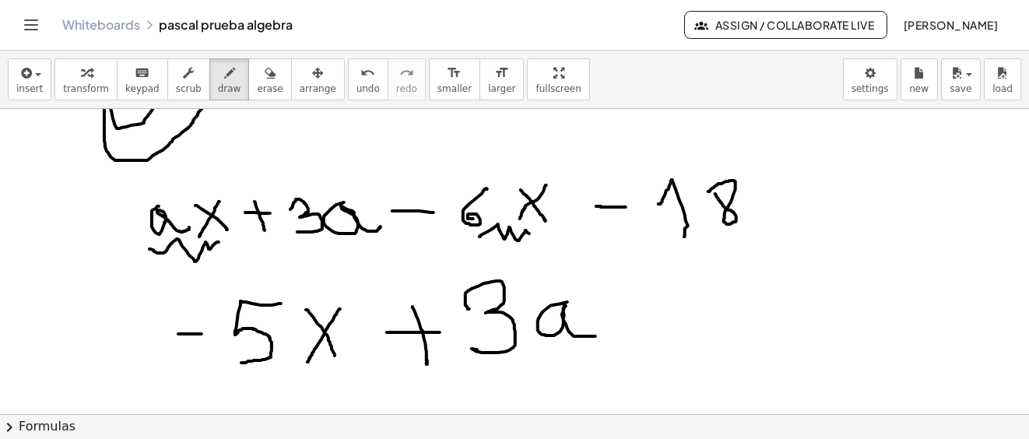
drag, startPoint x: 640, startPoint y: 315, endPoint x: 691, endPoint y: 315, distance: 51.3
drag, startPoint x: 725, startPoint y: 321, endPoint x: 773, endPoint y: 309, distance: 49.1
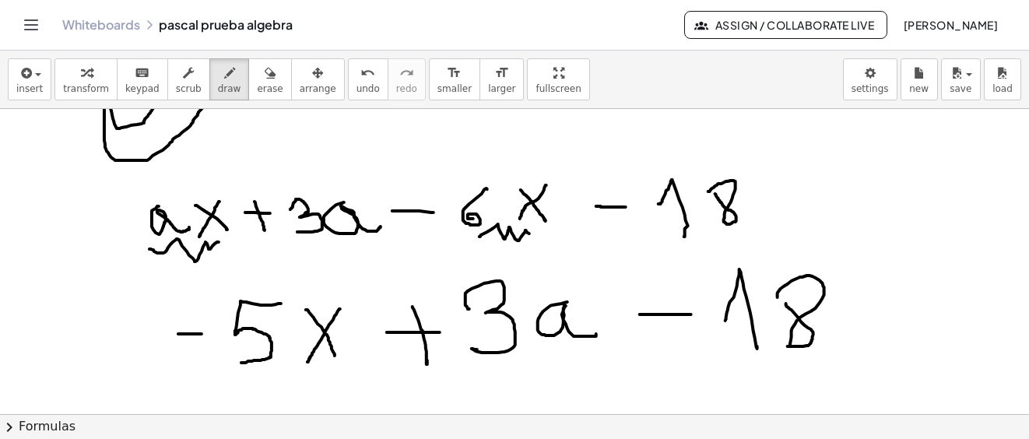
drag, startPoint x: 777, startPoint y: 296, endPoint x: 864, endPoint y: 303, distance: 86.7
click at [966, 85] on span "save" at bounding box center [960, 88] width 22 height 11
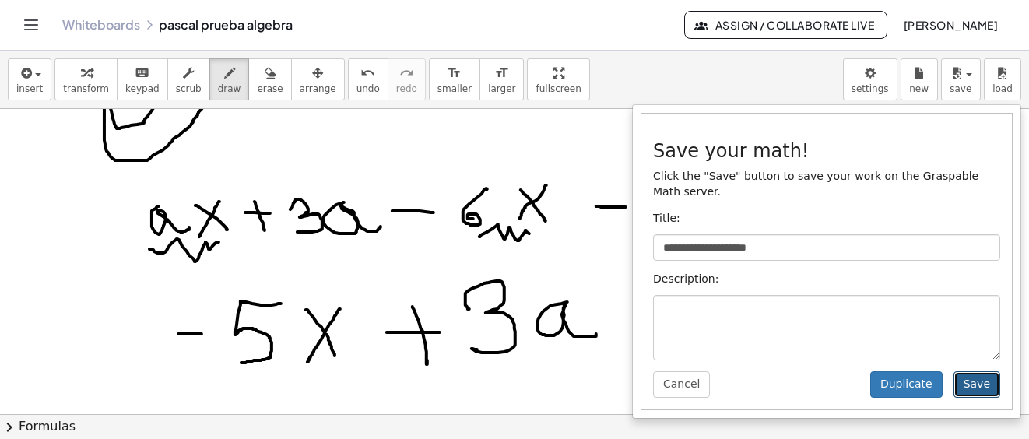
click at [973, 376] on button "Save" at bounding box center [976, 384] width 47 height 26
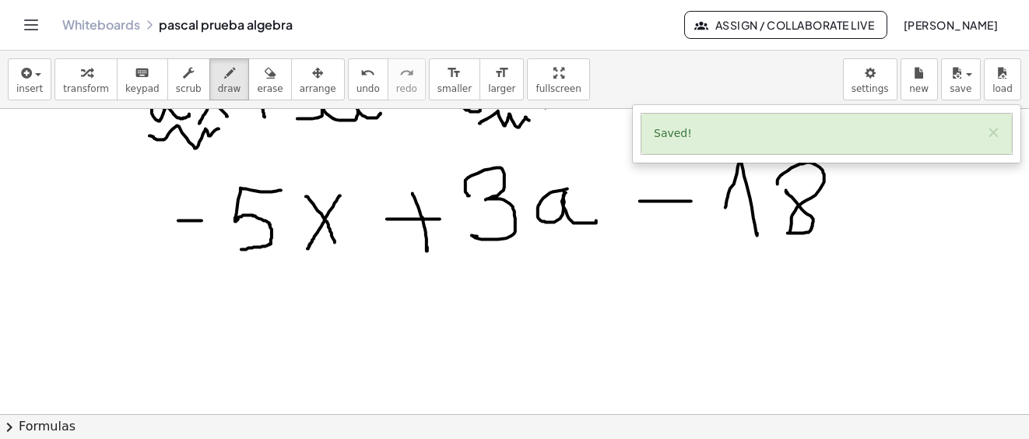
scroll to position [4471, 0]
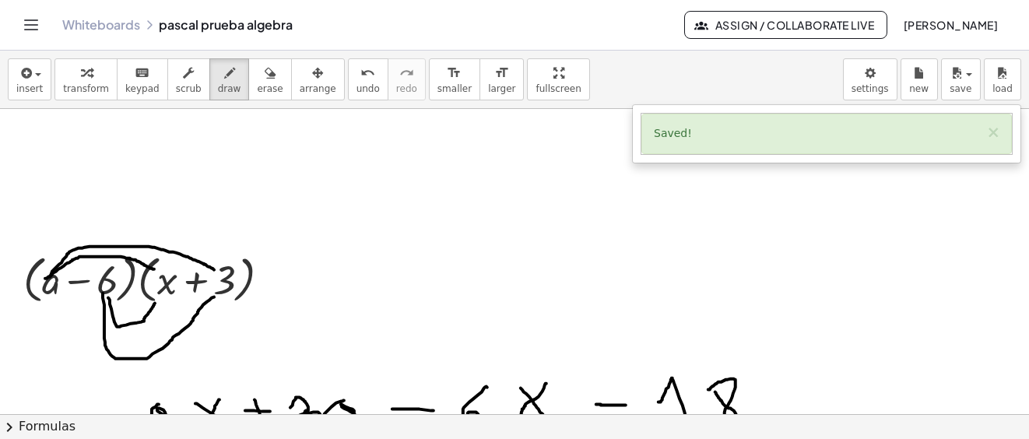
click at [82, 83] on span "transform" at bounding box center [86, 88] width 46 height 11
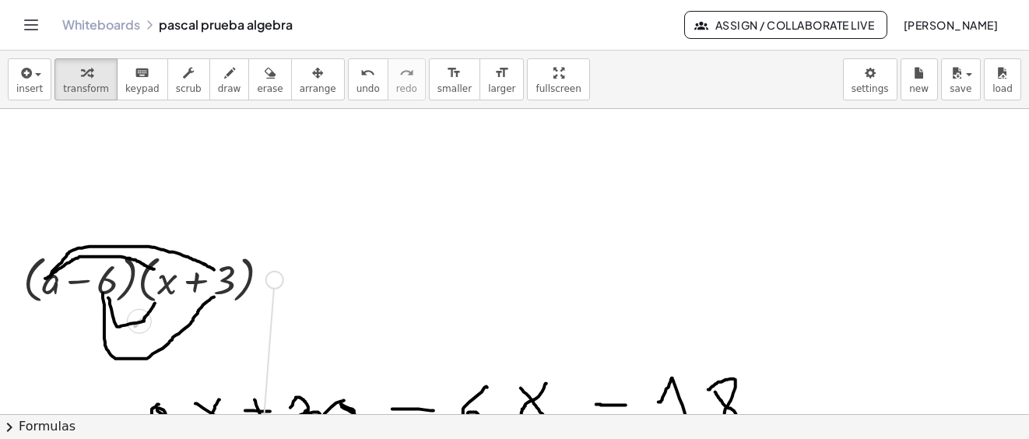
drag, startPoint x: 272, startPoint y: 275, endPoint x: 258, endPoint y: 464, distance: 188.8
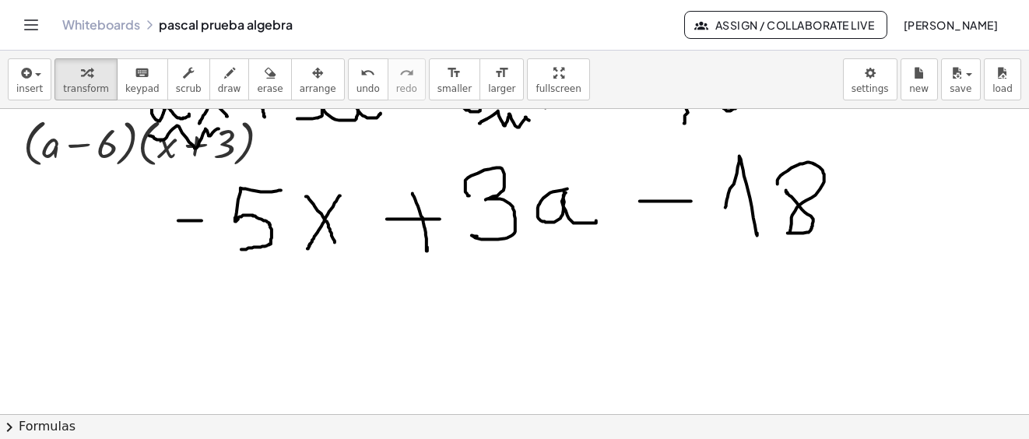
scroll to position [4704, 0]
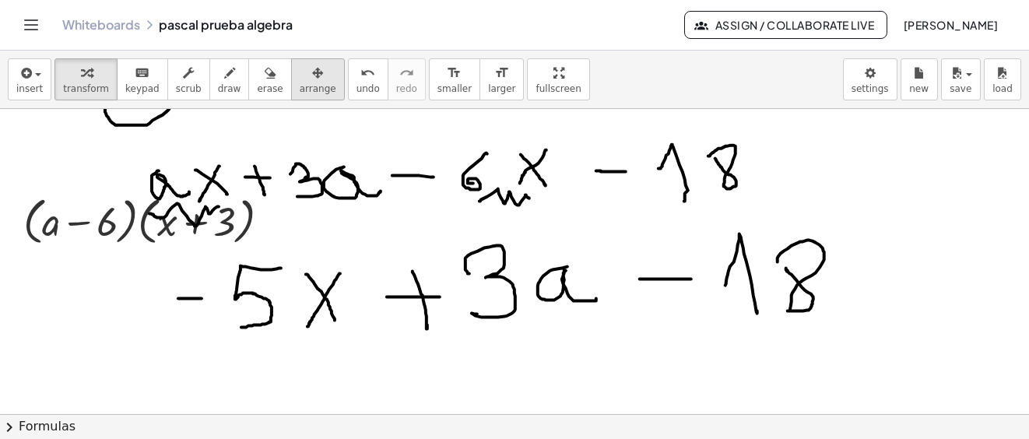
click at [312, 75] on icon "button" at bounding box center [317, 73] width 11 height 19
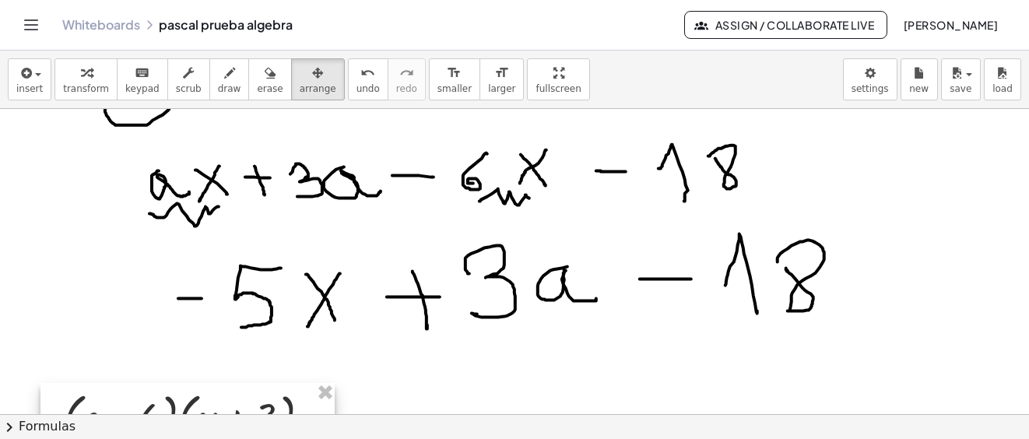
click at [195, 415] on div "insert select one: Math Expression Function Text Youtube Video Graphing Geometr…" at bounding box center [514, 245] width 1029 height 388
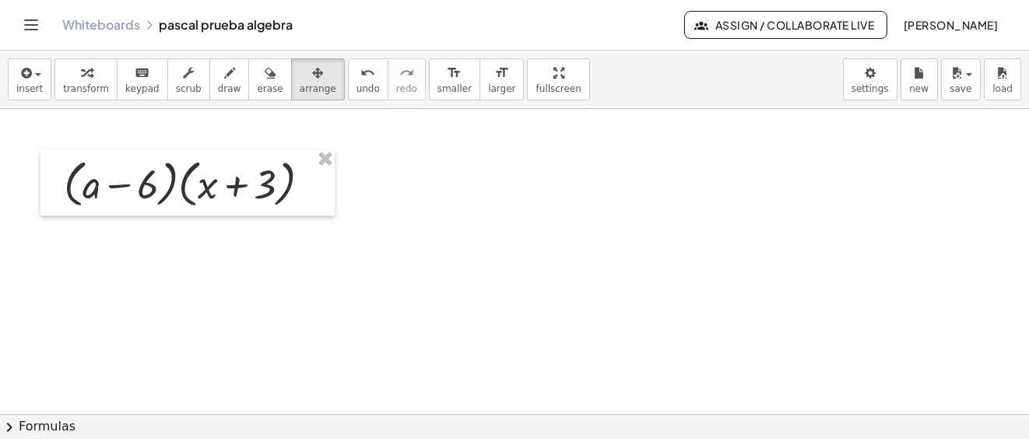
scroll to position [5015, 0]
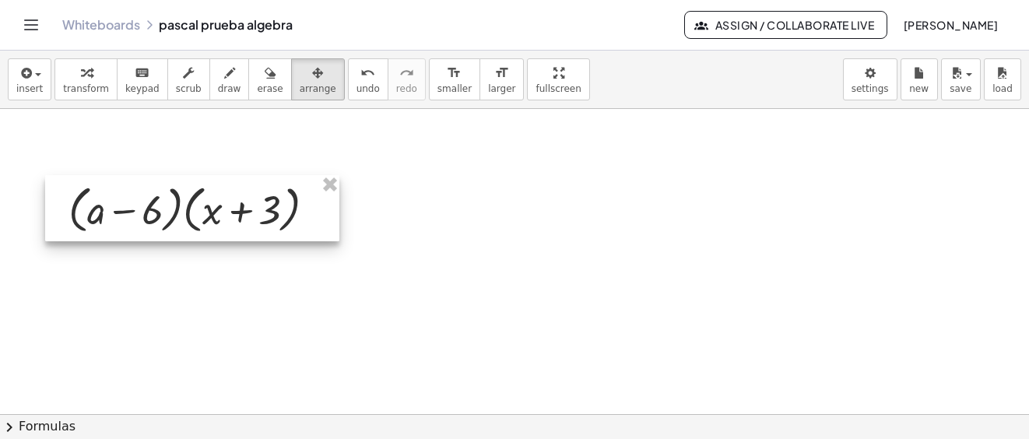
drag, startPoint x: 212, startPoint y: 127, endPoint x: 216, endPoint y: 230, distance: 103.6
click at [216, 230] on div at bounding box center [192, 208] width 294 height 67
click at [70, 77] on div "button" at bounding box center [86, 72] width 46 height 19
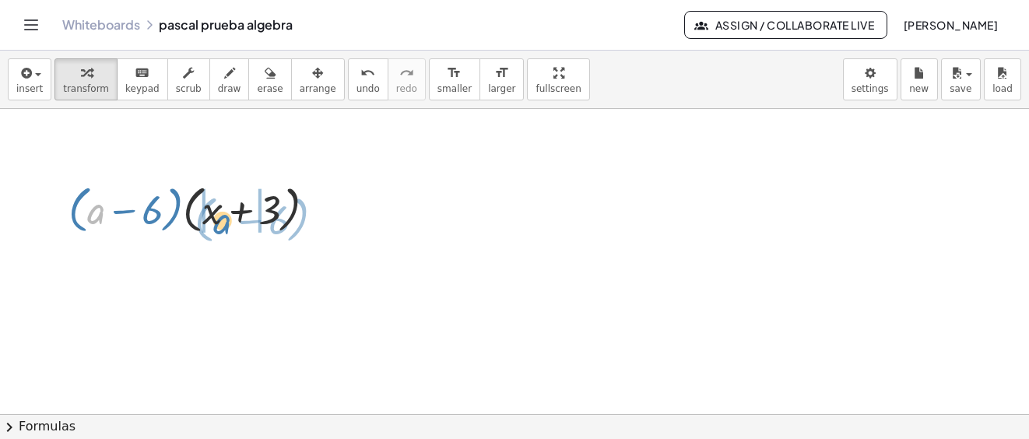
drag, startPoint x: 100, startPoint y: 210, endPoint x: 321, endPoint y: 253, distance: 224.3
click at [224, 218] on div at bounding box center [198, 208] width 275 height 59
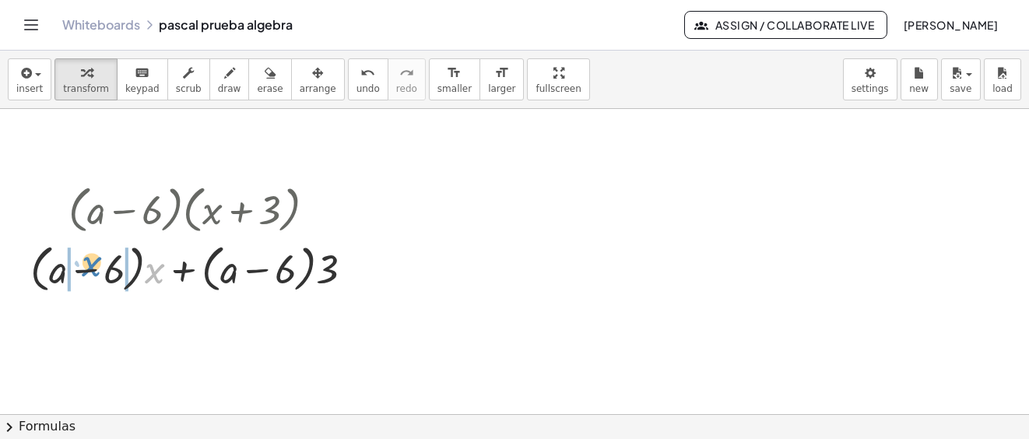
drag, startPoint x: 153, startPoint y: 271, endPoint x: 89, endPoint y: 264, distance: 65.0
click at [89, 264] on div at bounding box center [198, 266] width 351 height 59
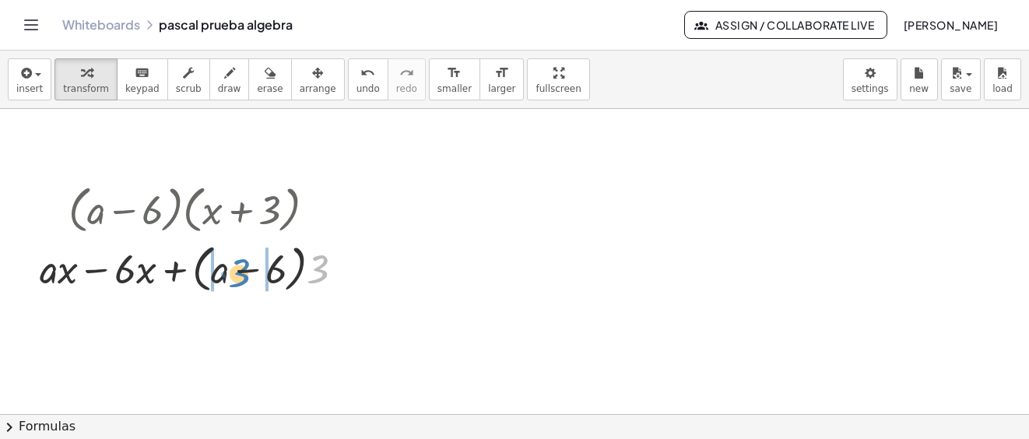
drag, startPoint x: 321, startPoint y: 273, endPoint x: 385, endPoint y: 377, distance: 121.6
click at [242, 272] on div at bounding box center [198, 266] width 332 height 59
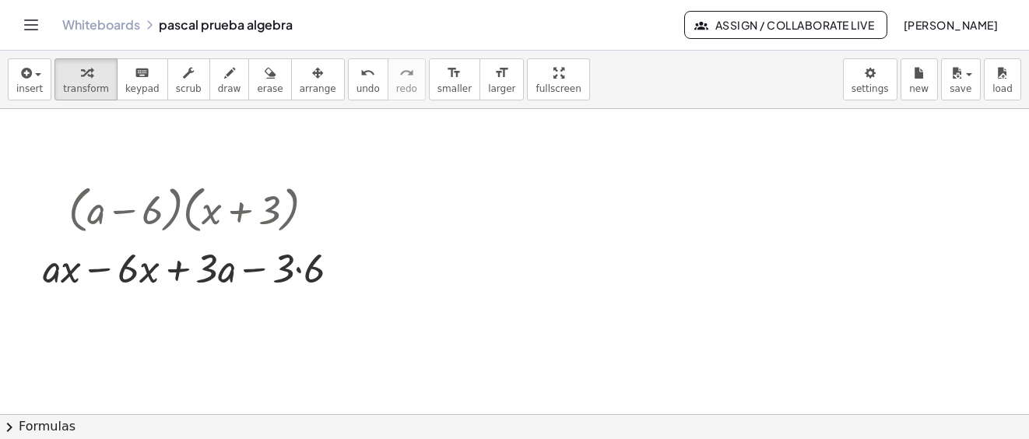
scroll to position [5093, 0]
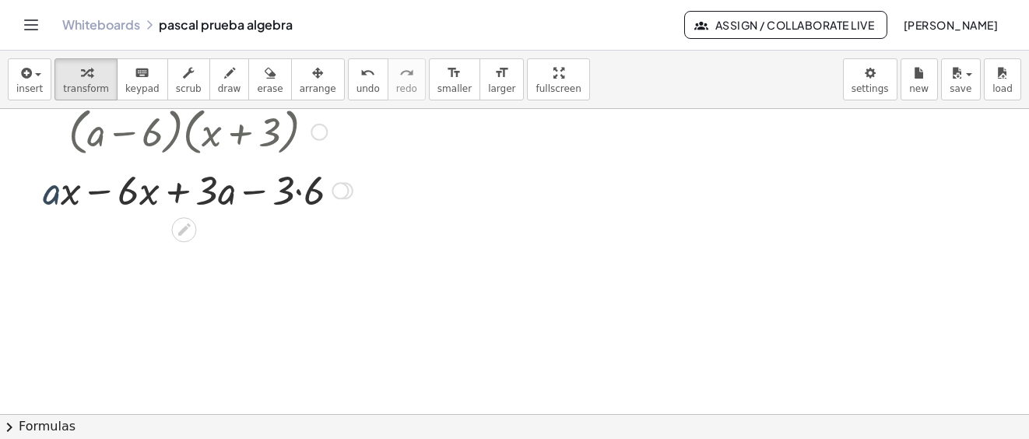
click at [59, 194] on div at bounding box center [197, 189] width 325 height 53
click at [100, 190] on div at bounding box center [197, 189] width 325 height 53
drag, startPoint x: 99, startPoint y: 193, endPoint x: 95, endPoint y: 219, distance: 26.0
click at [33, 190] on div "· ( + a − 6 ) · ( + x + 3 ) + · ( + a − 6 ) · x + · ( + a − 6 ) · 3 + · a · x −…" at bounding box center [191, 158] width 345 height 122
drag, startPoint x: 57, startPoint y: 194, endPoint x: 153, endPoint y: 210, distance: 97.8
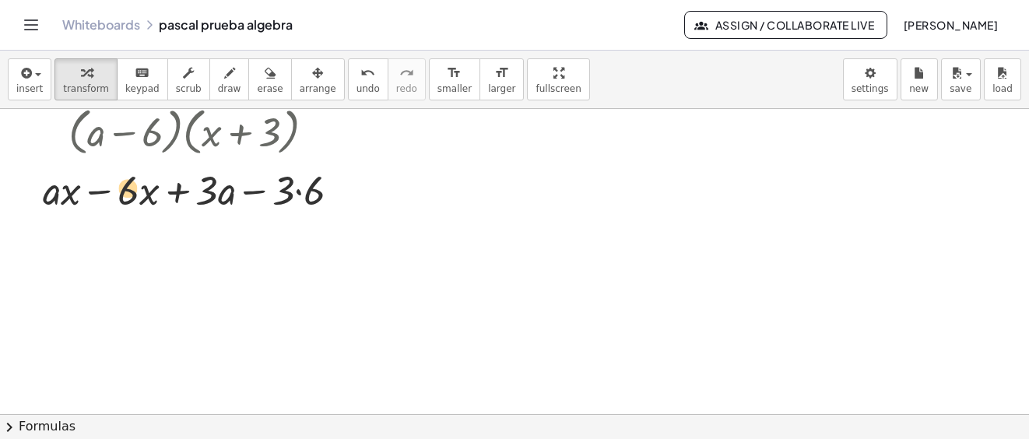
click at [128, 195] on div at bounding box center [197, 189] width 325 height 53
drag, startPoint x: 293, startPoint y: 191, endPoint x: 303, endPoint y: 202, distance: 14.9
click at [293, 194] on div at bounding box center [197, 189] width 325 height 53
click at [297, 195] on div at bounding box center [197, 189] width 325 height 53
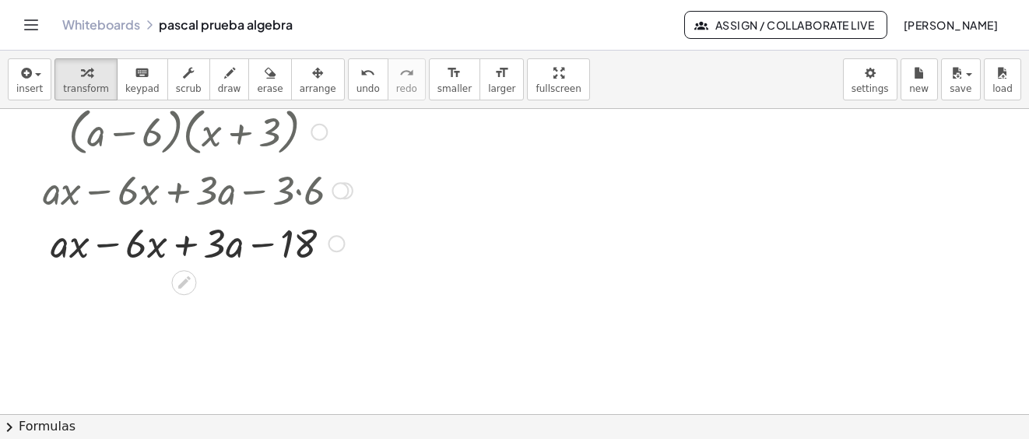
click at [110, 241] on div at bounding box center [197, 242] width 325 height 53
drag, startPoint x: 80, startPoint y: 250, endPoint x: 130, endPoint y: 248, distance: 49.8
click at [130, 248] on div at bounding box center [197, 242] width 325 height 53
drag, startPoint x: 141, startPoint y: 252, endPoint x: 68, endPoint y: 252, distance: 72.4
click at [68, 252] on div at bounding box center [197, 242] width 325 height 53
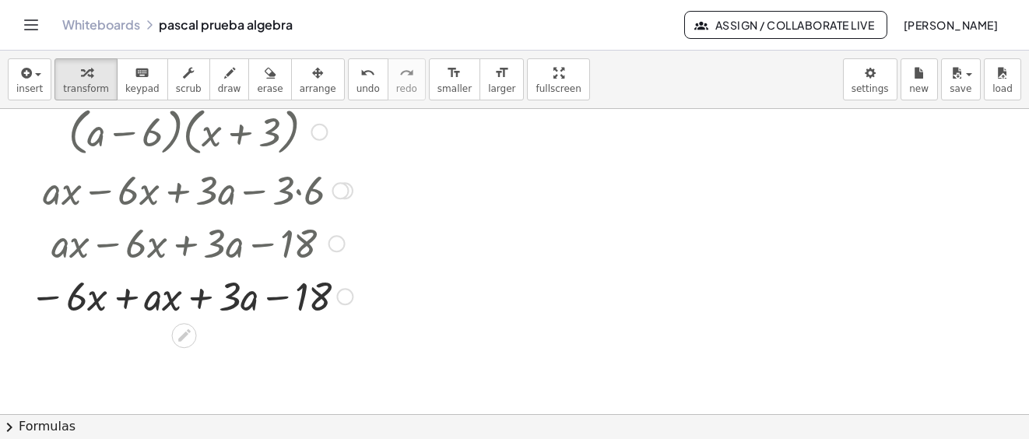
click at [124, 300] on div at bounding box center [191, 294] width 338 height 53
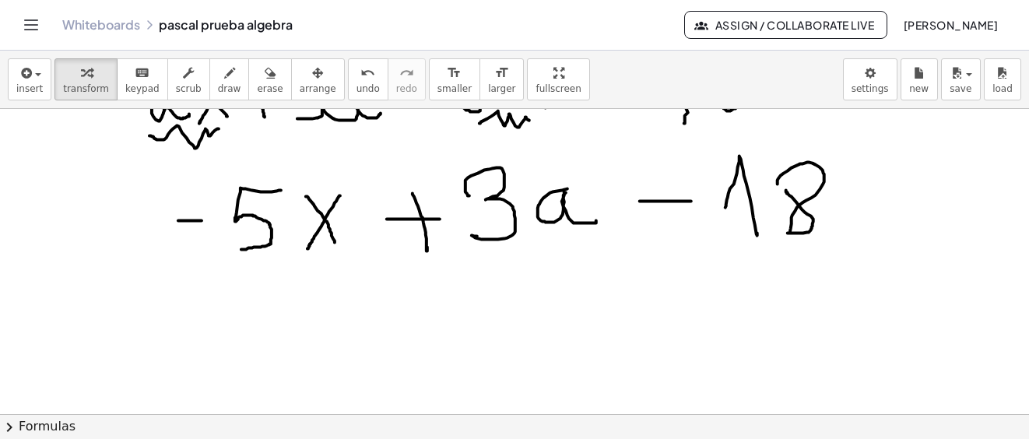
scroll to position [4704, 0]
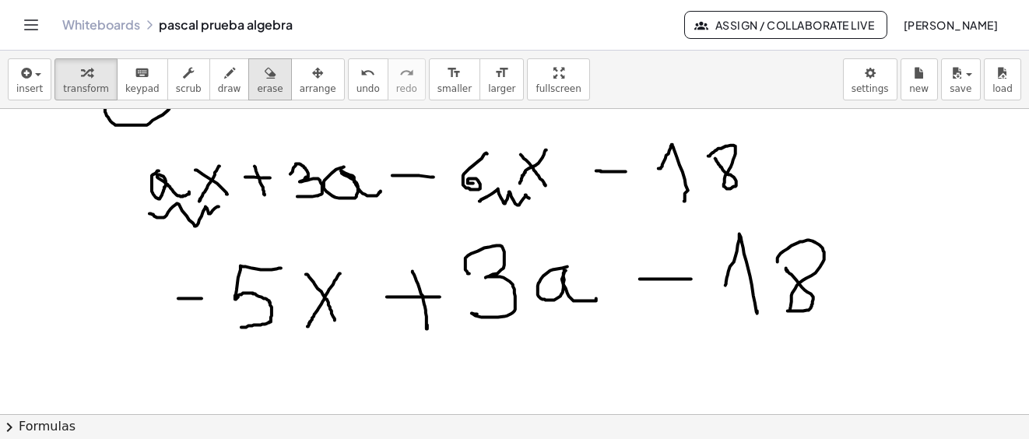
click at [257, 76] on div "button" at bounding box center [270, 72] width 26 height 19
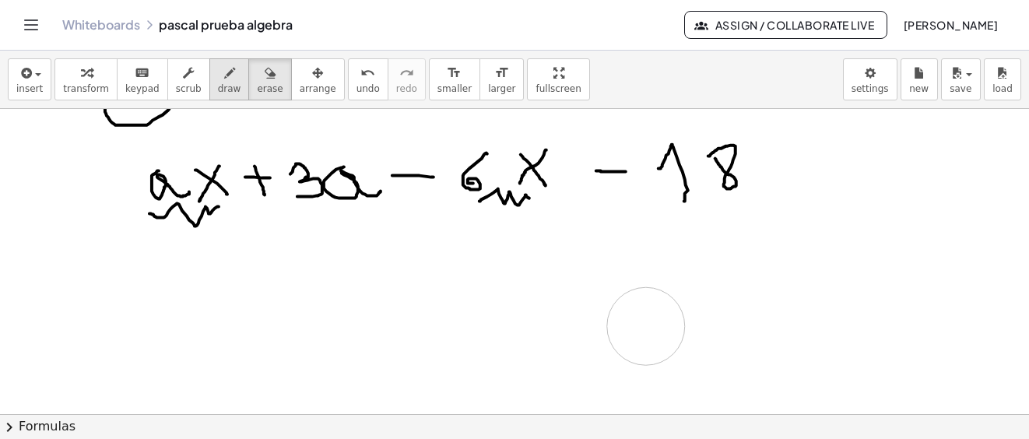
drag, startPoint x: 202, startPoint y: 283, endPoint x: 205, endPoint y: 84, distance: 199.2
click at [209, 81] on button "draw" at bounding box center [229, 79] width 40 height 42
drag, startPoint x: 189, startPoint y: 284, endPoint x: 218, endPoint y: 293, distance: 30.3
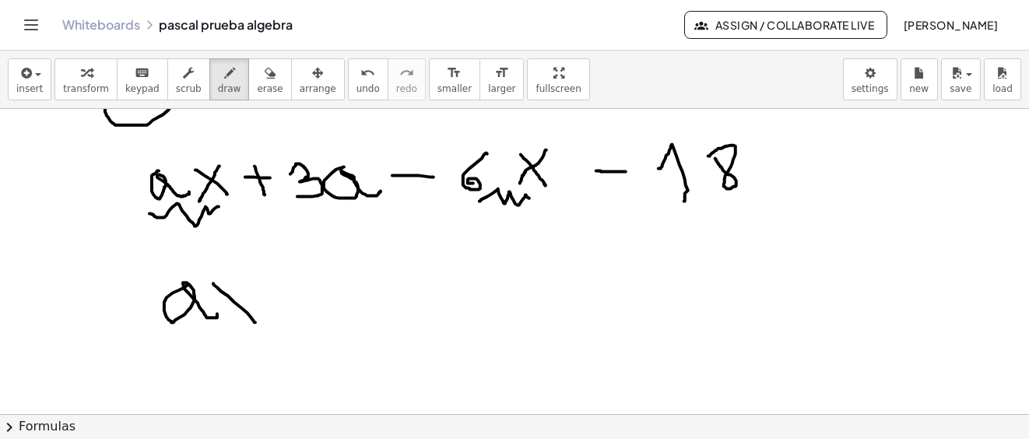
drag, startPoint x: 213, startPoint y: 283, endPoint x: 258, endPoint y: 281, distance: 45.2
drag, startPoint x: 251, startPoint y: 286, endPoint x: 282, endPoint y: 291, distance: 31.6
drag, startPoint x: 282, startPoint y: 297, endPoint x: 346, endPoint y: 280, distance: 66.8
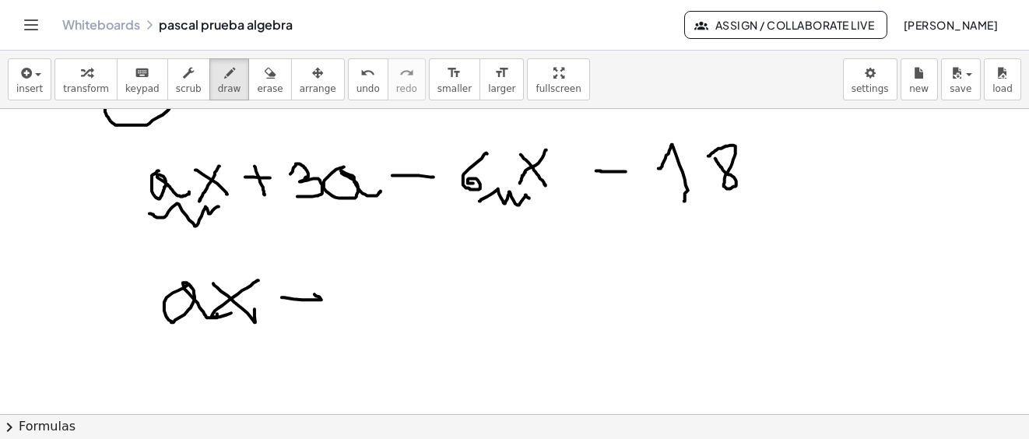
drag, startPoint x: 358, startPoint y: 279, endPoint x: 370, endPoint y: 303, distance: 26.8
drag, startPoint x: 381, startPoint y: 284, endPoint x: 413, endPoint y: 293, distance: 33.2
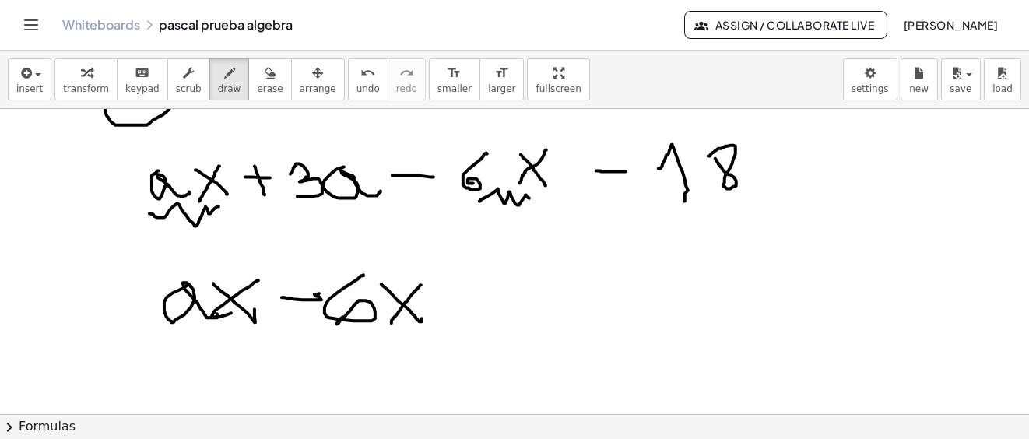
drag, startPoint x: 421, startPoint y: 285, endPoint x: 439, endPoint y: 307, distance: 28.2
drag, startPoint x: 441, startPoint y: 303, endPoint x: 472, endPoint y: 296, distance: 31.7
drag, startPoint x: 454, startPoint y: 277, endPoint x: 464, endPoint y: 317, distance: 40.9
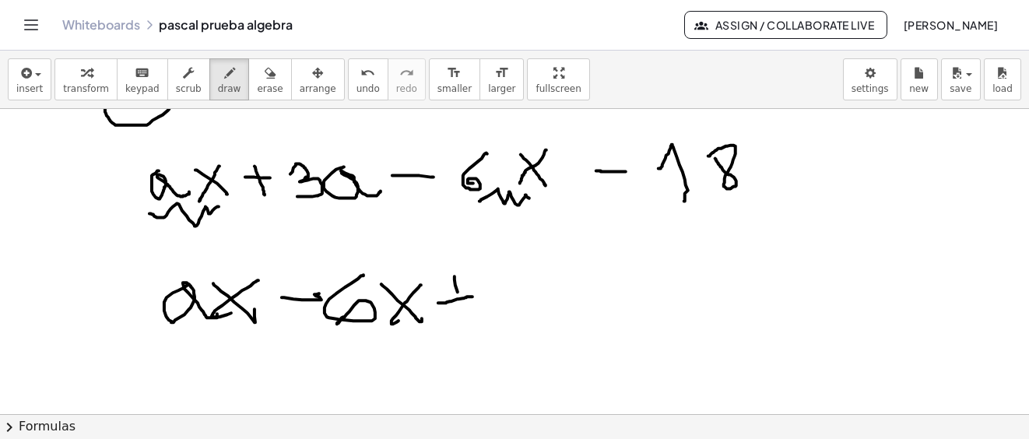
drag, startPoint x: 515, startPoint y: 289, endPoint x: 628, endPoint y: 286, distance: 112.9
drag, startPoint x: 613, startPoint y: 279, endPoint x: 691, endPoint y: 288, distance: 78.4
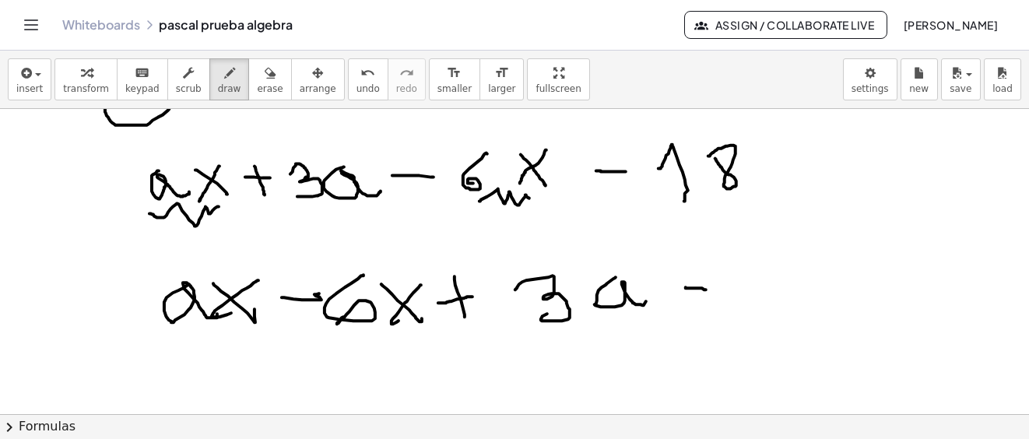
drag, startPoint x: 685, startPoint y: 287, endPoint x: 615, endPoint y: 314, distance: 74.9
drag, startPoint x: 772, startPoint y: 285, endPoint x: 825, endPoint y: 279, distance: 54.0
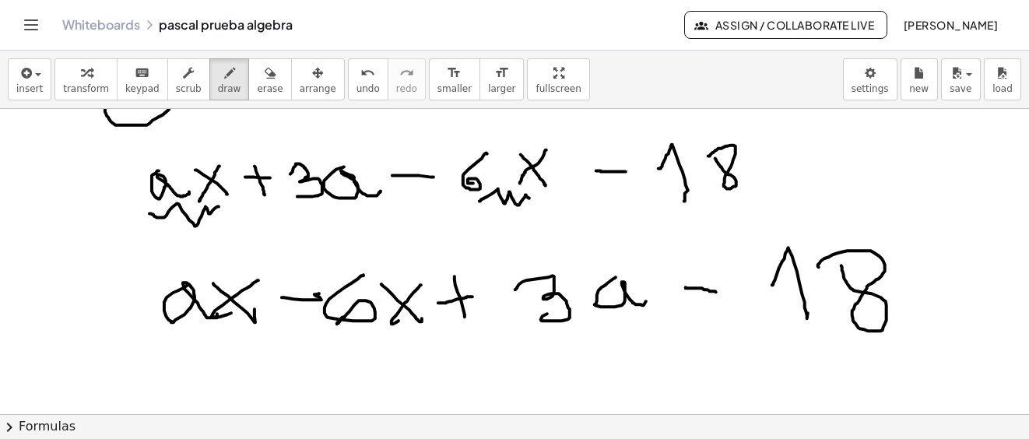
drag, startPoint x: 818, startPoint y: 267, endPoint x: 934, endPoint y: 307, distance: 122.8
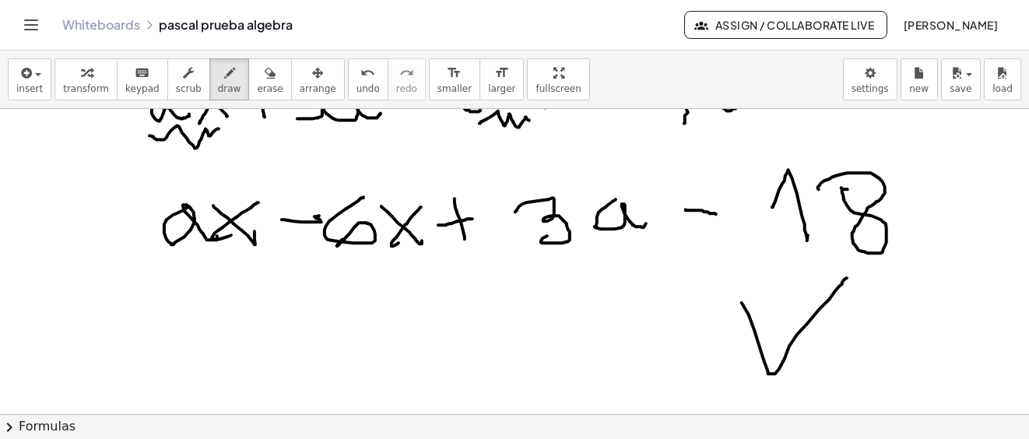
drag, startPoint x: 754, startPoint y: 329, endPoint x: 847, endPoint y: 278, distance: 106.6
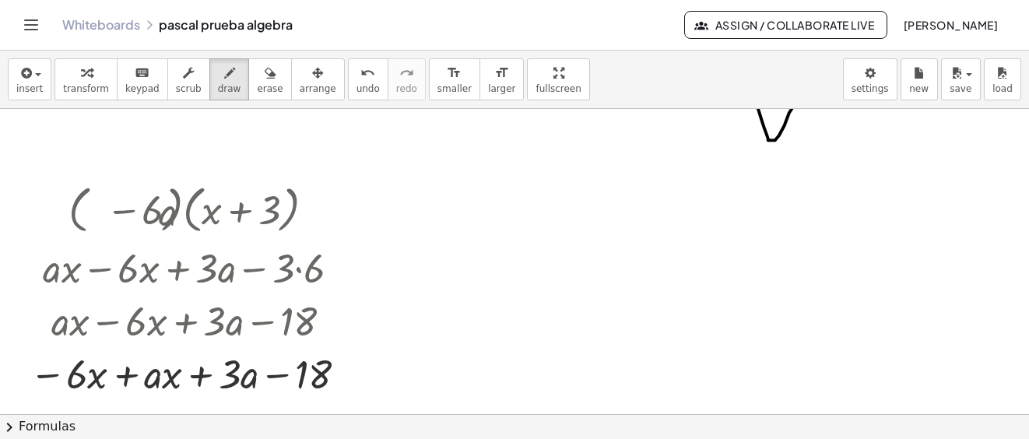
scroll to position [4860, 0]
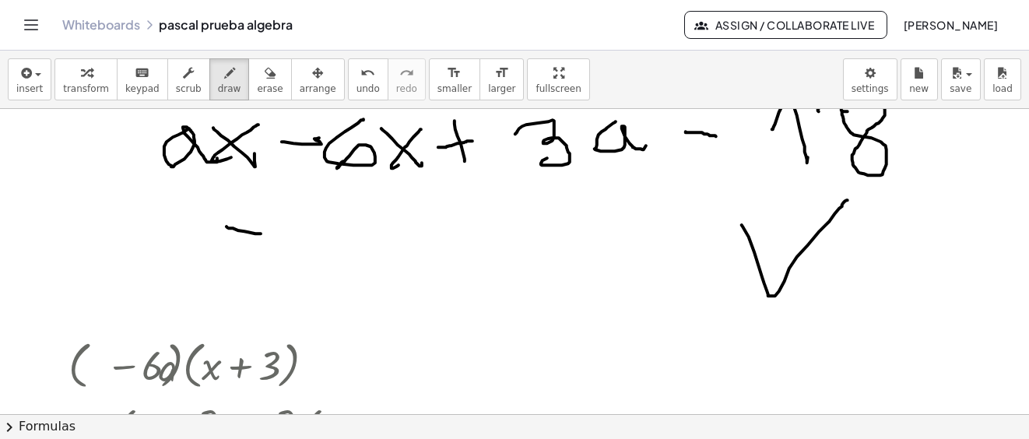
drag, startPoint x: 226, startPoint y: 226, endPoint x: 261, endPoint y: 233, distance: 34.9
drag, startPoint x: 296, startPoint y: 205, endPoint x: 324, endPoint y: 220, distance: 32.7
drag, startPoint x: 355, startPoint y: 250, endPoint x: 370, endPoint y: 220, distance: 33.1
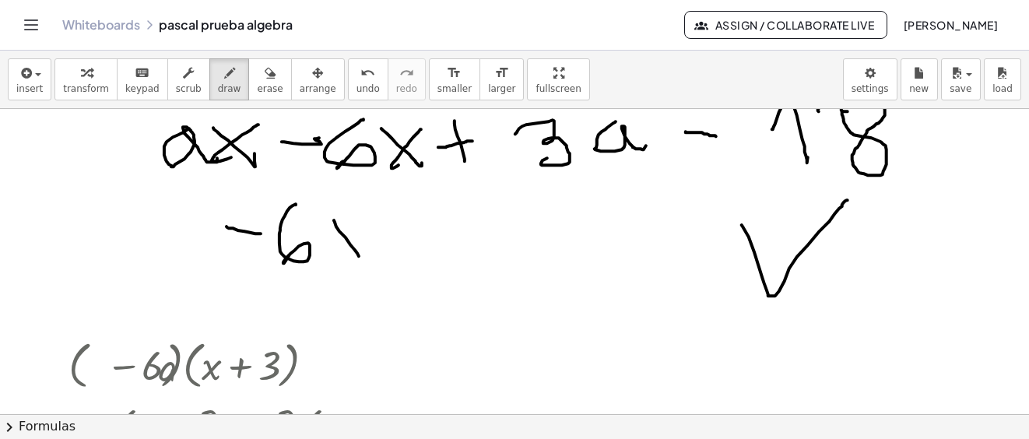
drag, startPoint x: 344, startPoint y: 241, endPoint x: 395, endPoint y: 230, distance: 52.5
drag, startPoint x: 391, startPoint y: 237, endPoint x: 429, endPoint y: 236, distance: 38.9
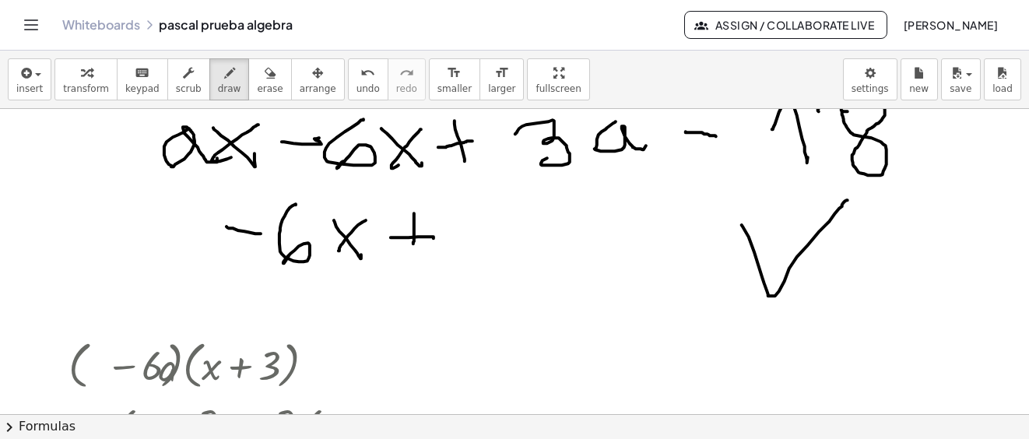
drag, startPoint x: 414, startPoint y: 218, endPoint x: 461, endPoint y: 221, distance: 47.6
drag, startPoint x: 446, startPoint y: 218, endPoint x: 493, endPoint y: 208, distance: 48.5
drag, startPoint x: 496, startPoint y: 211, endPoint x: 530, endPoint y: 233, distance: 39.9
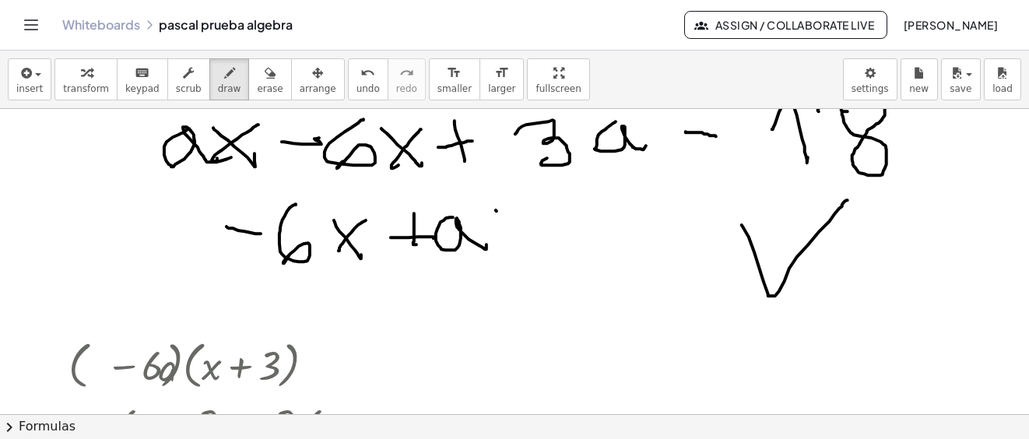
drag, startPoint x: 535, startPoint y: 212, endPoint x: 552, endPoint y: 222, distance: 19.5
drag, startPoint x: 556, startPoint y: 227, endPoint x: 589, endPoint y: 219, distance: 33.8
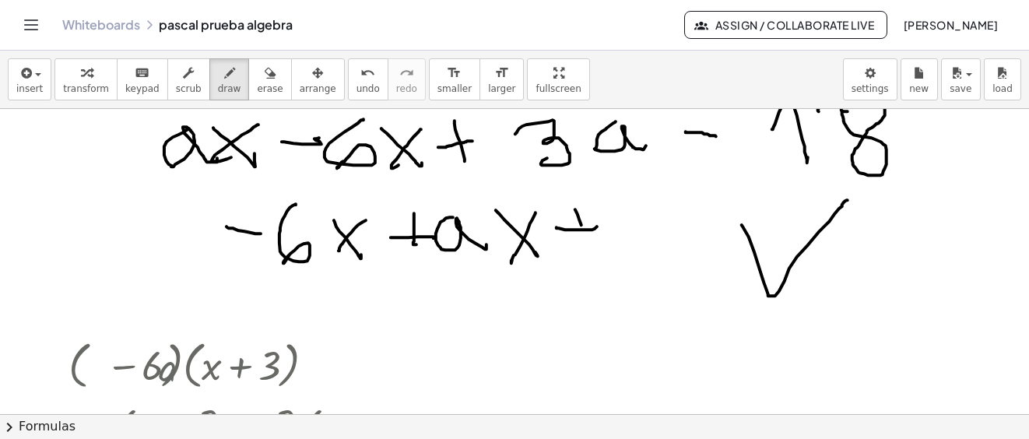
drag, startPoint x: 581, startPoint y: 225, endPoint x: 605, endPoint y: 214, distance: 26.5
drag, startPoint x: 607, startPoint y: 211, endPoint x: 738, endPoint y: 215, distance: 131.5
drag, startPoint x: 737, startPoint y: 215, endPoint x: 766, endPoint y: 235, distance: 35.8
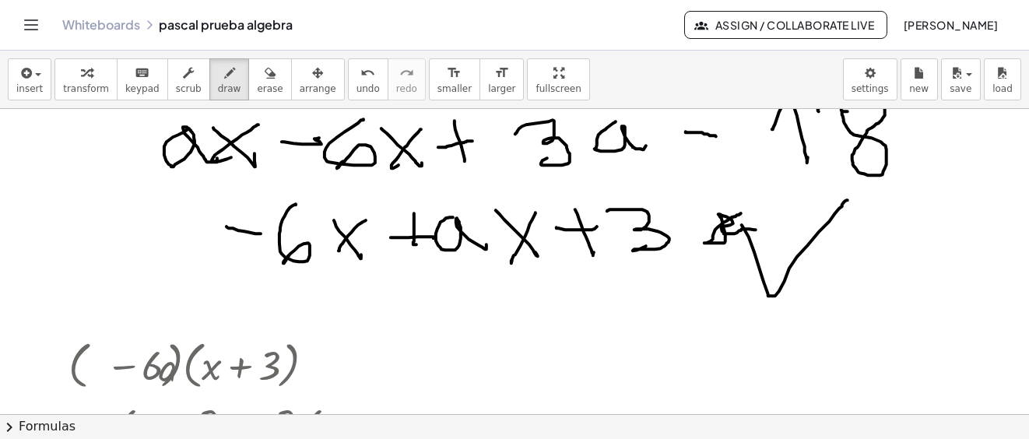
drag, startPoint x: 246, startPoint y: 78, endPoint x: 852, endPoint y: 202, distance: 618.7
click at [257, 83] on button "erase" at bounding box center [269, 79] width 43 height 42
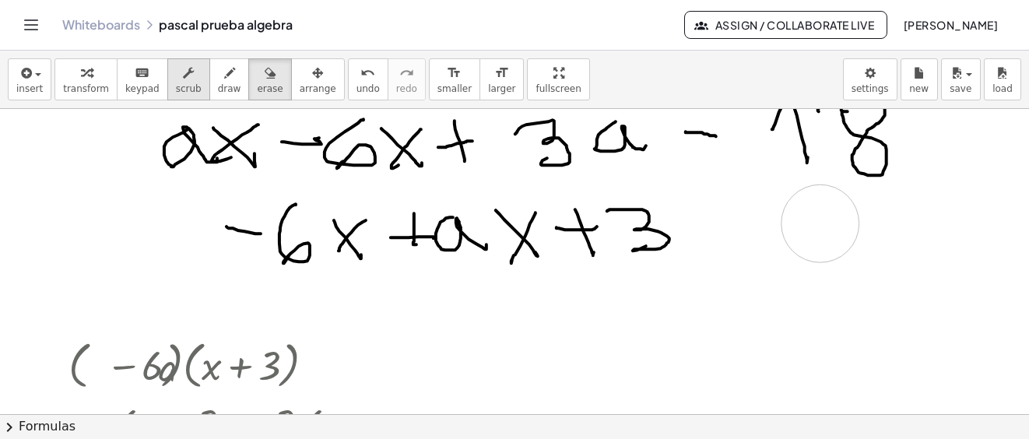
drag, startPoint x: 731, startPoint y: 235, endPoint x: 187, endPoint y: 89, distance: 563.7
click at [223, 79] on button "draw" at bounding box center [229, 79] width 40 height 42
click at [217, 81] on button "draw" at bounding box center [229, 79] width 40 height 42
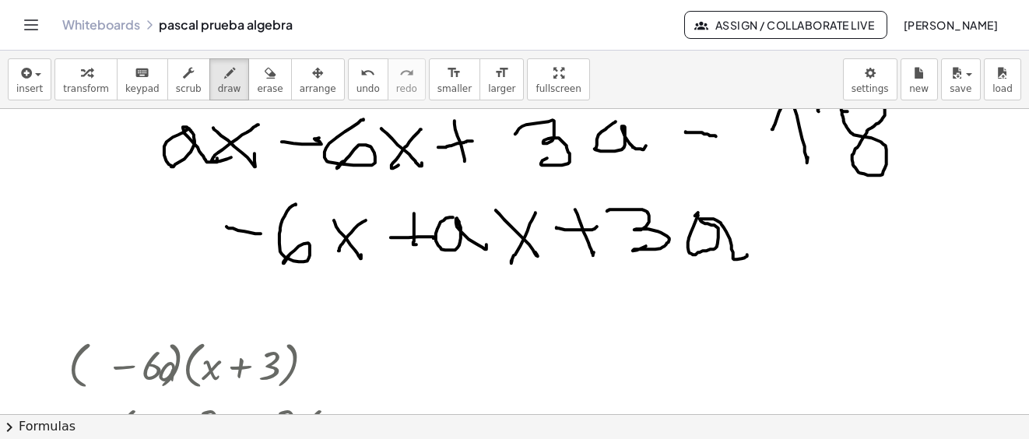
drag, startPoint x: 697, startPoint y: 215, endPoint x: 772, endPoint y: 239, distance: 78.5
drag, startPoint x: 763, startPoint y: 228, endPoint x: 793, endPoint y: 232, distance: 29.8
drag, startPoint x: 809, startPoint y: 205, endPoint x: 847, endPoint y: 220, distance: 41.2
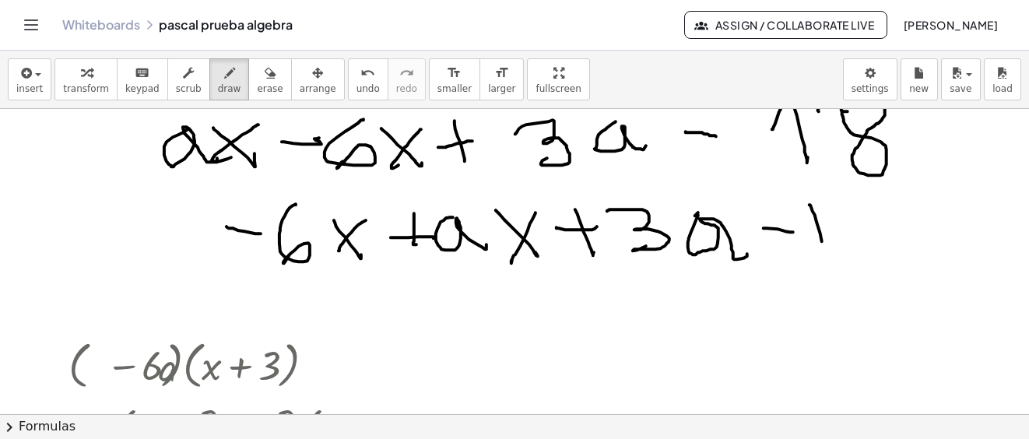
drag, startPoint x: 851, startPoint y: 210, endPoint x: 881, endPoint y: 240, distance: 42.9
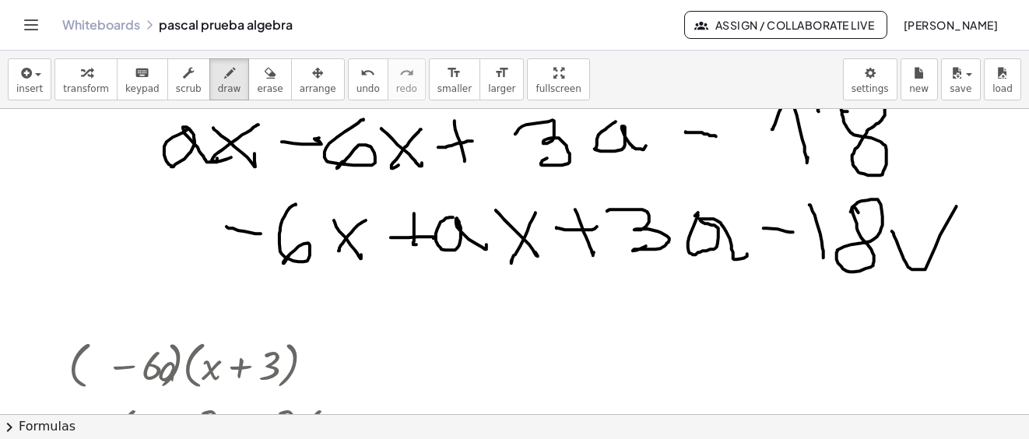
drag, startPoint x: 892, startPoint y: 231, endPoint x: 1004, endPoint y: 125, distance: 154.7
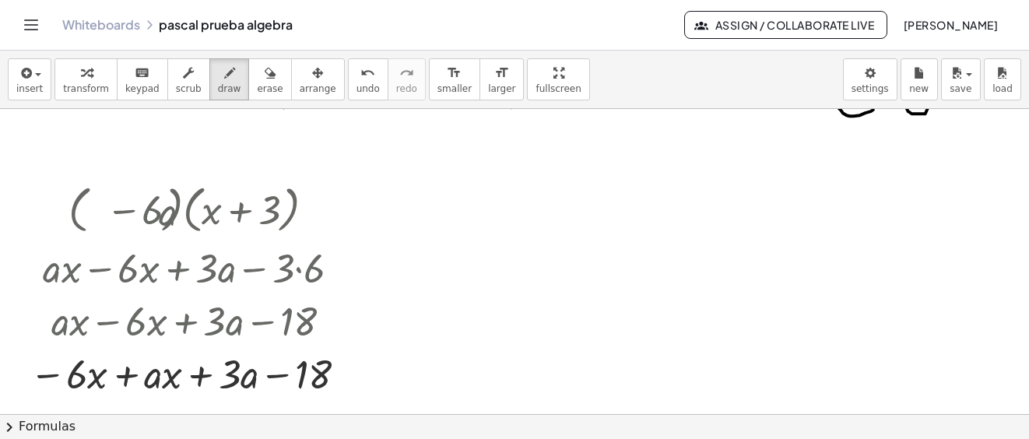
scroll to position [5171, 0]
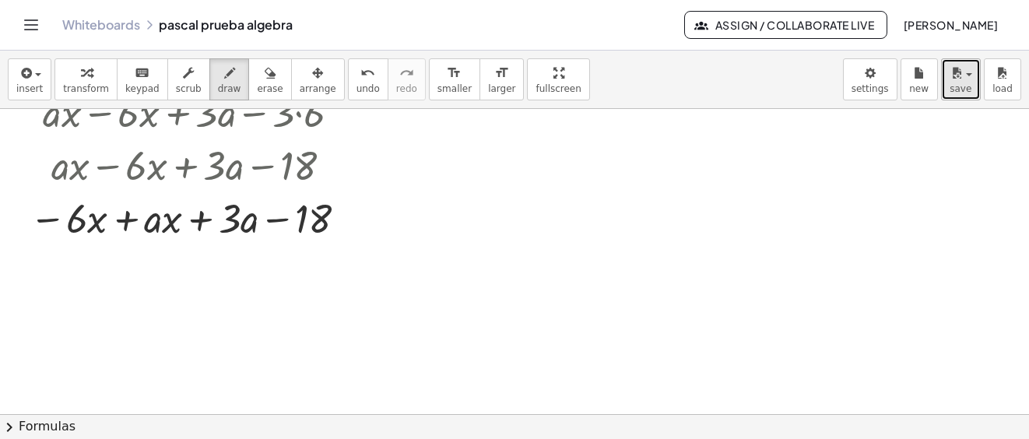
click at [962, 86] on span "save" at bounding box center [960, 88] width 22 height 11
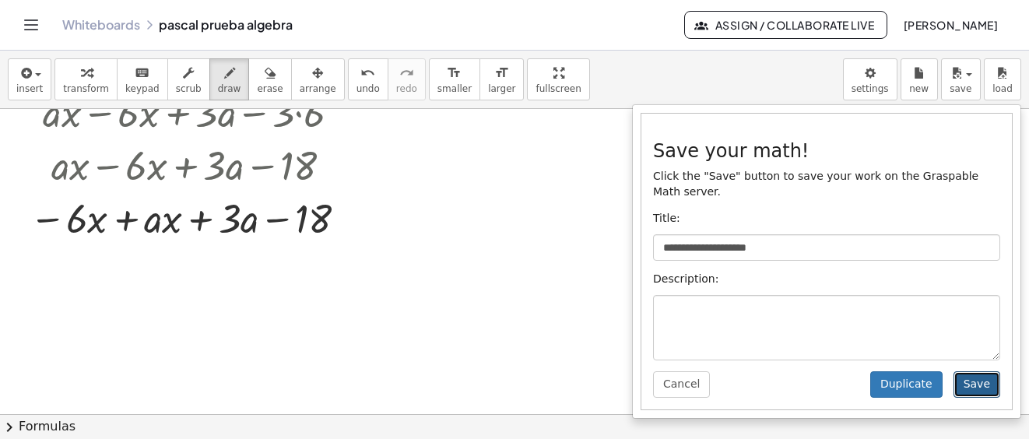
click at [977, 372] on button "Save" at bounding box center [976, 384] width 47 height 26
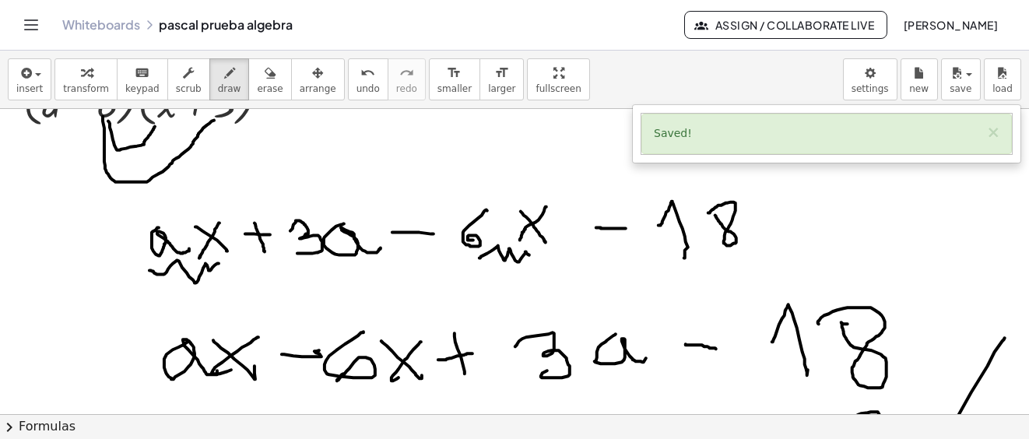
scroll to position [4492, 0]
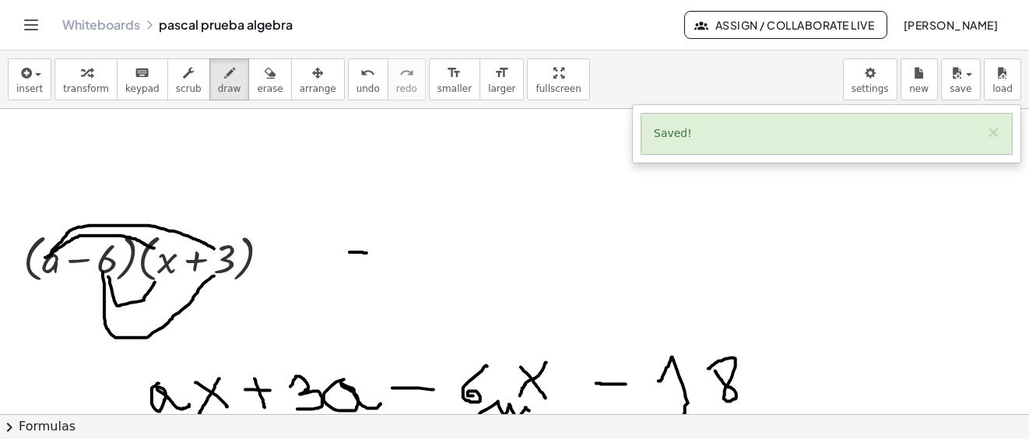
drag, startPoint x: 349, startPoint y: 252, endPoint x: 362, endPoint y: 258, distance: 13.6
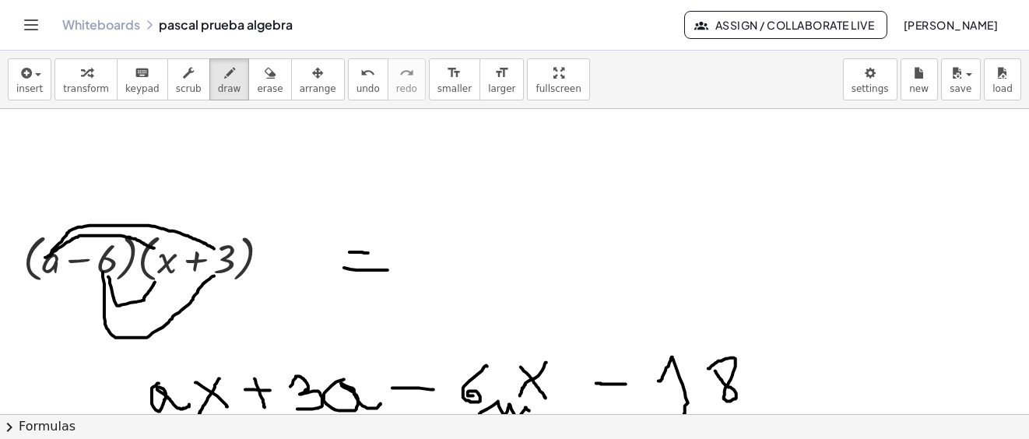
drag, startPoint x: 347, startPoint y: 268, endPoint x: 395, endPoint y: 258, distance: 49.3
drag, startPoint x: 469, startPoint y: 251, endPoint x: 492, endPoint y: 246, distance: 23.8
drag, startPoint x: 495, startPoint y: 254, endPoint x: 518, endPoint y: 267, distance: 26.8
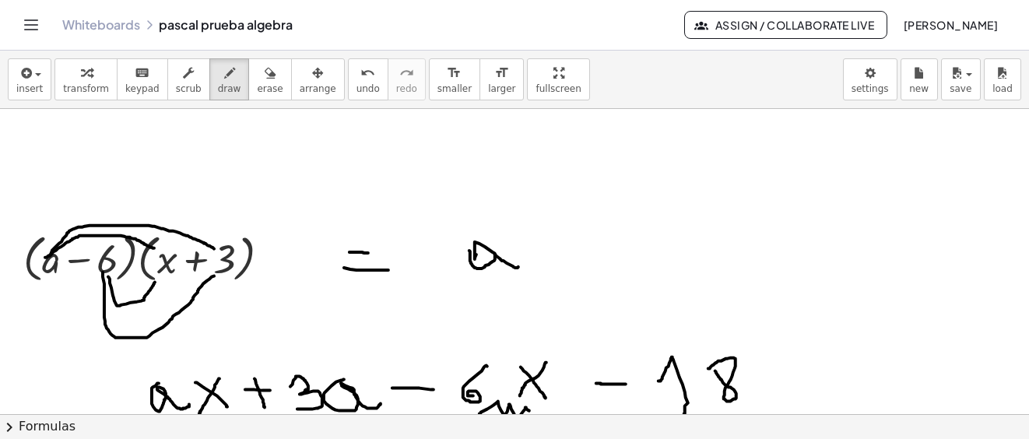
drag, startPoint x: 552, startPoint y: 220, endPoint x: 552, endPoint y: 277, distance: 56.8
drag, startPoint x: 559, startPoint y: 238, endPoint x: 586, endPoint y: 239, distance: 26.5
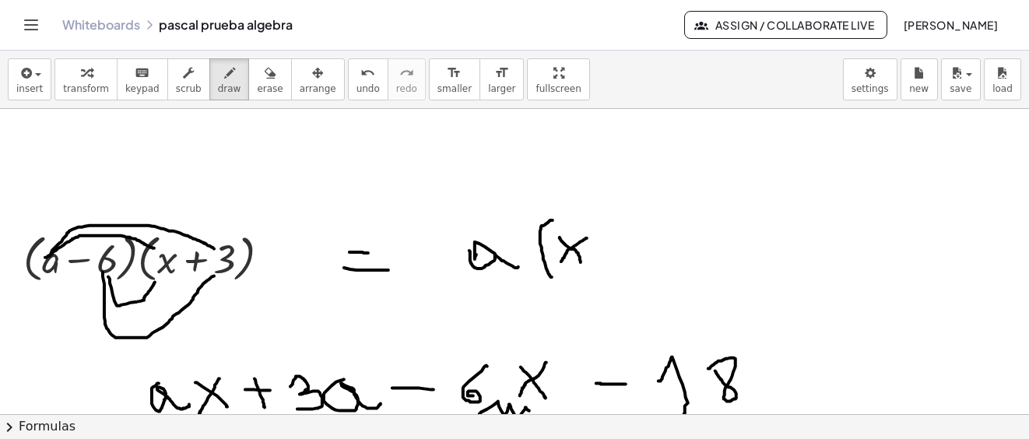
drag, startPoint x: 576, startPoint y: 245, endPoint x: 604, endPoint y: 240, distance: 28.4
drag, startPoint x: 598, startPoint y: 242, endPoint x: 613, endPoint y: 243, distance: 15.6
drag, startPoint x: 607, startPoint y: 230, endPoint x: 622, endPoint y: 230, distance: 15.6
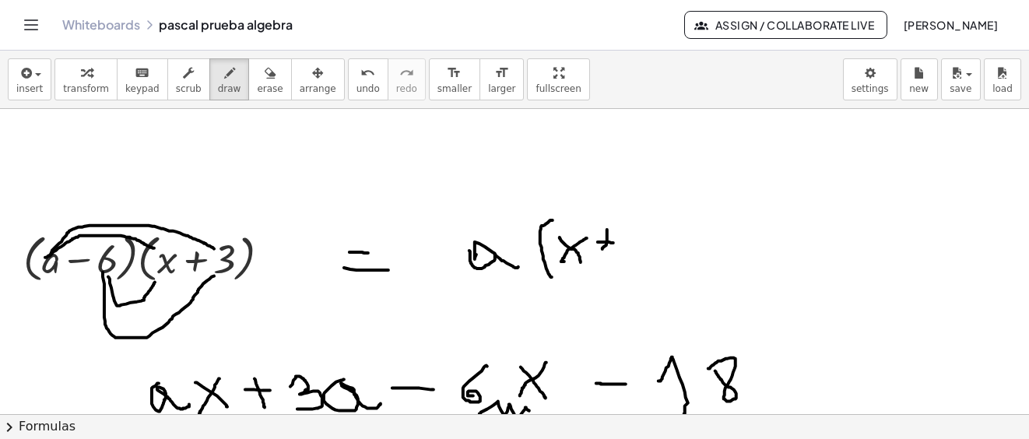
drag, startPoint x: 622, startPoint y: 229, endPoint x: 690, endPoint y: 234, distance: 67.9
drag, startPoint x: 662, startPoint y: 212, endPoint x: 720, endPoint y: 242, distance: 65.1
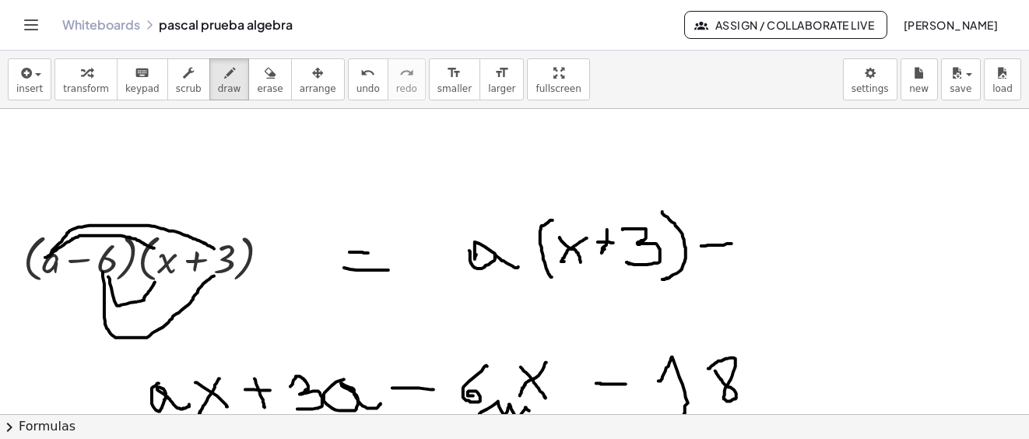
drag, startPoint x: 701, startPoint y: 246, endPoint x: 734, endPoint y: 244, distance: 32.8
drag, startPoint x: 727, startPoint y: 254, endPoint x: 733, endPoint y: 272, distance: 19.7
drag, startPoint x: 769, startPoint y: 230, endPoint x: 810, endPoint y: 223, distance: 41.1
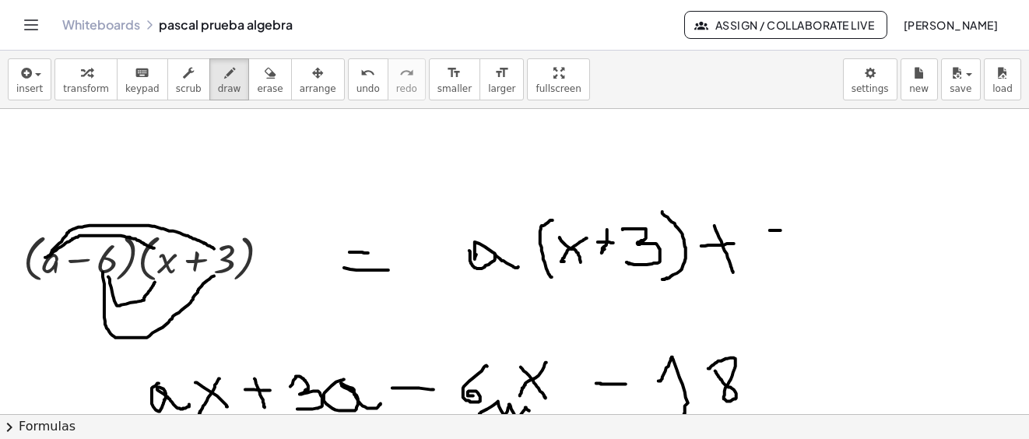
drag, startPoint x: 812, startPoint y: 218, endPoint x: 836, endPoint y: 233, distance: 28.1
drag, startPoint x: 842, startPoint y: 208, endPoint x: 870, endPoint y: 226, distance: 33.2
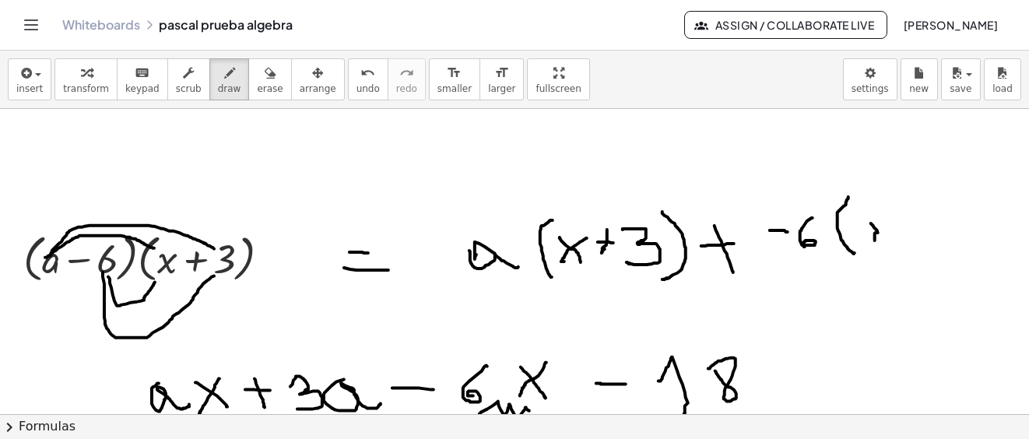
drag, startPoint x: 875, startPoint y: 233, endPoint x: 874, endPoint y: 240, distance: 7.8
drag, startPoint x: 869, startPoint y: 221, endPoint x: 892, endPoint y: 251, distance: 38.3
drag, startPoint x: 890, startPoint y: 219, endPoint x: 910, endPoint y: 235, distance: 25.4
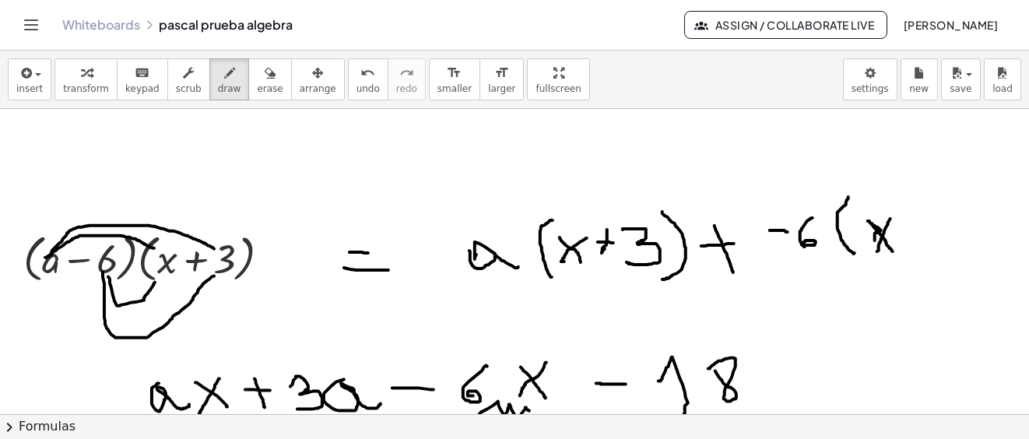
drag, startPoint x: 904, startPoint y: 233, endPoint x: 923, endPoint y: 230, distance: 18.8
drag, startPoint x: 910, startPoint y: 217, endPoint x: 915, endPoint y: 240, distance: 23.0
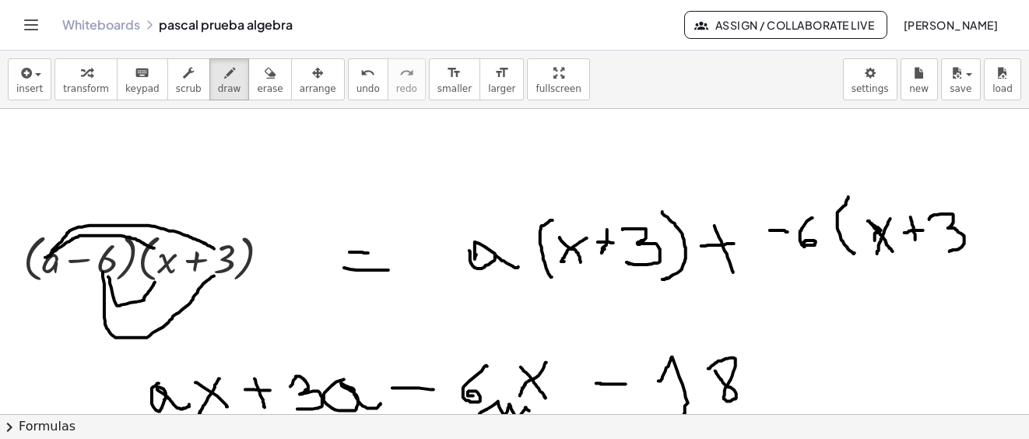
drag, startPoint x: 929, startPoint y: 219, endPoint x: 946, endPoint y: 251, distance: 36.2
drag, startPoint x: 959, startPoint y: 191, endPoint x: 955, endPoint y: 227, distance: 35.9
drag, startPoint x: 959, startPoint y: 201, endPoint x: 952, endPoint y: 269, distance: 68.9
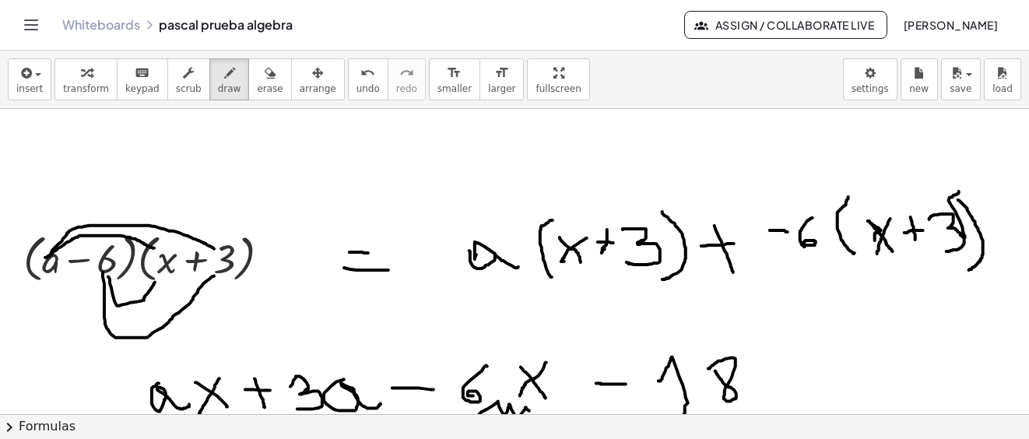
drag, startPoint x: 488, startPoint y: 247, endPoint x: 569, endPoint y: 232, distance: 82.4
drag, startPoint x: 472, startPoint y: 240, endPoint x: 643, endPoint y: 223, distance: 171.2
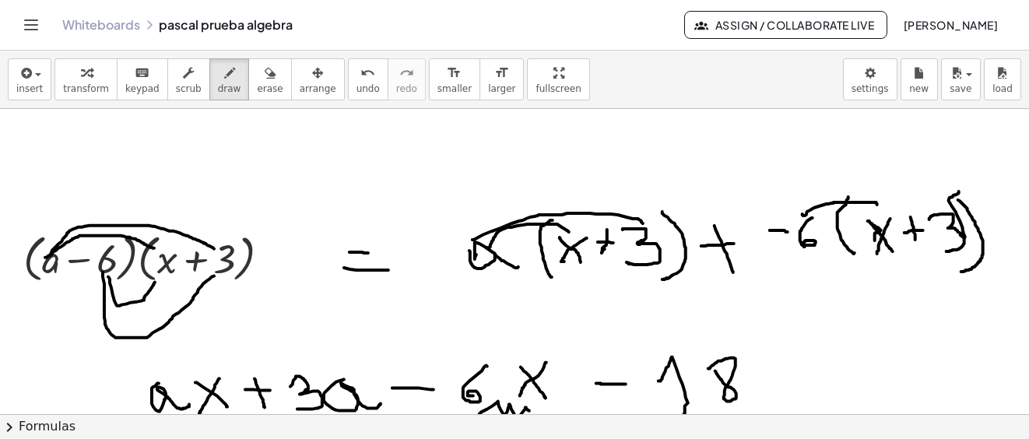
drag, startPoint x: 802, startPoint y: 215, endPoint x: 878, endPoint y: 206, distance: 76.0
drag, startPoint x: 801, startPoint y: 215, endPoint x: 934, endPoint y: 211, distance: 133.1
drag, startPoint x: 938, startPoint y: 217, endPoint x: 934, endPoint y: 209, distance: 8.7
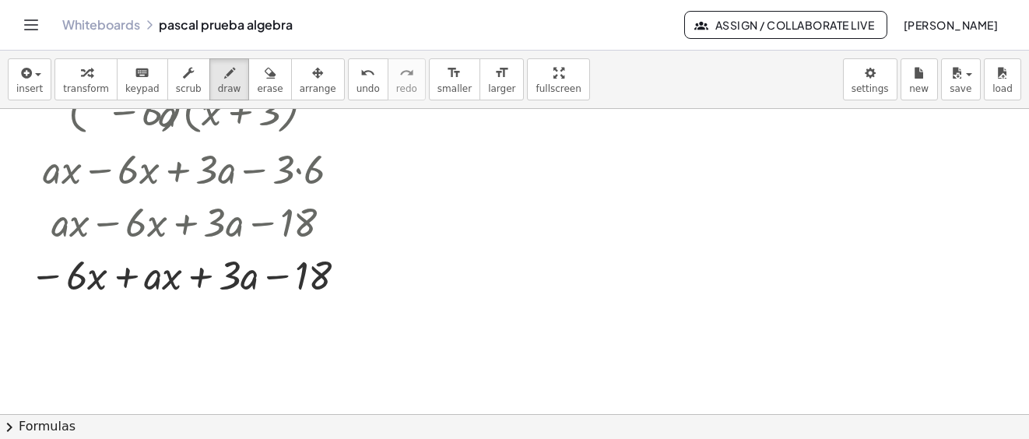
scroll to position [5036, 0]
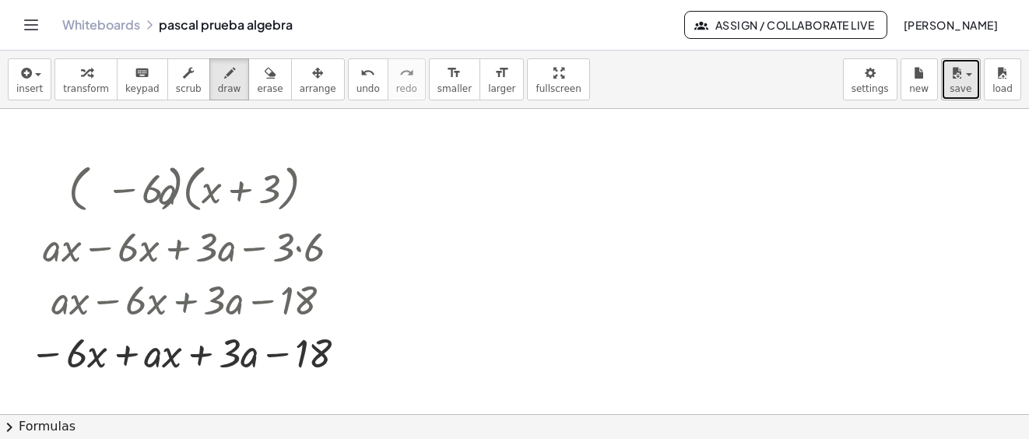
click at [962, 88] on span "save" at bounding box center [960, 88] width 22 height 11
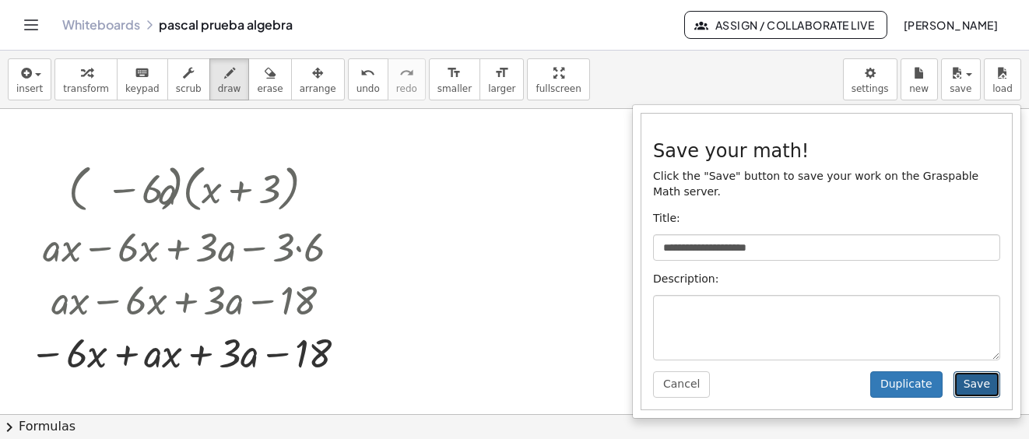
click at [975, 373] on button "Save" at bounding box center [976, 384] width 47 height 26
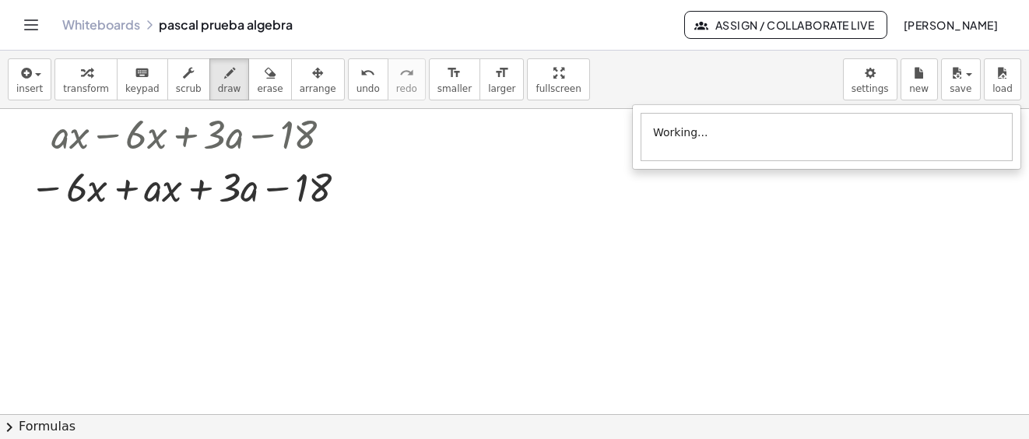
scroll to position [5357, 0]
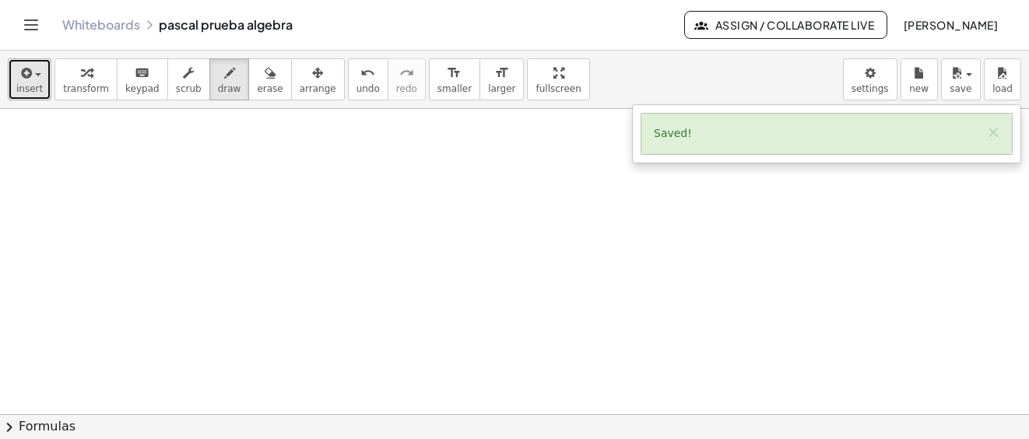
click at [37, 75] on span "button" at bounding box center [38, 74] width 6 height 3
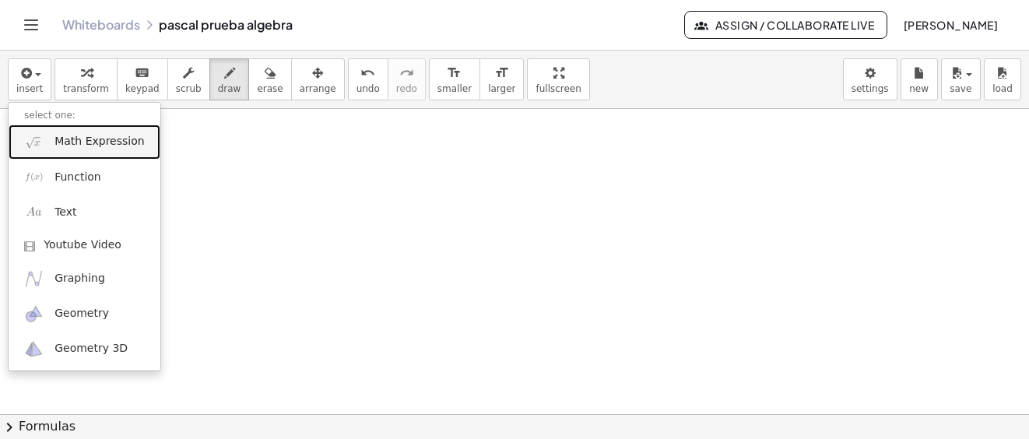
click at [61, 135] on span "Math Expression" at bounding box center [98, 142] width 89 height 16
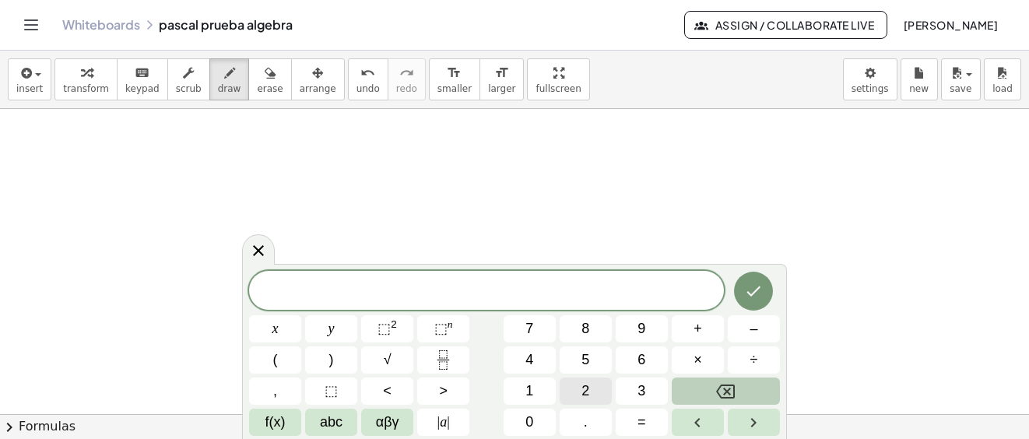
click at [593, 391] on button "2" at bounding box center [585, 390] width 52 height 27
click at [327, 422] on span "abc" at bounding box center [331, 422] width 23 height 21
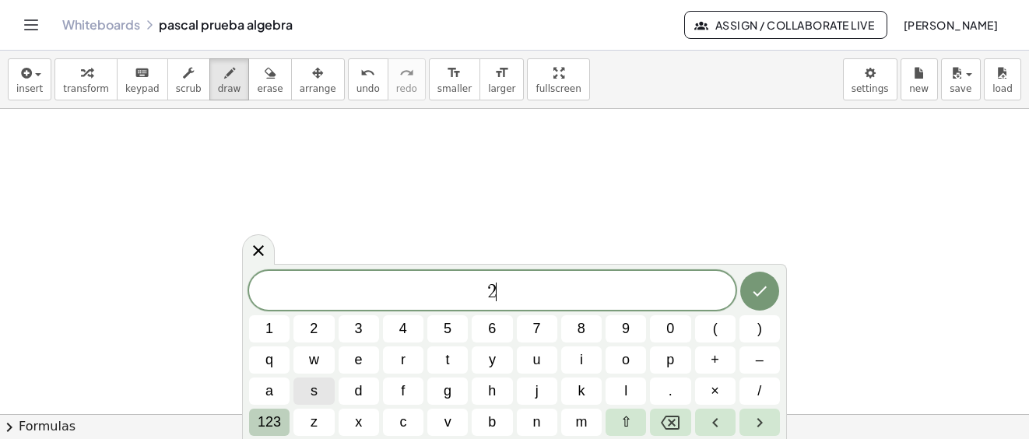
click at [266, 422] on span "123" at bounding box center [269, 422] width 23 height 21
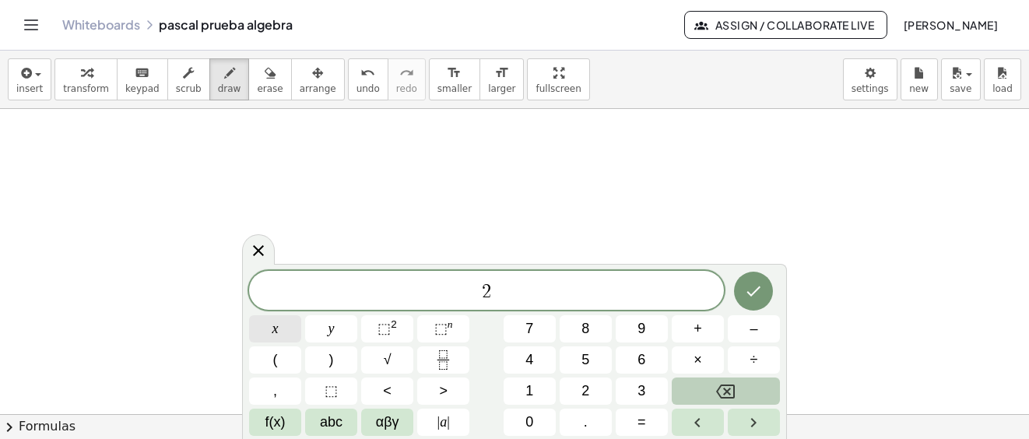
click at [281, 326] on button "x" at bounding box center [275, 328] width 52 height 27
click at [759, 331] on button "–" at bounding box center [753, 328] width 52 height 27
click at [644, 392] on span "3" at bounding box center [641, 390] width 8 height 21
click at [332, 326] on span "y" at bounding box center [331, 328] width 6 height 21
click at [444, 289] on span "2 x − 3 y ​" at bounding box center [486, 292] width 475 height 22
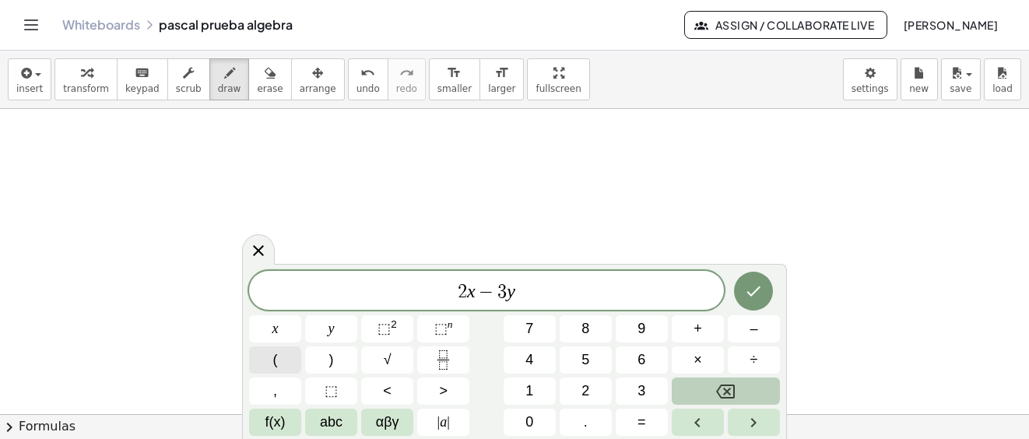
click at [279, 363] on button "(" at bounding box center [275, 359] width 52 height 27
click at [522, 289] on span ")" at bounding box center [520, 290] width 10 height 23
click at [340, 366] on button ")" at bounding box center [331, 359] width 52 height 27
click at [286, 358] on button "(" at bounding box center [275, 359] width 52 height 27
click at [598, 354] on button "5" at bounding box center [585, 359] width 52 height 27
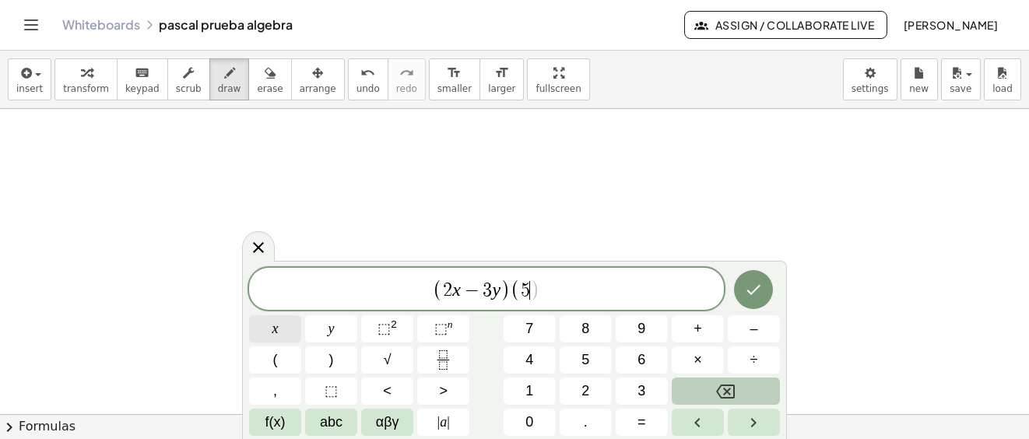
click at [280, 328] on button "x" at bounding box center [275, 328] width 52 height 27
click at [704, 323] on button "+" at bounding box center [697, 328] width 52 height 27
click at [584, 390] on span "2" at bounding box center [585, 390] width 8 height 21
click at [337, 324] on button "y" at bounding box center [331, 328] width 52 height 27
click at [329, 360] on span ")" at bounding box center [331, 359] width 5 height 21
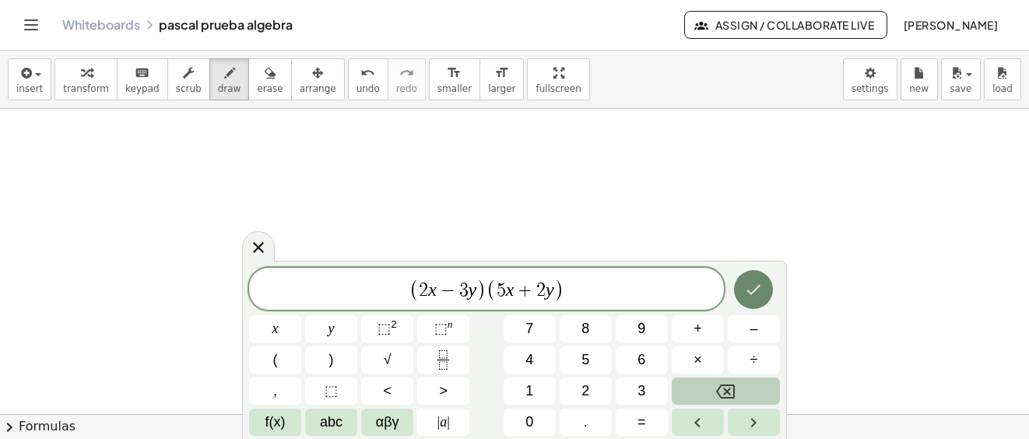
click at [751, 287] on icon "Done" at bounding box center [753, 289] width 19 height 19
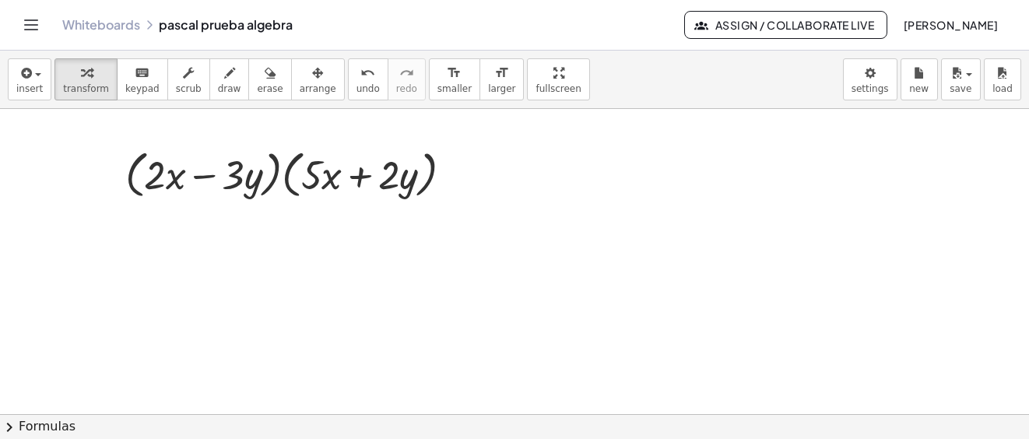
click at [224, 79] on icon "button" at bounding box center [229, 73] width 11 height 19
drag, startPoint x: 124, startPoint y: 240, endPoint x: 124, endPoint y: 280, distance: 39.7
drag, startPoint x: 184, startPoint y: 255, endPoint x: 164, endPoint y: 248, distance: 21.4
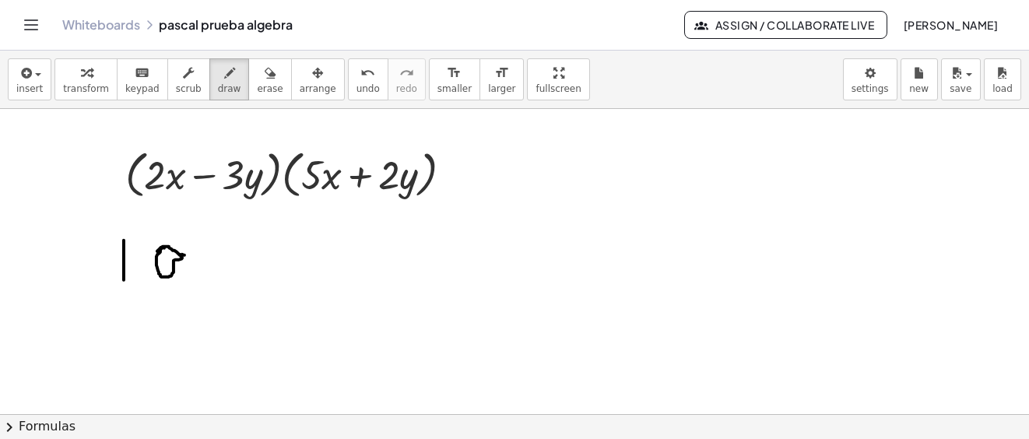
drag, startPoint x: 164, startPoint y: 248, endPoint x: 156, endPoint y: 253, distance: 9.7
drag, startPoint x: 181, startPoint y: 255, endPoint x: 154, endPoint y: 263, distance: 27.6
click at [248, 91] on button "erase" at bounding box center [269, 79] width 43 height 42
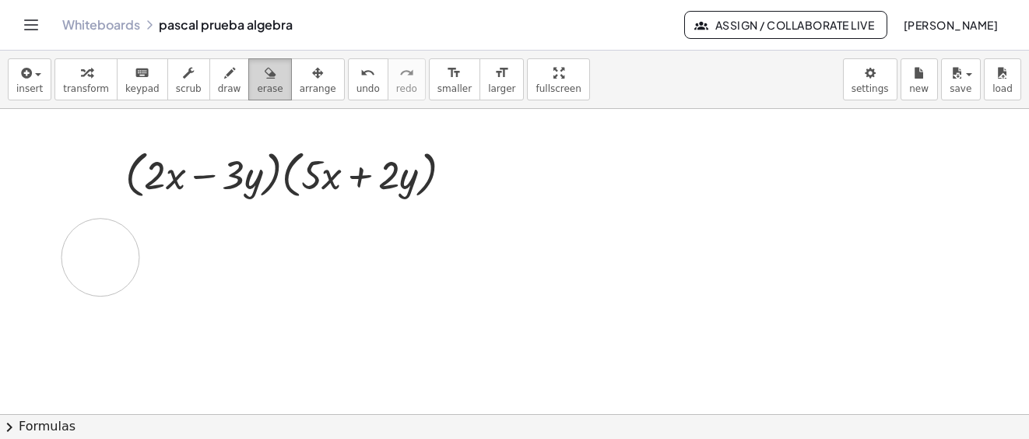
drag, startPoint x: 177, startPoint y: 272, endPoint x: 233, endPoint y: 58, distance: 222.1
drag, startPoint x: 223, startPoint y: 78, endPoint x: 138, endPoint y: 247, distance: 188.6
click at [222, 79] on button "draw" at bounding box center [229, 79] width 40 height 42
drag, startPoint x: 138, startPoint y: 247, endPoint x: 154, endPoint y: 272, distance: 29.4
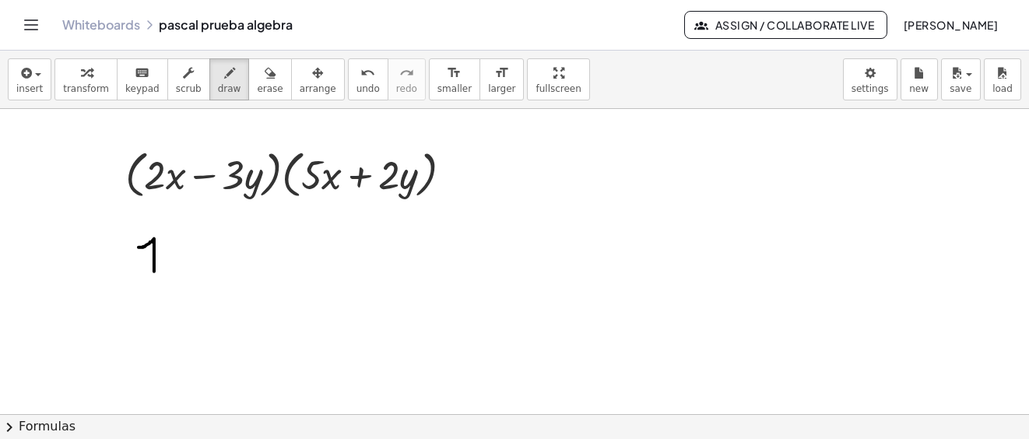
drag, startPoint x: 176, startPoint y: 241, endPoint x: 214, endPoint y: 240, distance: 38.1
drag, startPoint x: 206, startPoint y: 234, endPoint x: 235, endPoint y: 245, distance: 30.8
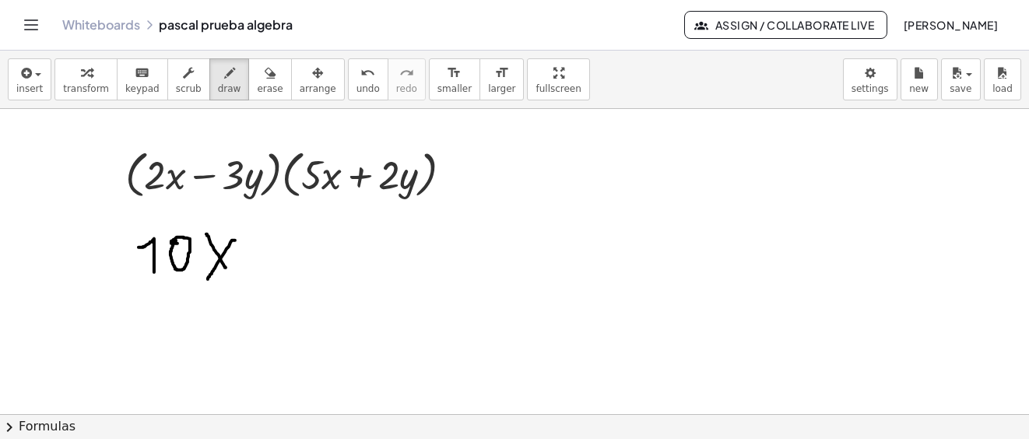
drag, startPoint x: 234, startPoint y: 240, endPoint x: 207, endPoint y: 279, distance: 47.5
drag, startPoint x: 245, startPoint y: 229, endPoint x: 345, endPoint y: 228, distance: 99.6
drag, startPoint x: 224, startPoint y: 264, endPoint x: 233, endPoint y: 279, distance: 17.5
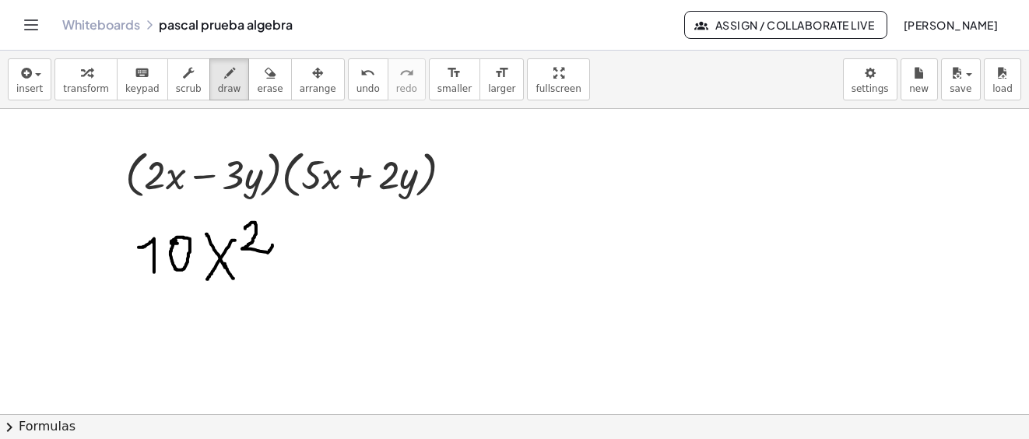
drag, startPoint x: 296, startPoint y: 251, endPoint x: 330, endPoint y: 255, distance: 33.8
drag, startPoint x: 311, startPoint y: 236, endPoint x: 314, endPoint y: 264, distance: 28.2
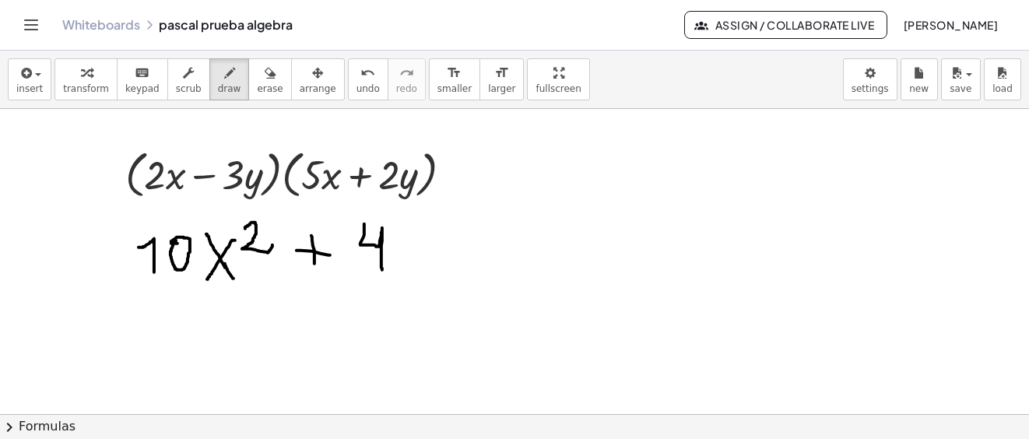
drag, startPoint x: 361, startPoint y: 242, endPoint x: 382, endPoint y: 270, distance: 35.0
drag, startPoint x: 405, startPoint y: 237, endPoint x: 420, endPoint y: 265, distance: 31.4
drag, startPoint x: 415, startPoint y: 244, endPoint x: 443, endPoint y: 251, distance: 29.6
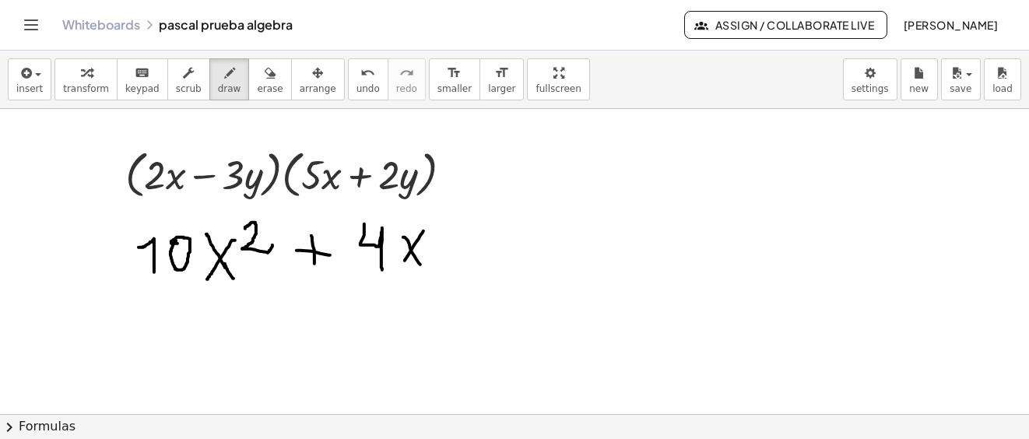
drag, startPoint x: 444, startPoint y: 244, endPoint x: 453, endPoint y: 289, distance: 46.7
drag, startPoint x: 495, startPoint y: 245, endPoint x: 518, endPoint y: 239, distance: 24.2
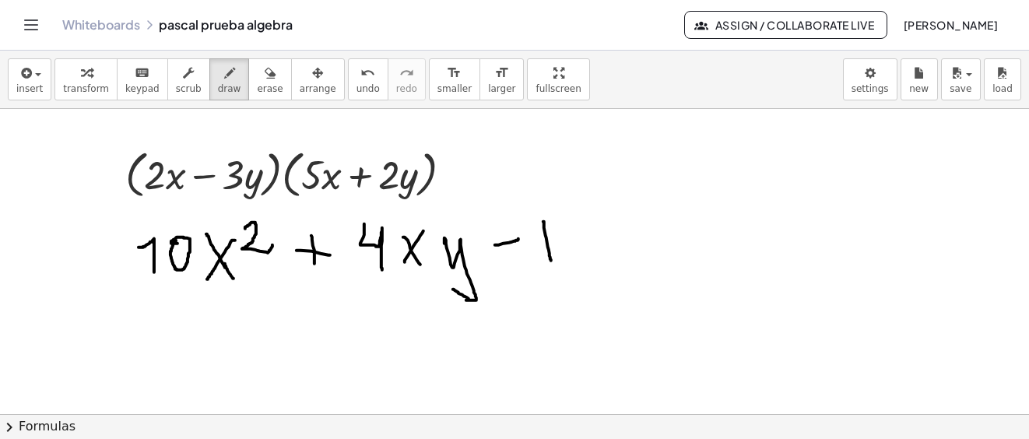
drag, startPoint x: 543, startPoint y: 222, endPoint x: 559, endPoint y: 242, distance: 26.0
drag, startPoint x: 583, startPoint y: 219, endPoint x: 615, endPoint y: 272, distance: 62.2
drag, startPoint x: 613, startPoint y: 227, endPoint x: 633, endPoint y: 253, distance: 32.2
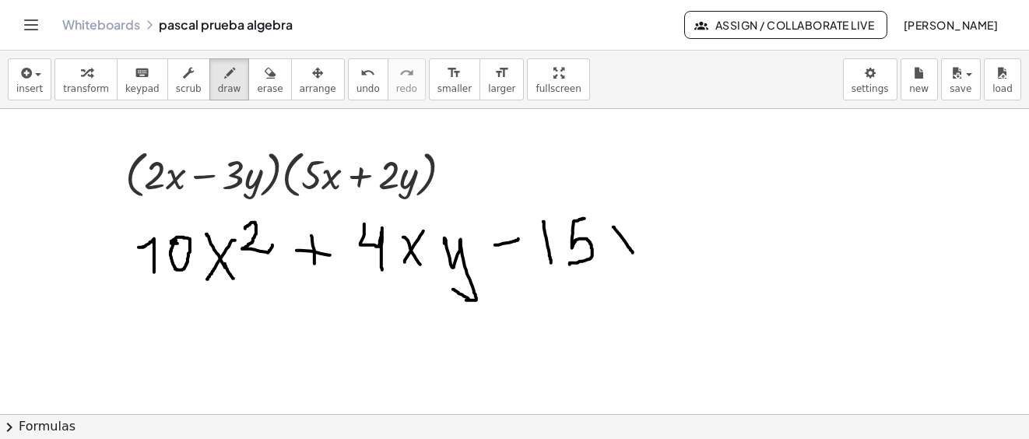
drag, startPoint x: 629, startPoint y: 226, endPoint x: 637, endPoint y: 239, distance: 15.3
drag, startPoint x: 646, startPoint y: 233, endPoint x: 661, endPoint y: 285, distance: 54.2
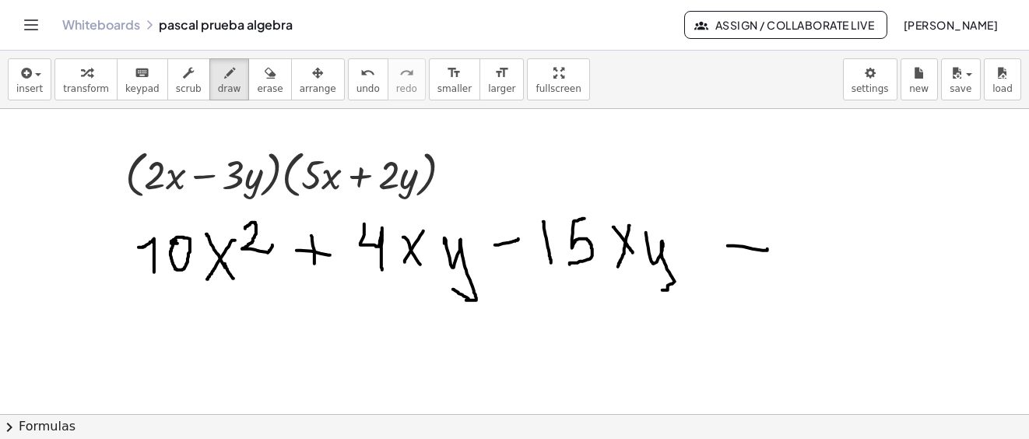
drag, startPoint x: 727, startPoint y: 246, endPoint x: 767, endPoint y: 249, distance: 39.8
drag, startPoint x: 838, startPoint y: 208, endPoint x: 877, endPoint y: 237, distance: 48.9
drag, startPoint x: 892, startPoint y: 255, endPoint x: 946, endPoint y: 253, distance: 54.5
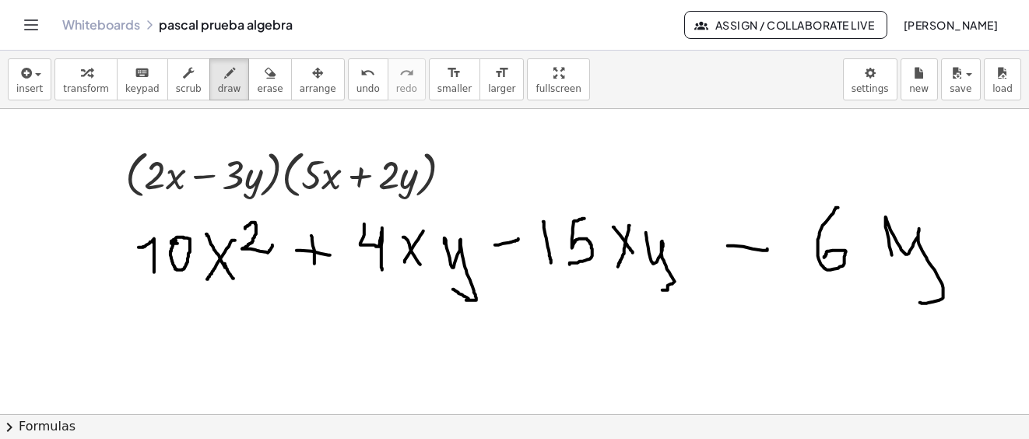
drag, startPoint x: 941, startPoint y: 186, endPoint x: 950, endPoint y: 210, distance: 25.6
drag, startPoint x: 447, startPoint y: 355, endPoint x: 475, endPoint y: 355, distance: 28.0
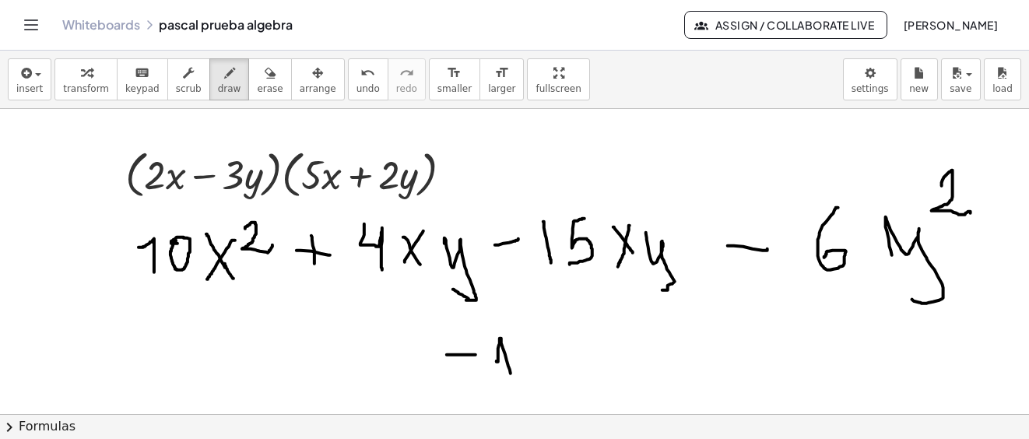
drag, startPoint x: 496, startPoint y: 361, endPoint x: 512, endPoint y: 380, distance: 24.9
drag, startPoint x: 526, startPoint y: 355, endPoint x: 534, endPoint y: 373, distance: 19.5
drag, startPoint x: 568, startPoint y: 335, endPoint x: 597, endPoint y: 334, distance: 28.8
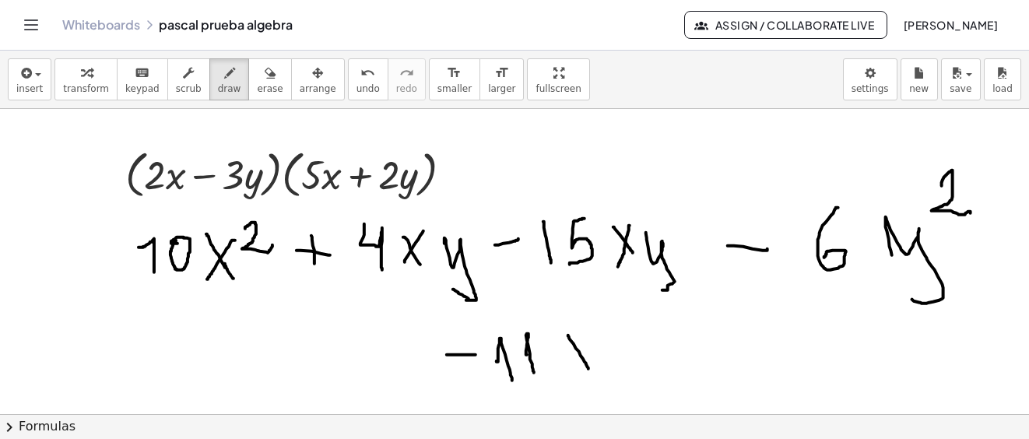
drag, startPoint x: 587, startPoint y: 338, endPoint x: 597, endPoint y: 349, distance: 13.8
drag, startPoint x: 598, startPoint y: 356, endPoint x: 619, endPoint y: 377, distance: 29.2
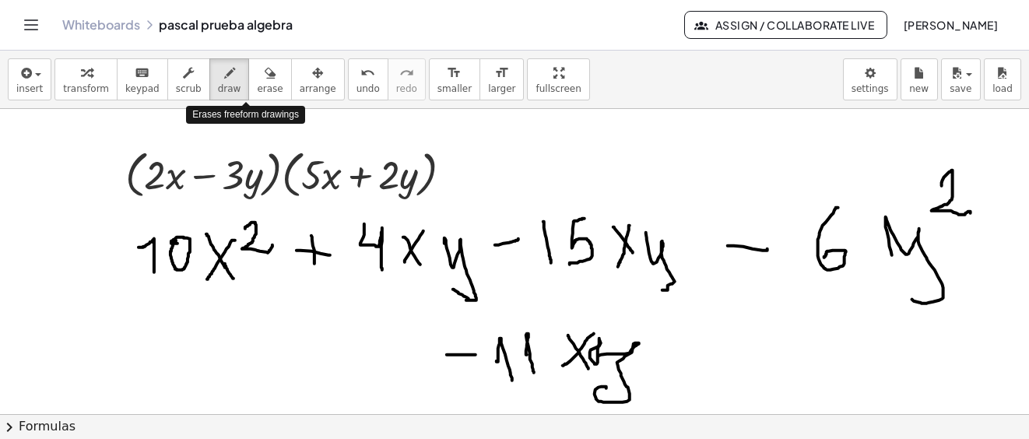
click at [261, 86] on button "erase" at bounding box center [269, 79] width 43 height 42
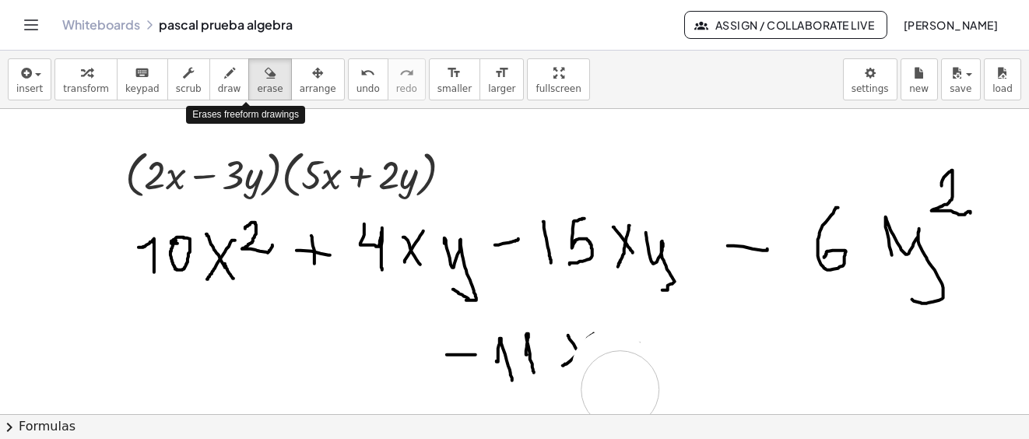
drag, startPoint x: 620, startPoint y: 390, endPoint x: 558, endPoint y: 321, distance: 92.5
click at [224, 82] on icon "button" at bounding box center [229, 73] width 11 height 19
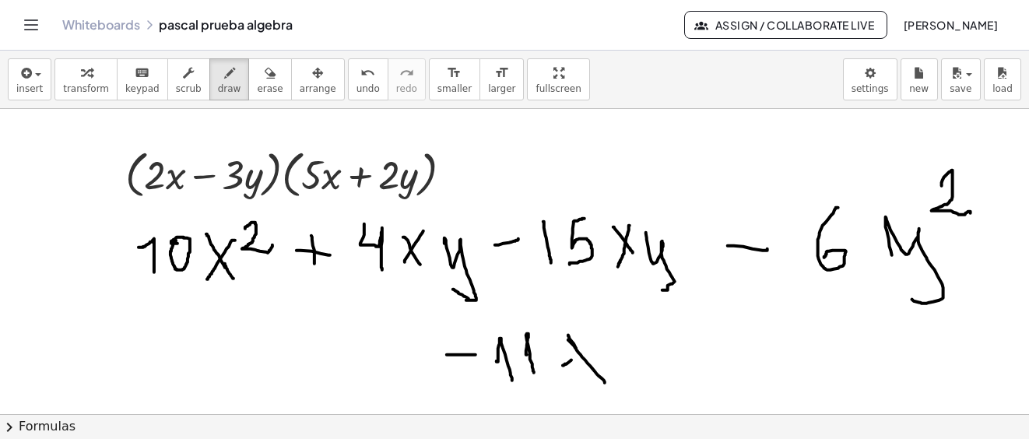
drag, startPoint x: 568, startPoint y: 340, endPoint x: 568, endPoint y: 368, distance: 28.0
drag, startPoint x: 566, startPoint y: 370, endPoint x: 625, endPoint y: 352, distance: 61.3
drag, startPoint x: 619, startPoint y: 338, endPoint x: 477, endPoint y: 331, distance: 142.6
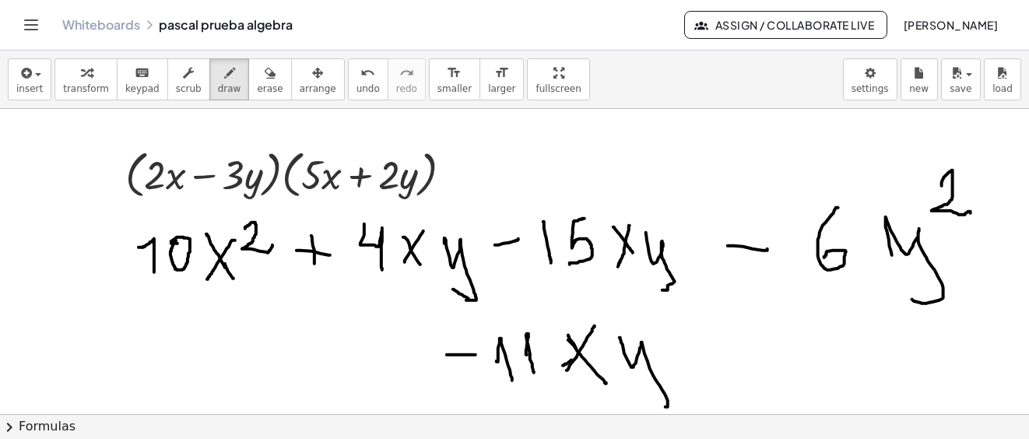
drag, startPoint x: 155, startPoint y: 370, endPoint x: 192, endPoint y: 365, distance: 37.7
drag, startPoint x: 199, startPoint y: 342, endPoint x: 199, endPoint y: 330, distance: 11.7
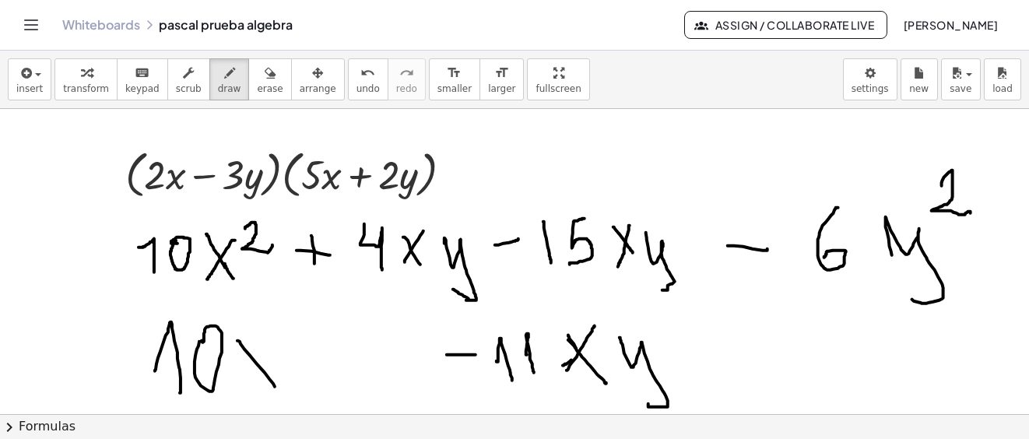
drag, startPoint x: 237, startPoint y: 341, endPoint x: 261, endPoint y: 361, distance: 30.9
drag, startPoint x: 266, startPoint y: 346, endPoint x: 267, endPoint y: 325, distance: 21.0
drag, startPoint x: 268, startPoint y: 317, endPoint x: 303, endPoint y: 344, distance: 44.5
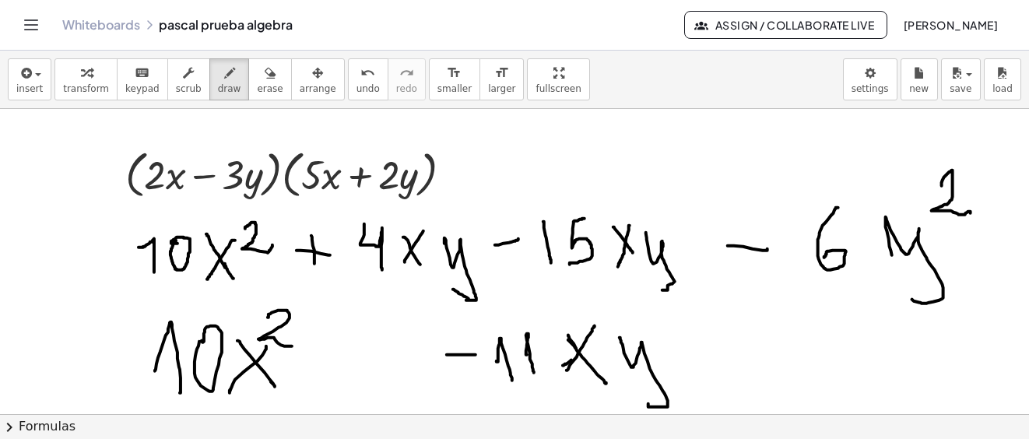
drag, startPoint x: 730, startPoint y: 345, endPoint x: 783, endPoint y: 350, distance: 53.1
drag, startPoint x: 864, startPoint y: 316, endPoint x: 828, endPoint y: 359, distance: 56.3
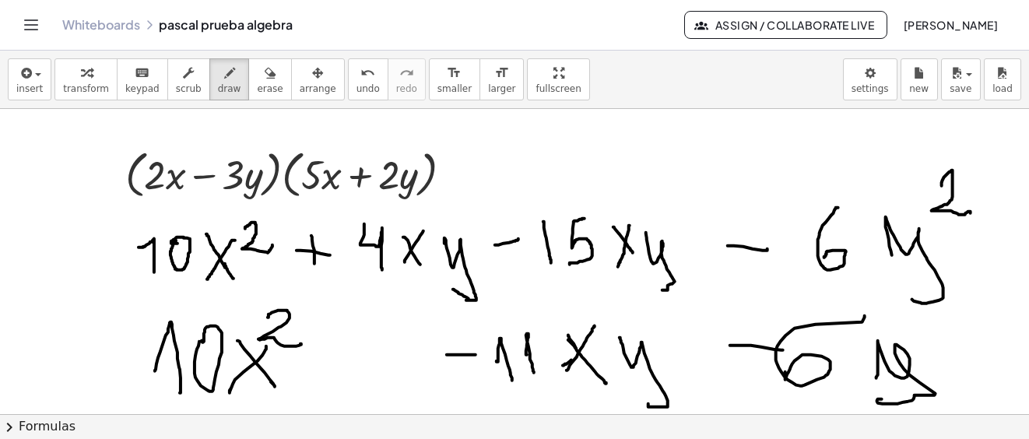
drag, startPoint x: 878, startPoint y: 375, endPoint x: 912, endPoint y: 349, distance: 42.8
drag, startPoint x: 931, startPoint y: 318, endPoint x: 955, endPoint y: 333, distance: 29.0
click at [262, 78] on button "erase" at bounding box center [269, 79] width 43 height 42
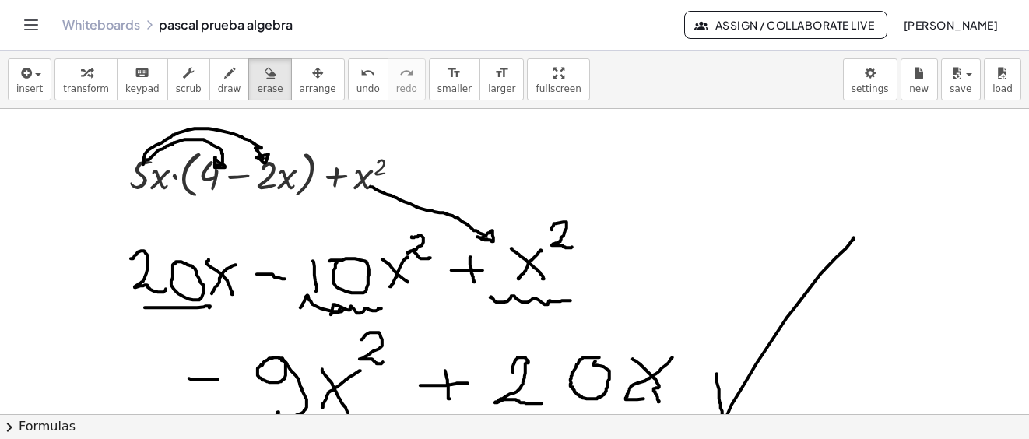
drag, startPoint x: 0, startPoint y: 0, endPoint x: 747, endPoint y: 331, distance: 816.8
click at [225, 78] on button "draw" at bounding box center [229, 79] width 40 height 42
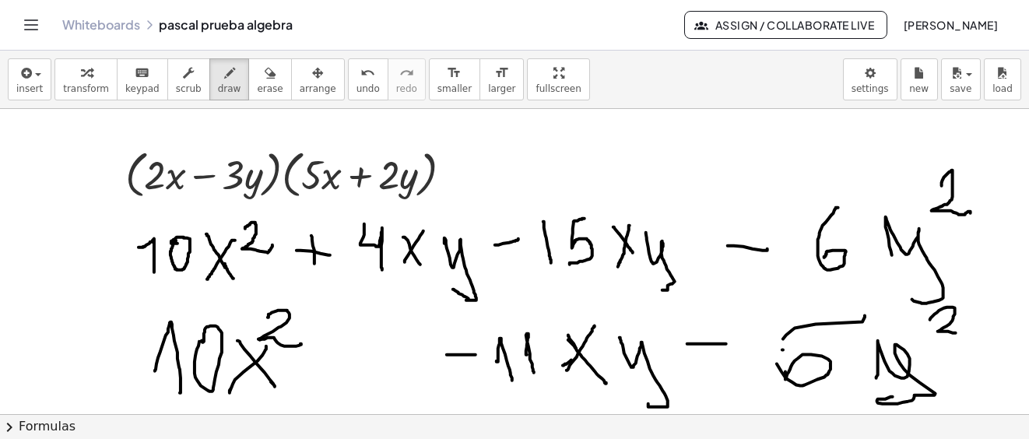
scroll to position [2830, 0]
drag, startPoint x: 687, startPoint y: 344, endPoint x: 726, endPoint y: 344, distance: 38.9
drag, startPoint x: 783, startPoint y: 333, endPoint x: 674, endPoint y: 359, distance: 112.1
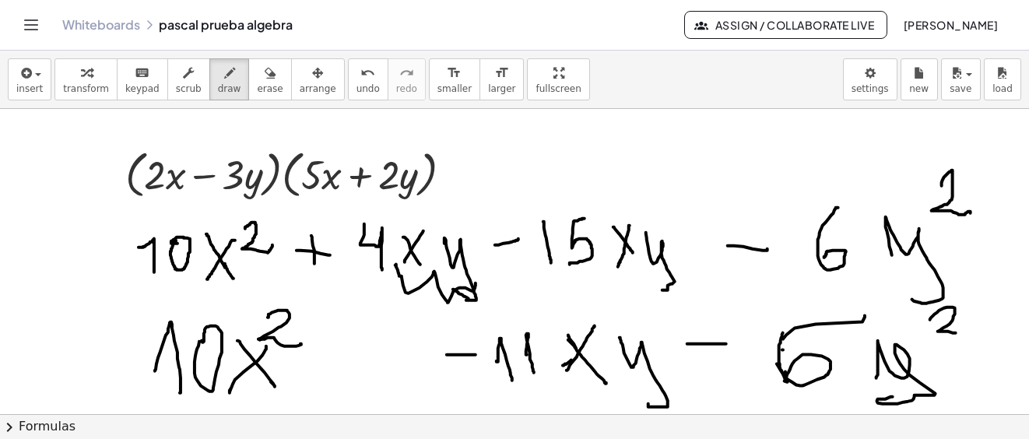
drag, startPoint x: 395, startPoint y: 265, endPoint x: 531, endPoint y: 265, distance: 136.2
drag, startPoint x: 545, startPoint y: 288, endPoint x: 604, endPoint y: 284, distance: 58.5
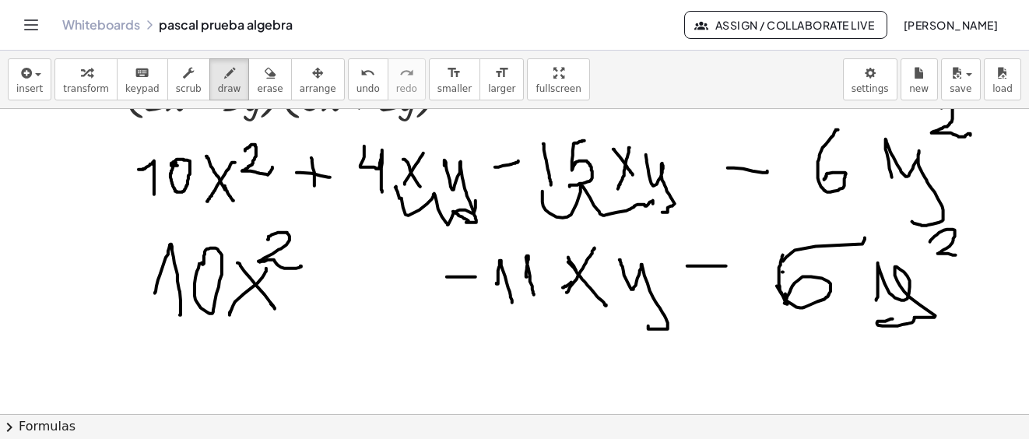
scroll to position [5357, 0]
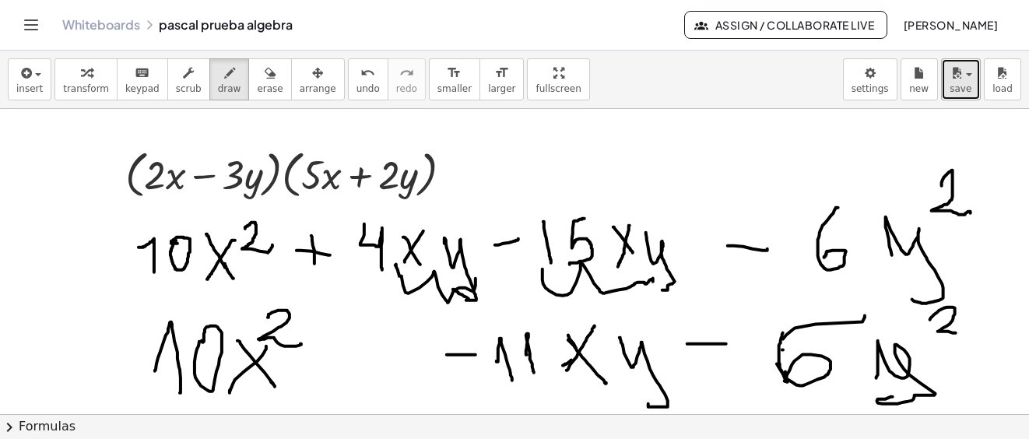
click at [959, 84] on span "save" at bounding box center [960, 88] width 22 height 11
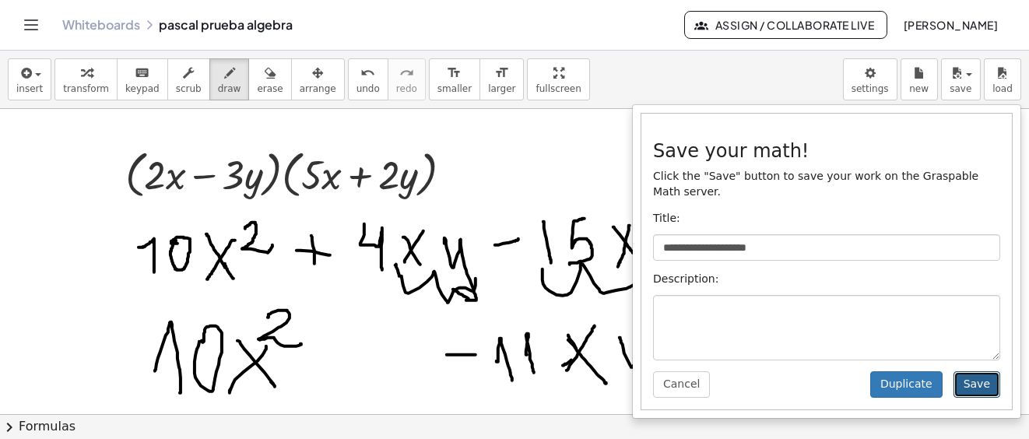
click at [966, 375] on button "Save" at bounding box center [976, 384] width 47 height 26
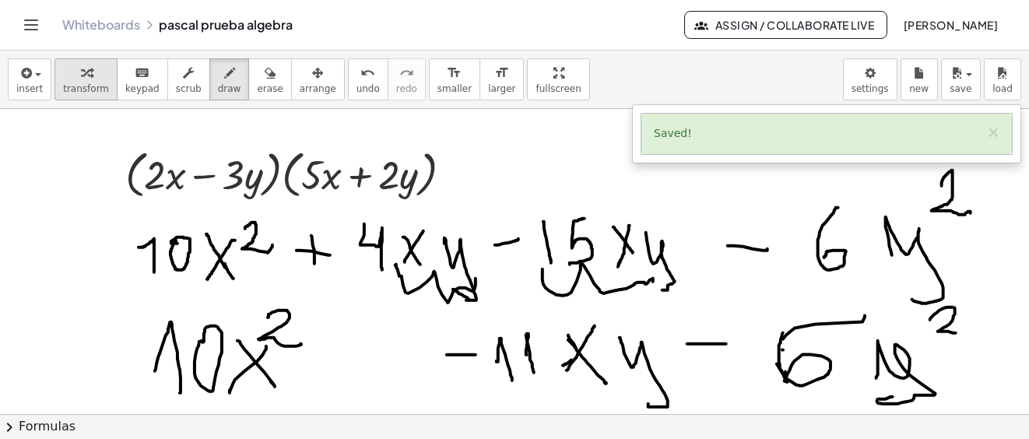
click at [82, 87] on span "transform" at bounding box center [86, 88] width 46 height 11
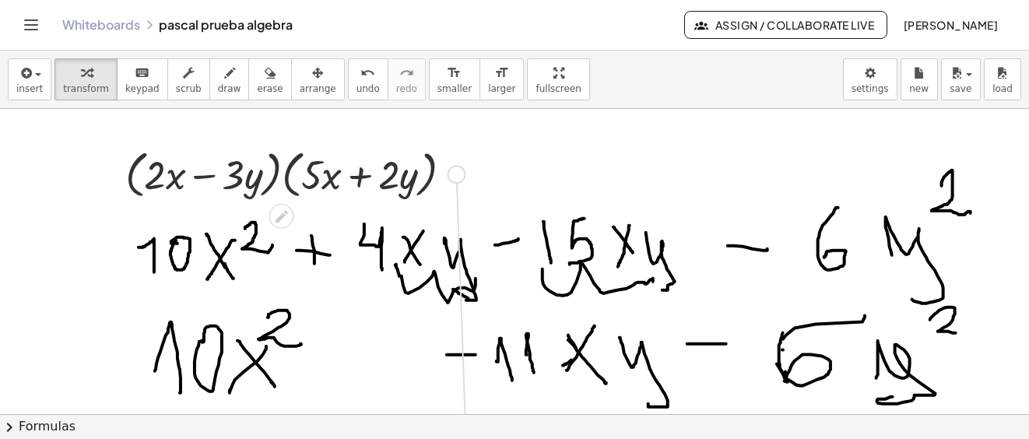
drag, startPoint x: 453, startPoint y: 173, endPoint x: 464, endPoint y: 464, distance: 291.2
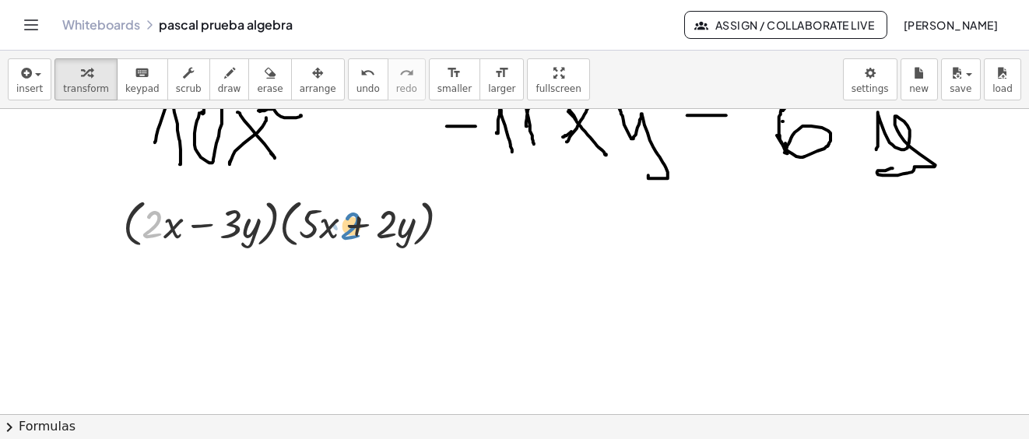
drag, startPoint x: 149, startPoint y: 225, endPoint x: 502, endPoint y: 256, distance: 353.8
click at [348, 227] on div at bounding box center [292, 222] width 355 height 59
drag, startPoint x: 166, startPoint y: 223, endPoint x: 376, endPoint y: 222, distance: 209.3
click at [360, 225] on div at bounding box center [292, 222] width 355 height 59
drag, startPoint x: 202, startPoint y: 223, endPoint x: 362, endPoint y: 226, distance: 160.3
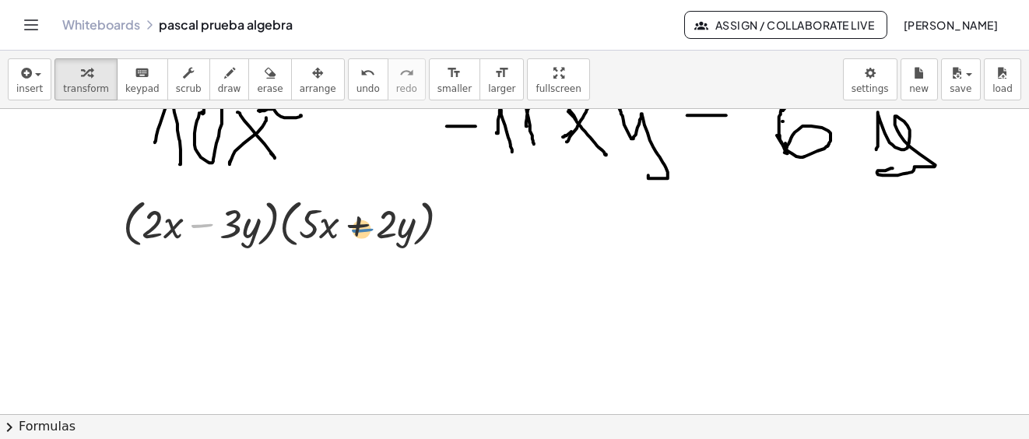
click at [362, 226] on div at bounding box center [292, 222] width 355 height 59
drag, startPoint x: 156, startPoint y: 230, endPoint x: 336, endPoint y: 229, distance: 180.5
click at [343, 234] on div at bounding box center [292, 222] width 355 height 59
click at [82, 71] on icon "button" at bounding box center [86, 73] width 11 height 19
drag, startPoint x: 173, startPoint y: 228, endPoint x: 361, endPoint y: 226, distance: 188.3
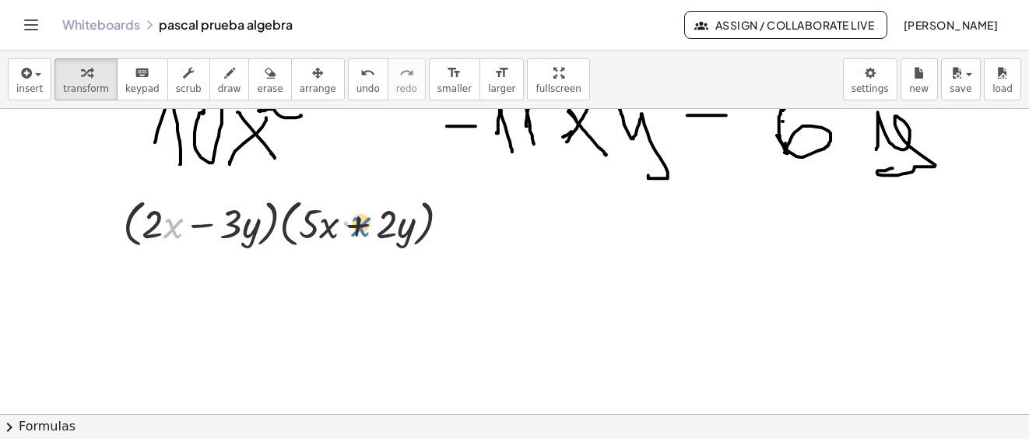
click at [361, 226] on div at bounding box center [292, 222] width 355 height 59
drag, startPoint x: 155, startPoint y: 232, endPoint x: 322, endPoint y: 247, distance: 167.9
click at [287, 226] on div at bounding box center [292, 222] width 355 height 59
drag, startPoint x: 198, startPoint y: 226, endPoint x: 360, endPoint y: 230, distance: 161.9
click at [360, 230] on div at bounding box center [292, 222] width 355 height 59
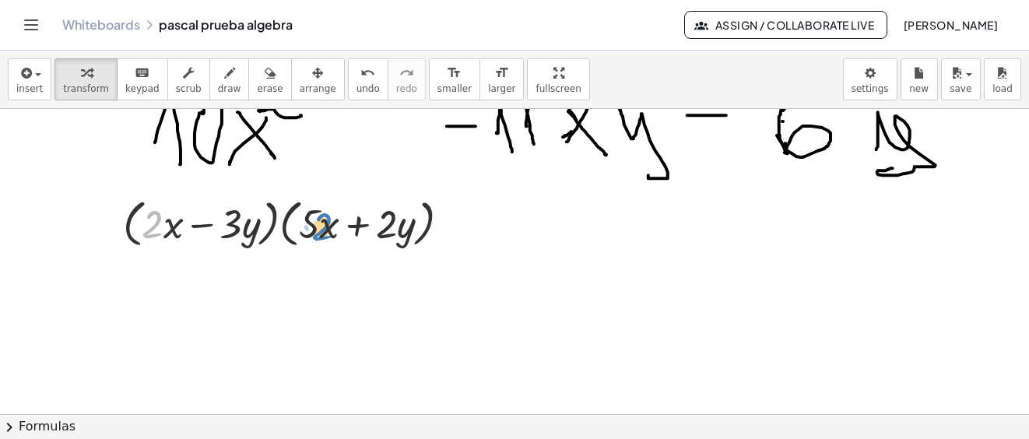
drag, startPoint x: 162, startPoint y: 230, endPoint x: 332, endPoint y: 232, distance: 170.4
click at [332, 232] on div at bounding box center [292, 222] width 355 height 59
drag, startPoint x: 292, startPoint y: 247, endPoint x: 352, endPoint y: 218, distance: 67.2
click at [352, 218] on div at bounding box center [292, 222] width 355 height 59
click at [359, 224] on div at bounding box center [292, 222] width 355 height 59
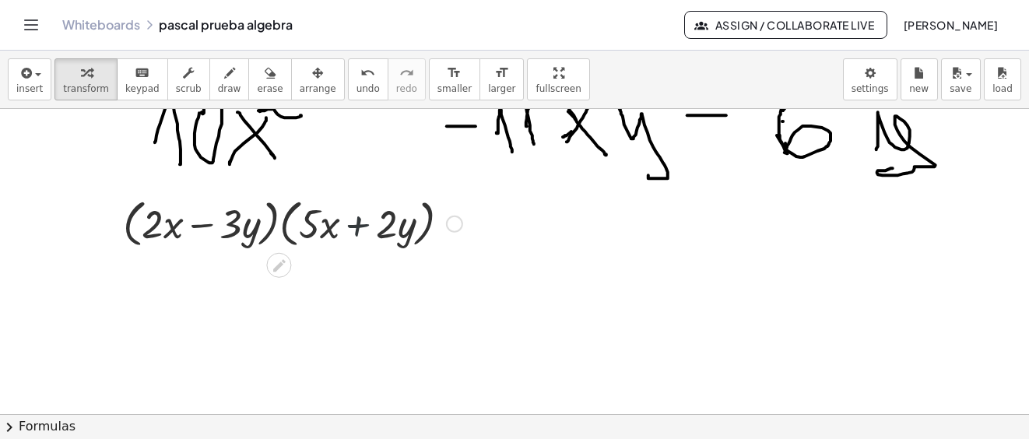
click at [358, 225] on div at bounding box center [292, 222] width 355 height 59
drag, startPoint x: 183, startPoint y: 223, endPoint x: 340, endPoint y: 223, distance: 157.2
click at [334, 222] on div at bounding box center [292, 222] width 355 height 59
drag, startPoint x: 196, startPoint y: 226, endPoint x: 366, endPoint y: 217, distance: 170.6
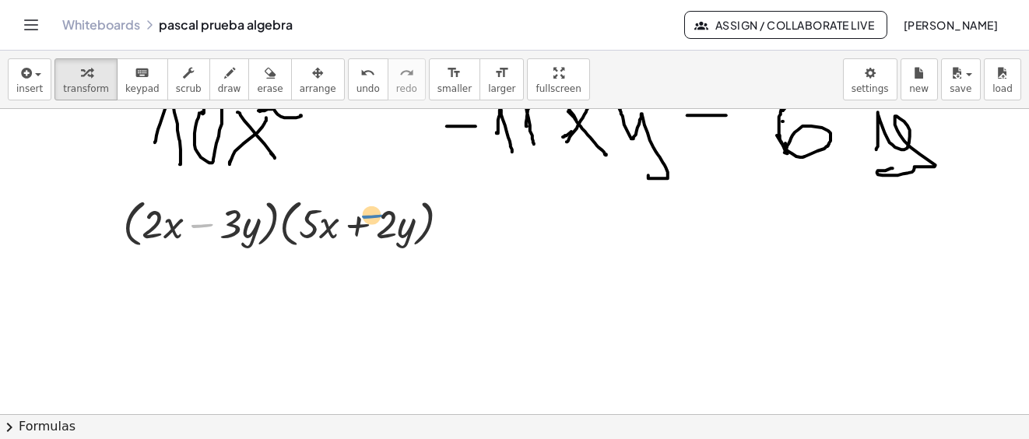
click at [366, 217] on div at bounding box center [292, 222] width 355 height 59
click at [138, 212] on div at bounding box center [292, 222] width 355 height 59
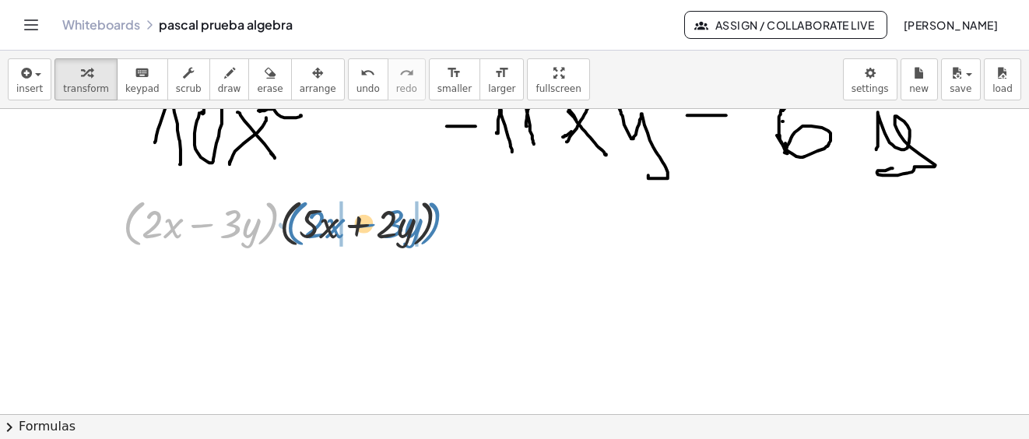
drag, startPoint x: 135, startPoint y: 207, endPoint x: 297, endPoint y: 207, distance: 162.6
click at [297, 207] on div at bounding box center [292, 222] width 355 height 59
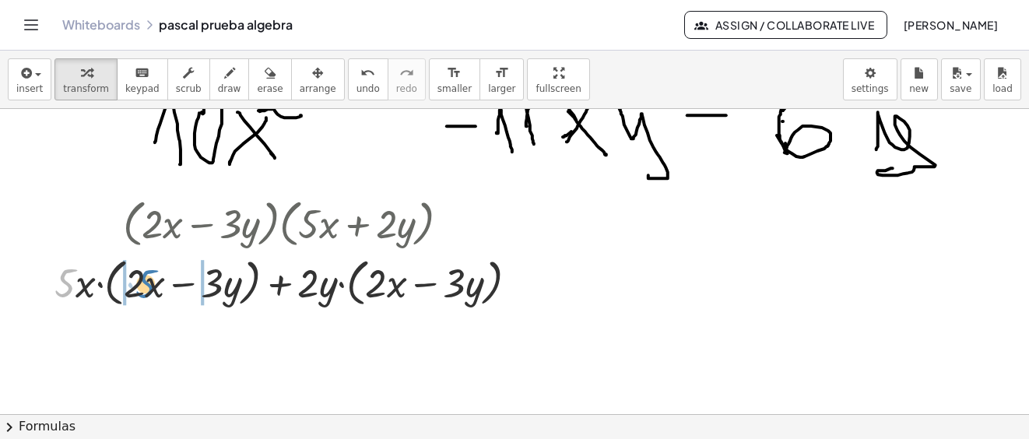
drag, startPoint x: 61, startPoint y: 287, endPoint x: 142, endPoint y: 288, distance: 80.9
click at [142, 288] on div at bounding box center [292, 280] width 491 height 59
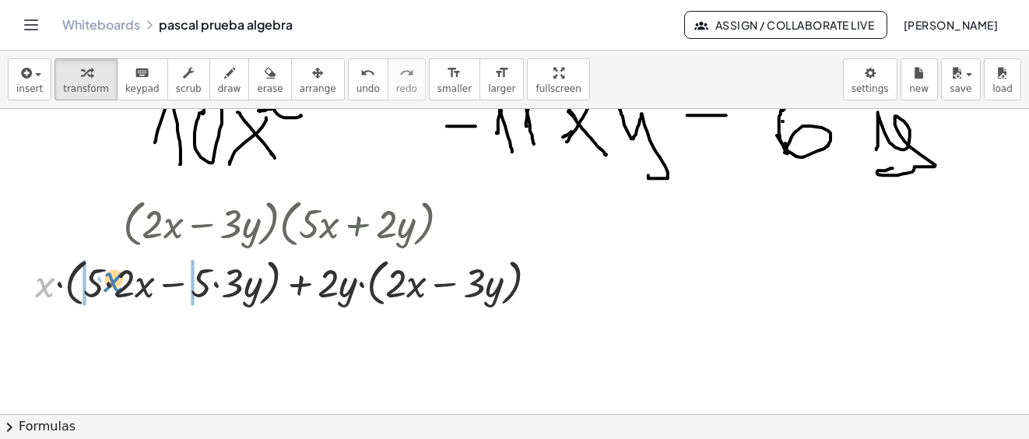
drag, startPoint x: 44, startPoint y: 291, endPoint x: 345, endPoint y: 281, distance: 301.3
click at [117, 288] on div at bounding box center [292, 280] width 531 height 59
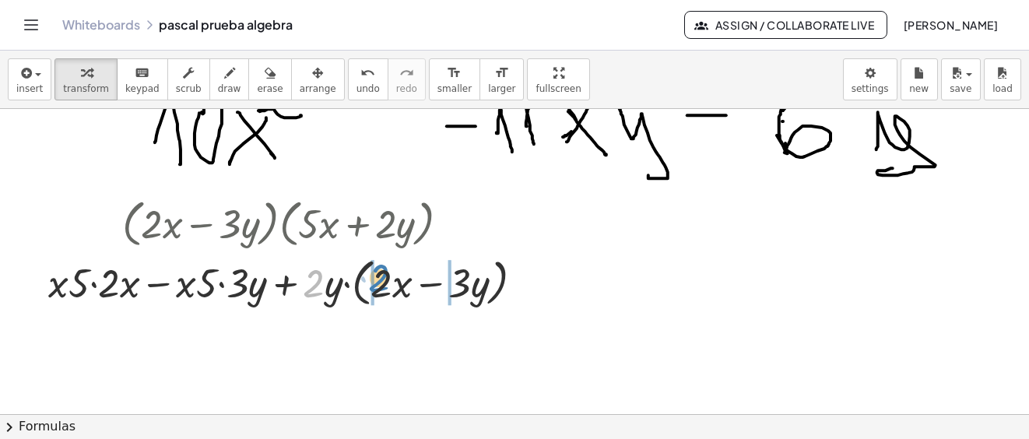
drag, startPoint x: 313, startPoint y: 287, endPoint x: 450, endPoint y: 346, distance: 149.9
click at [381, 283] on div at bounding box center [291, 280] width 503 height 59
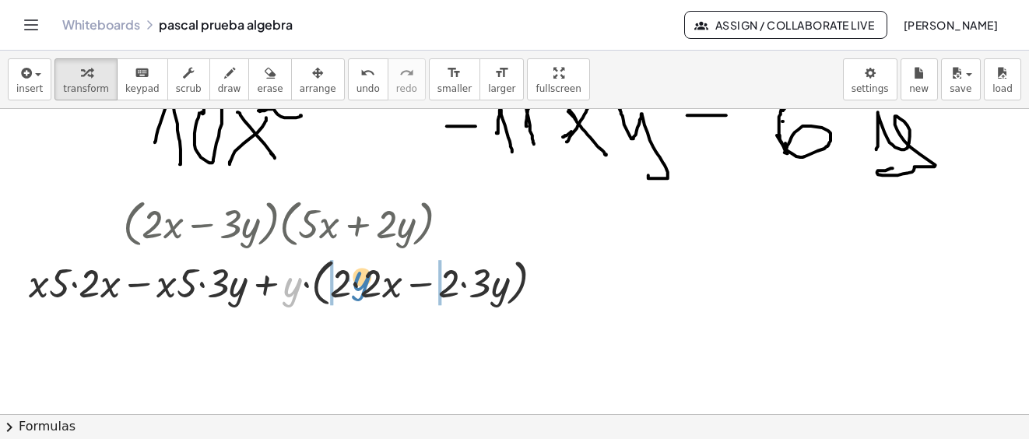
drag, startPoint x: 291, startPoint y: 282, endPoint x: 253, endPoint y: 332, distance: 63.3
click at [363, 275] on div at bounding box center [292, 280] width 543 height 59
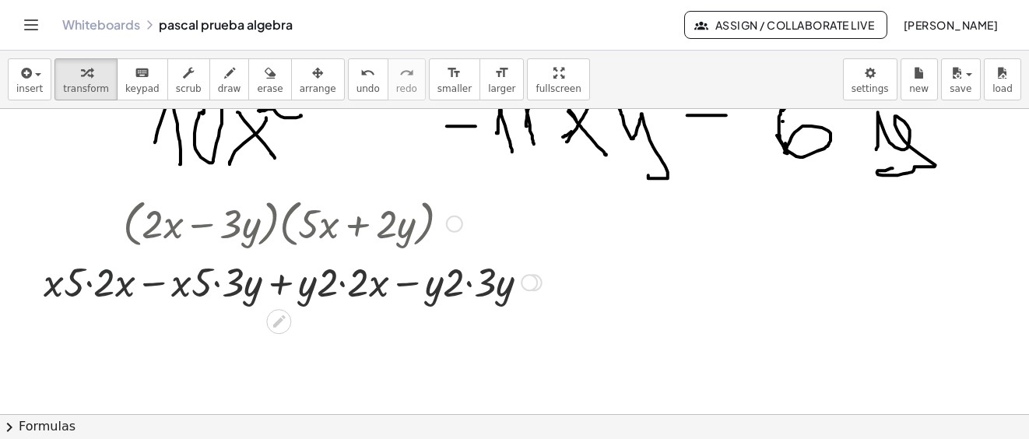
drag, startPoint x: 94, startPoint y: 282, endPoint x: 104, endPoint y: 294, distance: 15.4
click at [96, 286] on div at bounding box center [292, 280] width 513 height 53
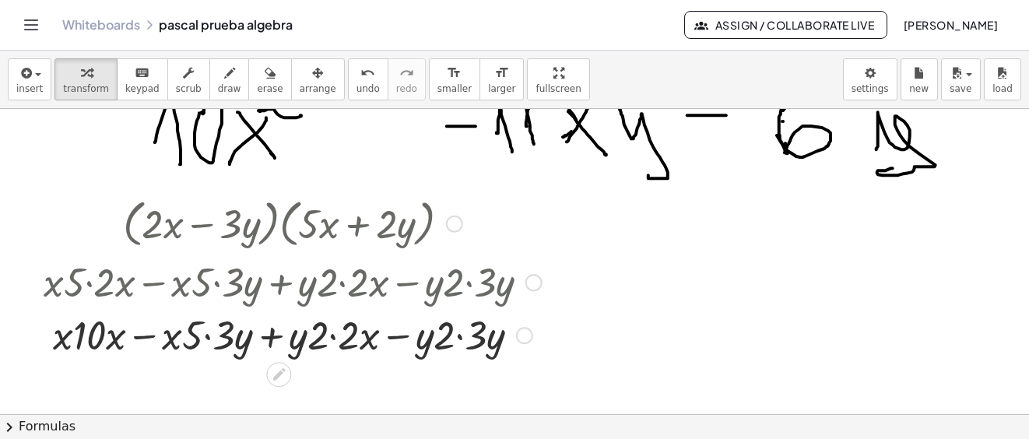
drag, startPoint x: 209, startPoint y: 338, endPoint x: 231, endPoint y: 350, distance: 25.8
click at [209, 338] on div at bounding box center [292, 333] width 513 height 53
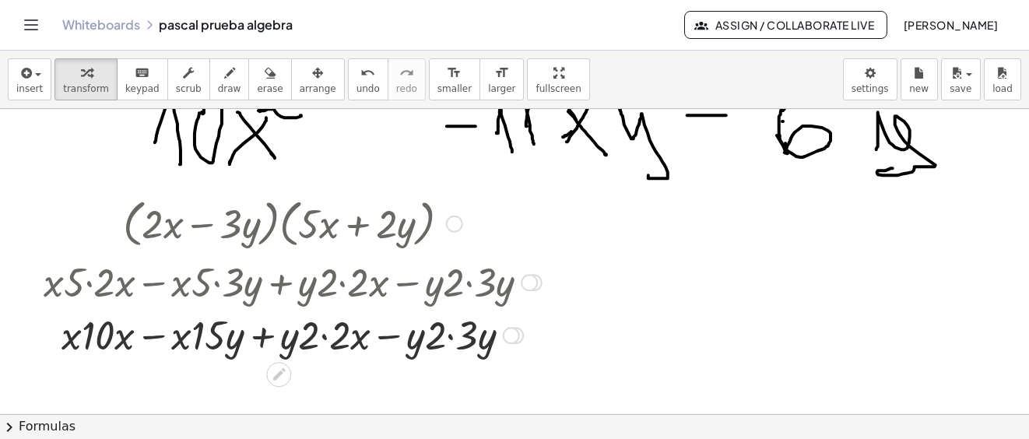
click at [328, 337] on div at bounding box center [292, 333] width 513 height 53
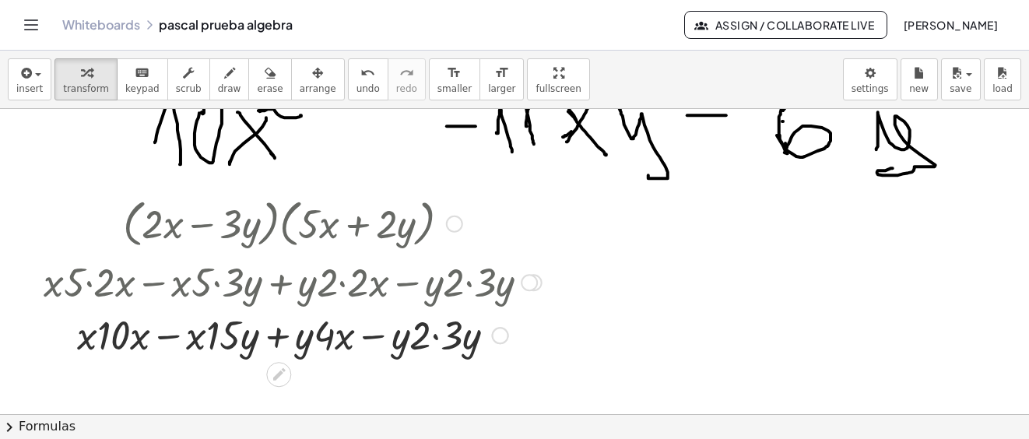
click at [436, 338] on div at bounding box center [292, 333] width 513 height 53
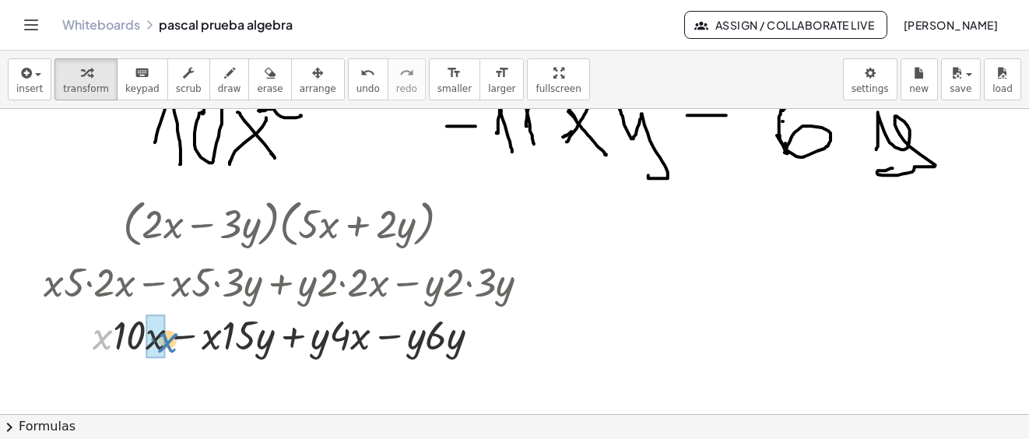
drag, startPoint x: 102, startPoint y: 338, endPoint x: 321, endPoint y: 363, distance: 220.0
click at [166, 337] on div at bounding box center [292, 333] width 513 height 53
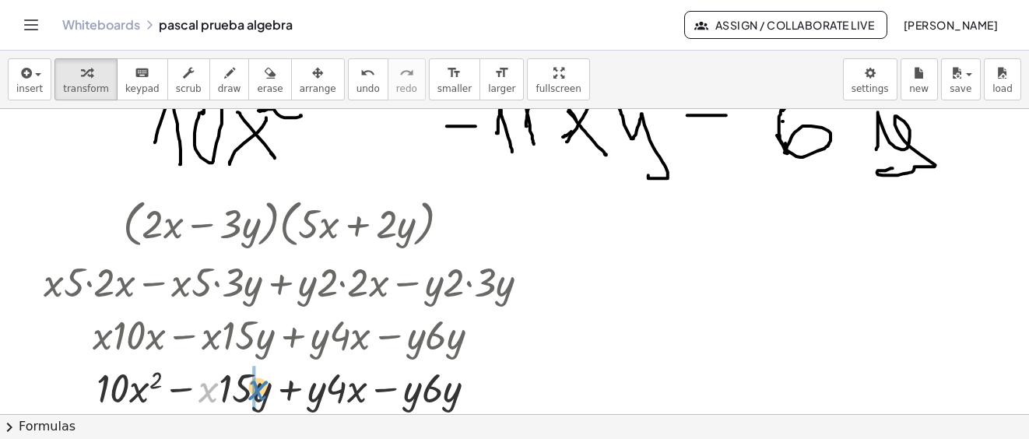
drag, startPoint x: 210, startPoint y: 394, endPoint x: 260, endPoint y: 392, distance: 49.8
click at [260, 392] on div at bounding box center [292, 386] width 513 height 53
drag, startPoint x: 316, startPoint y: 393, endPoint x: 363, endPoint y: 386, distance: 48.0
click at [363, 386] on div at bounding box center [292, 386] width 513 height 53
drag, startPoint x: 412, startPoint y: 388, endPoint x: 506, endPoint y: 397, distance: 94.5
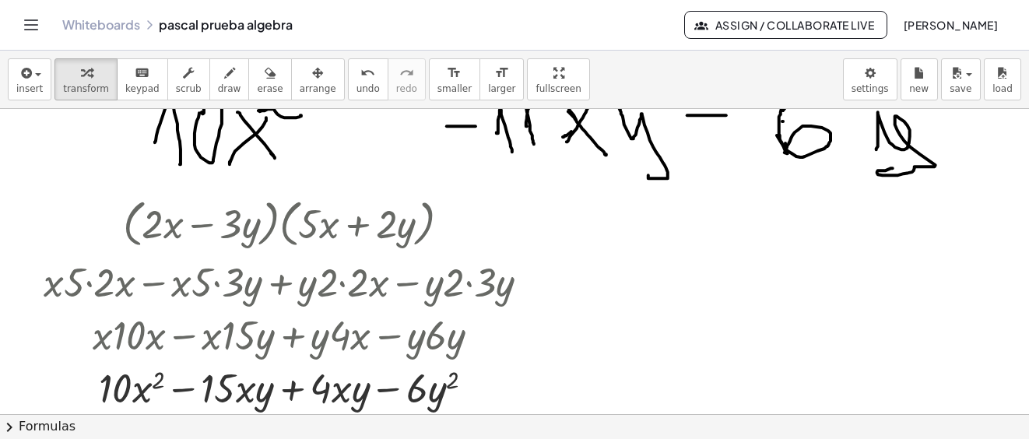
scroll to position [5742, 0]
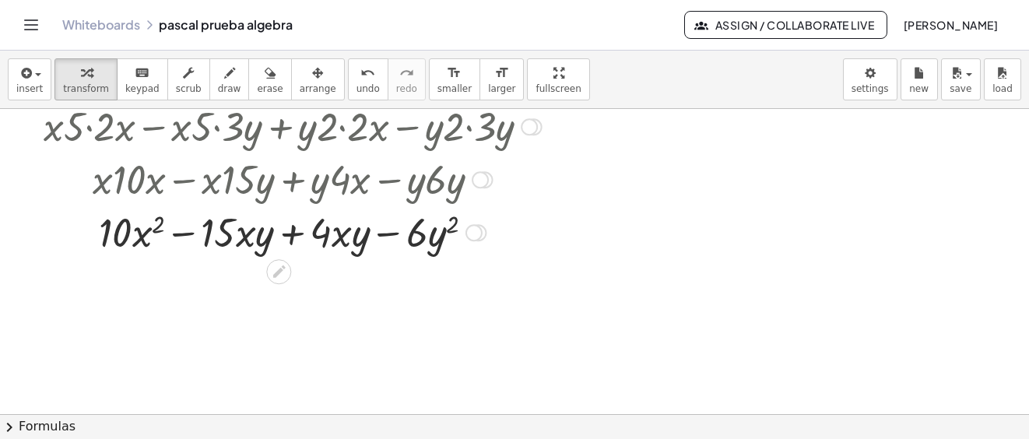
click at [299, 235] on div at bounding box center [292, 231] width 513 height 53
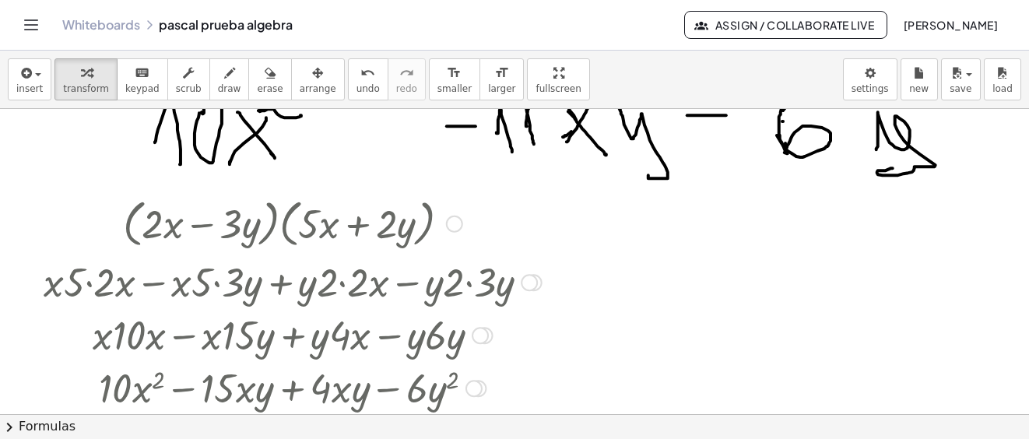
scroll to position [5664, 0]
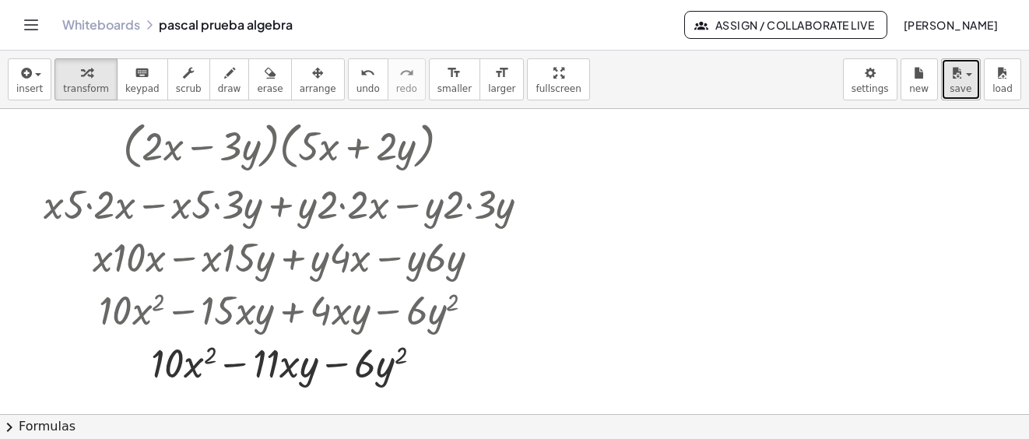
click at [959, 77] on icon "button" at bounding box center [956, 73] width 14 height 19
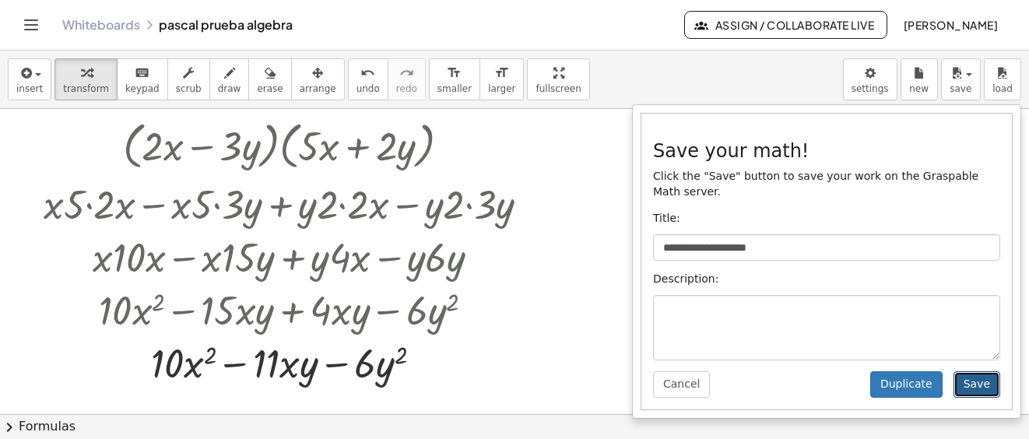
click at [966, 371] on button "Save" at bounding box center [976, 384] width 47 height 26
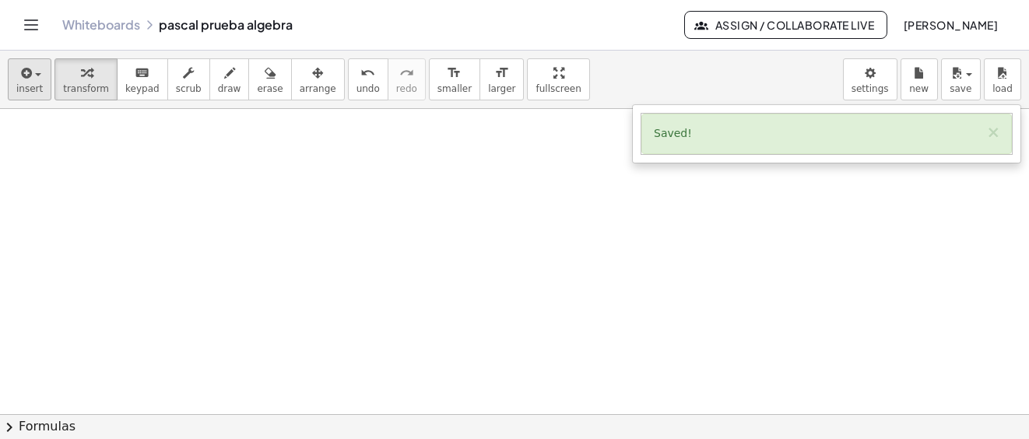
scroll to position [6120, 0]
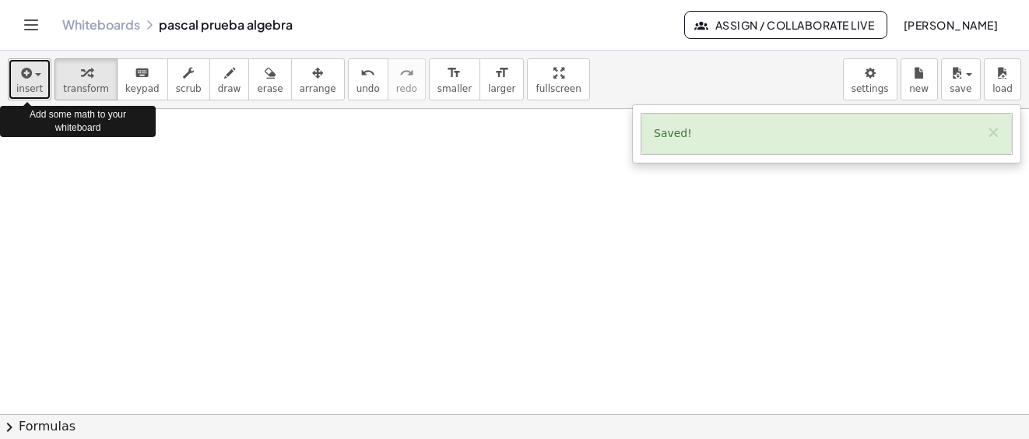
click at [43, 74] on button "insert" at bounding box center [30, 79] width 44 height 42
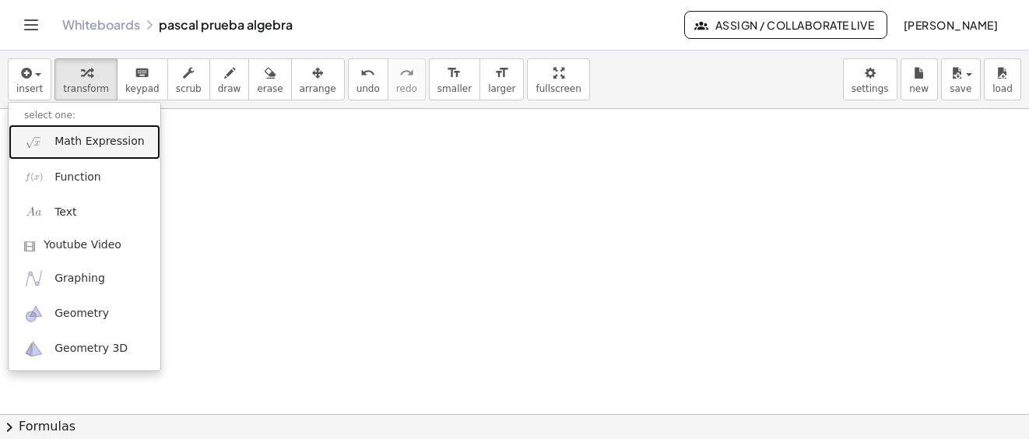
click at [96, 142] on span "Math Expression" at bounding box center [98, 142] width 89 height 16
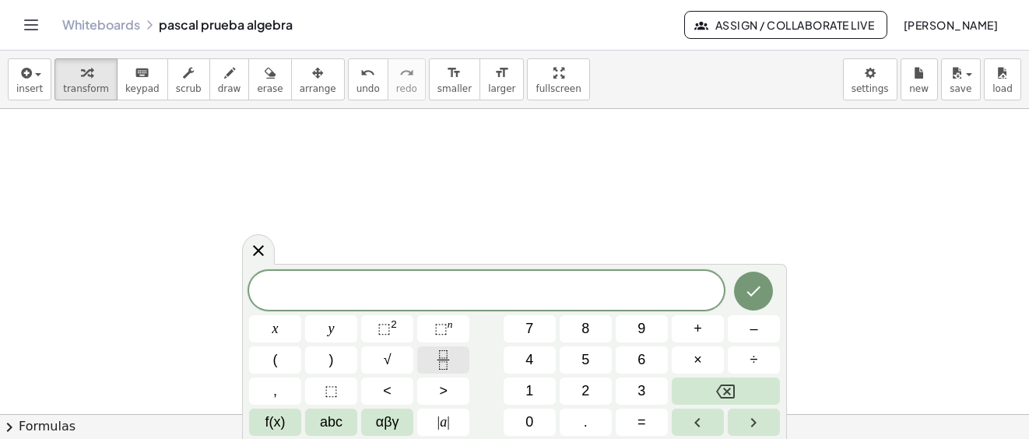
click at [443, 363] on icon "Fraction" at bounding box center [442, 359] width 19 height 19
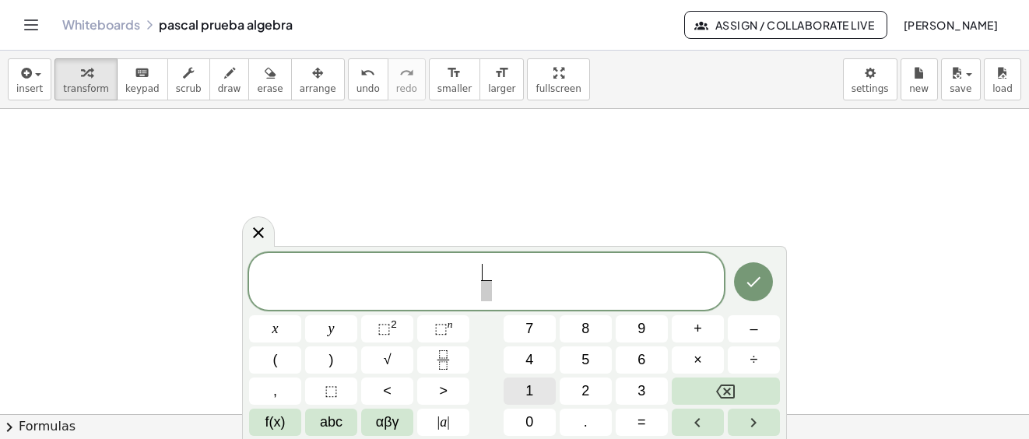
click at [535, 393] on button "1" at bounding box center [529, 390] width 52 height 27
click at [484, 293] on span at bounding box center [486, 290] width 12 height 21
click at [755, 331] on span "–" at bounding box center [753, 328] width 8 height 21
click at [591, 392] on button "2" at bounding box center [585, 390] width 52 height 27
click at [510, 276] on span "1 − 2 ​ ​" at bounding box center [486, 282] width 475 height 41
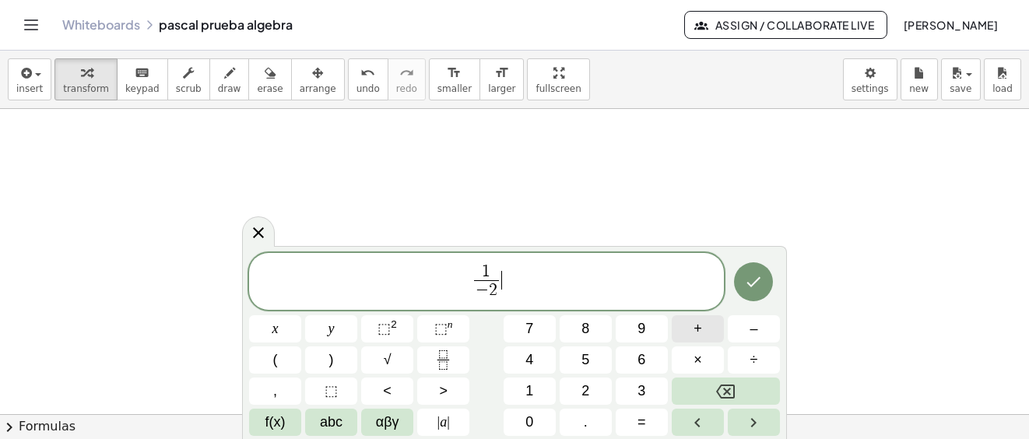
click at [706, 331] on button "+" at bounding box center [697, 328] width 52 height 27
click at [530, 384] on span "1" at bounding box center [529, 390] width 8 height 21
click at [438, 354] on icon "Fraction" at bounding box center [442, 359] width 19 height 19
click at [643, 390] on span "3" at bounding box center [641, 390] width 8 height 21
click at [748, 283] on icon "Done" at bounding box center [754, 282] width 14 height 10
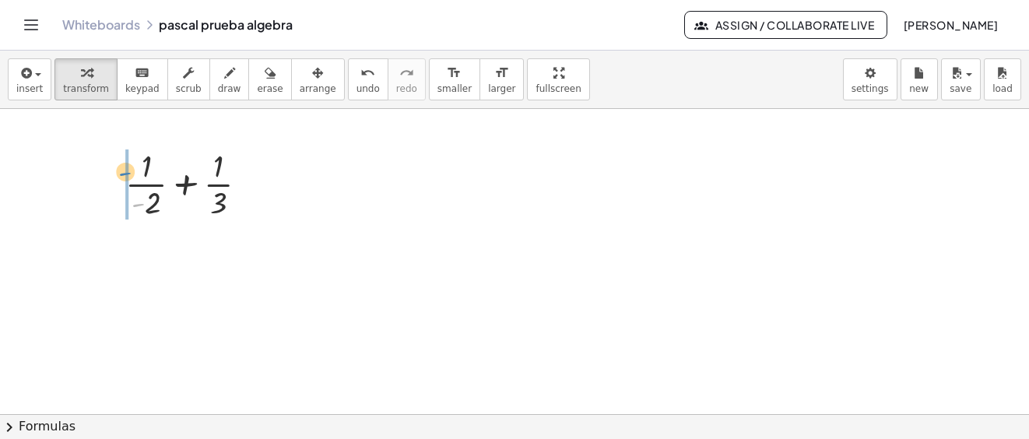
drag, startPoint x: 140, startPoint y: 206, endPoint x: 127, endPoint y: 175, distance: 33.8
click at [189, 261] on div at bounding box center [192, 261] width 155 height 78
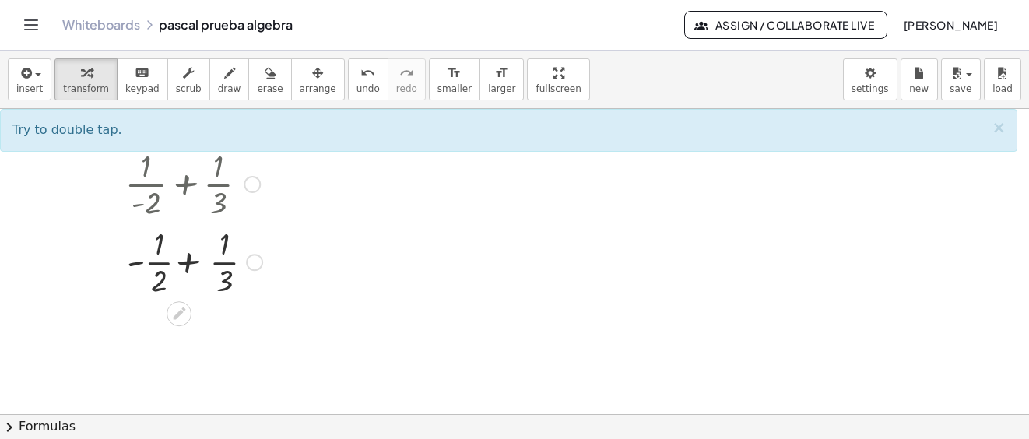
click at [191, 262] on div at bounding box center [192, 261] width 155 height 78
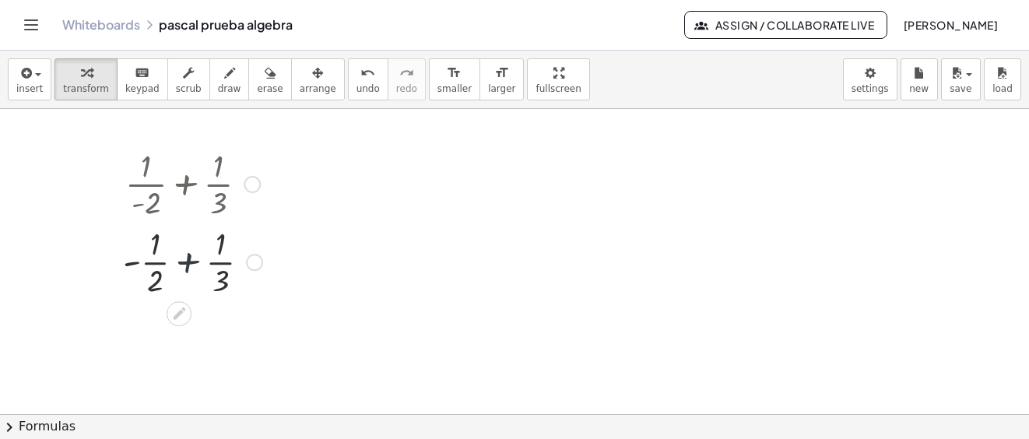
click at [191, 262] on div at bounding box center [192, 261] width 155 height 78
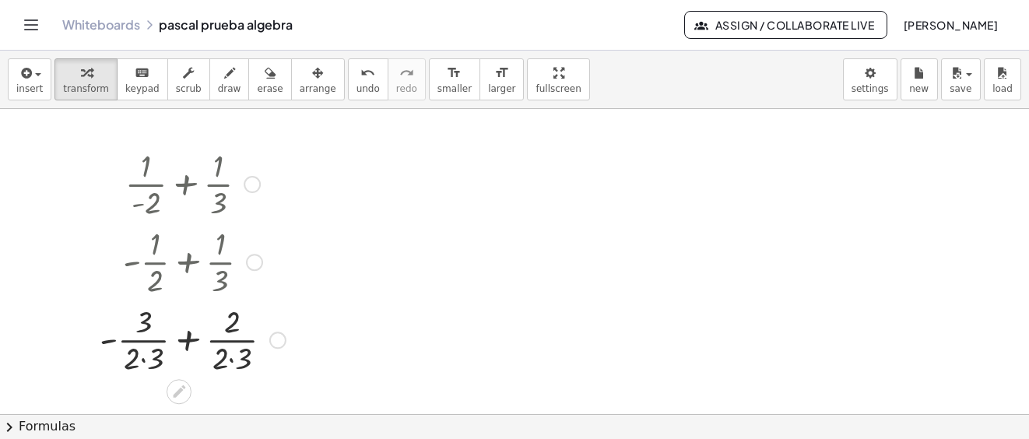
click at [185, 337] on div at bounding box center [193, 339] width 202 height 78
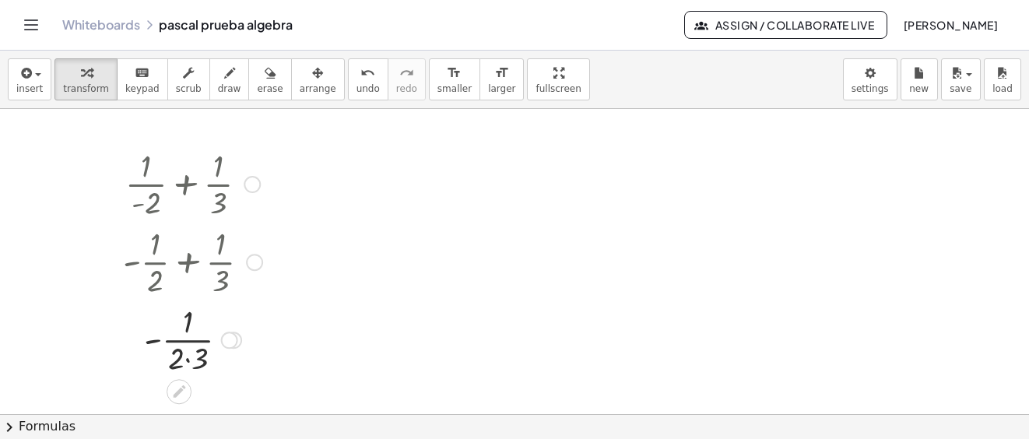
click at [190, 354] on div at bounding box center [192, 339] width 155 height 78
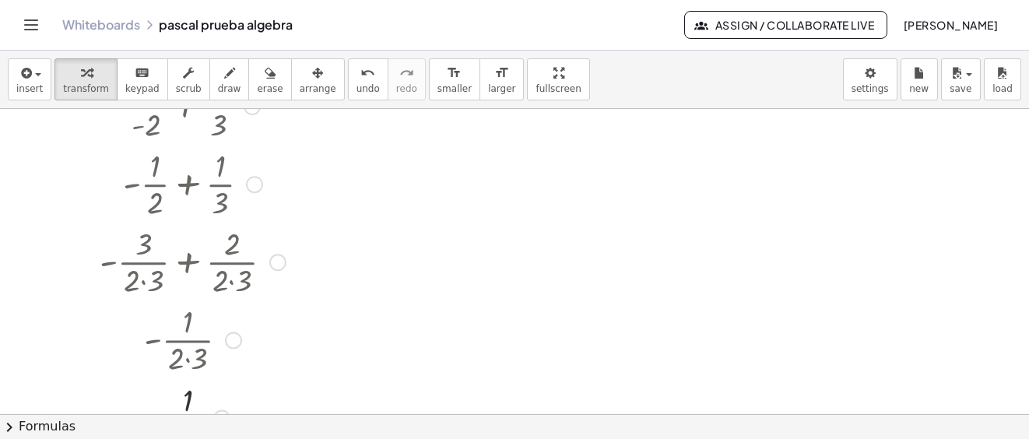
drag, startPoint x: 216, startPoint y: 264, endPoint x: 212, endPoint y: 452, distance: 188.3
click at [144, 277] on div at bounding box center [193, 261] width 202 height 78
click at [145, 285] on div at bounding box center [193, 261] width 202 height 78
type textarea "**********"
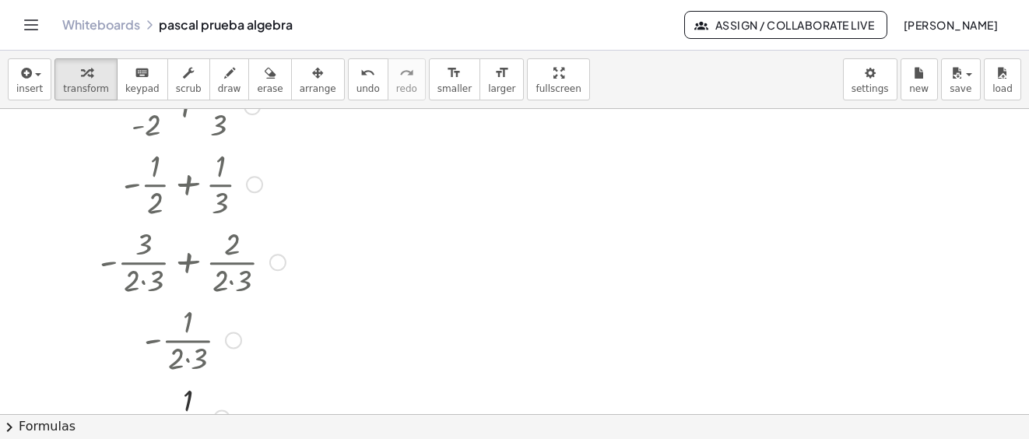
click at [145, 285] on div at bounding box center [193, 261] width 202 height 78
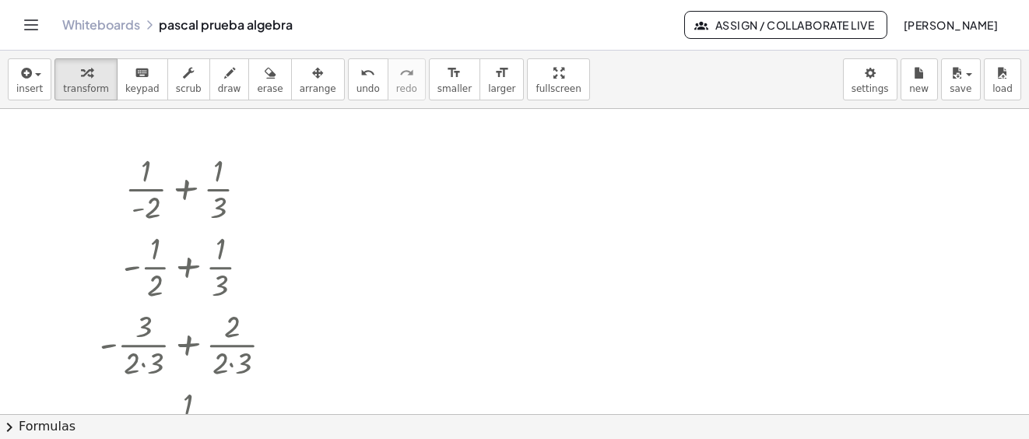
scroll to position [6271, 0]
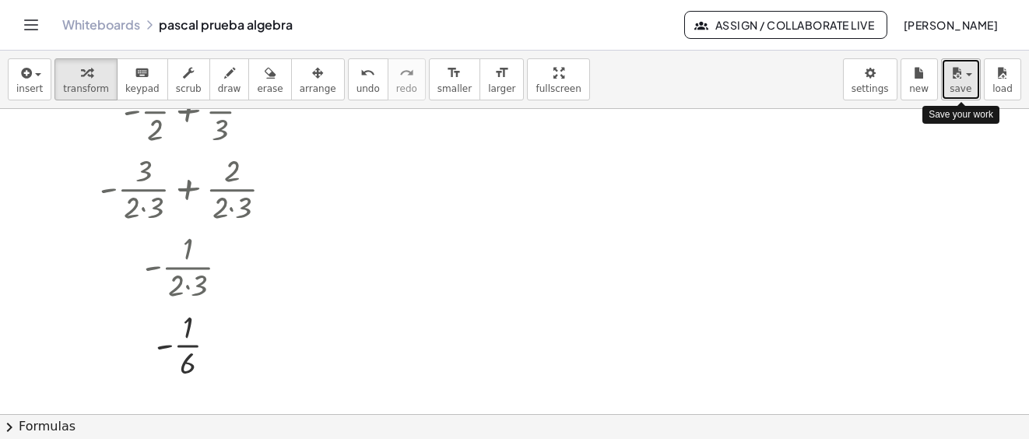
click at [966, 89] on span "save" at bounding box center [960, 88] width 22 height 11
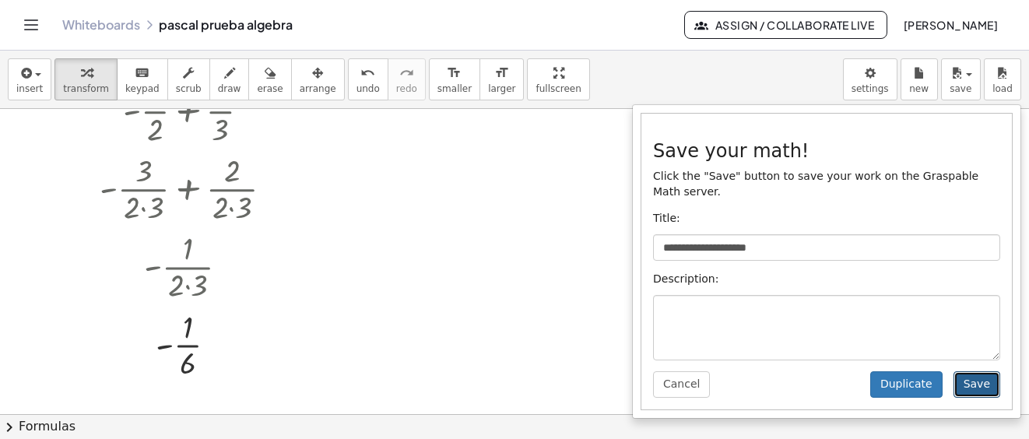
click at [976, 371] on button "Save" at bounding box center [976, 384] width 47 height 26
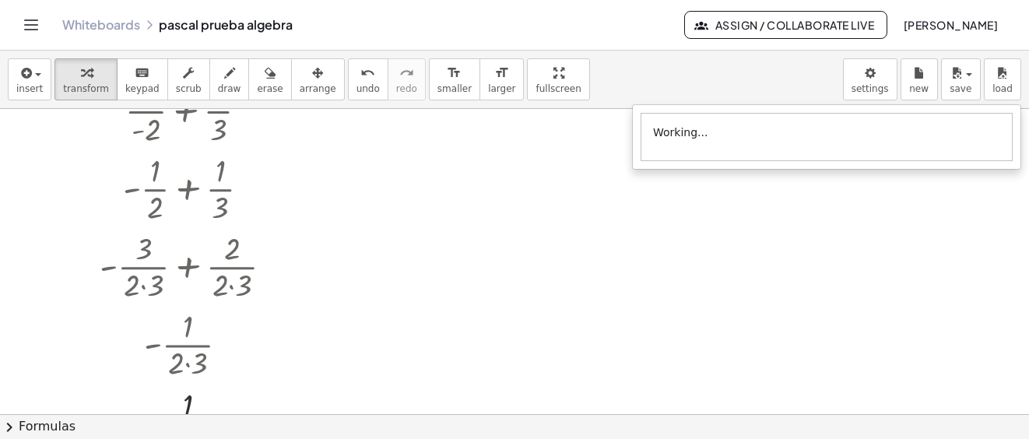
scroll to position [5960, 0]
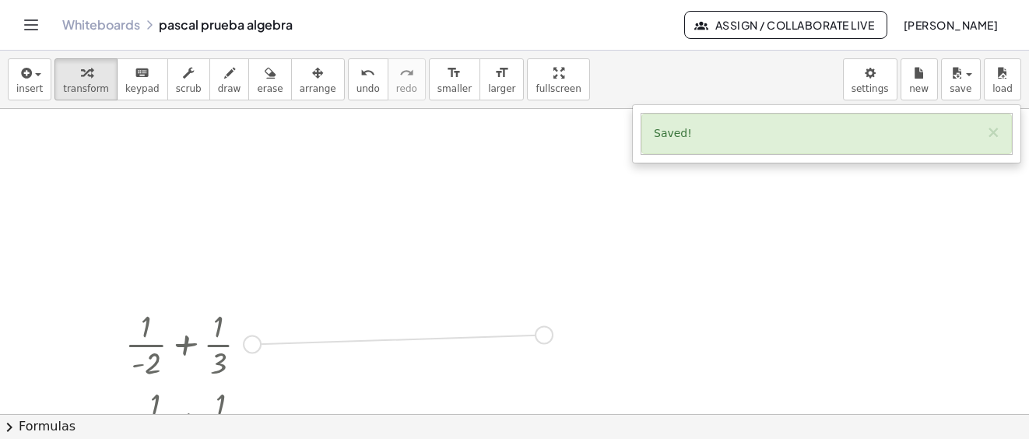
drag, startPoint x: 253, startPoint y: 346, endPoint x: 550, endPoint y: 337, distance: 297.4
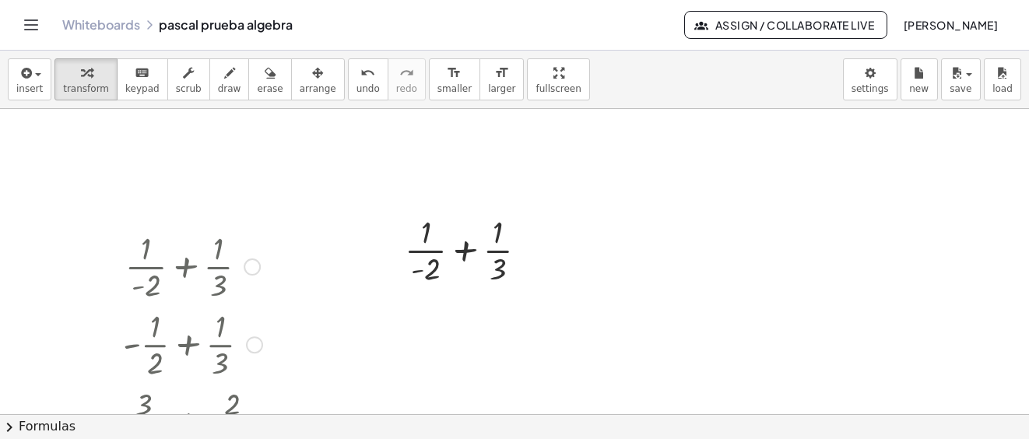
scroll to position [6115, 0]
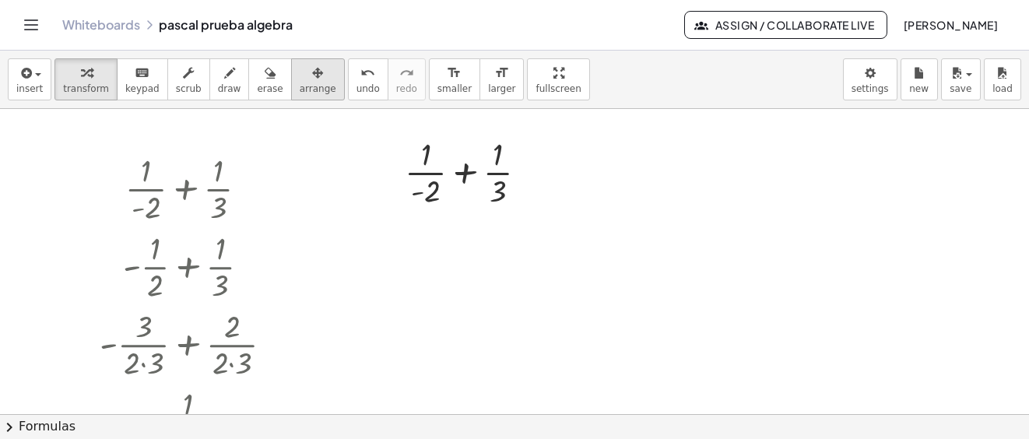
click at [300, 79] on div "button" at bounding box center [318, 72] width 37 height 19
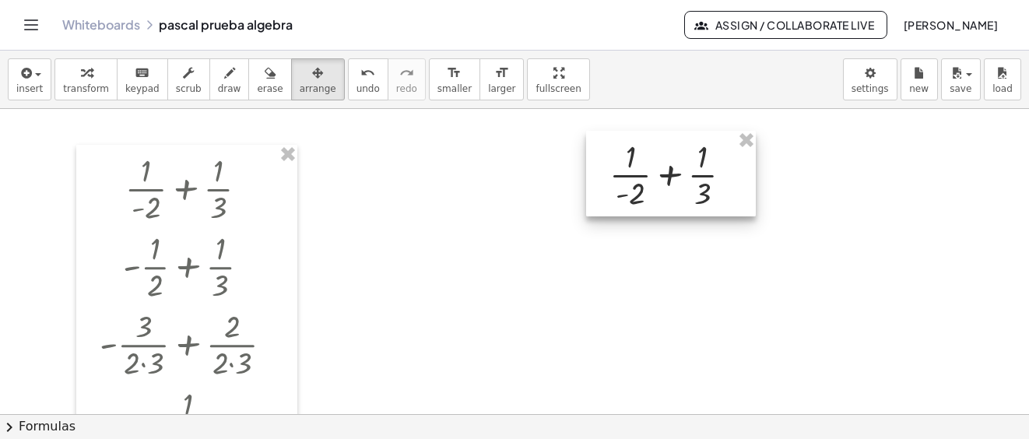
click at [660, 163] on div at bounding box center [671, 174] width 170 height 86
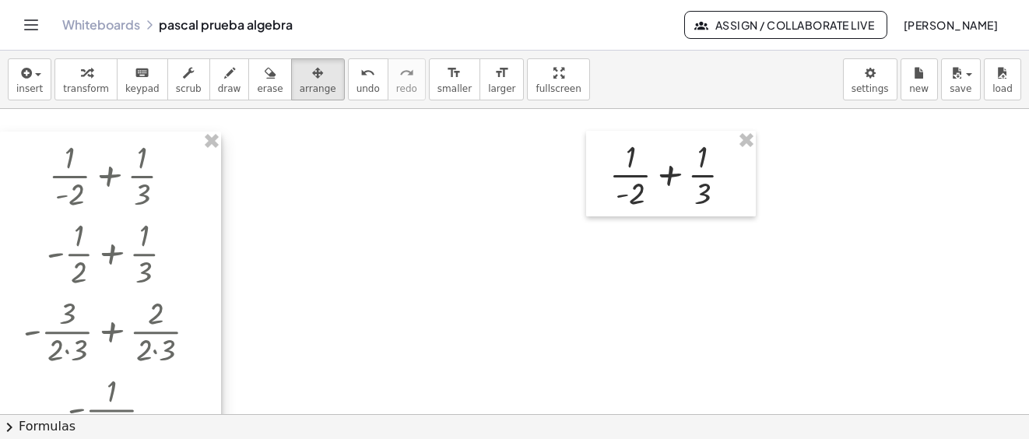
drag, startPoint x: 256, startPoint y: 229, endPoint x: 395, endPoint y: 249, distance: 140.7
click at [178, 202] on div at bounding box center [110, 330] width 221 height 398
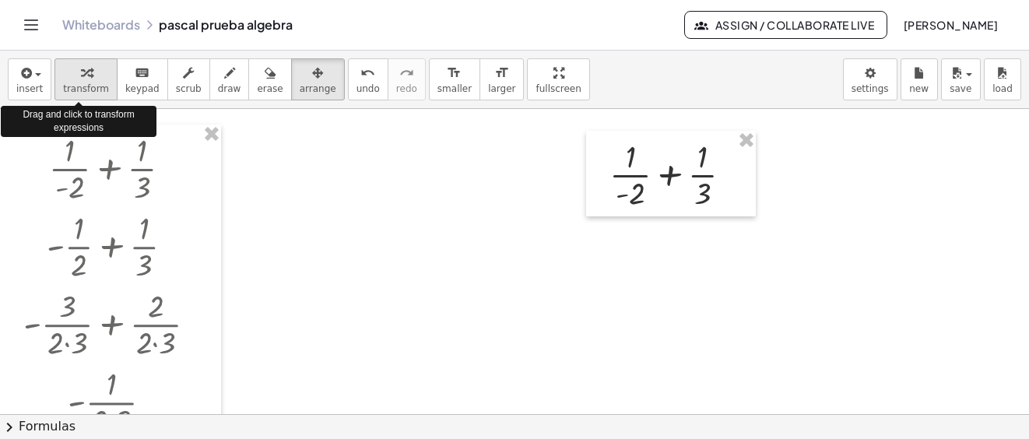
click at [92, 81] on button "transform" at bounding box center [85, 79] width 63 height 42
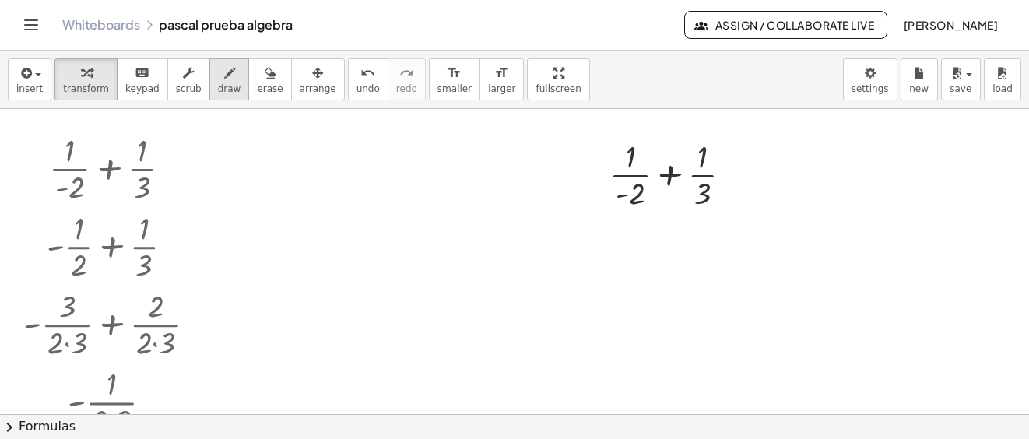
click at [219, 81] on button "draw" at bounding box center [229, 79] width 40 height 42
drag, startPoint x: 734, startPoint y: 173, endPoint x: 748, endPoint y: 171, distance: 14.1
drag, startPoint x: 740, startPoint y: 177, endPoint x: 752, endPoint y: 177, distance: 11.7
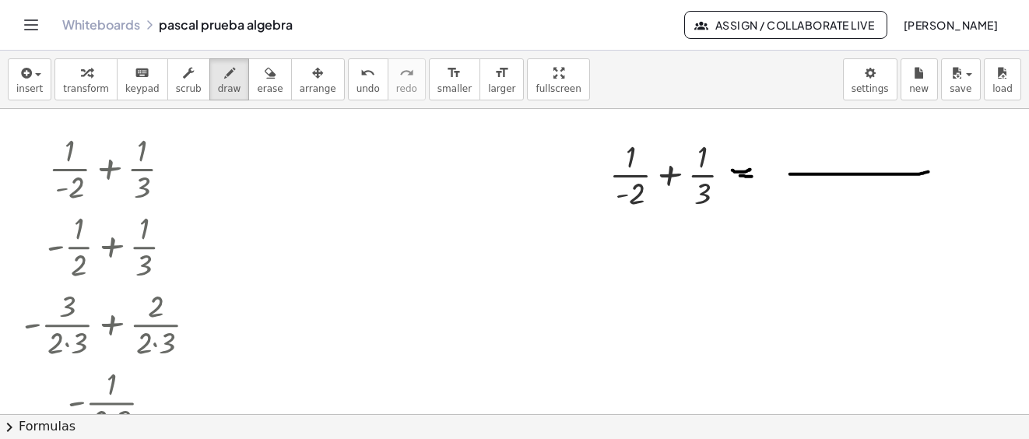
drag, startPoint x: 790, startPoint y: 175, endPoint x: 928, endPoint y: 173, distance: 138.5
drag, startPoint x: 622, startPoint y: 197, endPoint x: 614, endPoint y: 162, distance: 36.0
drag, startPoint x: 608, startPoint y: 149, endPoint x: 619, endPoint y: 149, distance: 11.7
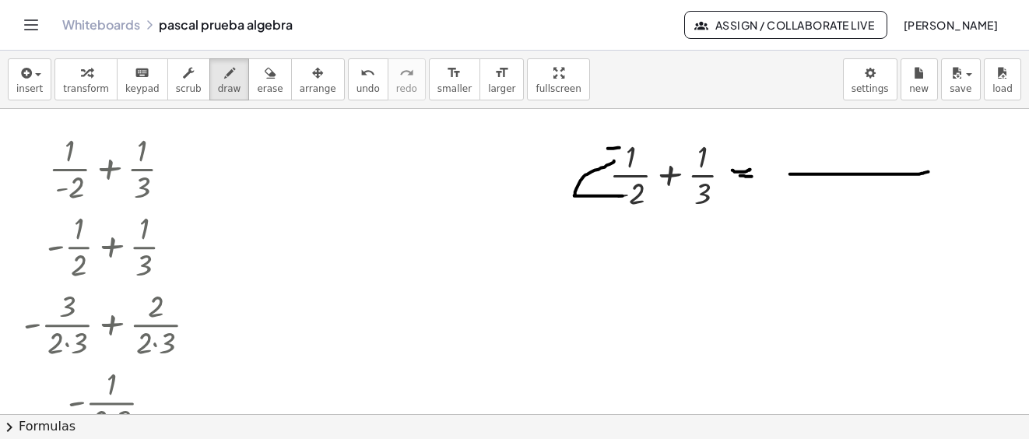
drag, startPoint x: 872, startPoint y: 177, endPoint x: 860, endPoint y: 204, distance: 29.2
drag, startPoint x: 789, startPoint y: 156, endPoint x: 801, endPoint y: 152, distance: 12.6
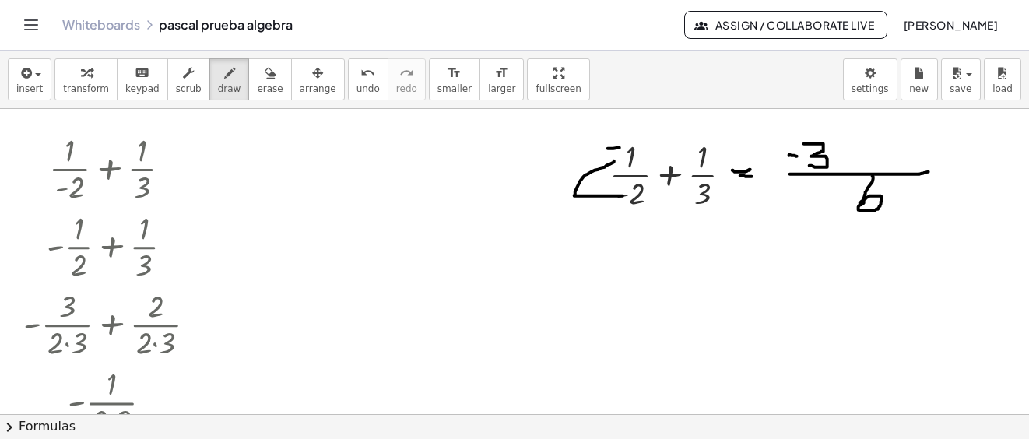
drag, startPoint x: 804, startPoint y: 145, endPoint x: 809, endPoint y: 166, distance: 22.5
drag, startPoint x: 856, startPoint y: 154, endPoint x: 878, endPoint y: 154, distance: 21.8
drag, startPoint x: 867, startPoint y: 141, endPoint x: 738, endPoint y: 194, distance: 140.3
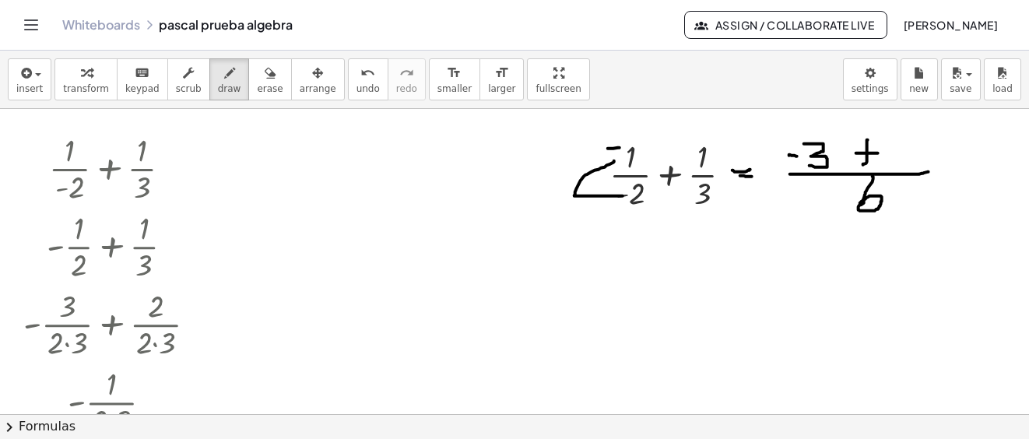
drag, startPoint x: 896, startPoint y: 156, endPoint x: 910, endPoint y: 171, distance: 20.4
drag, startPoint x: 746, startPoint y: 258, endPoint x: 753, endPoint y: 263, distance: 8.9
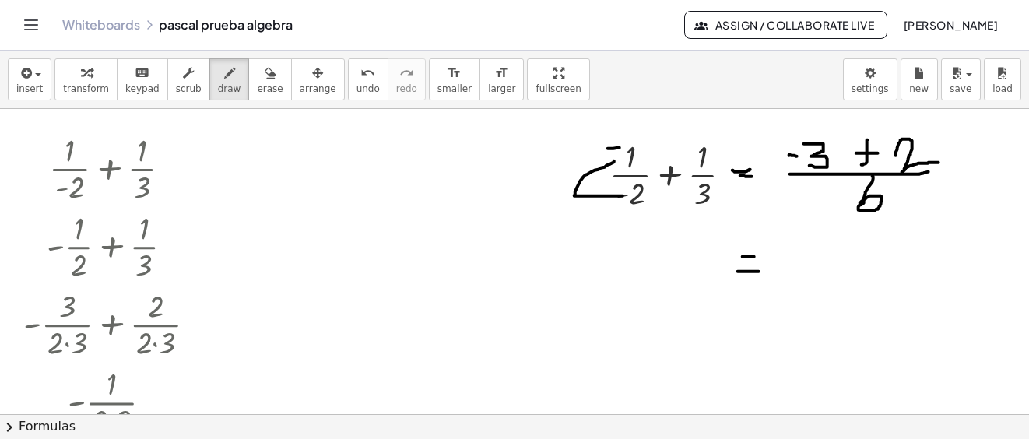
drag, startPoint x: 738, startPoint y: 272, endPoint x: 759, endPoint y: 272, distance: 21.0
drag, startPoint x: 789, startPoint y: 253, endPoint x: 806, endPoint y: 250, distance: 17.4
drag, startPoint x: 824, startPoint y: 251, endPoint x: 839, endPoint y: 254, distance: 15.9
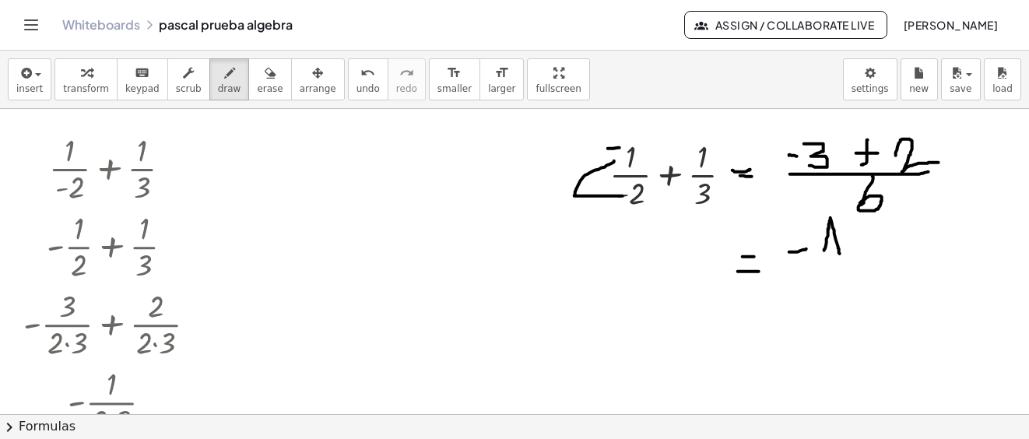
drag, startPoint x: 823, startPoint y: 271, endPoint x: 862, endPoint y: 267, distance: 39.1
drag, startPoint x: 846, startPoint y: 282, endPoint x: 916, endPoint y: 287, distance: 70.2
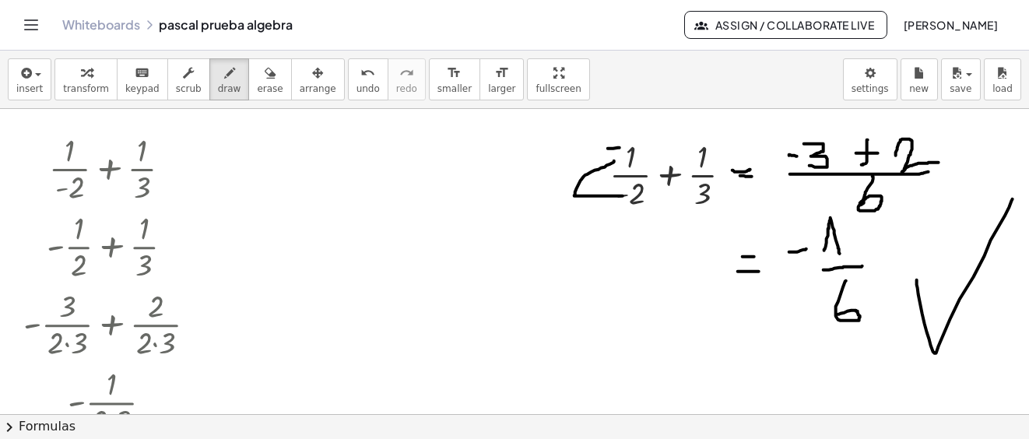
drag, startPoint x: 917, startPoint y: 281, endPoint x: 1012, endPoint y: 200, distance: 125.3
click at [955, 79] on icon "button" at bounding box center [956, 73] width 14 height 19
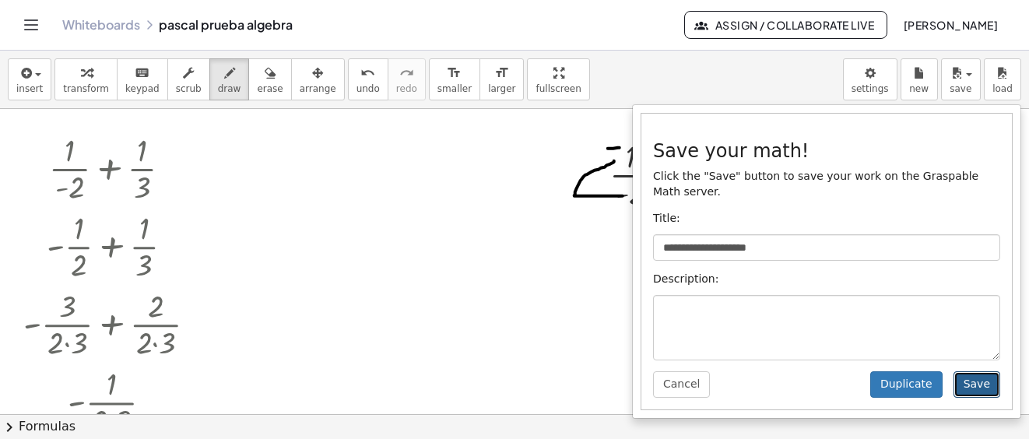
click at [977, 371] on button "Save" at bounding box center [976, 384] width 47 height 26
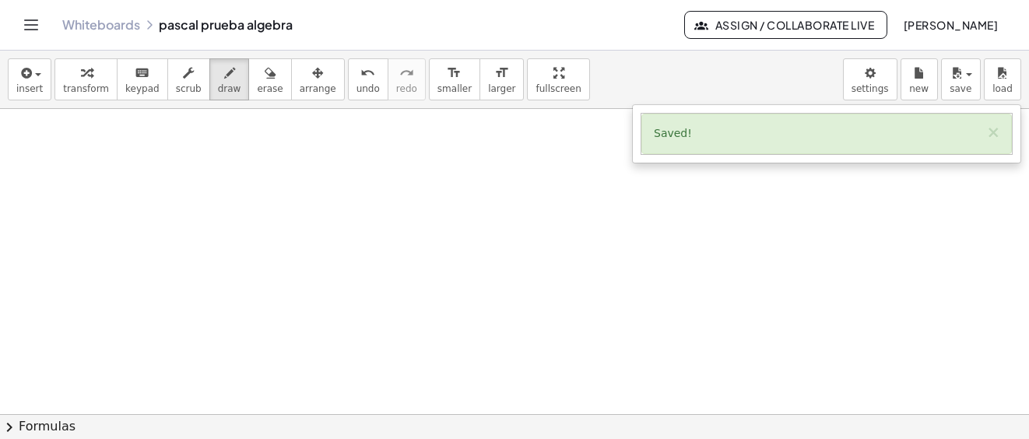
scroll to position [7038, 0]
click at [33, 76] on div "button" at bounding box center [29, 72] width 26 height 19
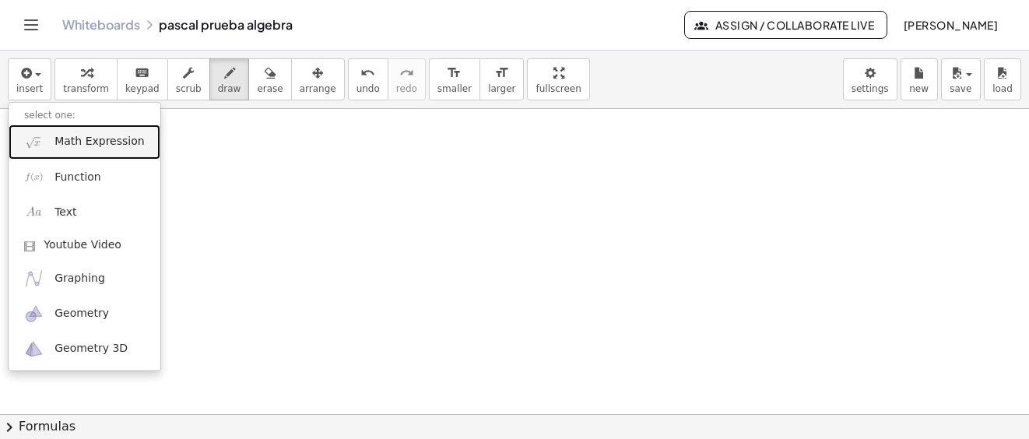
click at [68, 138] on span "Math Expression" at bounding box center [98, 142] width 89 height 16
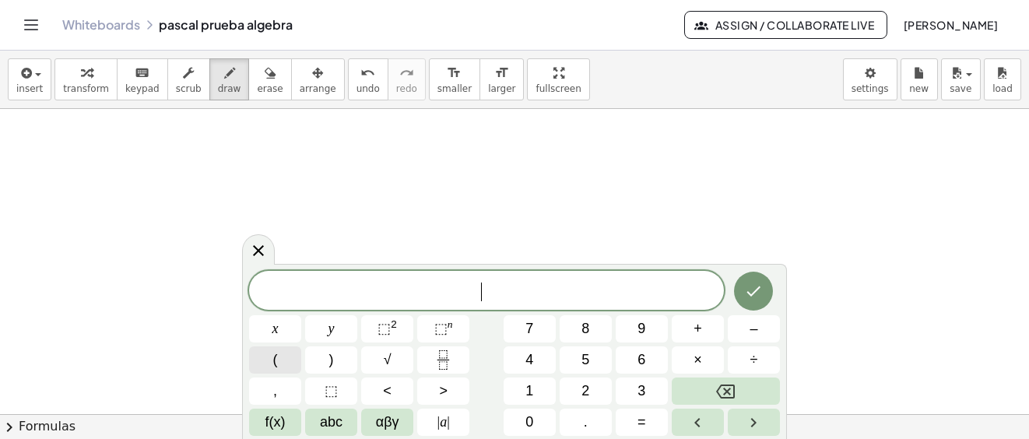
click at [279, 360] on button "(" at bounding box center [275, 359] width 52 height 27
click at [328, 420] on span "abc" at bounding box center [331, 422] width 23 height 21
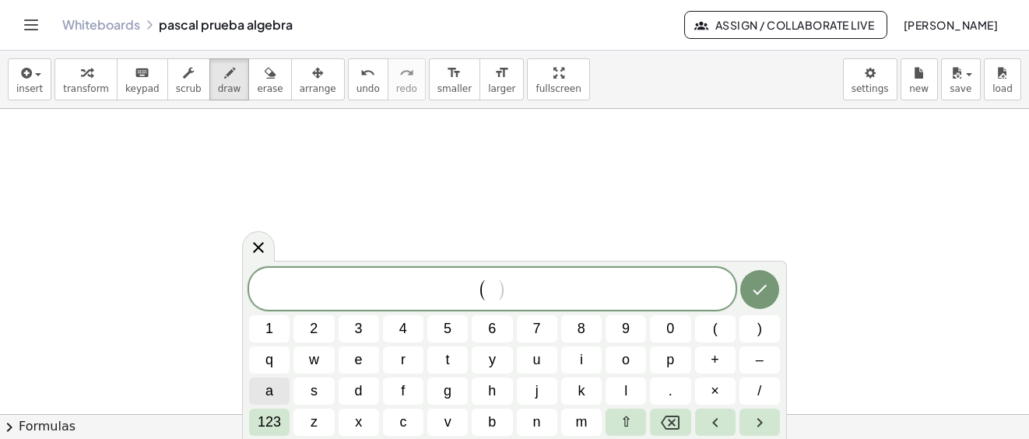
click at [273, 397] on button "a" at bounding box center [269, 390] width 40 height 27
click at [717, 356] on span "+" at bounding box center [714, 359] width 9 height 21
click at [272, 326] on span "1" at bounding box center [269, 328] width 8 height 21
click at [767, 328] on button ")" at bounding box center [759, 328] width 40 height 27
click at [714, 328] on span "(" at bounding box center [715, 328] width 5 height 21
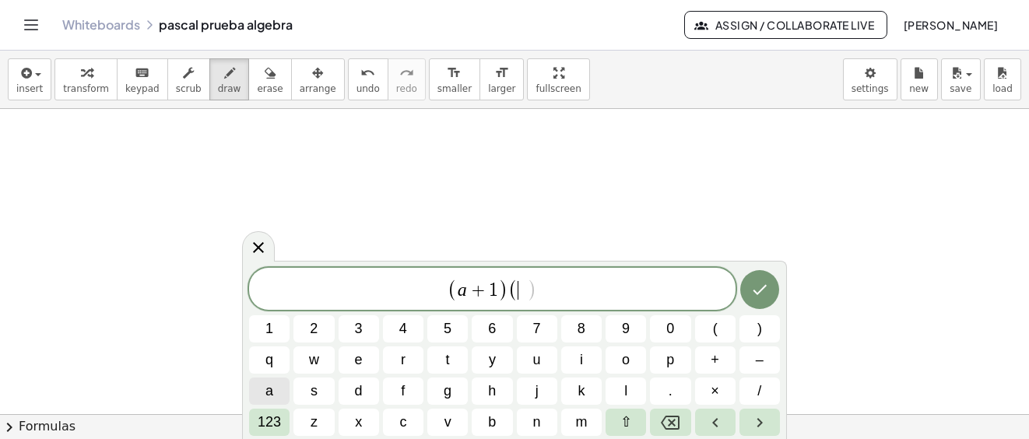
click at [268, 392] on span "a" at bounding box center [269, 390] width 8 height 21
click at [270, 419] on span "123" at bounding box center [269, 422] width 23 height 21
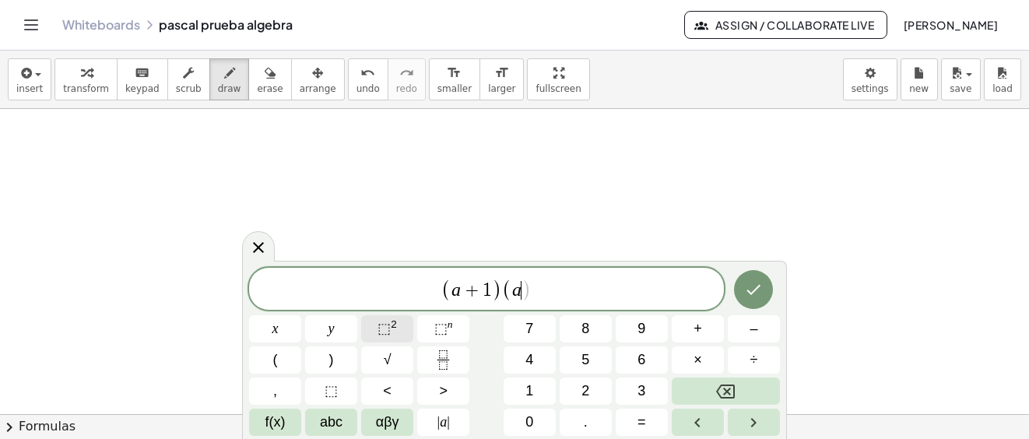
click at [387, 324] on span "⬚" at bounding box center [383, 329] width 13 height 16
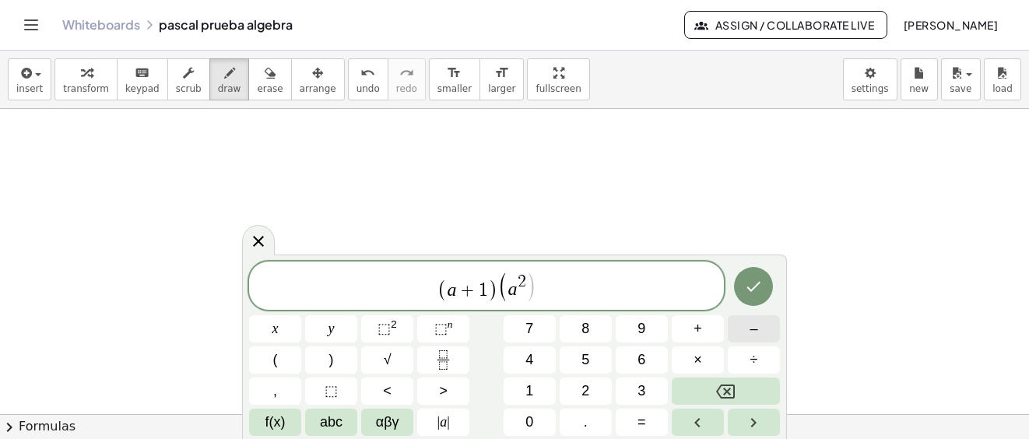
click at [755, 331] on span "–" at bounding box center [753, 328] width 8 height 21
click at [328, 424] on span "abc" at bounding box center [331, 422] width 23 height 21
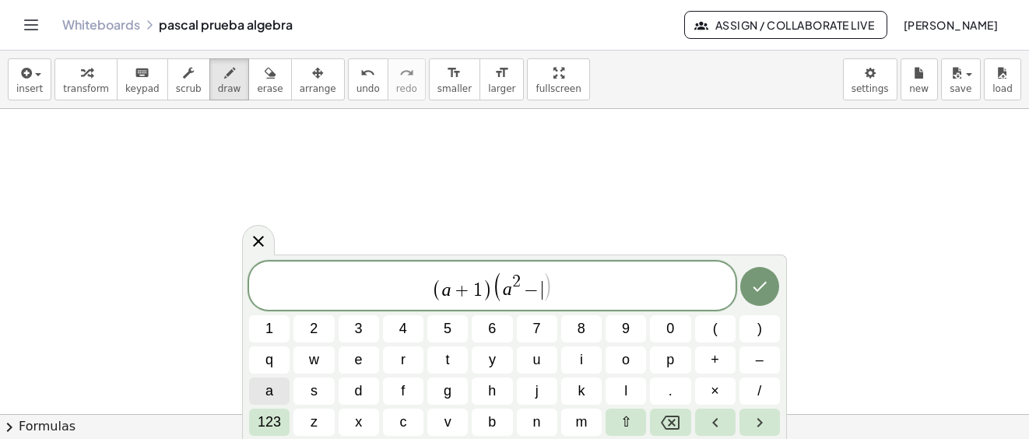
click at [266, 389] on span "a" at bounding box center [269, 390] width 8 height 21
click at [718, 363] on span "+" at bounding box center [714, 359] width 9 height 21
click at [276, 324] on button "1" at bounding box center [269, 328] width 40 height 27
click at [762, 331] on span ")" at bounding box center [759, 328] width 5 height 21
click at [762, 286] on icon "Done" at bounding box center [759, 286] width 14 height 10
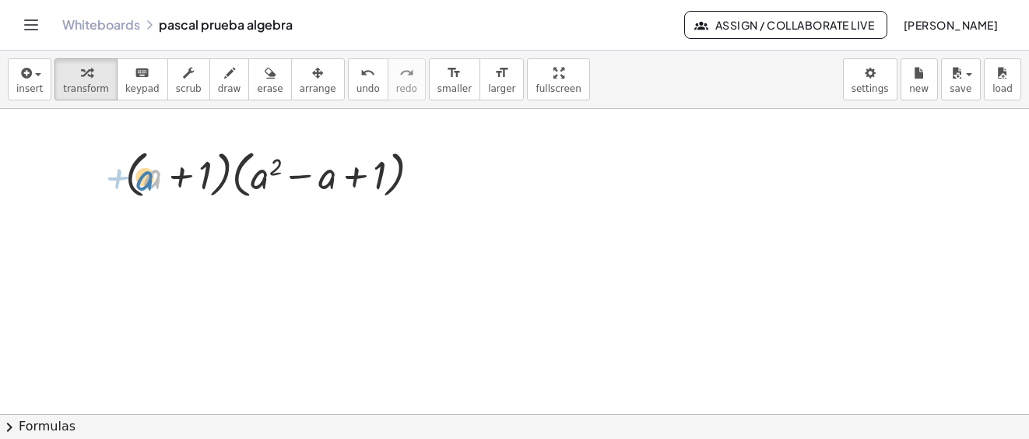
click at [149, 184] on div at bounding box center [278, 173] width 323 height 59
click at [224, 75] on icon "button" at bounding box center [229, 73] width 11 height 19
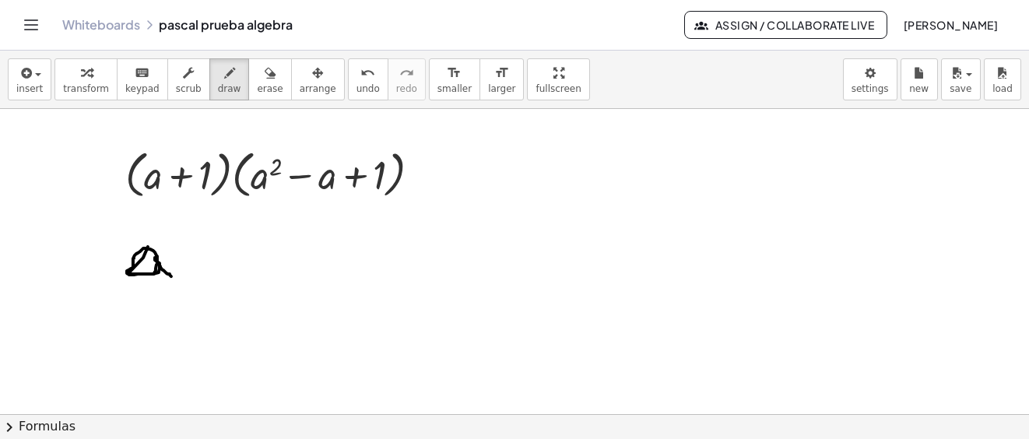
drag, startPoint x: 143, startPoint y: 258, endPoint x: 171, endPoint y: 277, distance: 33.7
drag, startPoint x: 195, startPoint y: 262, endPoint x: 217, endPoint y: 240, distance: 31.4
drag, startPoint x: 214, startPoint y: 236, endPoint x: 190, endPoint y: 265, distance: 38.2
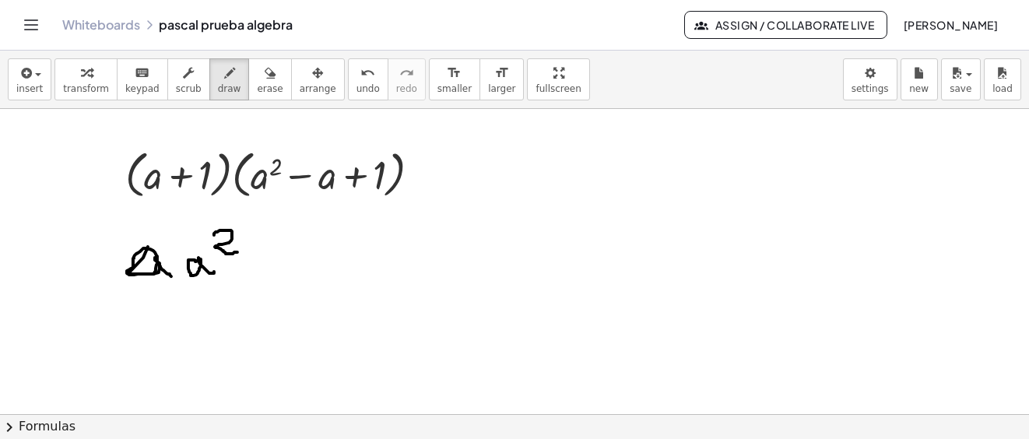
drag, startPoint x: 173, startPoint y: 256, endPoint x: 181, endPoint y: 241, distance: 16.4
drag, startPoint x: 241, startPoint y: 261, endPoint x: 277, endPoint y: 260, distance: 35.8
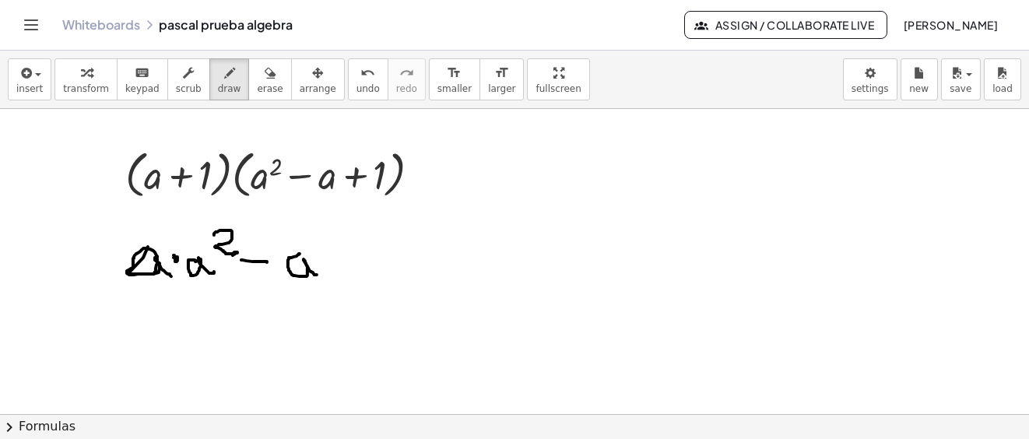
drag, startPoint x: 300, startPoint y: 254, endPoint x: 321, endPoint y: 244, distance: 23.3
drag, startPoint x: 316, startPoint y: 230, endPoint x: 336, endPoint y: 258, distance: 35.2
drag, startPoint x: 359, startPoint y: 260, endPoint x: 380, endPoint y: 256, distance: 21.4
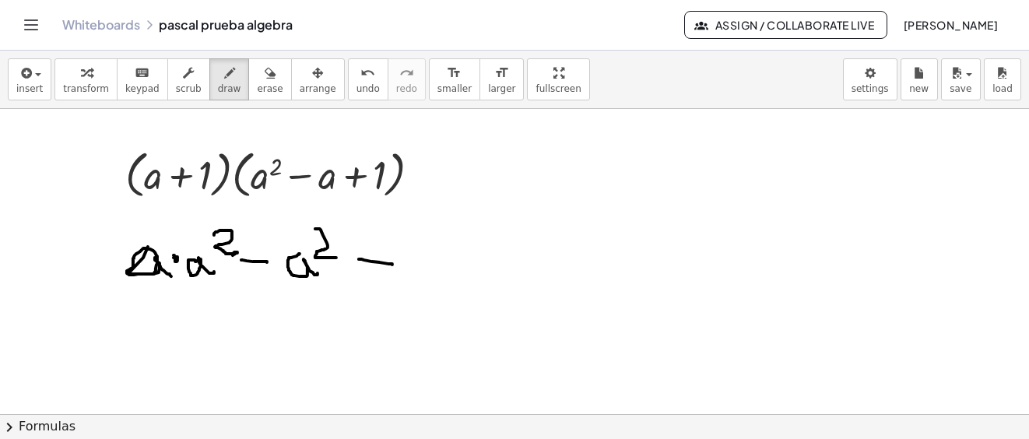
drag, startPoint x: 390, startPoint y: 249, endPoint x: 388, endPoint y: 271, distance: 21.8
drag, startPoint x: 395, startPoint y: 264, endPoint x: 440, endPoint y: 255, distance: 45.2
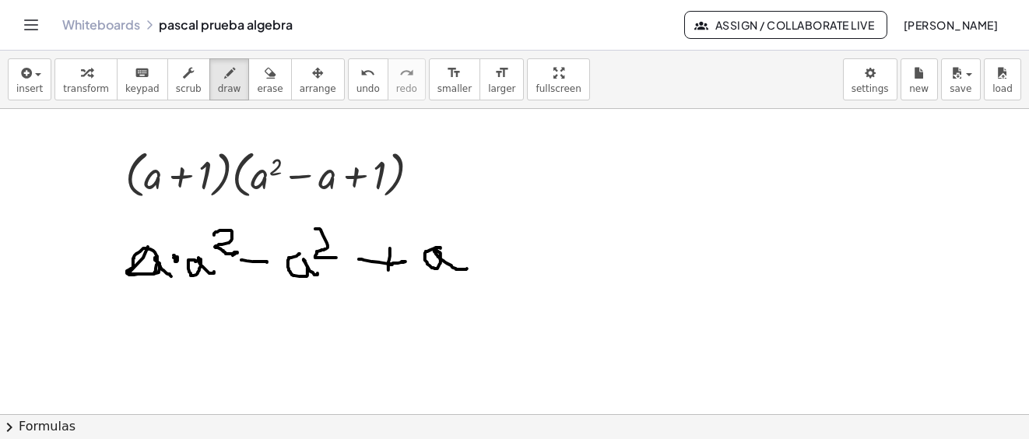
drag, startPoint x: 440, startPoint y: 249, endPoint x: 466, endPoint y: 273, distance: 35.2
drag, startPoint x: 109, startPoint y: 272, endPoint x: 308, endPoint y: 264, distance: 199.3
drag, startPoint x: 480, startPoint y: 217, endPoint x: 511, endPoint y: 253, distance: 47.4
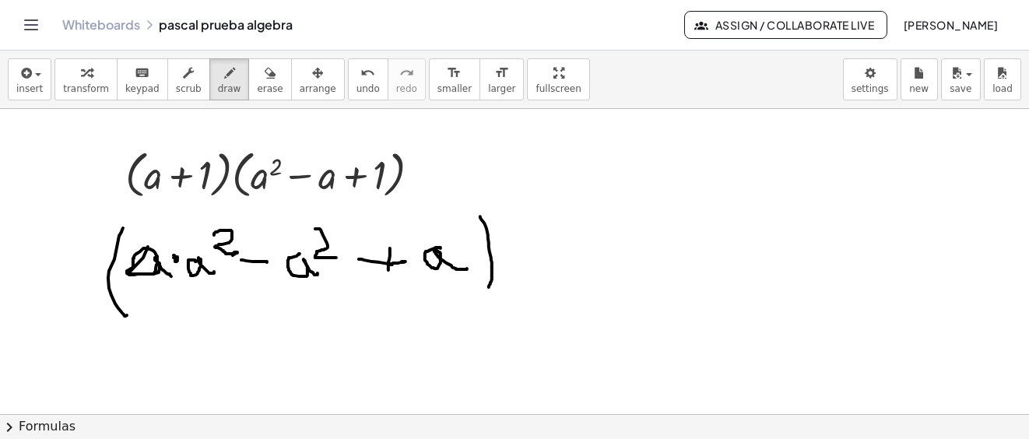
drag, startPoint x: 530, startPoint y: 256, endPoint x: 556, endPoint y: 254, distance: 26.6
drag, startPoint x: 548, startPoint y: 255, endPoint x: 551, endPoint y: 274, distance: 18.9
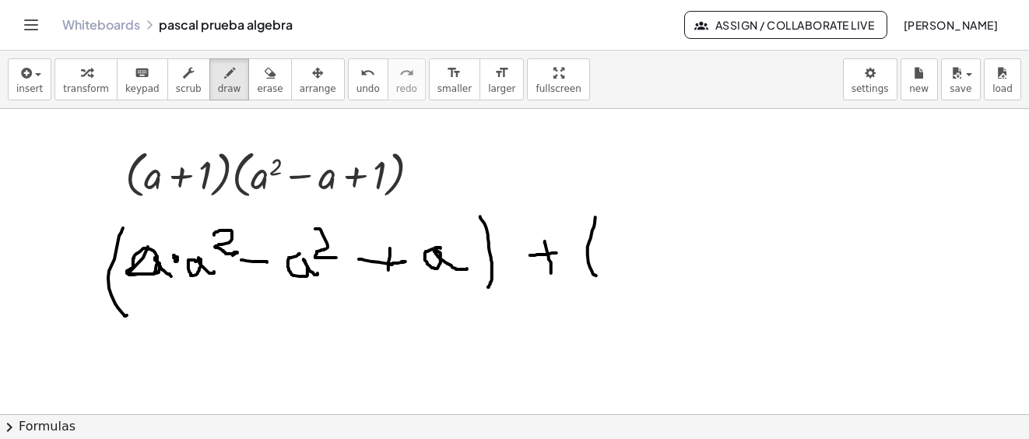
drag, startPoint x: 595, startPoint y: 218, endPoint x: 435, endPoint y: 188, distance: 163.1
drag, startPoint x: 619, startPoint y: 244, endPoint x: 686, endPoint y: 219, distance: 71.1
drag, startPoint x: 685, startPoint y: 197, endPoint x: 769, endPoint y: 239, distance: 93.9
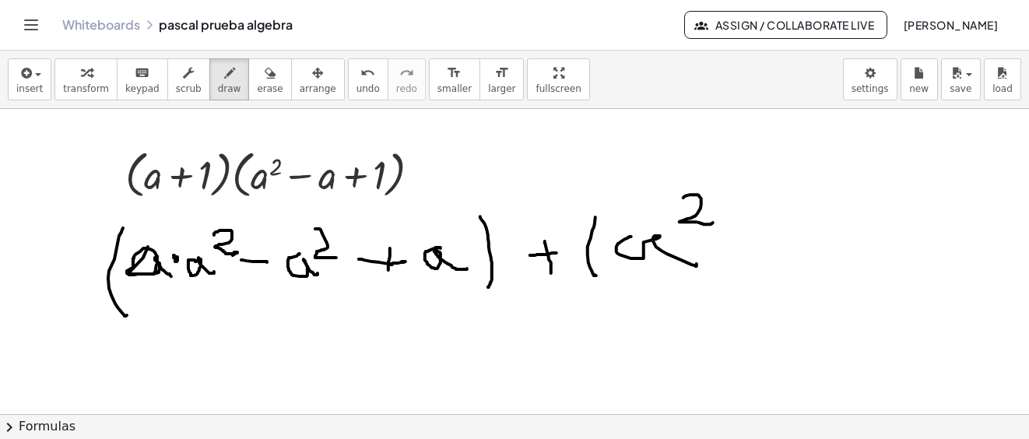
drag, startPoint x: 752, startPoint y: 237, endPoint x: 783, endPoint y: 237, distance: 31.1
drag, startPoint x: 811, startPoint y: 229, endPoint x: 884, endPoint y: 243, distance: 74.5
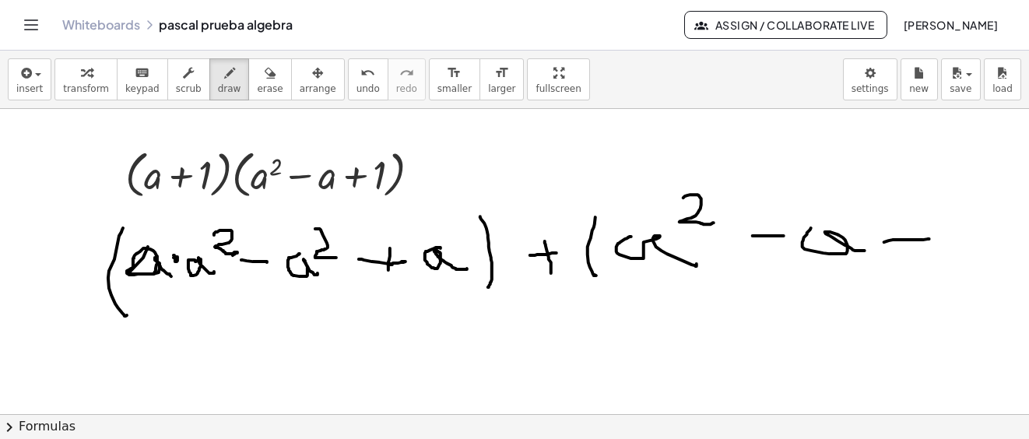
drag, startPoint x: 884, startPoint y: 243, endPoint x: 908, endPoint y: 220, distance: 33.0
drag, startPoint x: 919, startPoint y: 257, endPoint x: 942, endPoint y: 247, distance: 25.1
drag, startPoint x: 941, startPoint y: 251, endPoint x: 979, endPoint y: 198, distance: 64.1
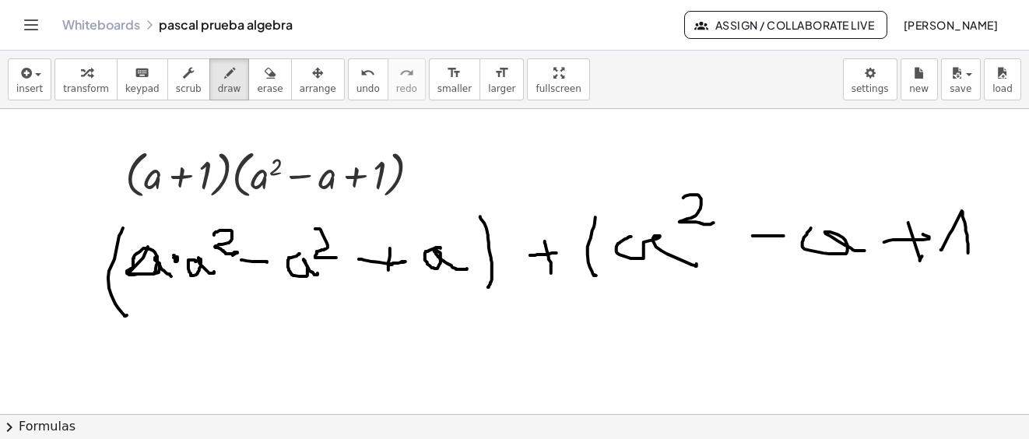
drag, startPoint x: 981, startPoint y: 195, endPoint x: 944, endPoint y: 282, distance: 95.5
drag, startPoint x: 191, startPoint y: 324, endPoint x: 232, endPoint y: 353, distance: 50.7
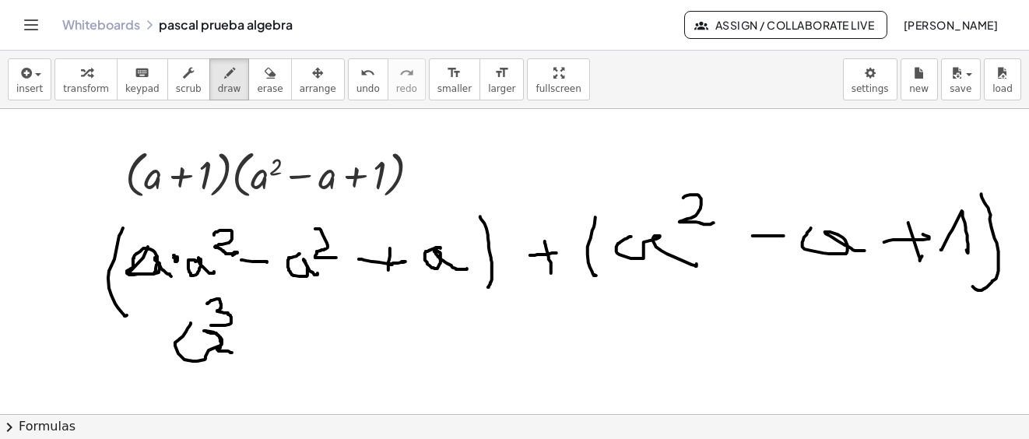
drag, startPoint x: 207, startPoint y: 304, endPoint x: 281, endPoint y: 330, distance: 78.2
drag, startPoint x: 265, startPoint y: 337, endPoint x: 328, endPoint y: 321, distance: 65.1
drag, startPoint x: 328, startPoint y: 321, endPoint x: 363, endPoint y: 305, distance: 39.0
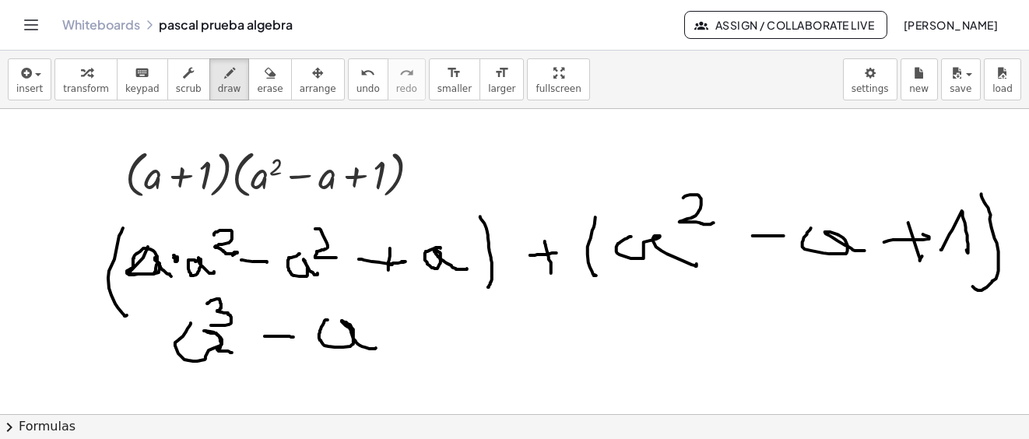
drag, startPoint x: 363, startPoint y: 304, endPoint x: 415, endPoint y: 322, distance: 54.4
drag, startPoint x: 397, startPoint y: 331, endPoint x: 407, endPoint y: 316, distance: 18.6
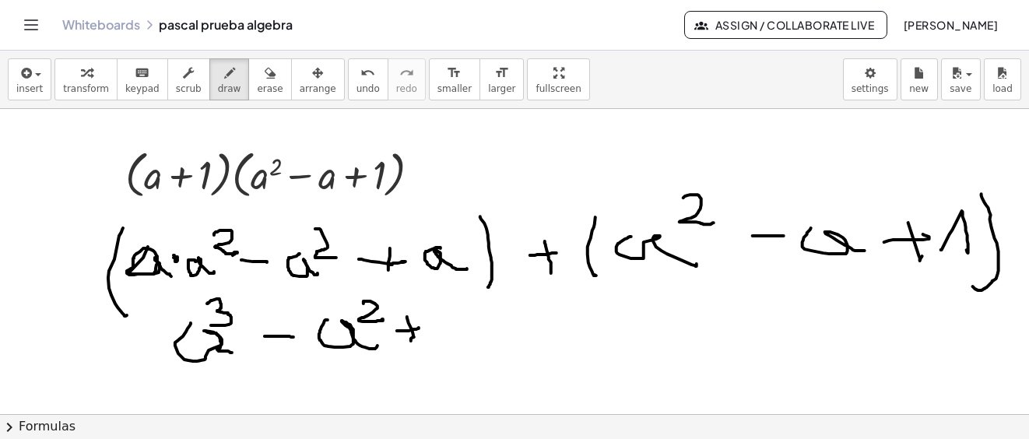
drag, startPoint x: 414, startPoint y: 338, endPoint x: 488, endPoint y: 319, distance: 76.2
drag, startPoint x: 478, startPoint y: 317, endPoint x: 524, endPoint y: 330, distance: 47.6
drag, startPoint x: 568, startPoint y: 321, endPoint x: 615, endPoint y: 319, distance: 46.7
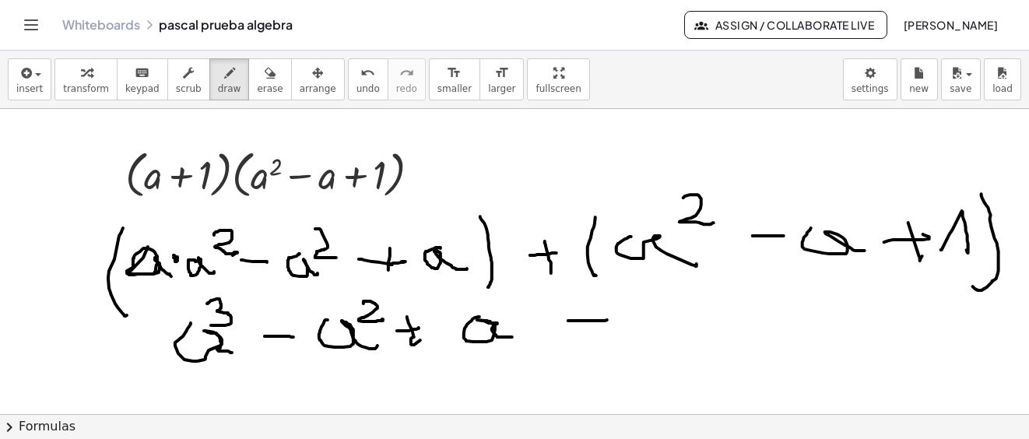
drag, startPoint x: 591, startPoint y: 320, endPoint x: 656, endPoint y: 310, distance: 66.1
drag, startPoint x: 655, startPoint y: 309, endPoint x: 695, endPoint y: 298, distance: 41.1
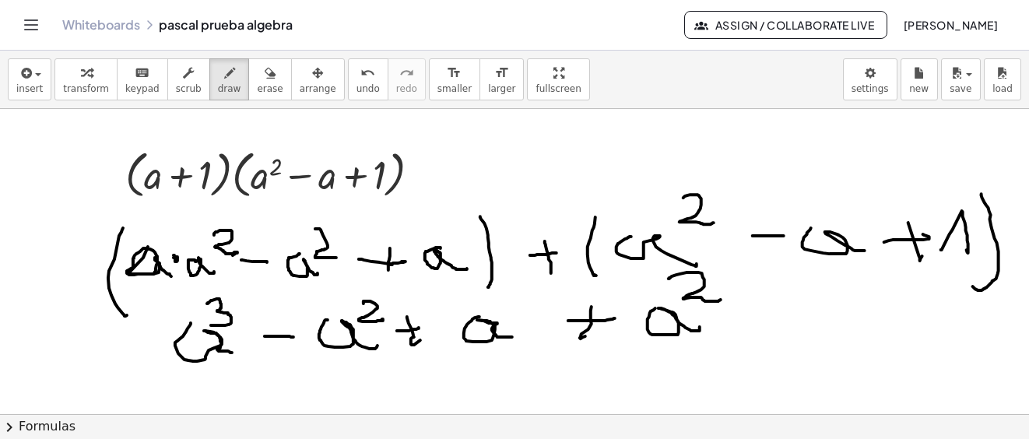
drag, startPoint x: 668, startPoint y: 279, endPoint x: 780, endPoint y: 300, distance: 114.0
drag, startPoint x: 762, startPoint y: 312, endPoint x: 837, endPoint y: 296, distance: 77.1
drag
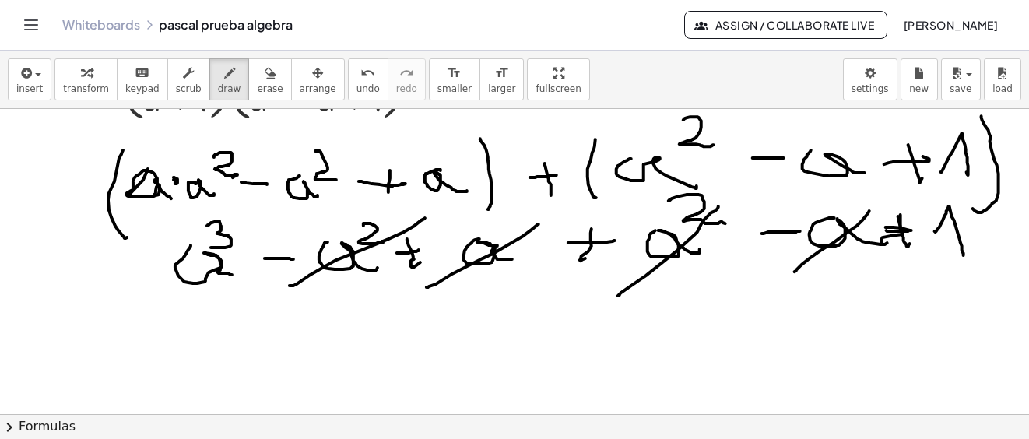
scroll to position [7194, 0]
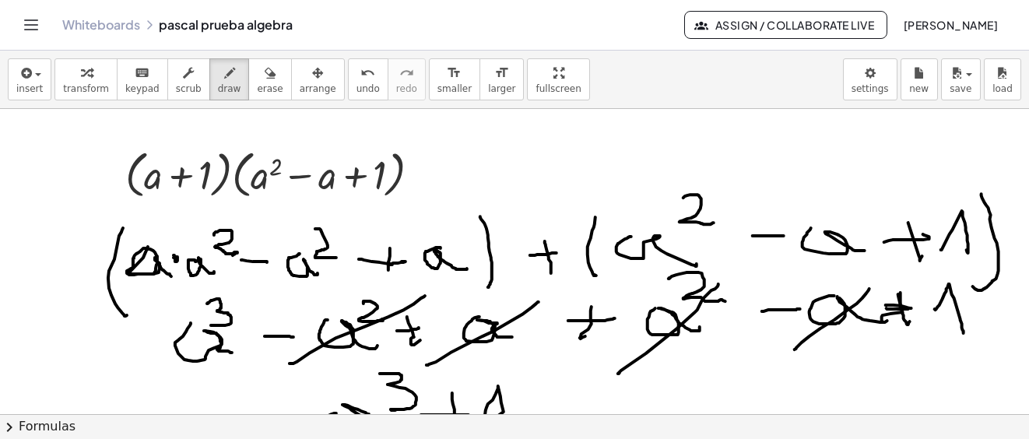
scroll to position [7116, 0]
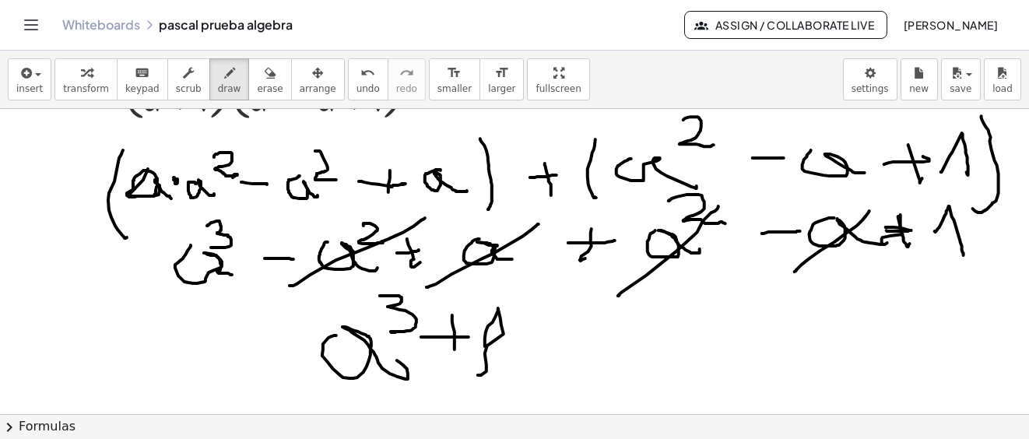
click at [257, 73] on div "button" at bounding box center [270, 72] width 26 height 19
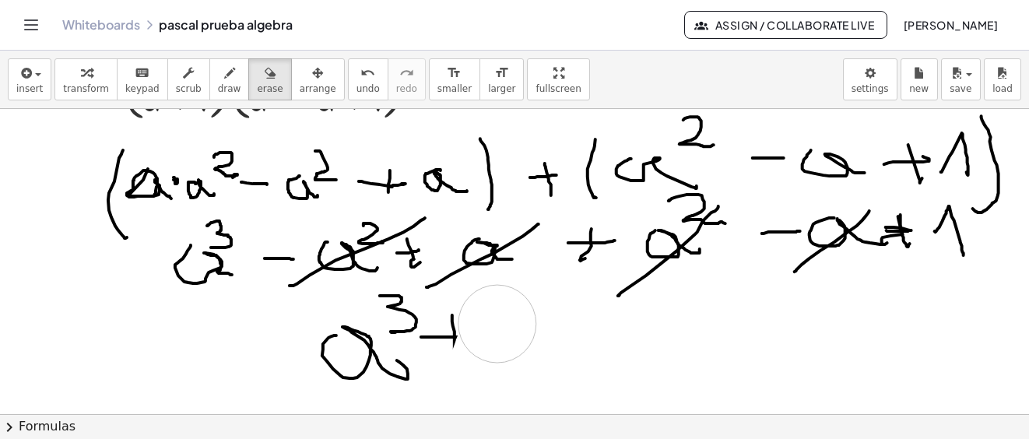
click at [224, 68] on icon "button" at bounding box center [229, 73] width 11 height 19
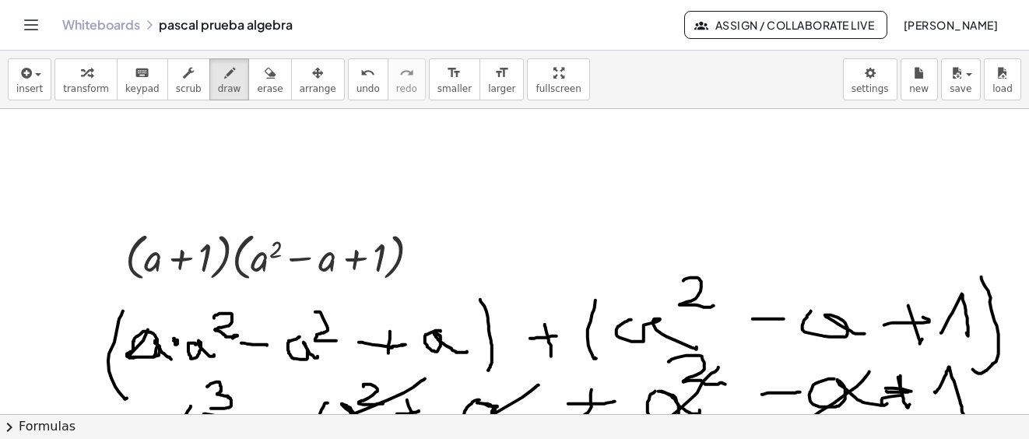
scroll to position [6878, 0]
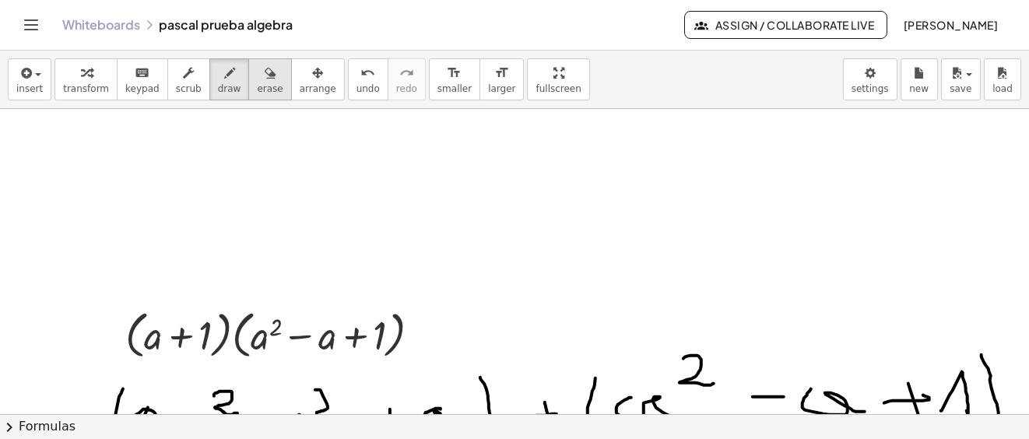
click at [265, 82] on icon "button" at bounding box center [270, 73] width 11 height 19
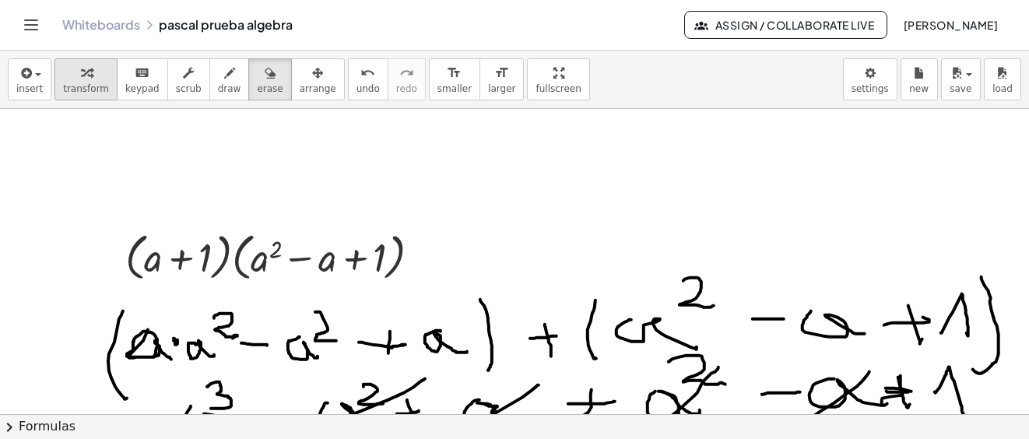
click at [81, 79] on icon "button" at bounding box center [86, 73] width 11 height 19
drag, startPoint x: 420, startPoint y: 256, endPoint x: 506, endPoint y: 285, distance: 91.0
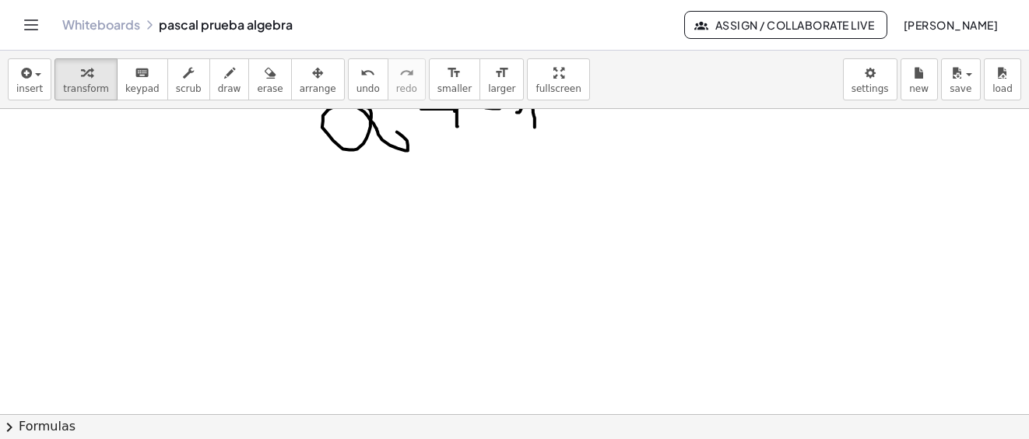
scroll to position [7189, 0]
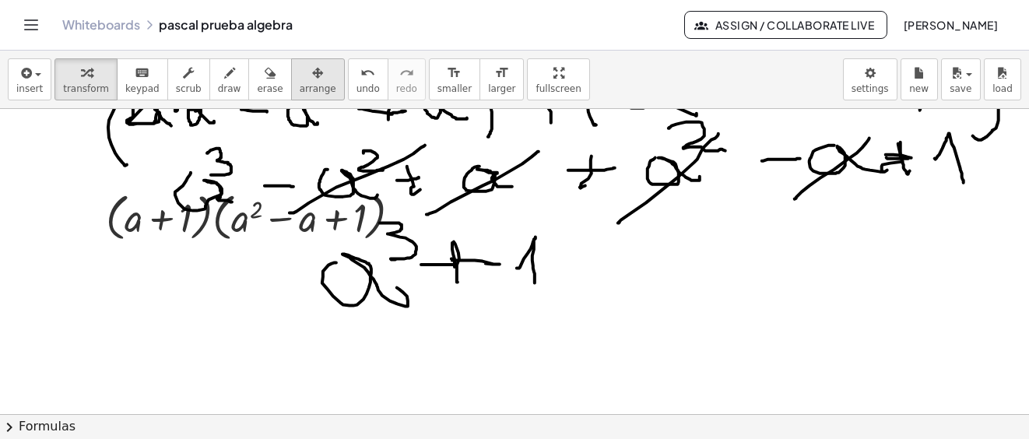
click at [312, 75] on icon "button" at bounding box center [317, 73] width 11 height 19
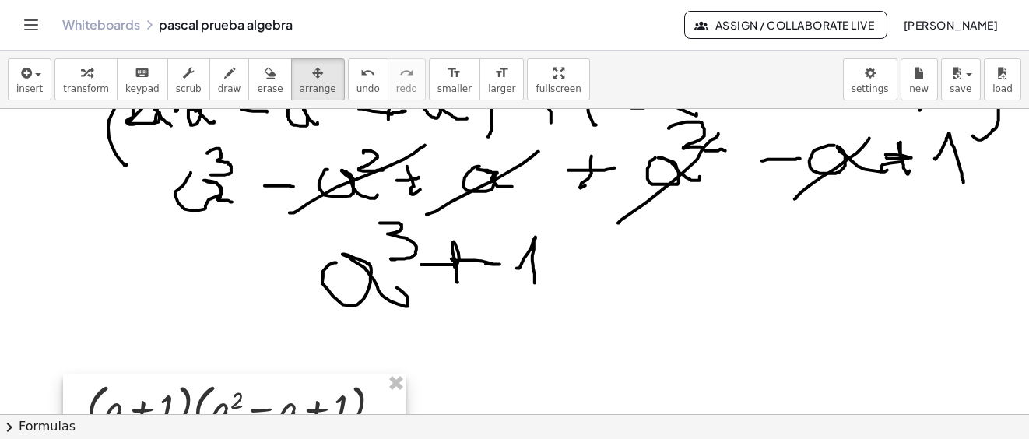
drag, startPoint x: 251, startPoint y: 261, endPoint x: 249, endPoint y: 401, distance: 140.1
click at [249, 401] on div at bounding box center [234, 406] width 342 height 67
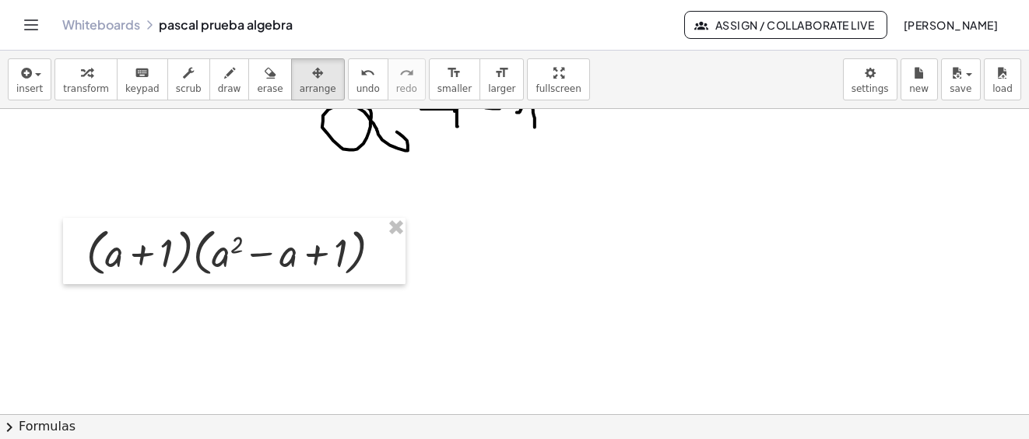
scroll to position [7422, 0]
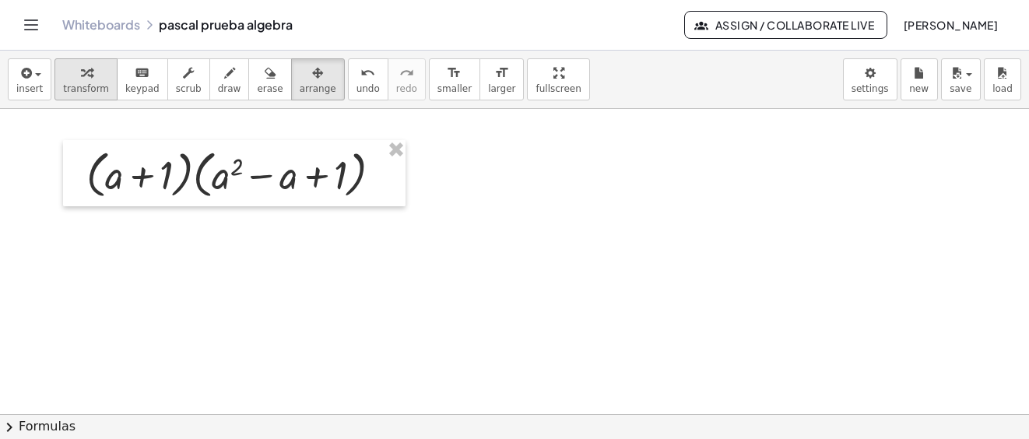
click at [71, 83] on span "transform" at bounding box center [86, 88] width 46 height 11
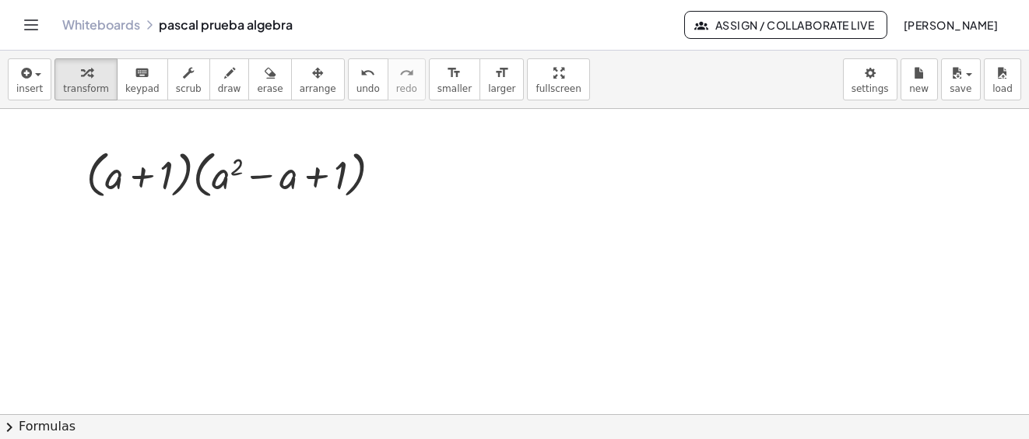
click at [218, 85] on span "draw" at bounding box center [229, 88] width 23 height 11
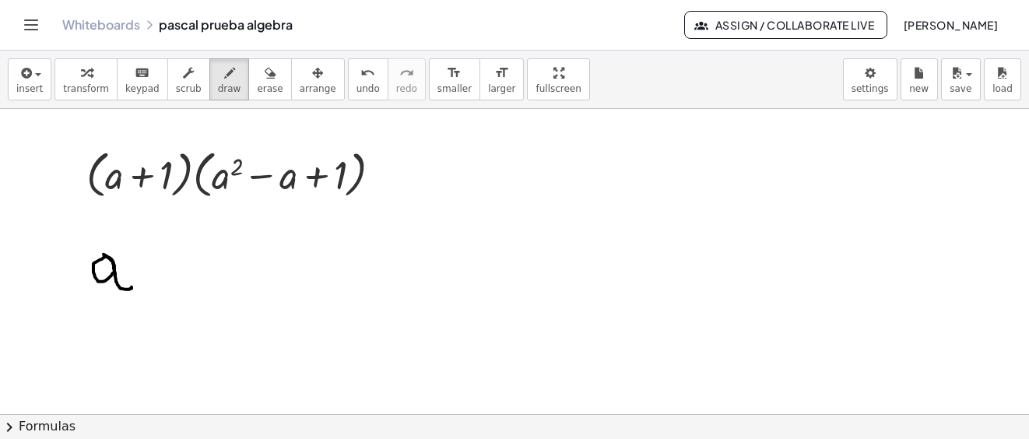
drag, startPoint x: 104, startPoint y: 258, endPoint x: 163, endPoint y: 274, distance: 60.4
drag, startPoint x: 163, startPoint y: 240, endPoint x: 179, endPoint y: 275, distance: 39.0
drag, startPoint x: 177, startPoint y: 266, endPoint x: 196, endPoint y: 277, distance: 22.3
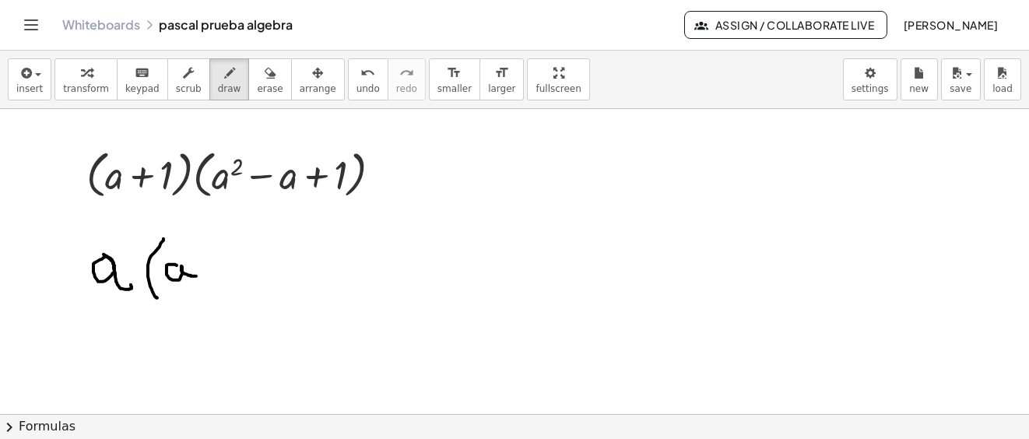
drag, startPoint x: 188, startPoint y: 243, endPoint x: 235, endPoint y: 258, distance: 49.0
drag, startPoint x: 221, startPoint y: 267, endPoint x: 246, endPoint y: 266, distance: 24.9
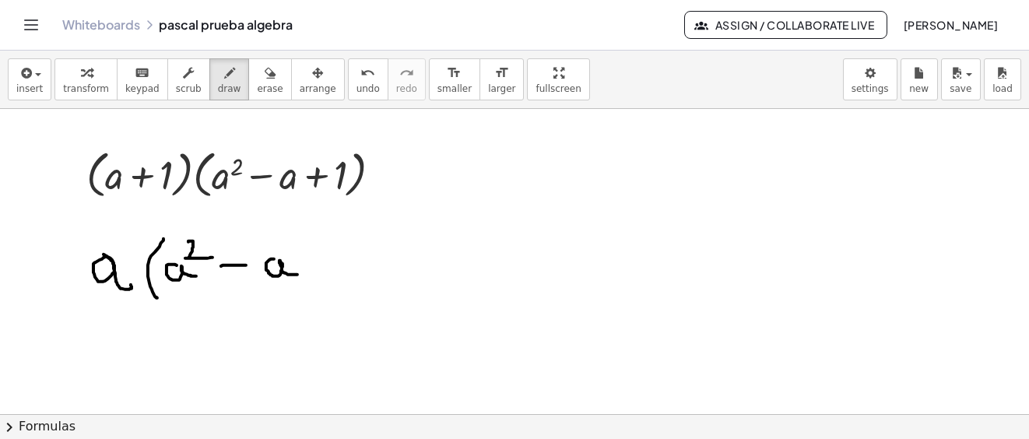
drag, startPoint x: 274, startPoint y: 260, endPoint x: 297, endPoint y: 275, distance: 28.1
drag, startPoint x: 321, startPoint y: 252, endPoint x: 343, endPoint y: 259, distance: 23.6
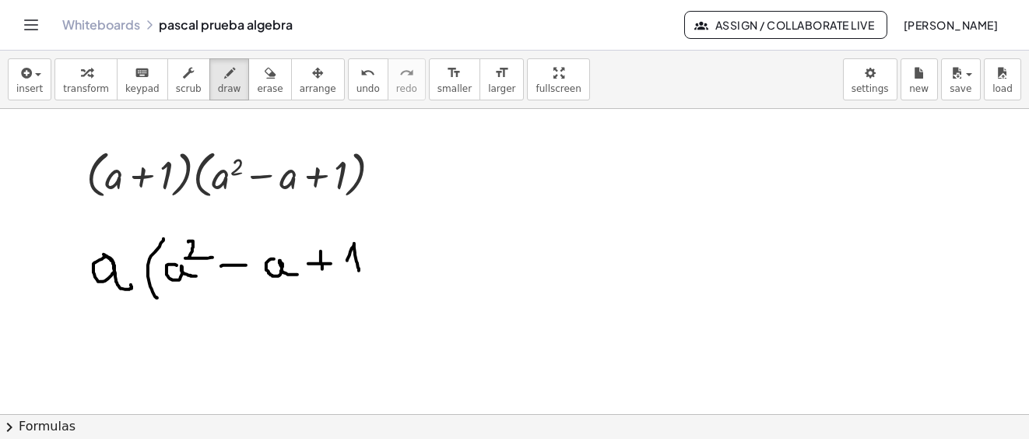
drag, startPoint x: 347, startPoint y: 261, endPoint x: 359, endPoint y: 272, distance: 15.4
drag, startPoint x: 366, startPoint y: 226, endPoint x: 306, endPoint y: 294, distance: 90.9
drag, startPoint x: 250, startPoint y: 73, endPoint x: 306, endPoint y: 294, distance: 227.9
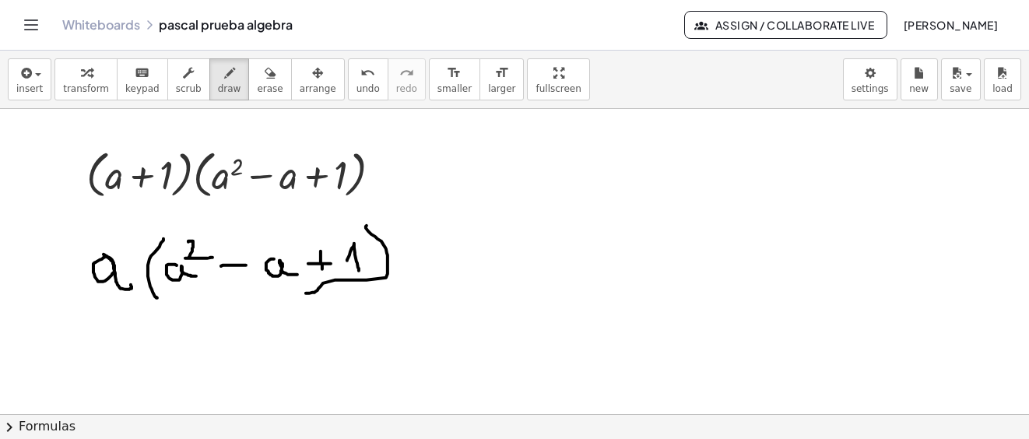
click at [257, 75] on div "button" at bounding box center [270, 72] width 26 height 19
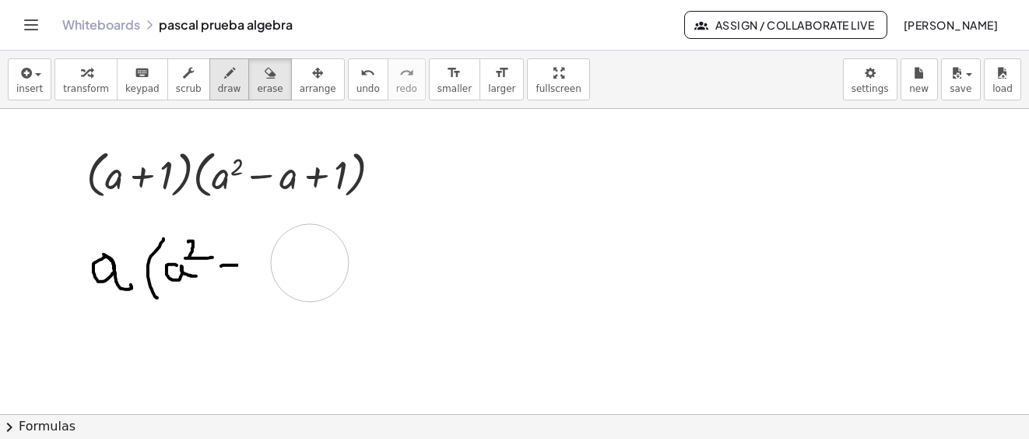
drag, startPoint x: 306, startPoint y: 294, endPoint x: 212, endPoint y: 79, distance: 234.5
click at [209, 82] on button "draw" at bounding box center [229, 79] width 40 height 42
click at [218, 77] on div "button" at bounding box center [229, 72] width 23 height 19
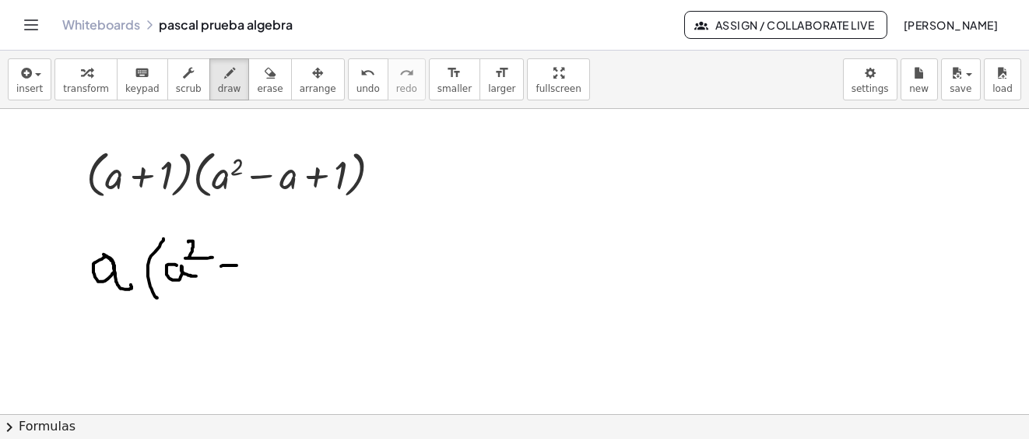
click at [224, 77] on icon "button" at bounding box center [229, 73] width 11 height 19
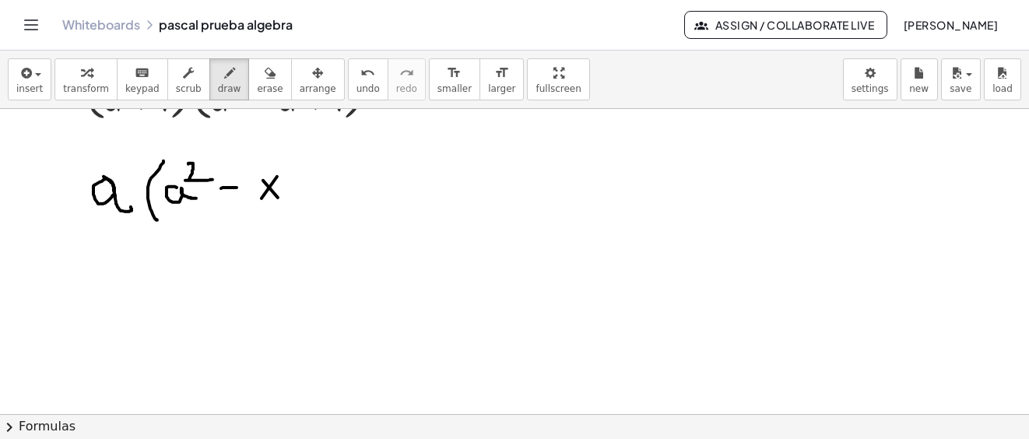
scroll to position [7345, 0]
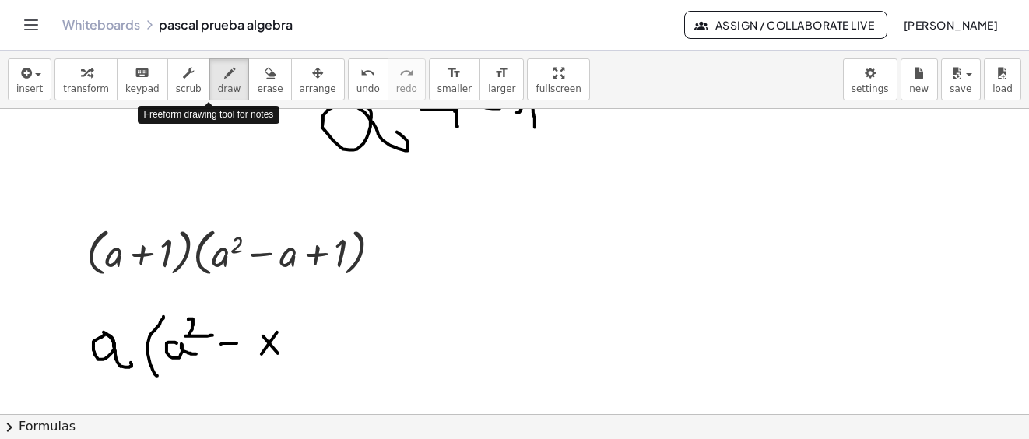
drag, startPoint x: 219, startPoint y: 81, endPoint x: 334, endPoint y: 394, distance: 333.8
click at [218, 85] on button "draw" at bounding box center [229, 79] width 40 height 42
drag, startPoint x: 265, startPoint y: 336, endPoint x: 272, endPoint y: 324, distance: 14.3
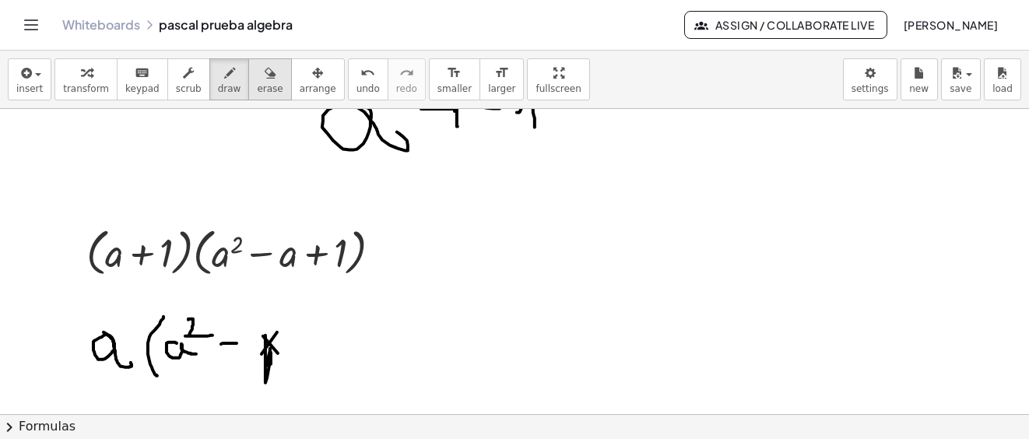
click at [257, 90] on span "erase" at bounding box center [270, 88] width 26 height 11
drag, startPoint x: 265, startPoint y: 349, endPoint x: 212, endPoint y: 346, distance: 53.0
click at [224, 77] on icon "button" at bounding box center [229, 73] width 11 height 19
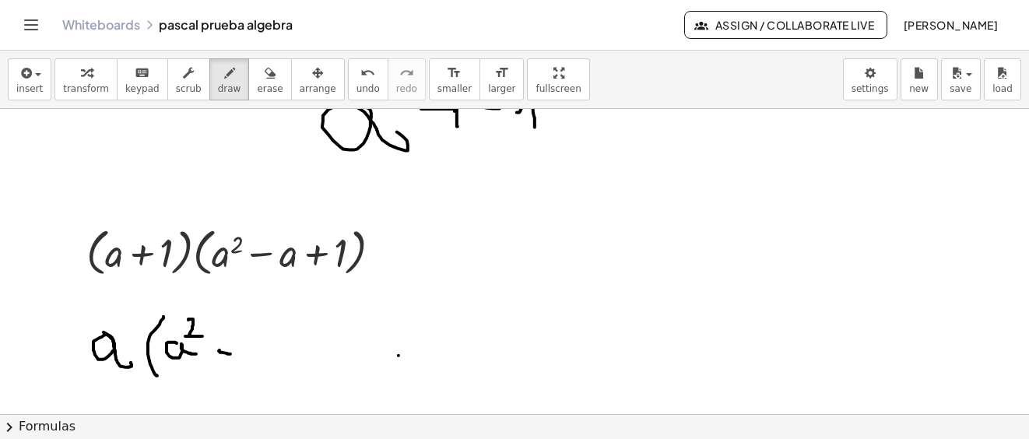
drag, startPoint x: 219, startPoint y: 352, endPoint x: 257, endPoint y: 341, distance: 39.6
drag, startPoint x: 258, startPoint y: 341, endPoint x: 339, endPoint y: 356, distance: 82.3
drag, startPoint x: 310, startPoint y: 345, endPoint x: 332, endPoint y: 348, distance: 21.9
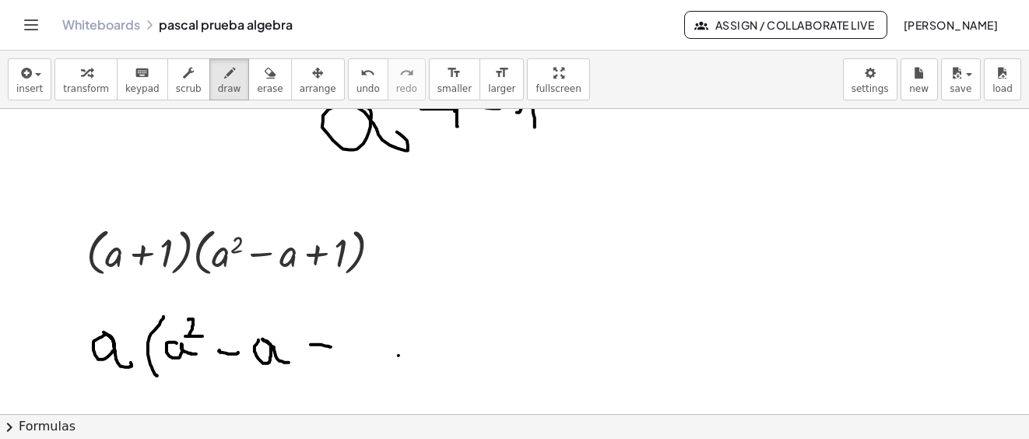
drag, startPoint x: 321, startPoint y: 335, endPoint x: 349, endPoint y: 349, distance: 31.7
drag, startPoint x: 348, startPoint y: 351, endPoint x: 356, endPoint y: 368, distance: 19.1
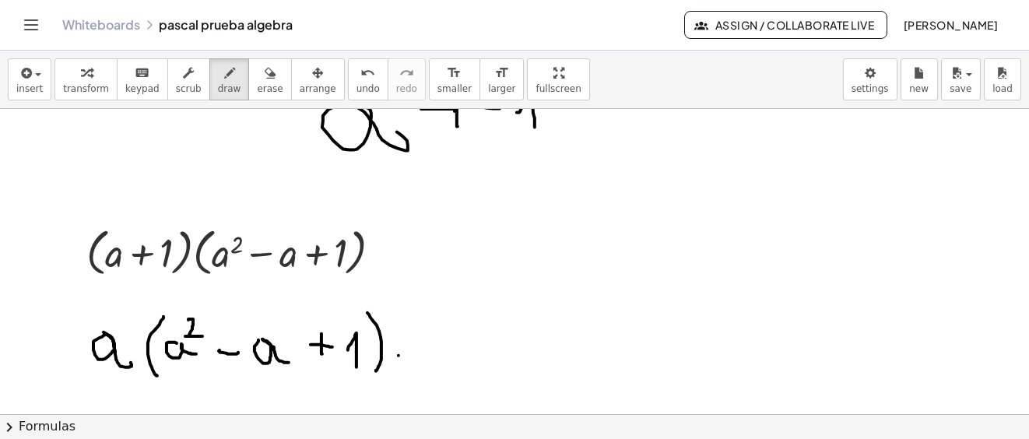
drag, startPoint x: 367, startPoint y: 314, endPoint x: 390, endPoint y: 363, distance: 54.0
drag, startPoint x: 419, startPoint y: 346, endPoint x: 456, endPoint y: 349, distance: 36.7
drag, startPoint x: 429, startPoint y: 326, endPoint x: 440, endPoint y: 366, distance: 41.7
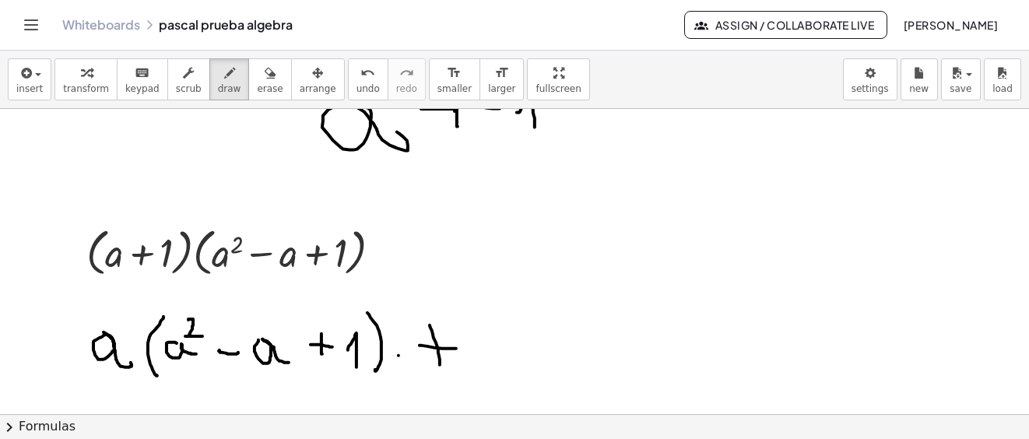
drag, startPoint x: 475, startPoint y: 346, endPoint x: 557, endPoint y: 309, distance: 89.8
drag, startPoint x: 556, startPoint y: 308, endPoint x: 572, endPoint y: 332, distance: 29.1
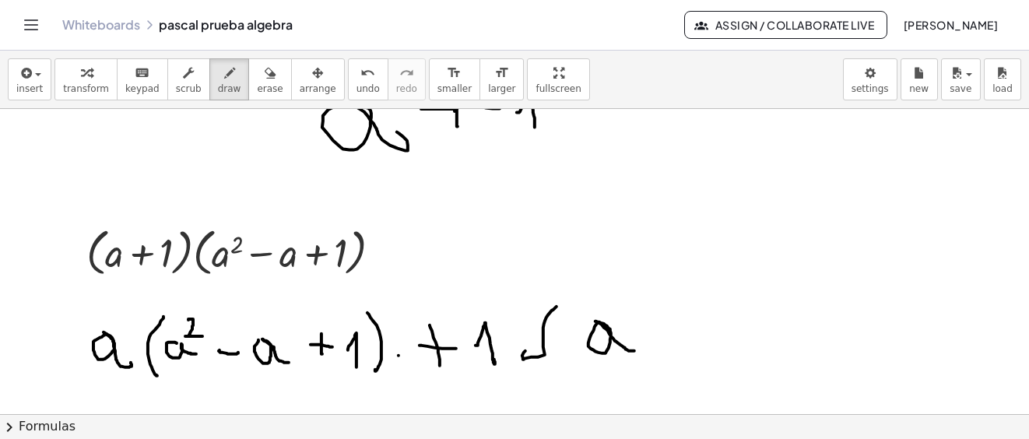
drag, startPoint x: 598, startPoint y: 324, endPoint x: 652, endPoint y: 293, distance: 62.7
drag, startPoint x: 624, startPoint y: 303, endPoint x: 713, endPoint y: 325, distance: 92.1
drag, startPoint x: 678, startPoint y: 325, endPoint x: 743, endPoint y: 315, distance: 66.1
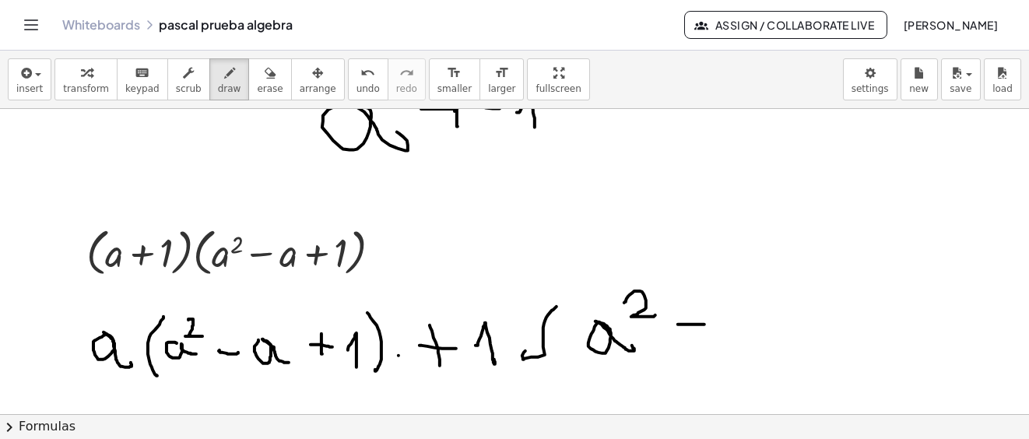
drag, startPoint x: 734, startPoint y: 321, endPoint x: 818, endPoint y: 324, distance: 84.1
drag, startPoint x: 822, startPoint y: 326, endPoint x: 830, endPoint y: 312, distance: 16.4
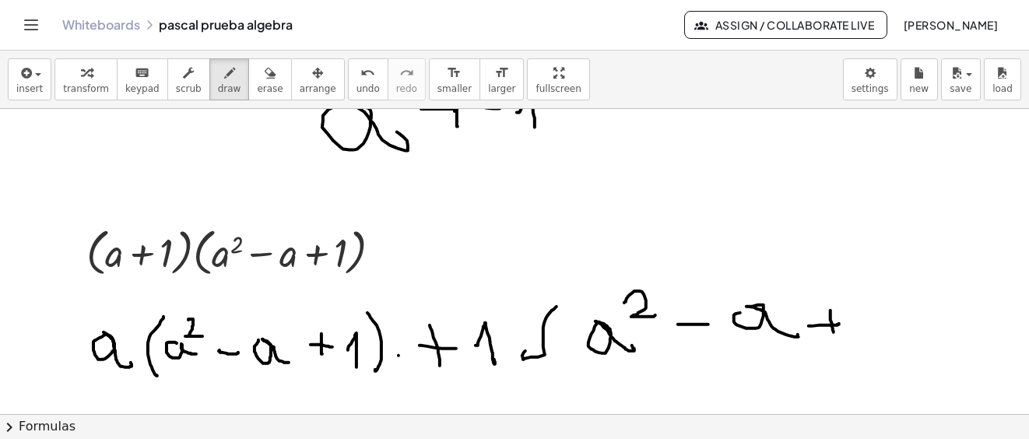
drag, startPoint x: 832, startPoint y: 331, endPoint x: 854, endPoint y: 323, distance: 23.1
drag, startPoint x: 852, startPoint y: 324, endPoint x: 870, endPoint y: 286, distance: 41.4
drag, startPoint x: 878, startPoint y: 274, endPoint x: 628, endPoint y: 416, distance: 288.2
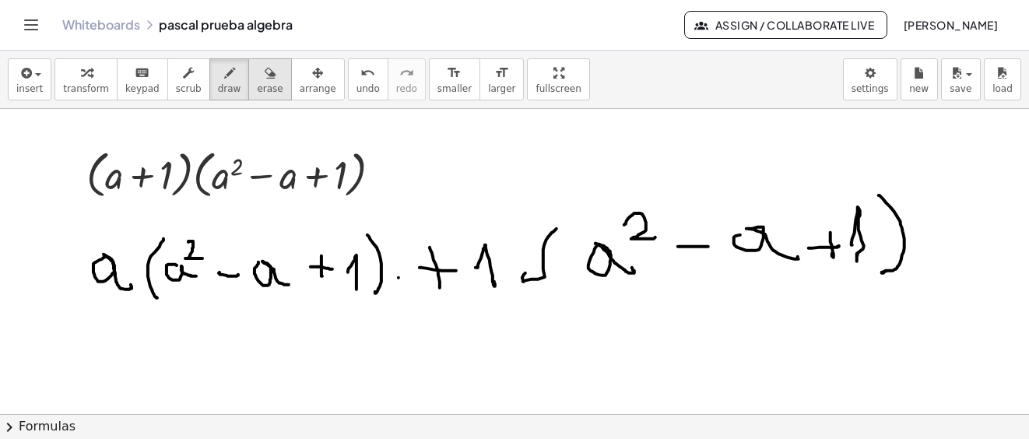
click at [257, 66] on div "button" at bounding box center [270, 72] width 26 height 19
drag, startPoint x: 512, startPoint y: 264, endPoint x: 524, endPoint y: 284, distance: 23.8
click at [218, 84] on span "draw" at bounding box center [229, 88] width 23 height 11
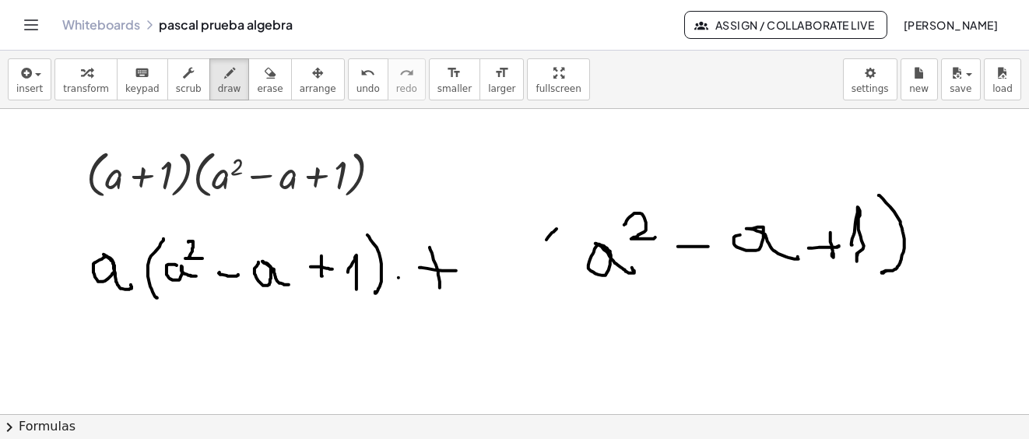
click at [218, 83] on span "draw" at bounding box center [229, 88] width 23 height 11
click at [209, 79] on button "draw" at bounding box center [229, 79] width 40 height 42
drag, startPoint x: 503, startPoint y: 236, endPoint x: 542, endPoint y: 233, distance: 38.2
drag, startPoint x: 561, startPoint y: 228, endPoint x: 553, endPoint y: 302, distance: 74.3
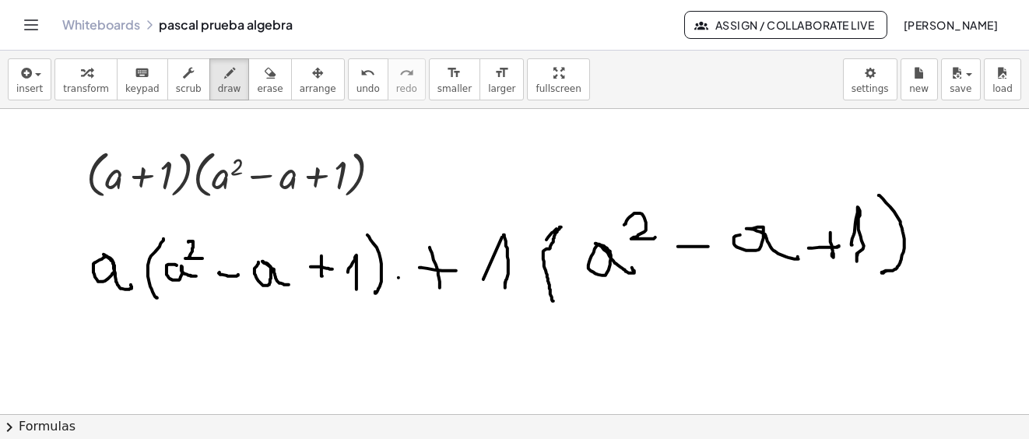
click at [956, 81] on icon "button" at bounding box center [956, 73] width 14 height 19
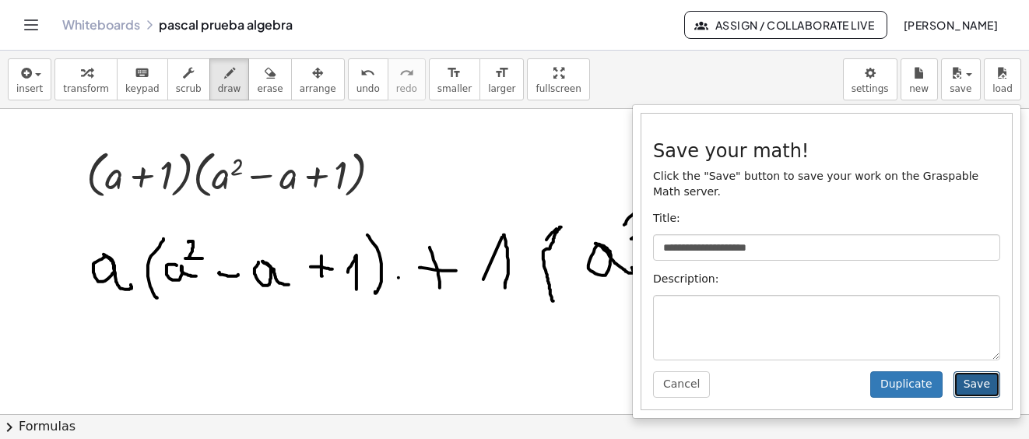
click at [976, 371] on button "Save" at bounding box center [976, 384] width 47 height 26
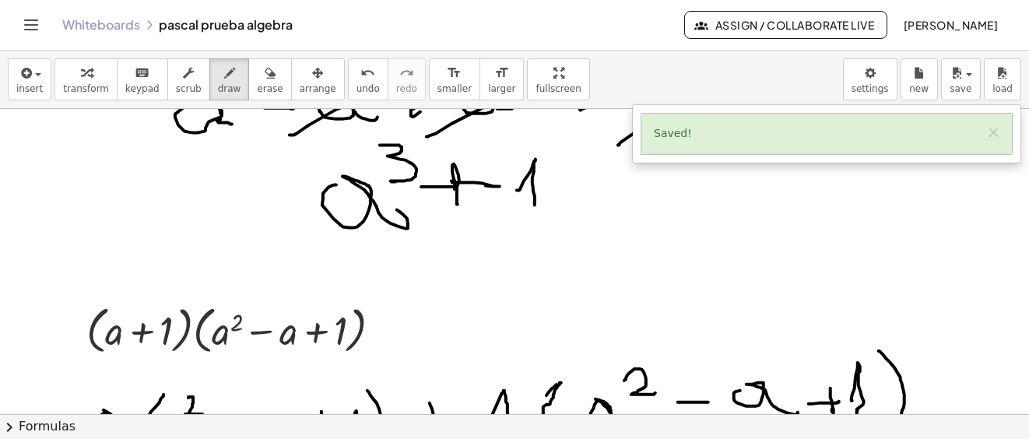
scroll to position [7189, 0]
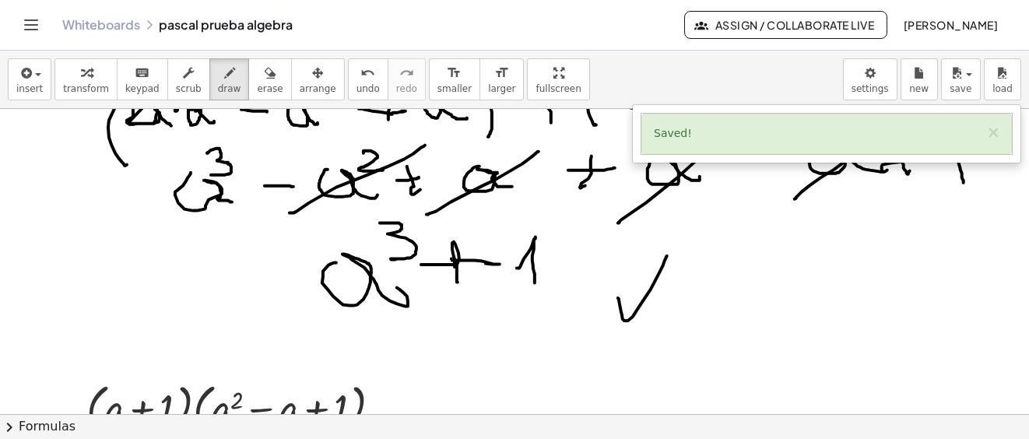
drag, startPoint x: 618, startPoint y: 299, endPoint x: 667, endPoint y: 257, distance: 64.6
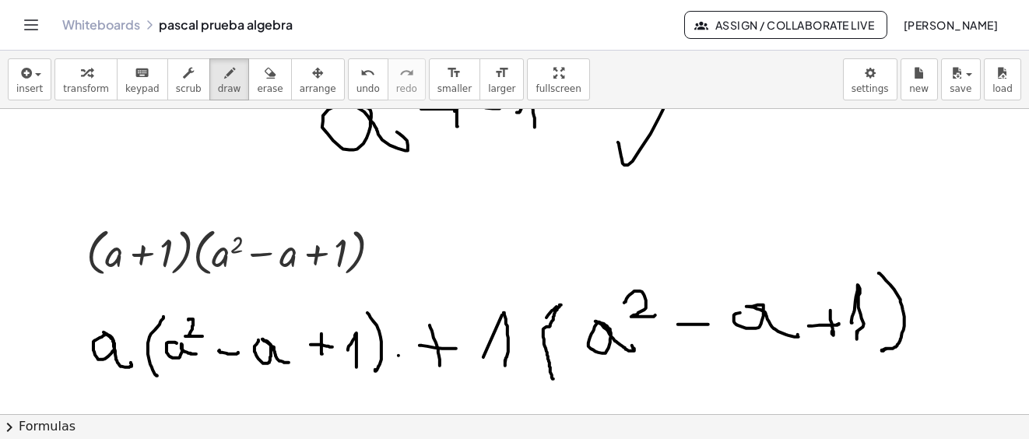
scroll to position [7422, 0]
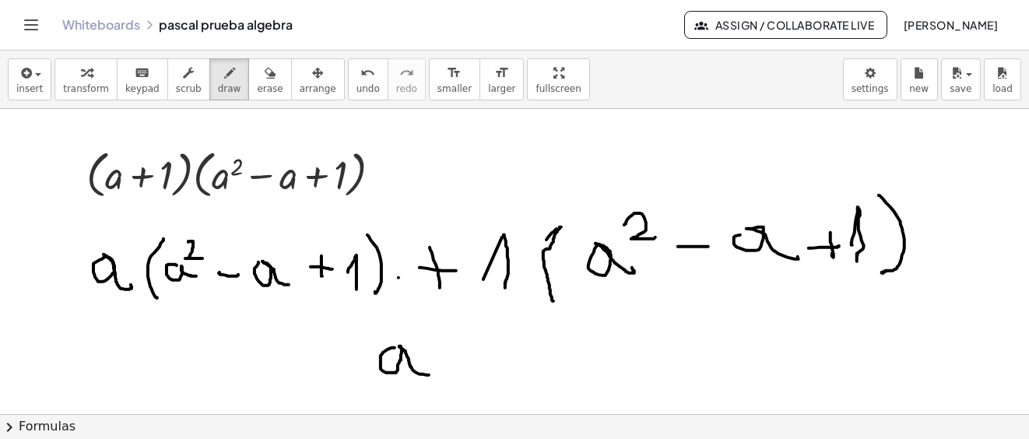
drag, startPoint x: 381, startPoint y: 356, endPoint x: 429, endPoint y: 376, distance: 51.6
click at [257, 74] on div "button" at bounding box center [270, 72] width 26 height 19
drag, startPoint x: 403, startPoint y: 363, endPoint x: 469, endPoint y: 331, distance: 73.8
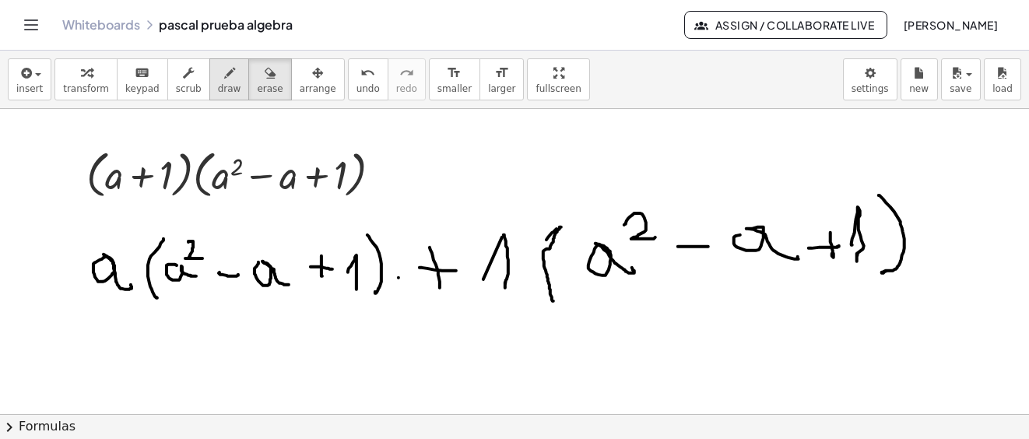
click at [209, 81] on button "draw" at bounding box center [229, 79] width 40 height 42
drag, startPoint x: 213, startPoint y: 68, endPoint x: 178, endPoint y: 230, distance: 166.3
click at [224, 68] on icon "button" at bounding box center [229, 73] width 11 height 19
drag, startPoint x: 108, startPoint y: 325, endPoint x: 161, endPoint y: 315, distance: 53.9
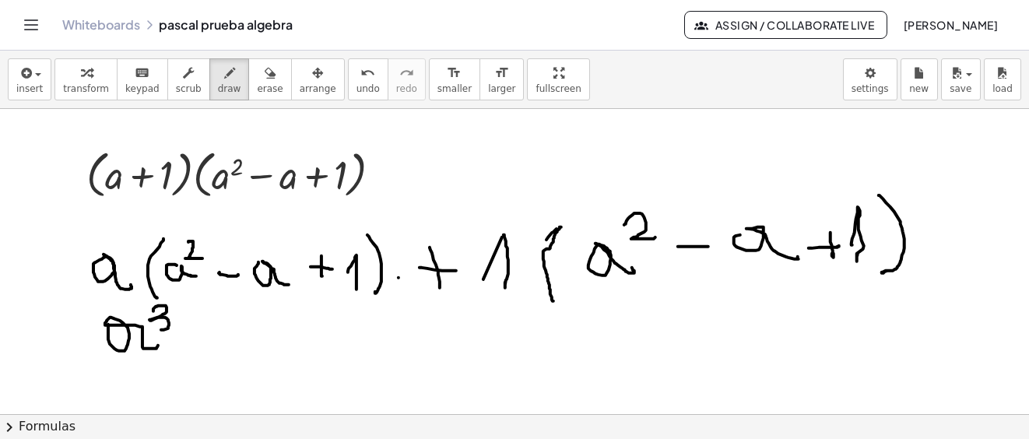
drag, startPoint x: 156, startPoint y: 307, endPoint x: 142, endPoint y: 283, distance: 28.3
drag, startPoint x: 181, startPoint y: 331, endPoint x: 233, endPoint y: 329, distance: 52.9
drag, startPoint x: 222, startPoint y: 336, endPoint x: 261, endPoint y: 314, distance: 45.6
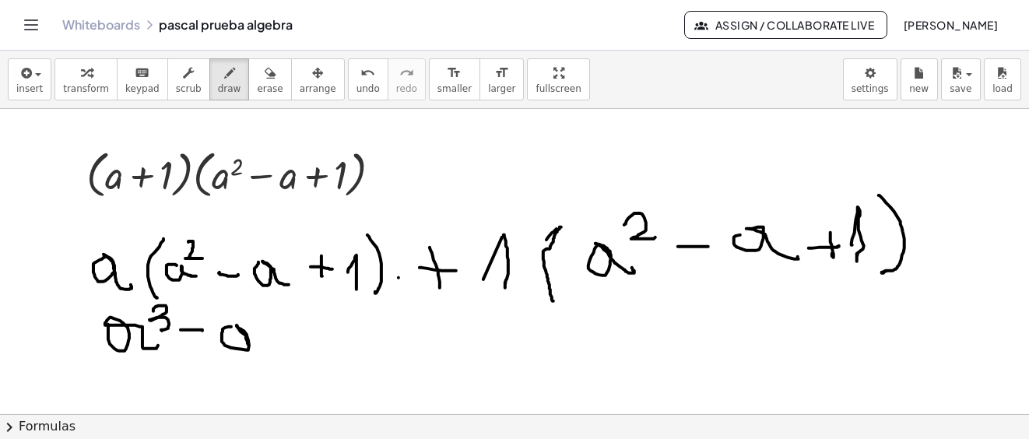
drag, startPoint x: 287, startPoint y: 332, endPoint x: 299, endPoint y: 327, distance: 12.9
drag, startPoint x: 293, startPoint y: 333, endPoint x: 351, endPoint y: 324, distance: 58.3
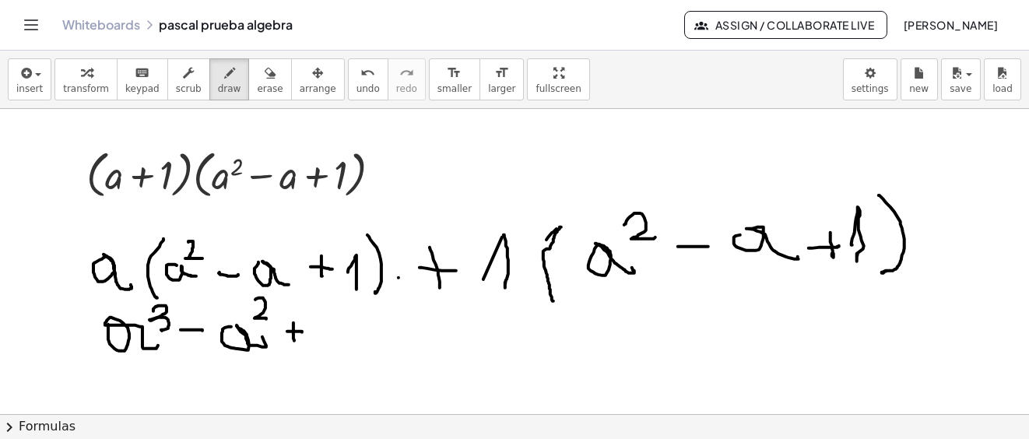
drag, startPoint x: 335, startPoint y: 324, endPoint x: 419, endPoint y: 331, distance: 84.3
drag, startPoint x: 408, startPoint y: 331, endPoint x: 443, endPoint y: 331, distance: 35.8
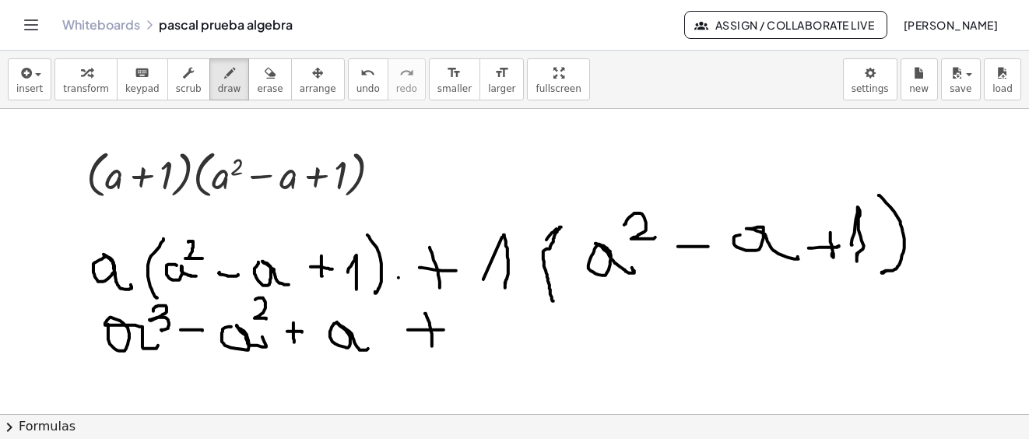
drag, startPoint x: 432, startPoint y: 342, endPoint x: 481, endPoint y: 330, distance: 50.4
drag, startPoint x: 471, startPoint y: 328, endPoint x: 488, endPoint y: 303, distance: 30.2
drag, startPoint x: 489, startPoint y: 300, endPoint x: 567, endPoint y: 329, distance: 83.7
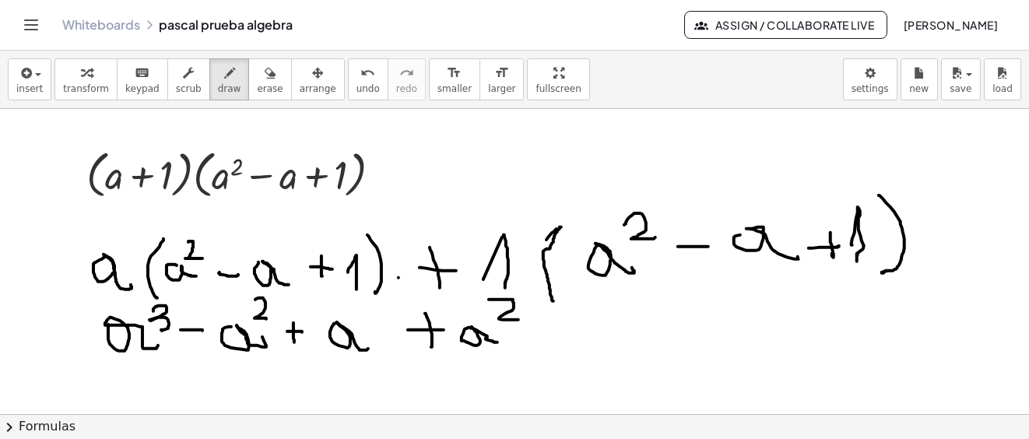
drag, startPoint x: 563, startPoint y: 331, endPoint x: 644, endPoint y: 314, distance: 82.5
drag, startPoint x: 644, startPoint y: 314, endPoint x: 727, endPoint y: 314, distance: 83.2
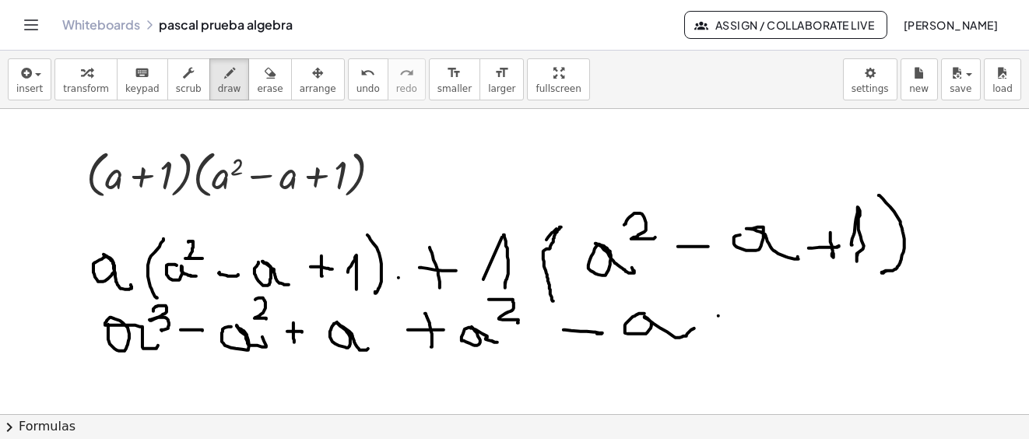
drag, startPoint x: 718, startPoint y: 317, endPoint x: 724, endPoint y: 304, distance: 13.9
drag, startPoint x: 727, startPoint y: 304, endPoint x: 751, endPoint y: 324, distance: 30.4
drag, startPoint x: 751, startPoint y: 324, endPoint x: 749, endPoint y: 282, distance: 41.3
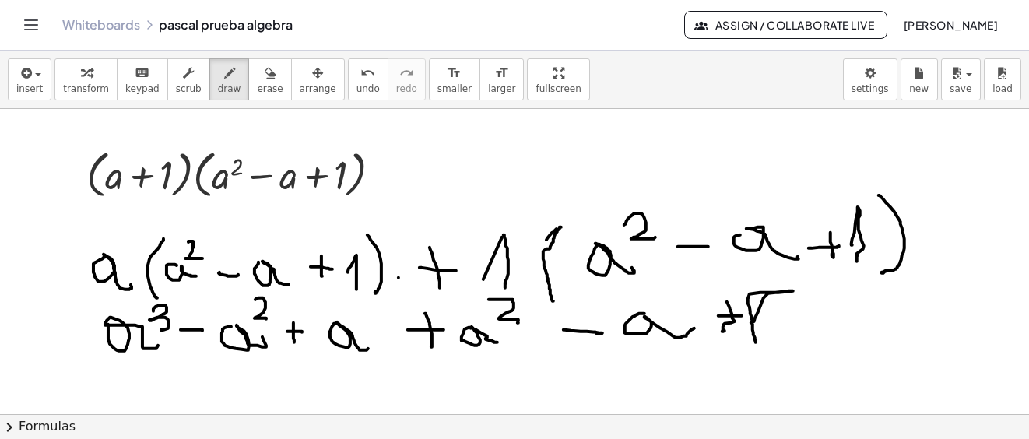
drag, startPoint x: 255, startPoint y: 76, endPoint x: 711, endPoint y: 330, distance: 521.7
click at [269, 88] on div "transform keyboard keypad scrub draw erase arrange" at bounding box center [198, 79] width 289 height 42
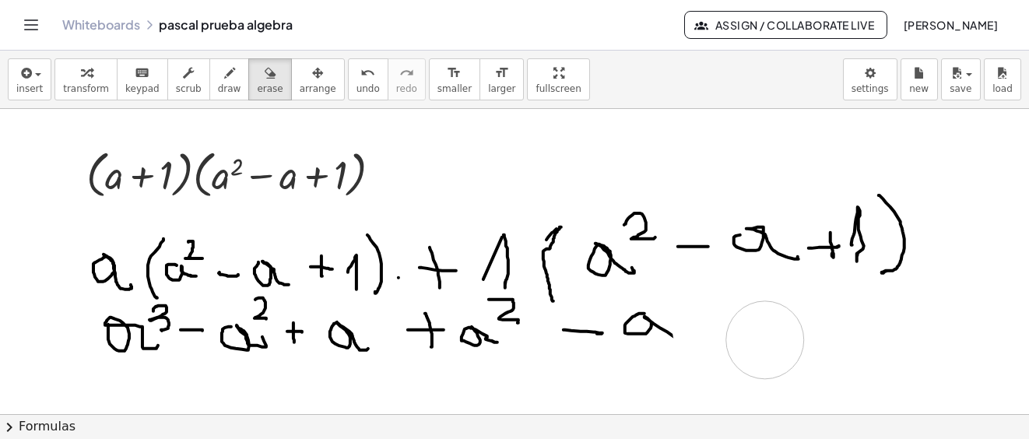
drag, startPoint x: 711, startPoint y: 330, endPoint x: 13, endPoint y: 128, distance: 726.4
click at [224, 79] on icon "button" at bounding box center [229, 73] width 11 height 19
drag, startPoint x: 714, startPoint y: 322, endPoint x: 730, endPoint y: 306, distance: 22.6
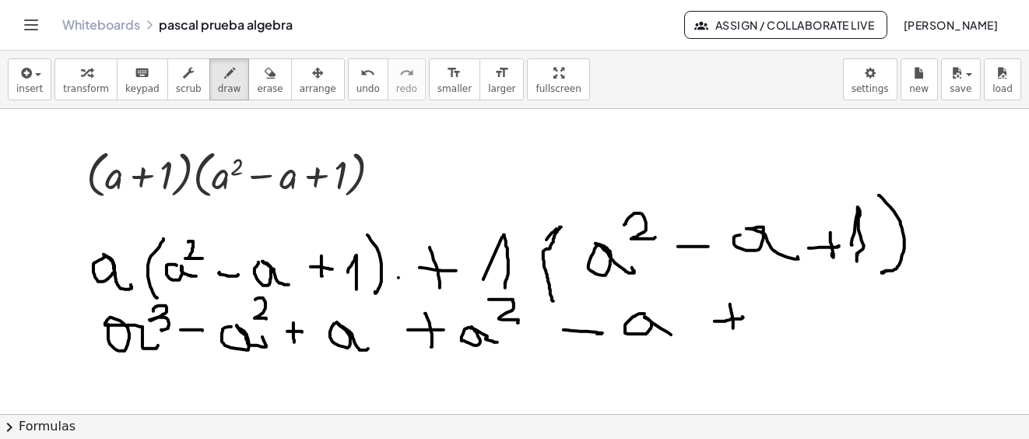
drag, startPoint x: 730, startPoint y: 305, endPoint x: 767, endPoint y: 321, distance: 40.8
drag, startPoint x: 766, startPoint y: 324, endPoint x: 786, endPoint y: 335, distance: 21.9
drag, startPoint x: 330, startPoint y: 359, endPoint x: 433, endPoint y: 320, distance: 110.5
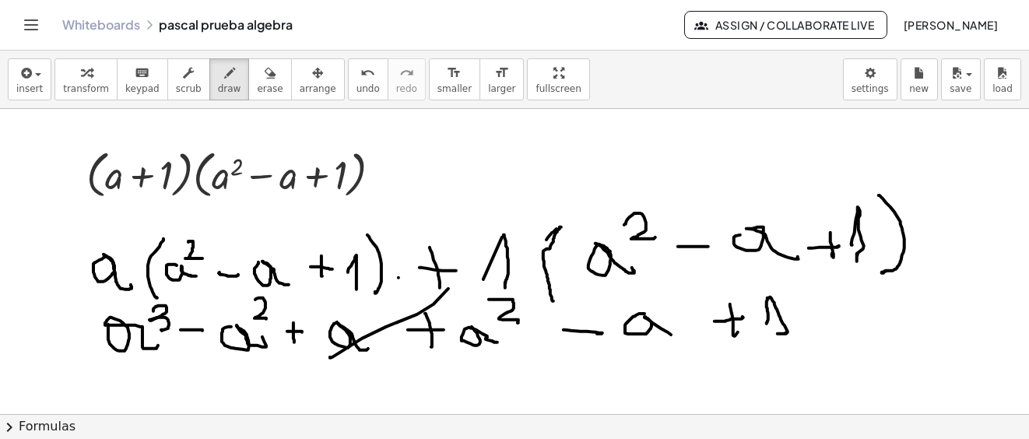
drag, startPoint x: 603, startPoint y: 359, endPoint x: 647, endPoint y: 310, distance: 65.5
drag, startPoint x: 451, startPoint y: 356, endPoint x: 354, endPoint y: 342, distance: 98.3
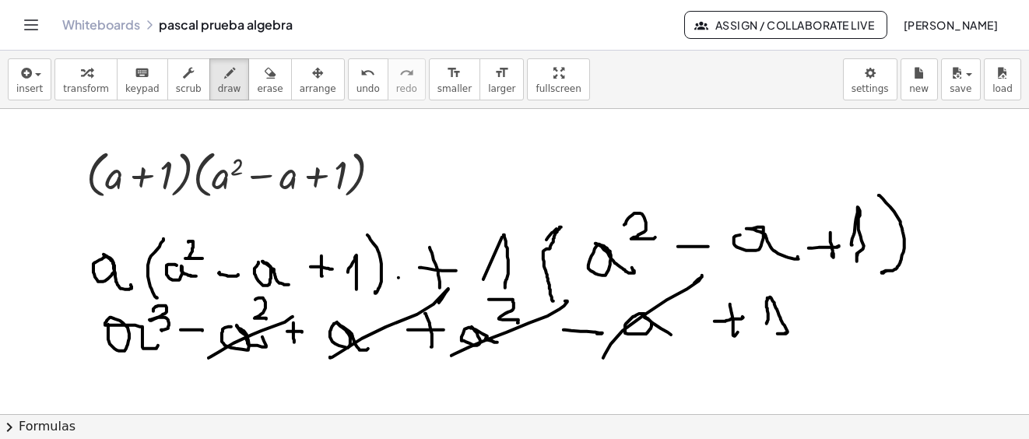
drag, startPoint x: 209, startPoint y: 359, endPoint x: 265, endPoint y: 349, distance: 57.6
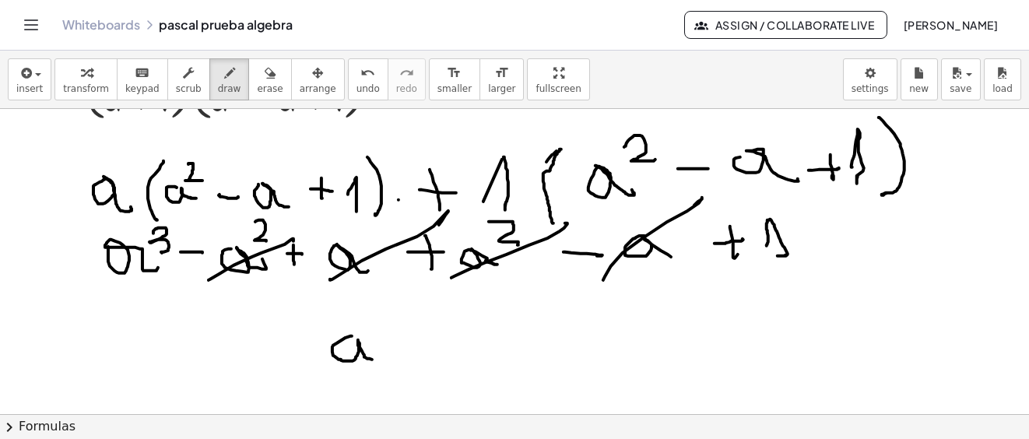
drag, startPoint x: 352, startPoint y: 337, endPoint x: 375, endPoint y: 319, distance: 29.4
drag, startPoint x: 382, startPoint y: 303, endPoint x: 464, endPoint y: 338, distance: 89.3
drag, startPoint x: 442, startPoint y: 341, endPoint x: 457, endPoint y: 323, distance: 23.7
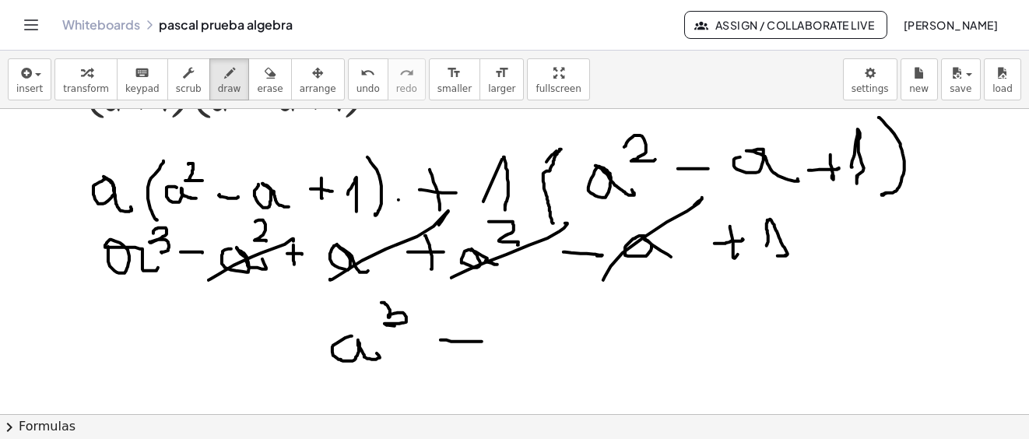
drag, startPoint x: 459, startPoint y: 330, endPoint x: 491, endPoint y: 332, distance: 32.0
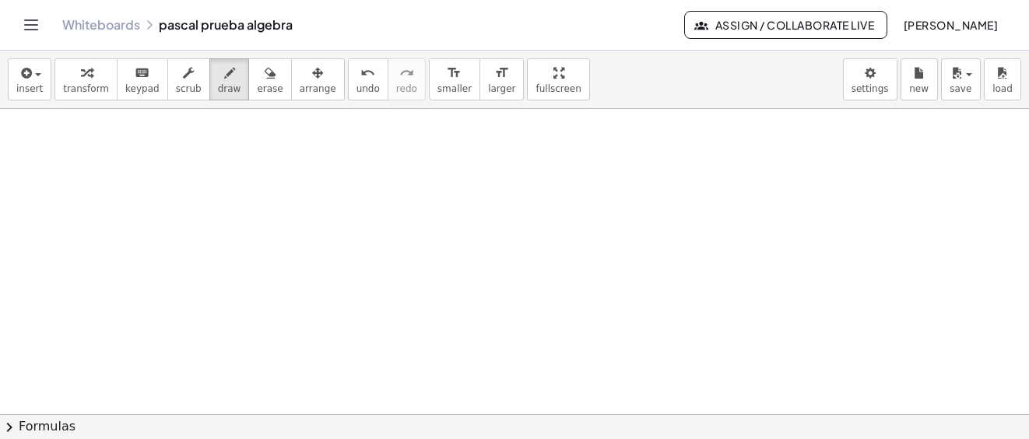
scroll to position [6489, 0]
click at [962, 85] on span "save" at bounding box center [960, 88] width 22 height 11
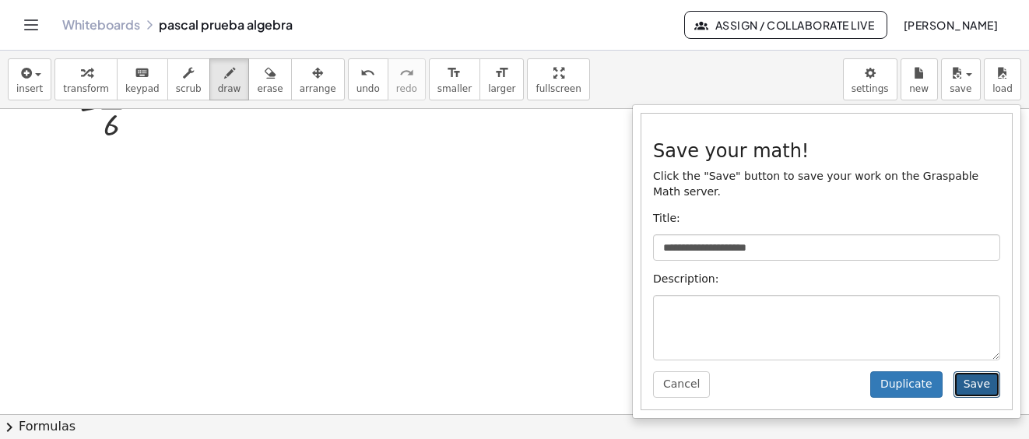
click at [976, 371] on button "Save" at bounding box center [976, 384] width 47 height 26
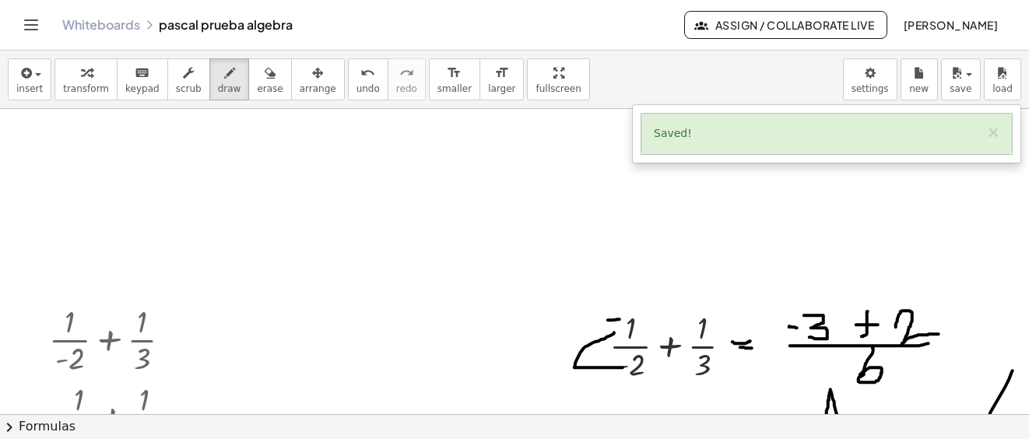
scroll to position [5711, 0]
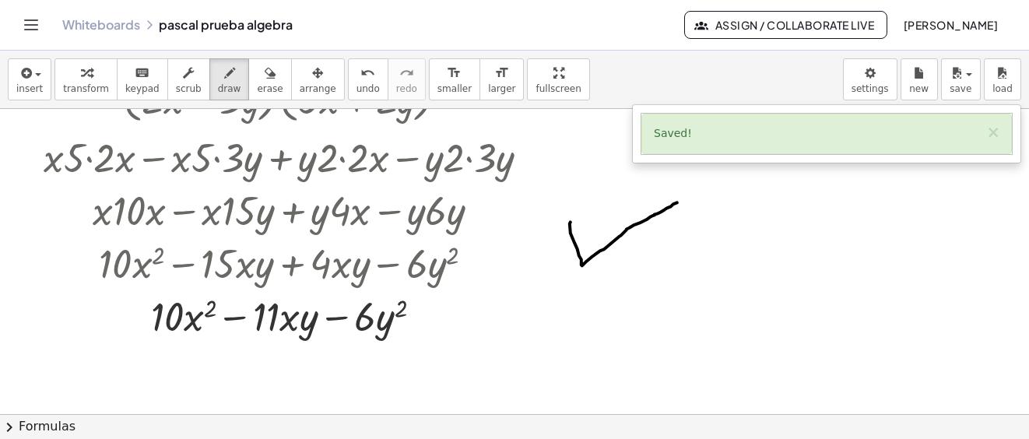
drag, startPoint x: 570, startPoint y: 223, endPoint x: 681, endPoint y: 201, distance: 112.6
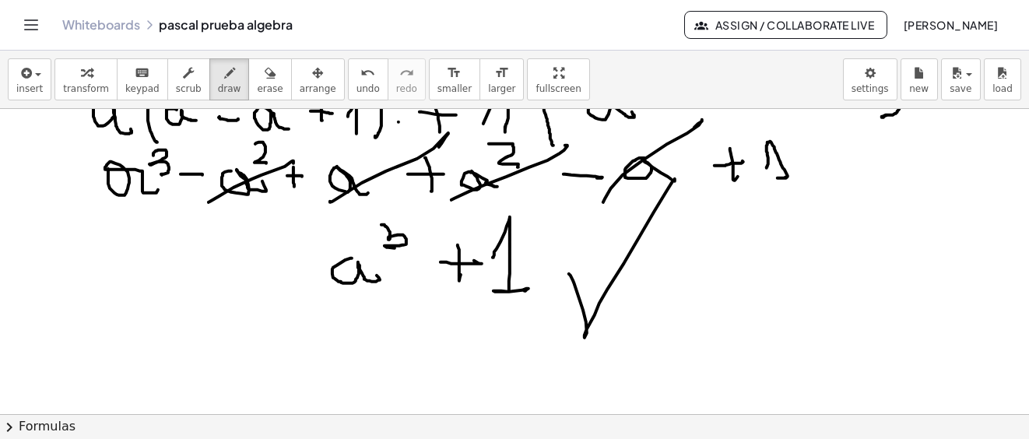
scroll to position [7728, 0]
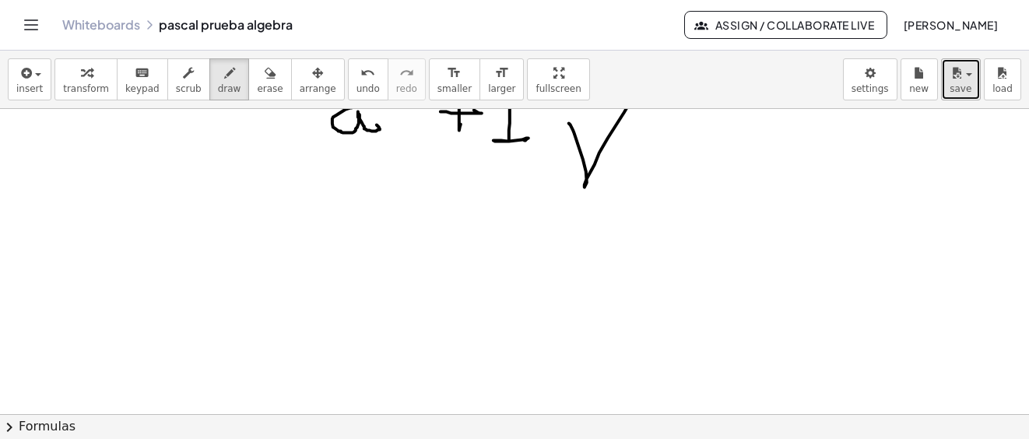
click at [959, 90] on span "save" at bounding box center [960, 88] width 22 height 11
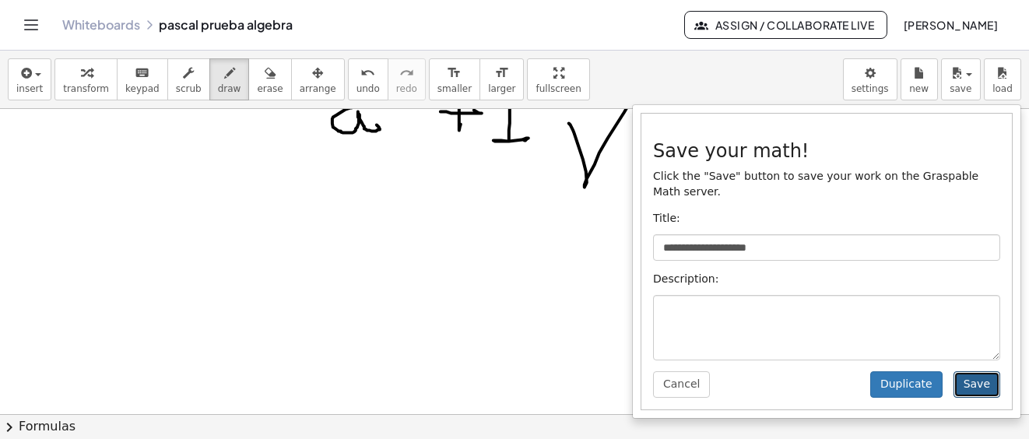
click at [969, 371] on button "Save" at bounding box center [976, 384] width 47 height 26
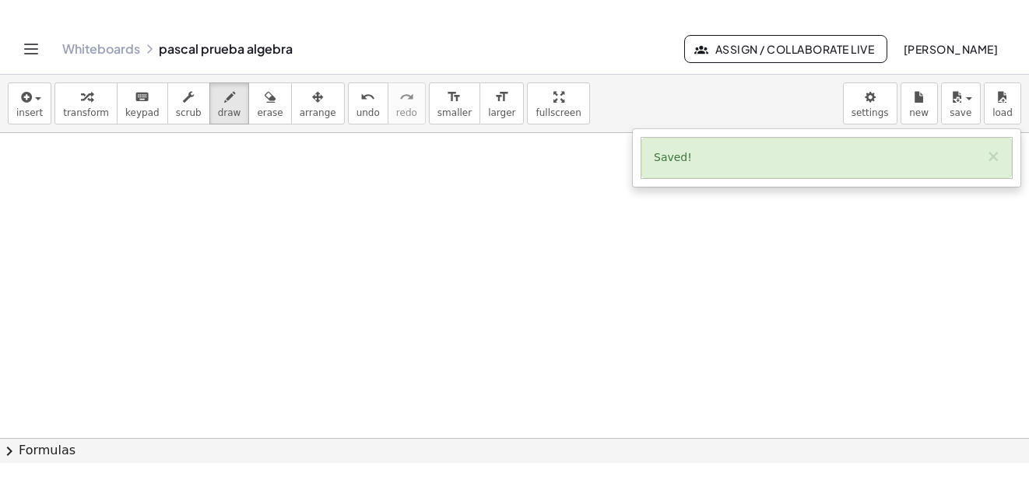
scroll to position [7956, 0]
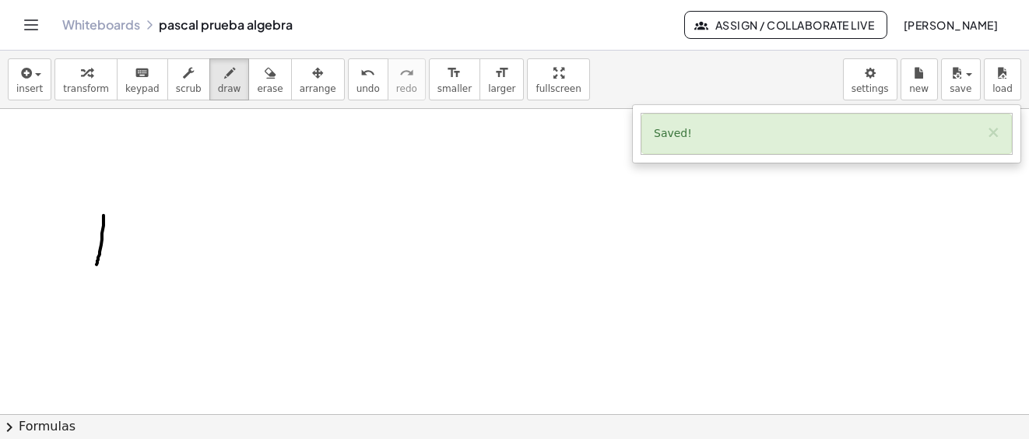
drag, startPoint x: 103, startPoint y: 216, endPoint x: 67, endPoint y: 209, distance: 37.4
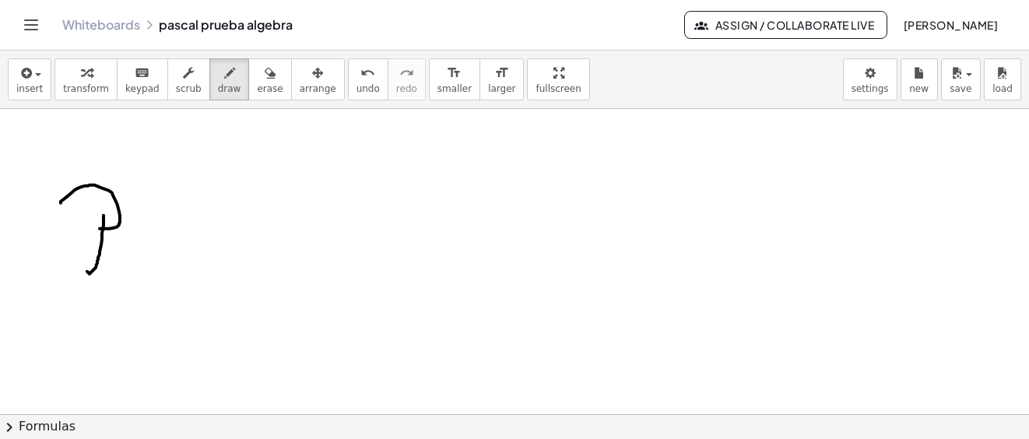
drag, startPoint x: 61, startPoint y: 204, endPoint x: 100, endPoint y: 230, distance: 46.6
drag, startPoint x: 158, startPoint y: 199, endPoint x: 157, endPoint y: 209, distance: 10.1
drag, startPoint x: 161, startPoint y: 198, endPoint x: 142, endPoint y: 229, distance: 36.3
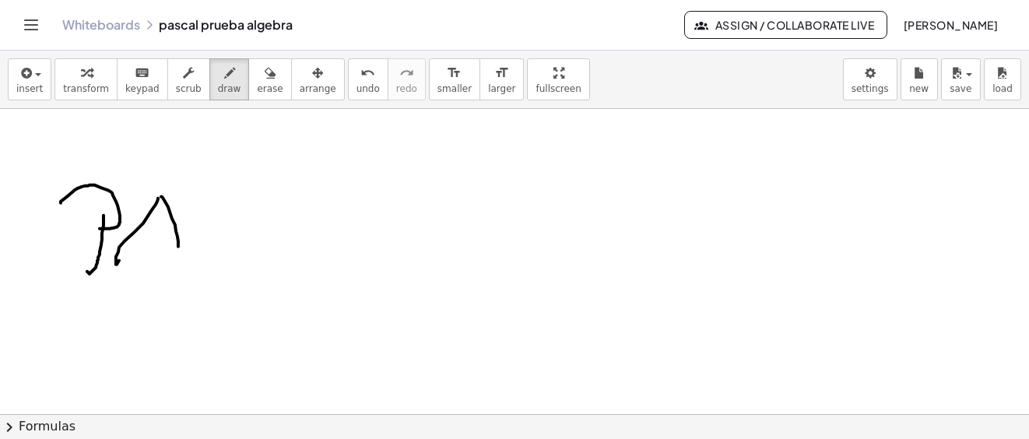
drag, startPoint x: 142, startPoint y: 227, endPoint x: 181, endPoint y: 227, distance: 38.9
drag, startPoint x: 310, startPoint y: 248, endPoint x: 301, endPoint y: 204, distance: 45.2
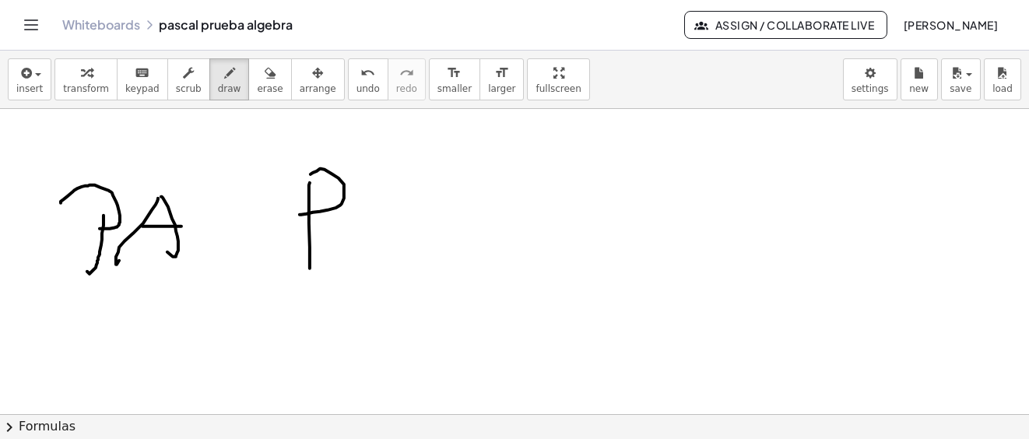
drag, startPoint x: 320, startPoint y: 170, endPoint x: 300, endPoint y: 216, distance: 50.2
drag, startPoint x: 368, startPoint y: 184, endPoint x: 459, endPoint y: 189, distance: 91.1
drag, startPoint x: 520, startPoint y: 250, endPoint x: 549, endPoint y: 181, distance: 74.0
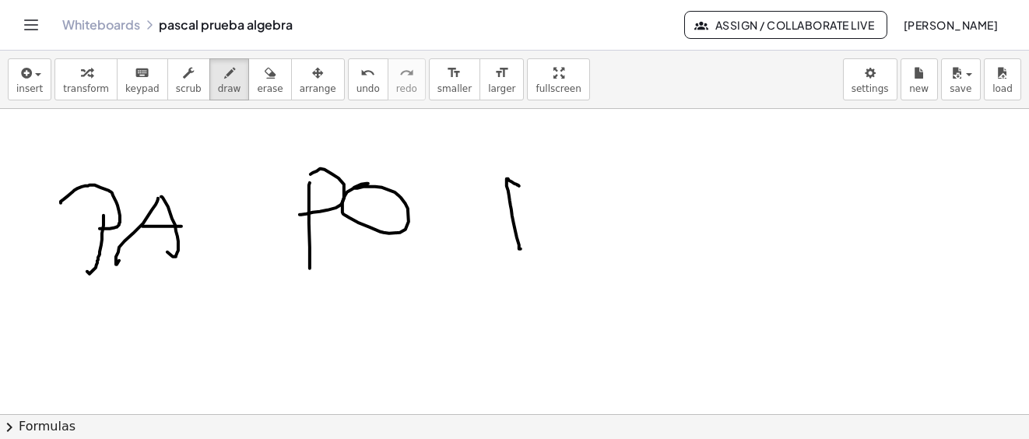
drag, startPoint x: 549, startPoint y: 181, endPoint x: 591, endPoint y: 177, distance: 43.0
drag, startPoint x: 594, startPoint y: 173, endPoint x: 633, endPoint y: 179, distance: 40.1
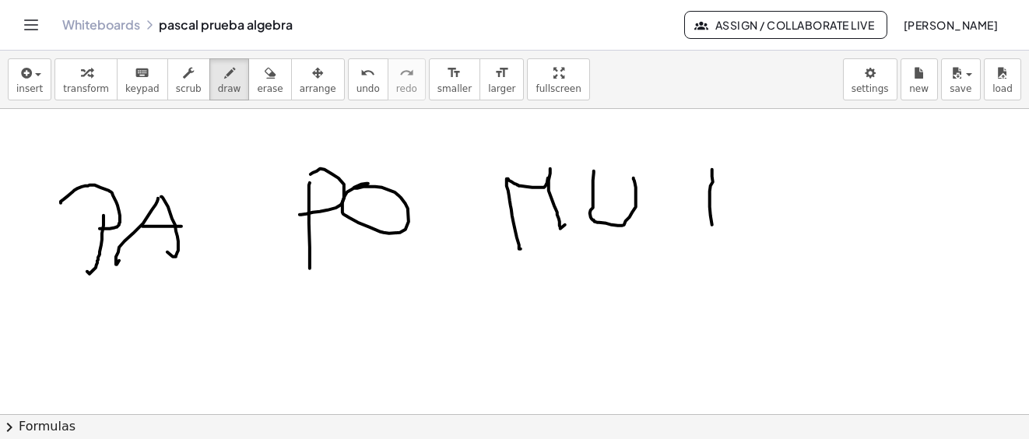
drag, startPoint x: 713, startPoint y: 166, endPoint x: 793, endPoint y: 187, distance: 82.1
drag, startPoint x: 790, startPoint y: 180, endPoint x: 778, endPoint y: 202, distance: 25.4
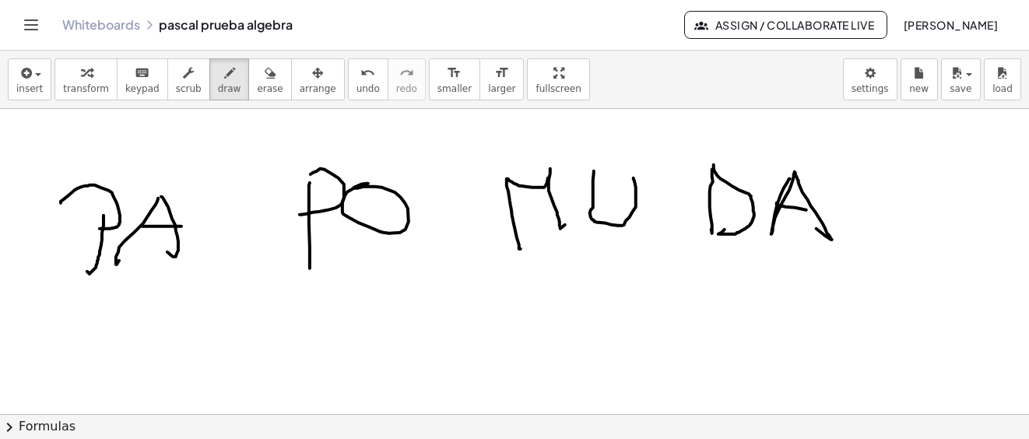
drag, startPoint x: 777, startPoint y: 206, endPoint x: 823, endPoint y: 220, distance: 48.0
drag, startPoint x: 888, startPoint y: 188, endPoint x: 900, endPoint y: 235, distance: 48.3
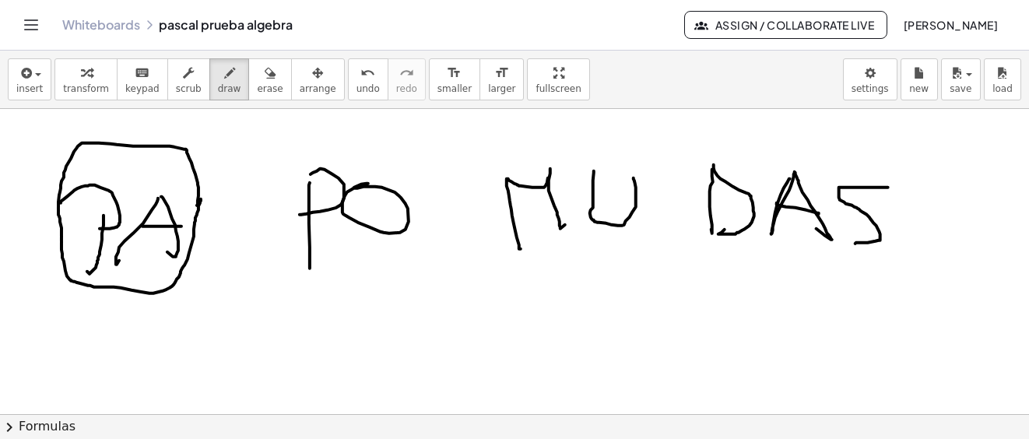
drag, startPoint x: 138, startPoint y: 290, endPoint x: 119, endPoint y: 329, distance: 43.2
drag, startPoint x: 118, startPoint y: 328, endPoint x: 144, endPoint y: 340, distance: 28.5
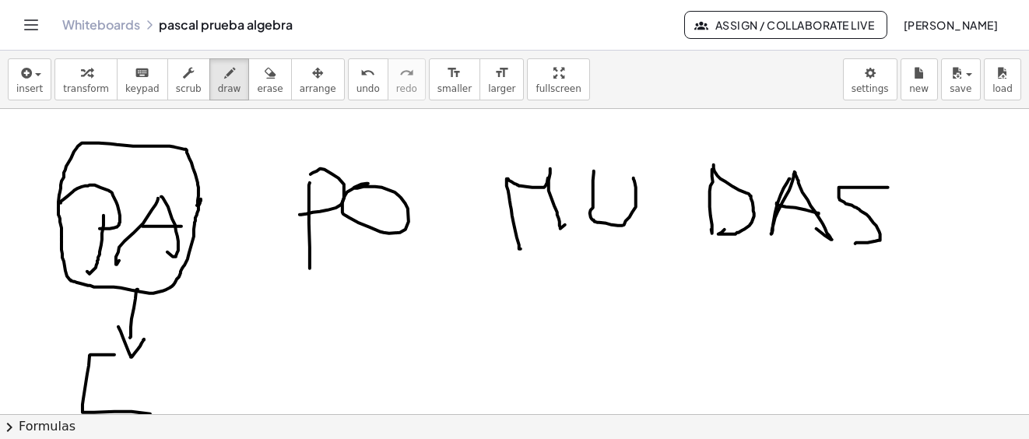
drag, startPoint x: 114, startPoint y: 356, endPoint x: 160, endPoint y: 380, distance: 51.9
click at [152, 415] on div "insert select one: Math Expression Function Text Youtube Video Graphing Geometr…" at bounding box center [514, 245] width 1029 height 388
drag, startPoint x: 153, startPoint y: 363, endPoint x: 205, endPoint y: 377, distance: 53.8
drag, startPoint x: 351, startPoint y: 251, endPoint x: 321, endPoint y: 306, distance: 62.0
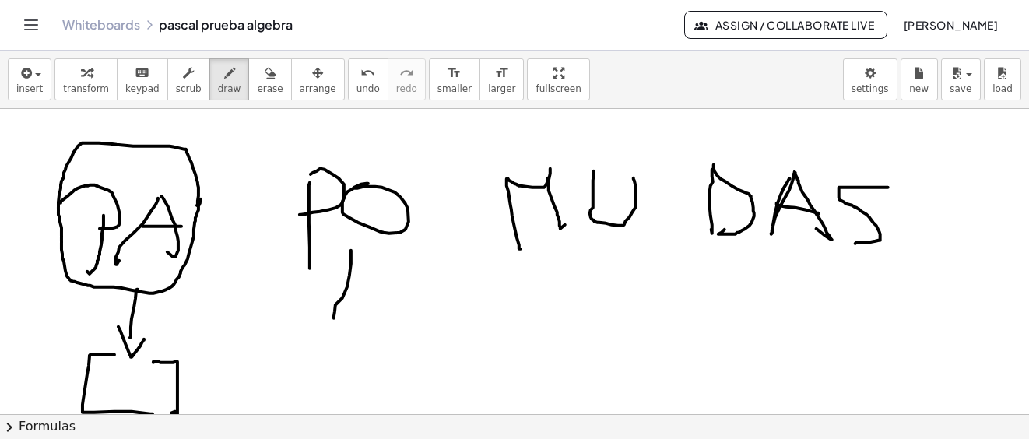
drag, startPoint x: 335, startPoint y: 328, endPoint x: 340, endPoint y: 322, distance: 8.3
drag, startPoint x: 351, startPoint y: 342, endPoint x: 351, endPoint y: 359, distance: 17.1
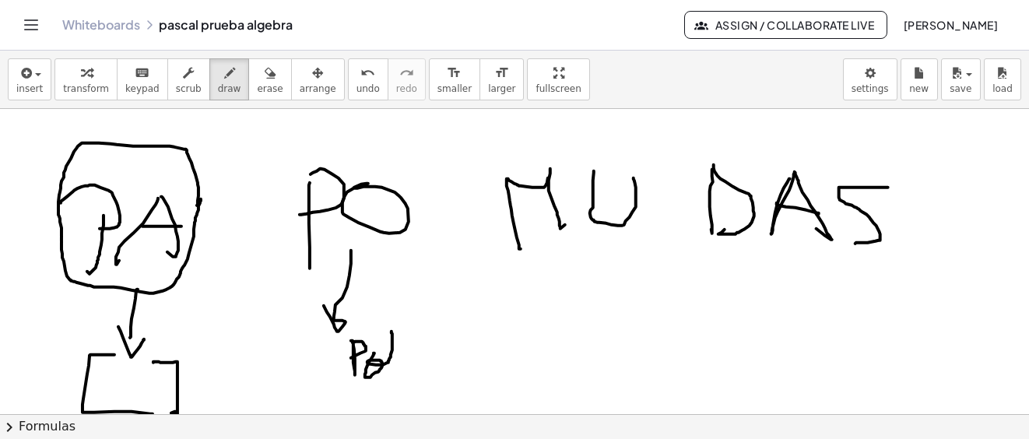
drag, startPoint x: 373, startPoint y: 354, endPoint x: 391, endPoint y: 332, distance: 28.2
drag, startPoint x: 388, startPoint y: 348, endPoint x: 396, endPoint y: 356, distance: 11.0
drag, startPoint x: 396, startPoint y: 356, endPoint x: 410, endPoint y: 322, distance: 36.3
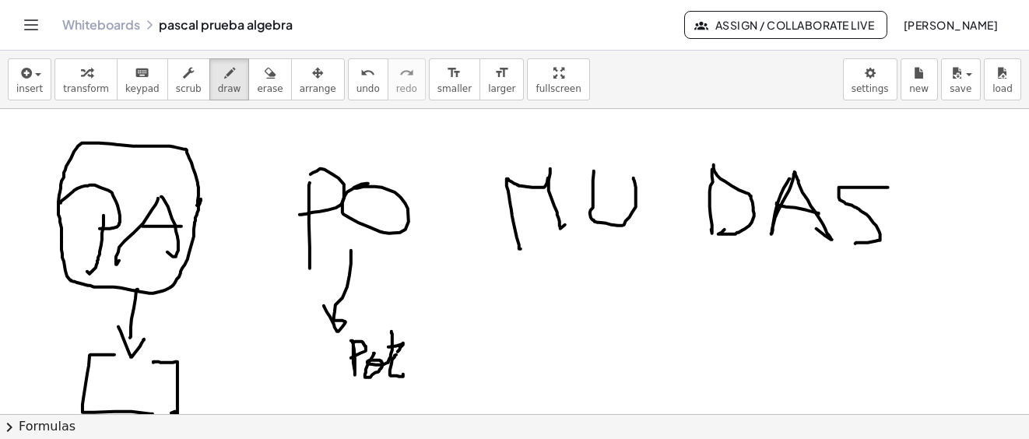
drag, startPoint x: 529, startPoint y: 354, endPoint x: 605, endPoint y: 368, distance: 76.8
drag, startPoint x: 567, startPoint y: 361, endPoint x: 710, endPoint y: 303, distance: 154.3
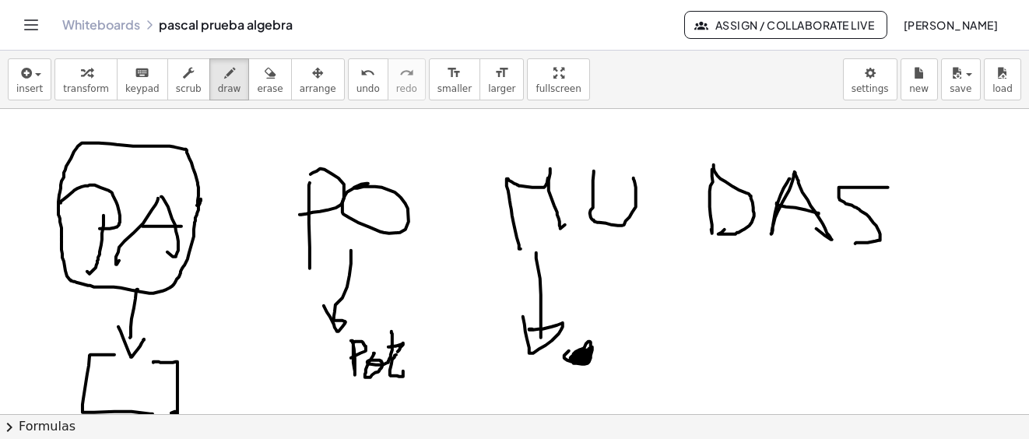
drag, startPoint x: 724, startPoint y: 233, endPoint x: 731, endPoint y: 286, distance: 54.1
drag, startPoint x: 731, startPoint y: 281, endPoint x: 730, endPoint y: 292, distance: 10.9
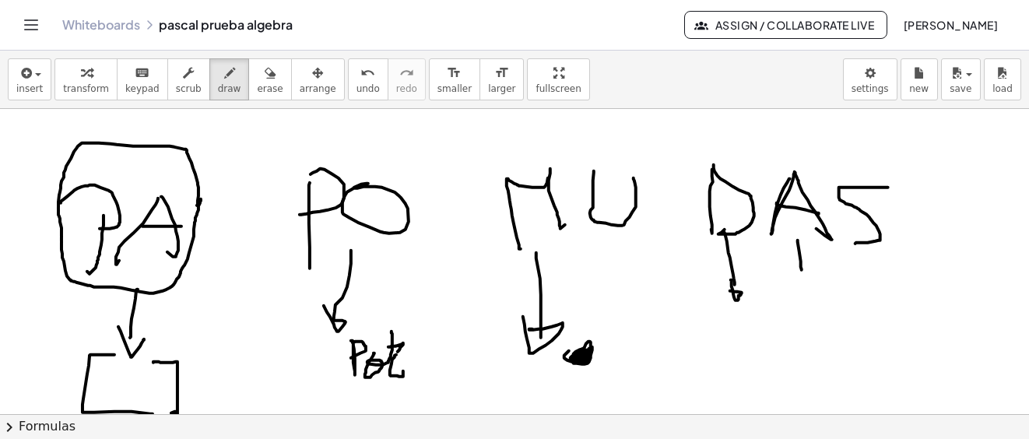
drag, startPoint x: 797, startPoint y: 241, endPoint x: 797, endPoint y: 261, distance: 19.5
drag, startPoint x: 783, startPoint y: 256, endPoint x: 818, endPoint y: 256, distance: 35.8
drag, startPoint x: 721, startPoint y: 318, endPoint x: 750, endPoint y: 317, distance: 28.8
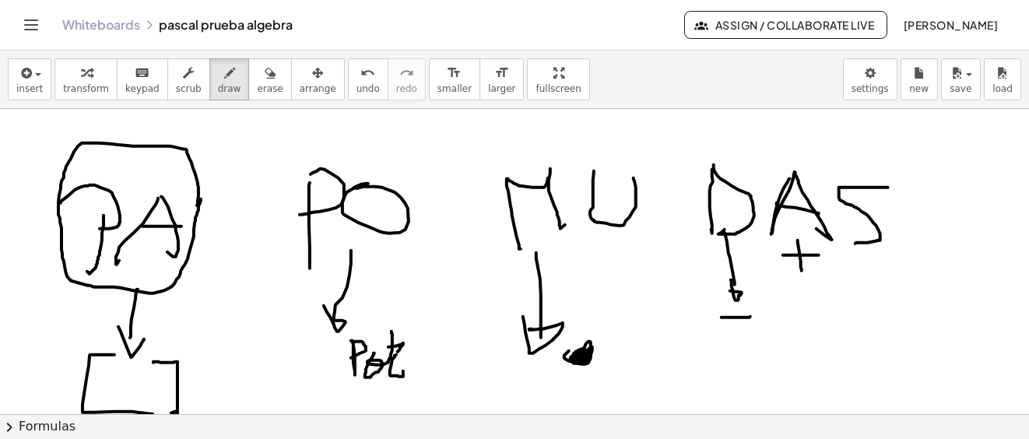
drag, startPoint x: 870, startPoint y: 261, endPoint x: 904, endPoint y: 253, distance: 35.1
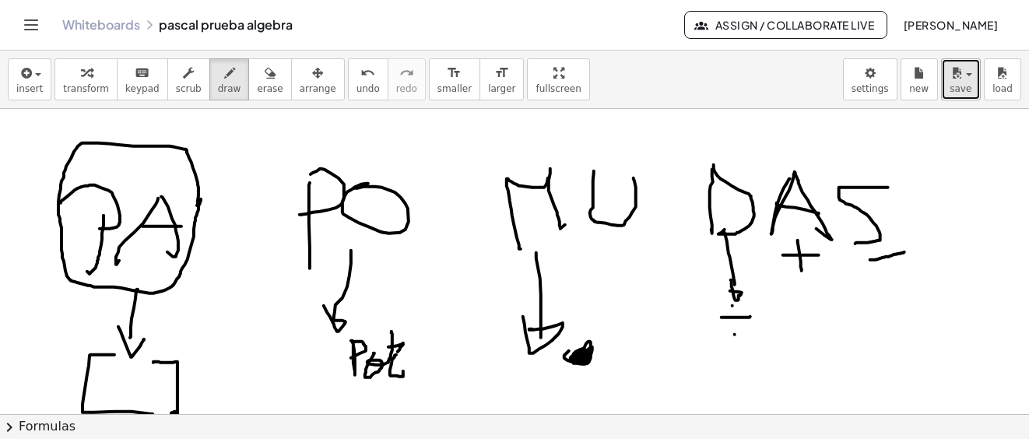
click at [962, 94] on button "save" at bounding box center [961, 79] width 40 height 42
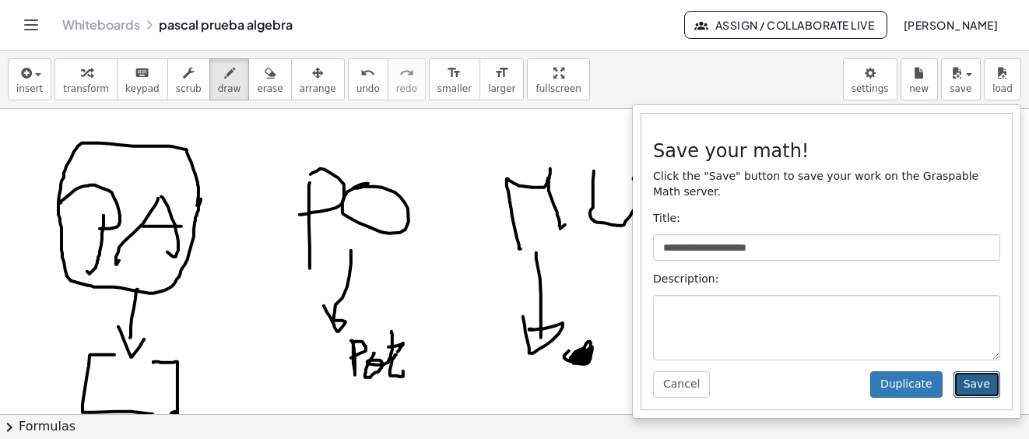
click at [966, 371] on button "Save" at bounding box center [976, 384] width 47 height 26
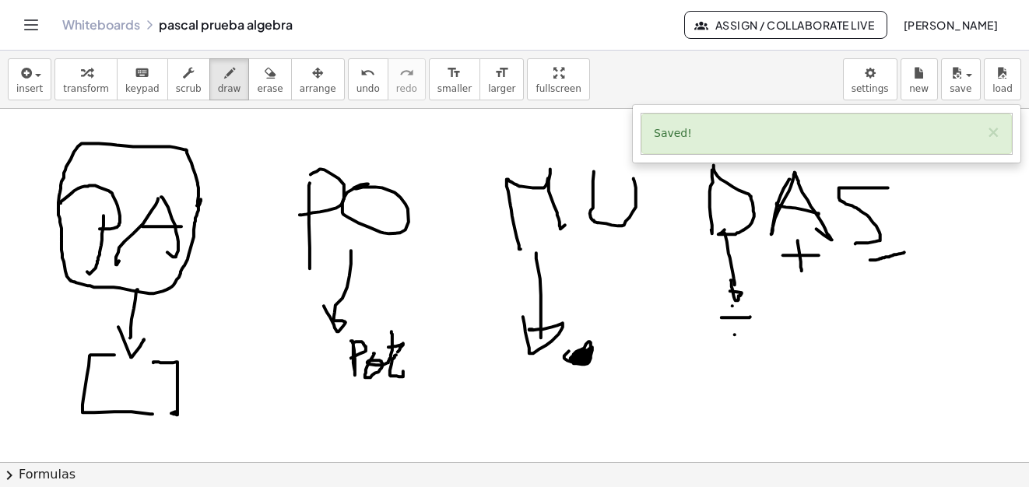
scroll to position [2801, 0]
click at [970, 89] on button "save" at bounding box center [961, 79] width 40 height 42
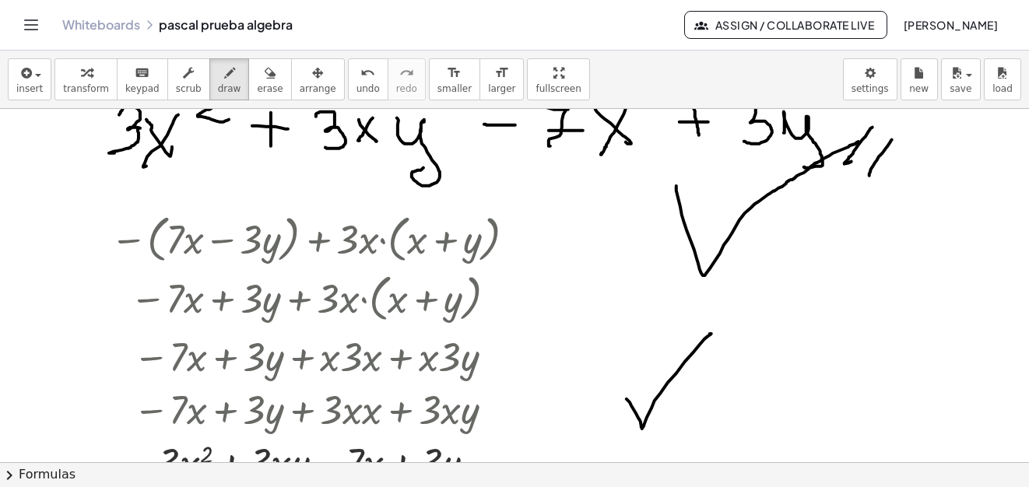
scroll to position [1888, 0]
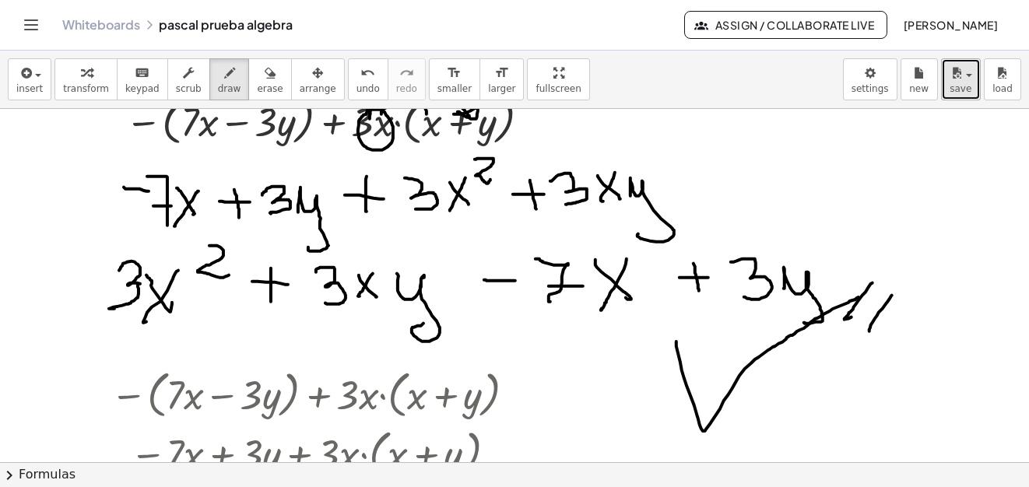
click at [977, 79] on button "save" at bounding box center [961, 79] width 40 height 42
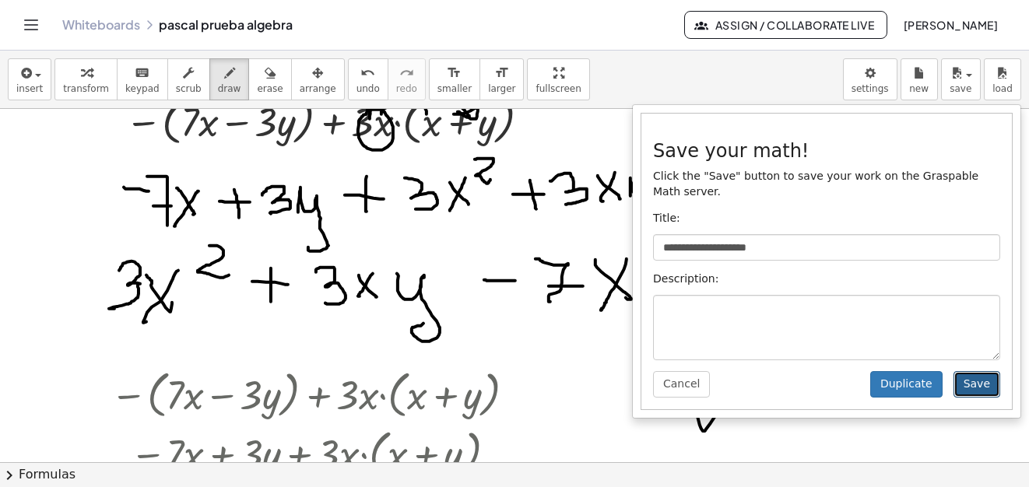
click at [978, 371] on button "Save" at bounding box center [976, 384] width 47 height 26
